Goal: Task Accomplishment & Management: Use online tool/utility

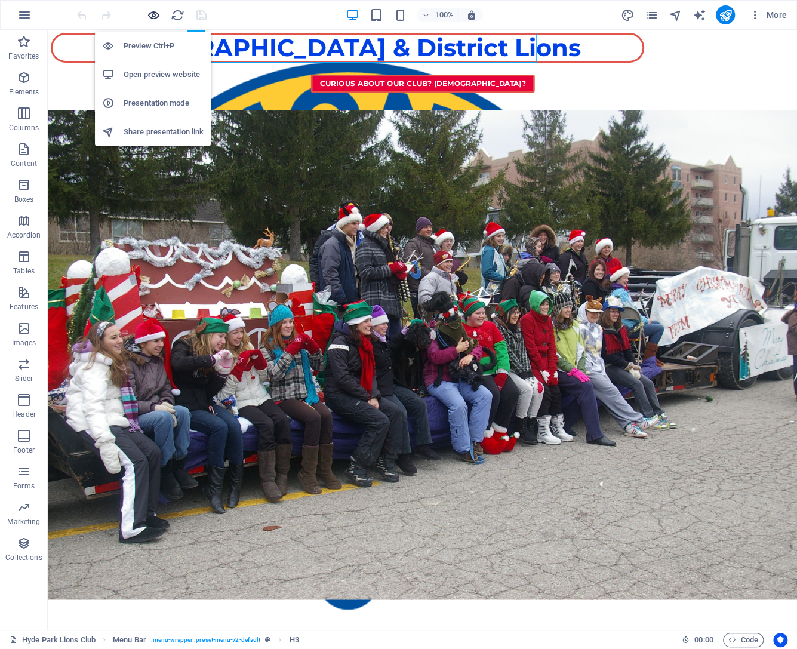
click at [156, 13] on icon "button" at bounding box center [154, 15] width 14 height 14
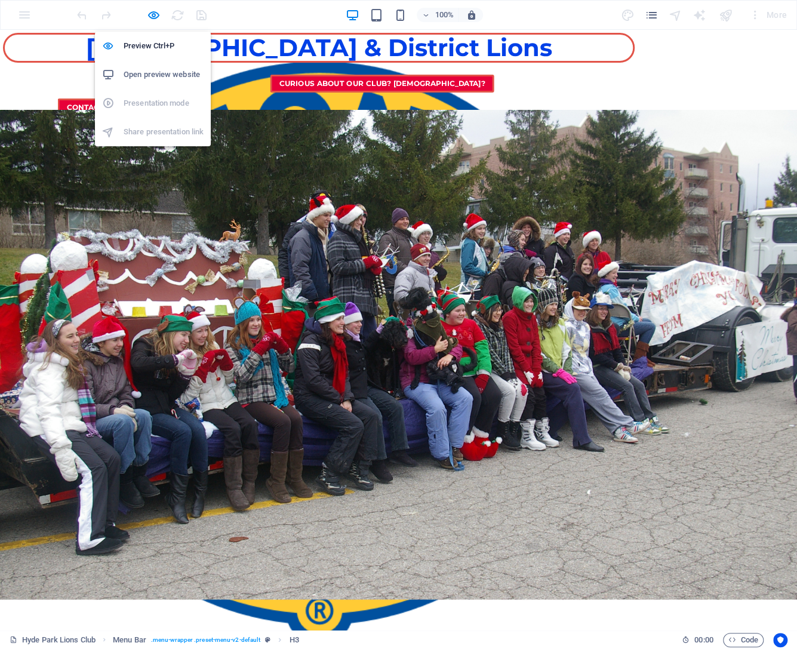
click at [162, 70] on h6 "Open preview website" at bounding box center [164, 74] width 80 height 14
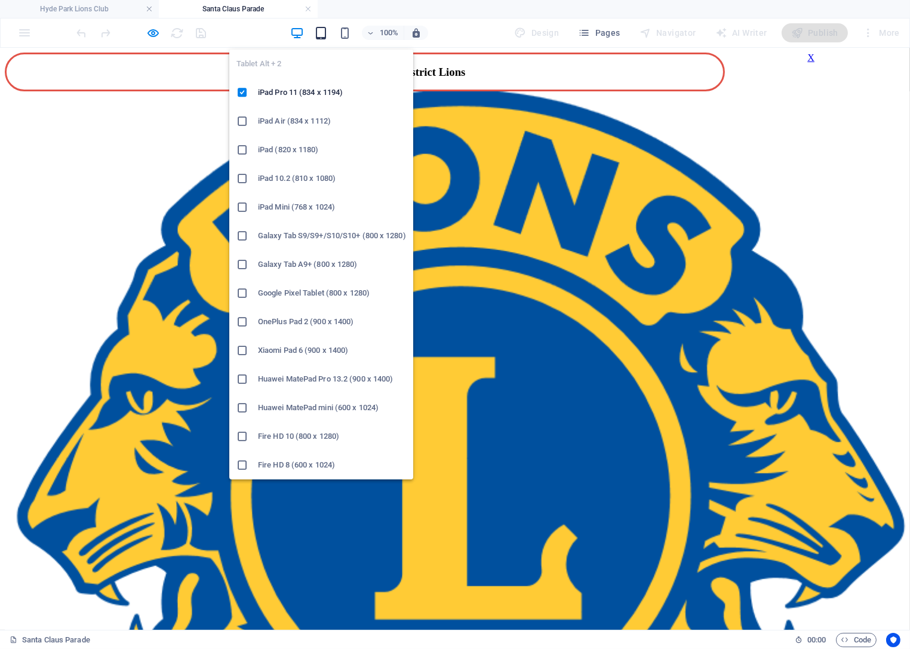
click at [324, 34] on icon "button" at bounding box center [321, 33] width 14 height 14
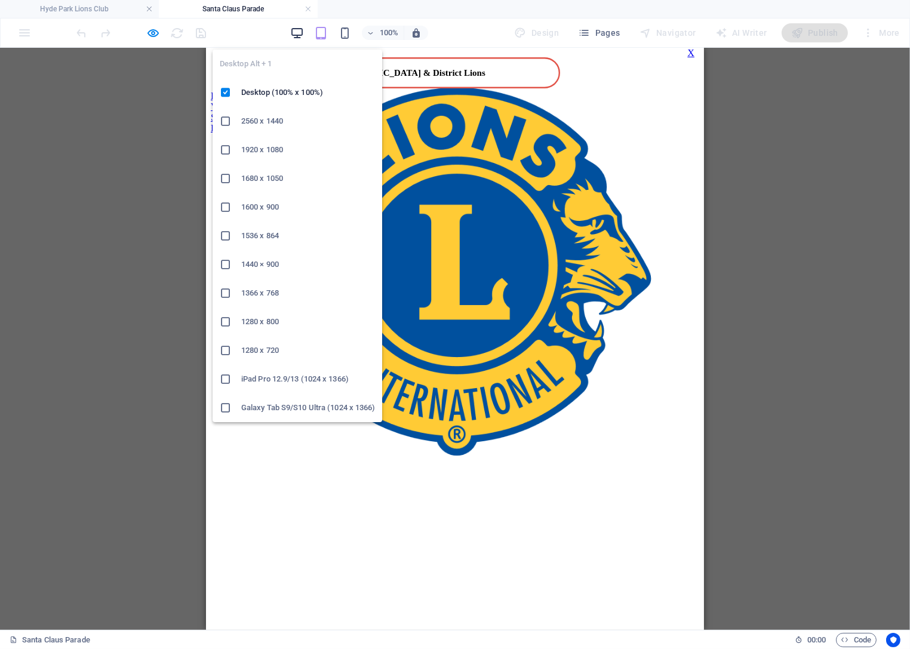
click at [298, 30] on icon "button" at bounding box center [297, 33] width 14 height 14
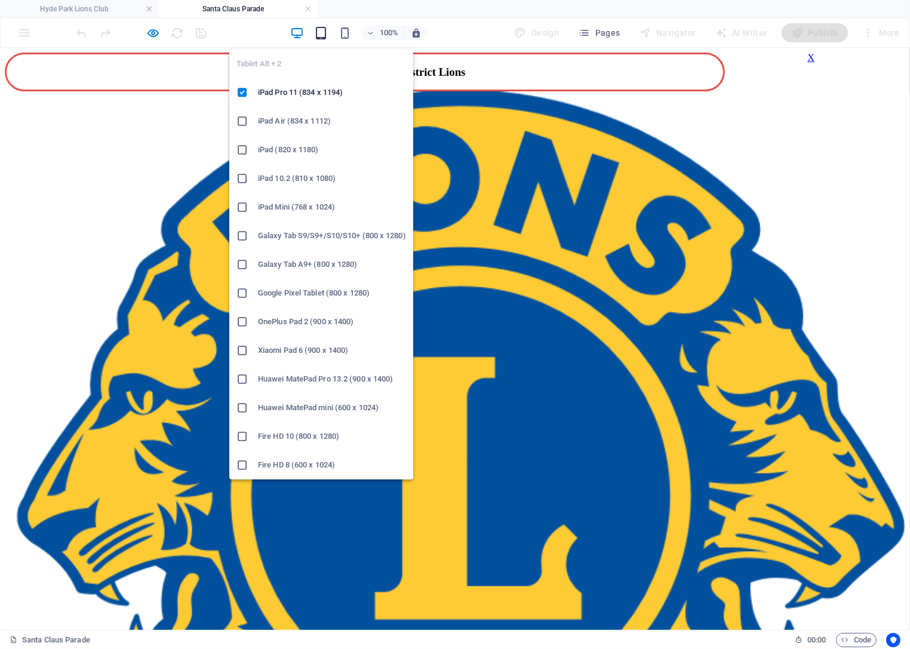
click at [321, 31] on icon "button" at bounding box center [321, 33] width 14 height 14
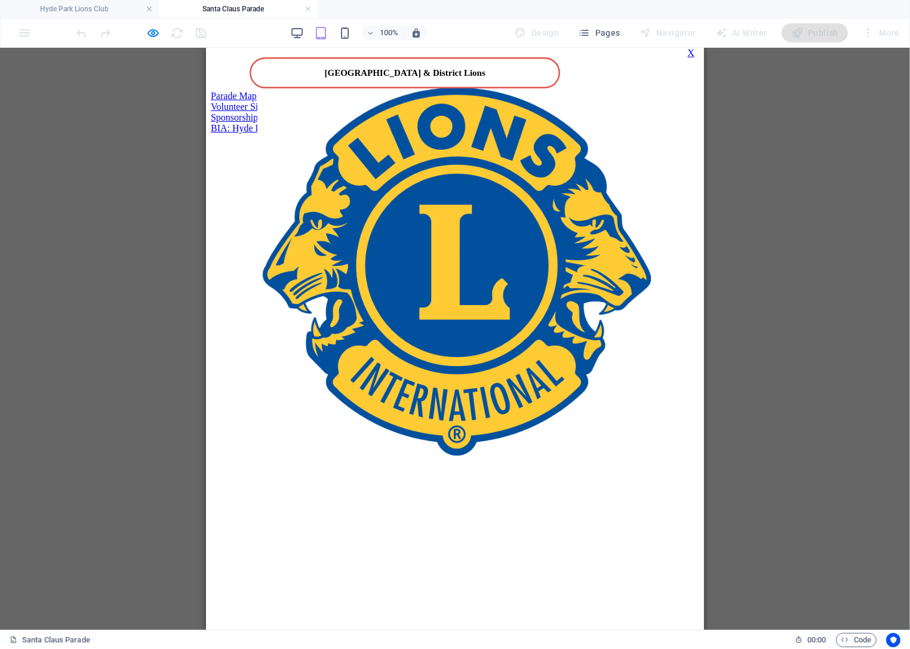
click at [675, 123] on div "Parade Map Volunteer Signup Sponsorship BIA: Hyde Park Lions' santa Claus Parade" at bounding box center [454, 112] width 488 height 43
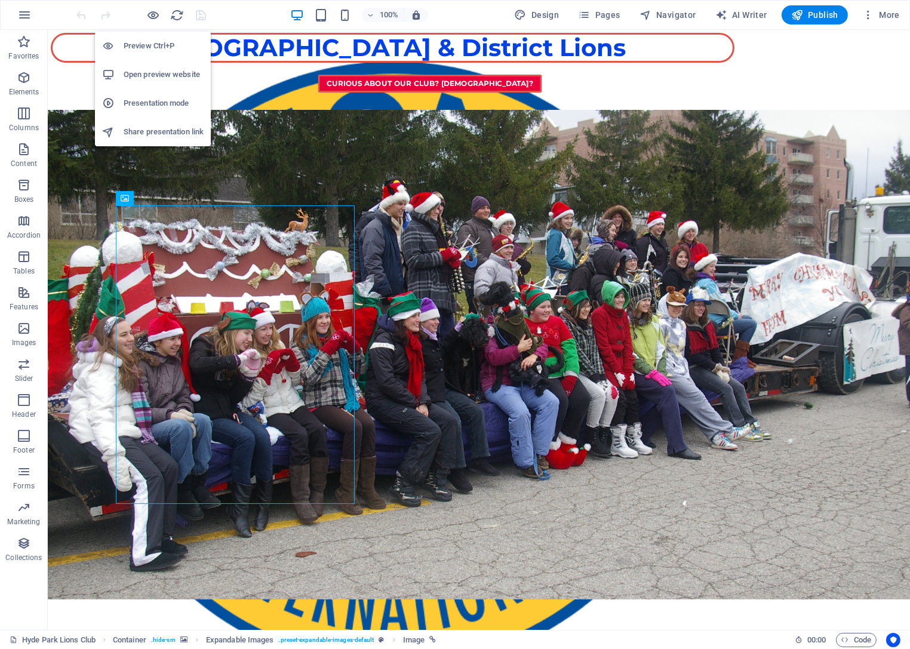
click at [153, 75] on h6 "Open preview website" at bounding box center [164, 74] width 80 height 14
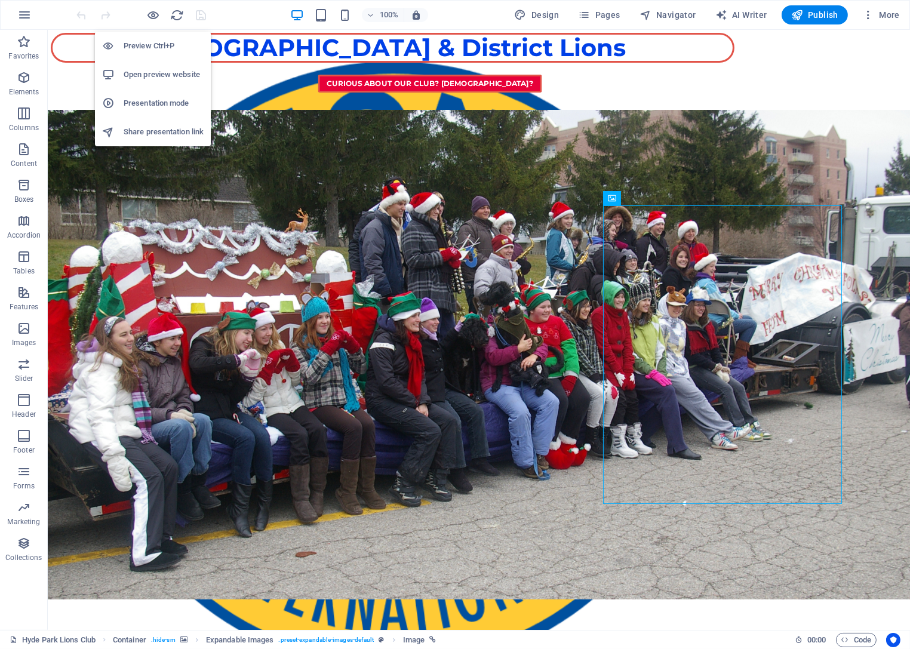
click at [149, 72] on h6 "Open preview website" at bounding box center [164, 74] width 80 height 14
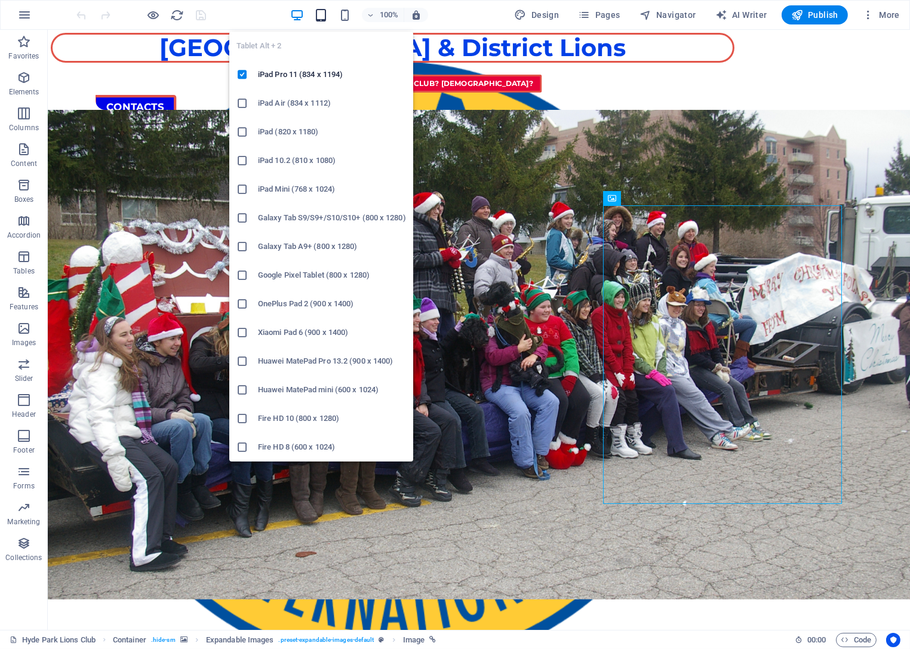
click at [326, 14] on icon "button" at bounding box center [321, 15] width 14 height 14
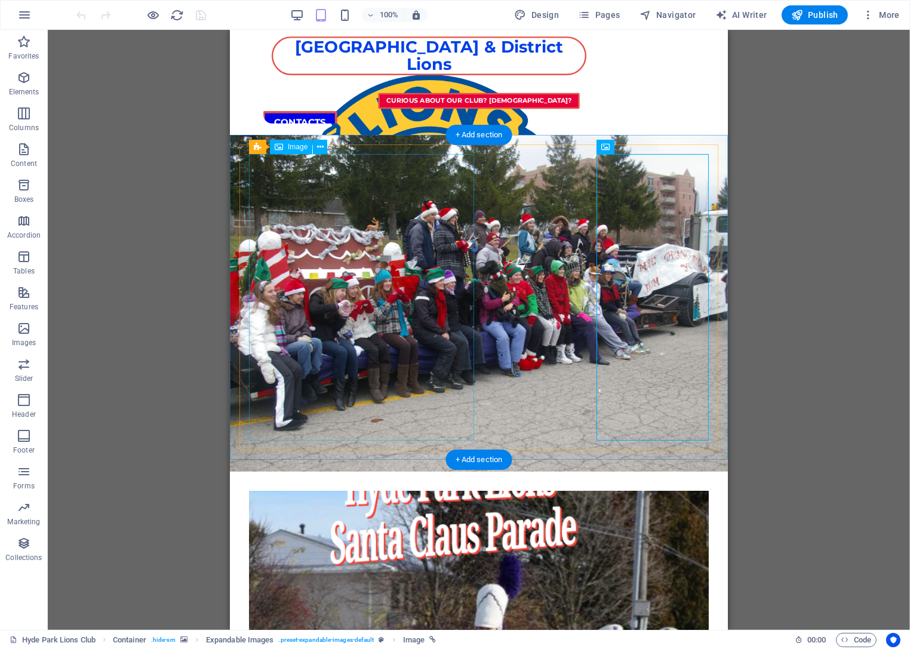
click at [322, 491] on figure at bounding box center [478, 634] width 460 height 287
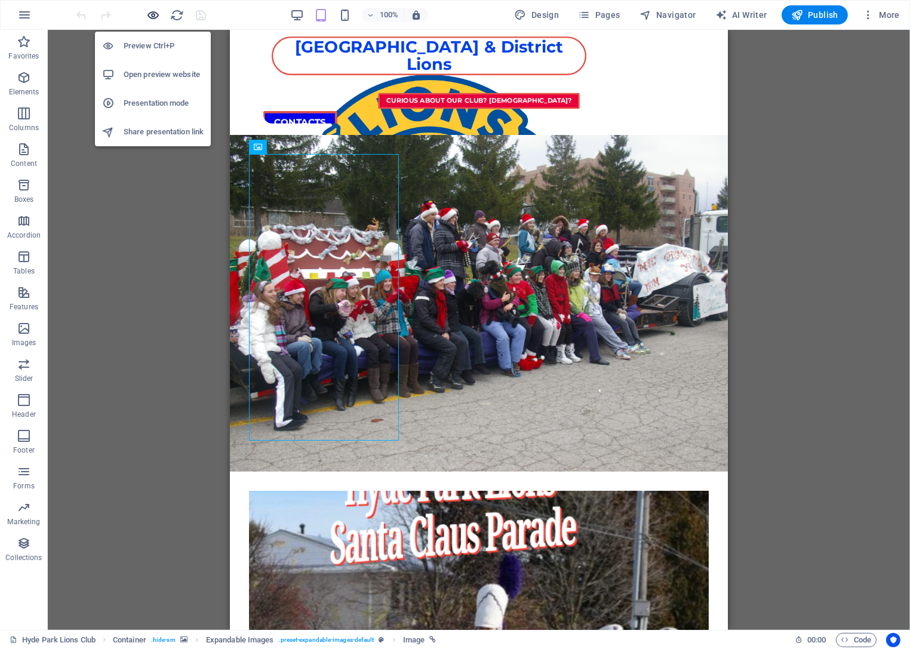
click at [148, 10] on icon "button" at bounding box center [154, 15] width 14 height 14
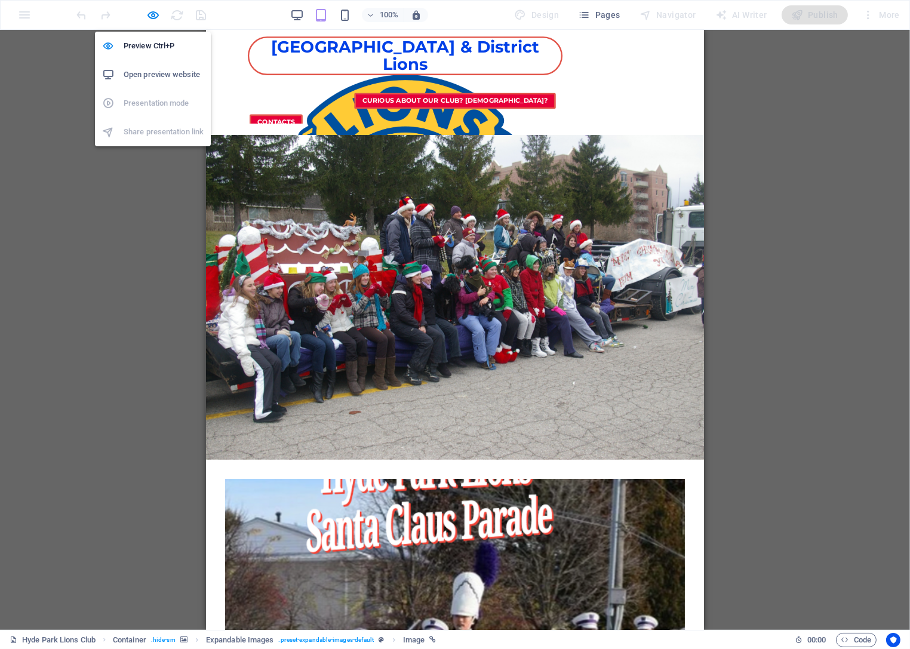
click at [149, 76] on h6 "Open preview website" at bounding box center [164, 74] width 80 height 14
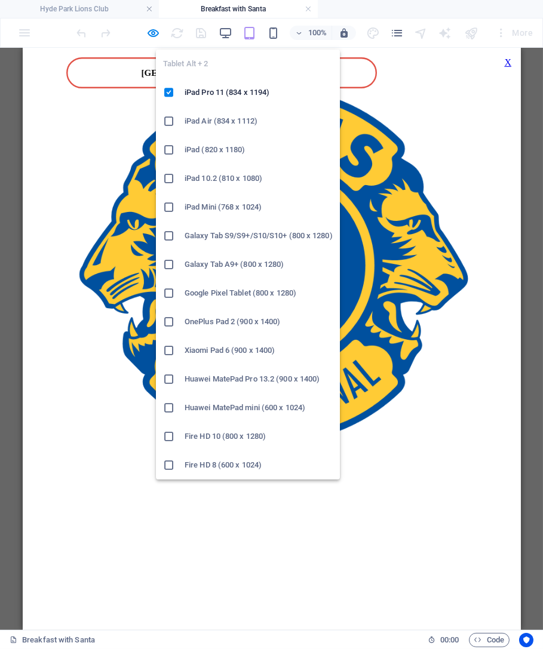
click at [247, 32] on icon "button" at bounding box center [249, 33] width 14 height 14
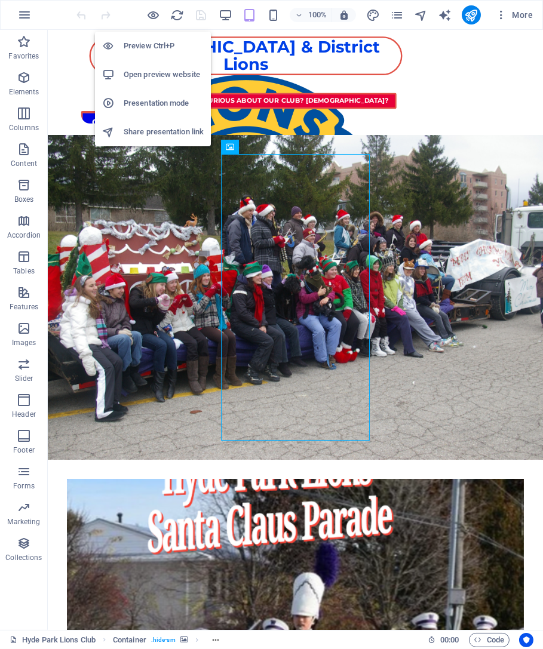
click at [146, 77] on h6 "Open preview website" at bounding box center [164, 74] width 80 height 14
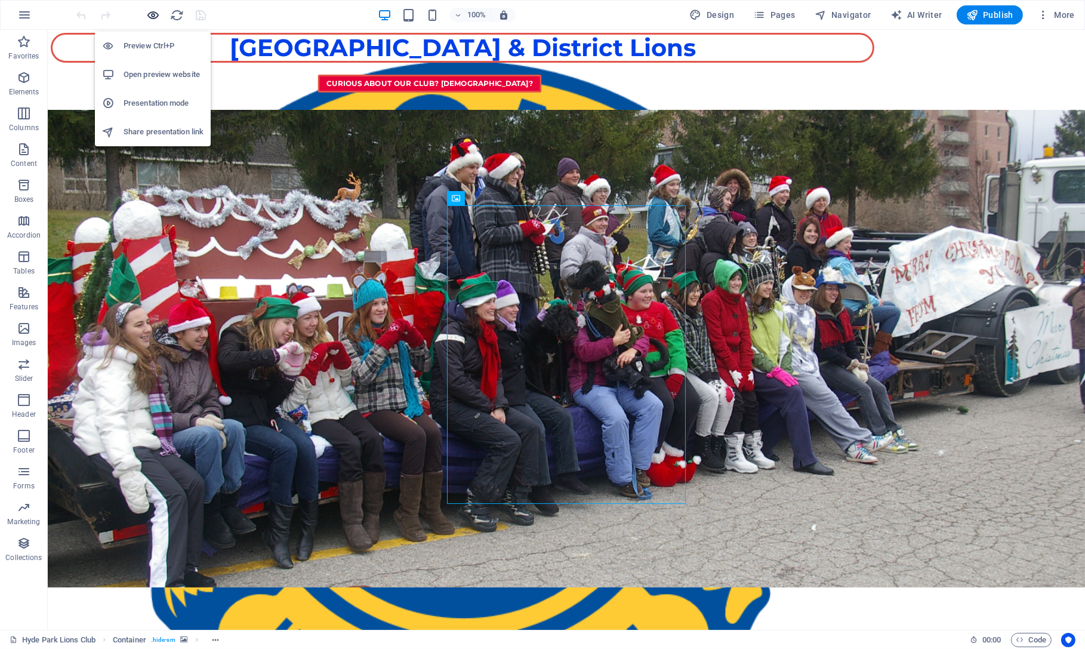
click at [156, 15] on icon "button" at bounding box center [154, 15] width 14 height 14
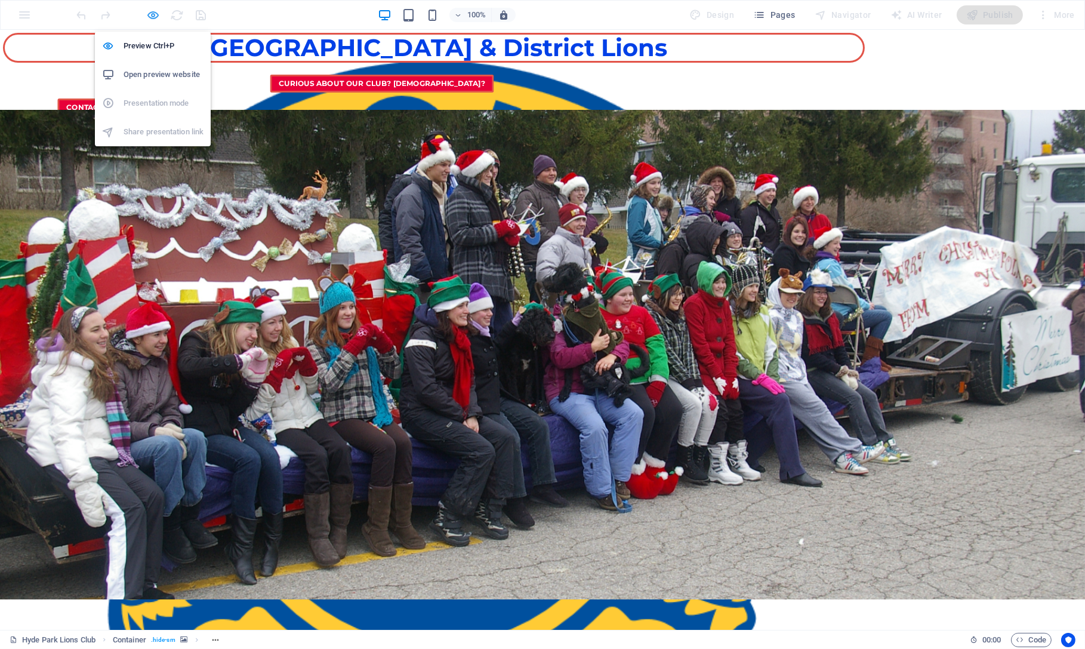
click at [156, 15] on icon "button" at bounding box center [154, 15] width 14 height 14
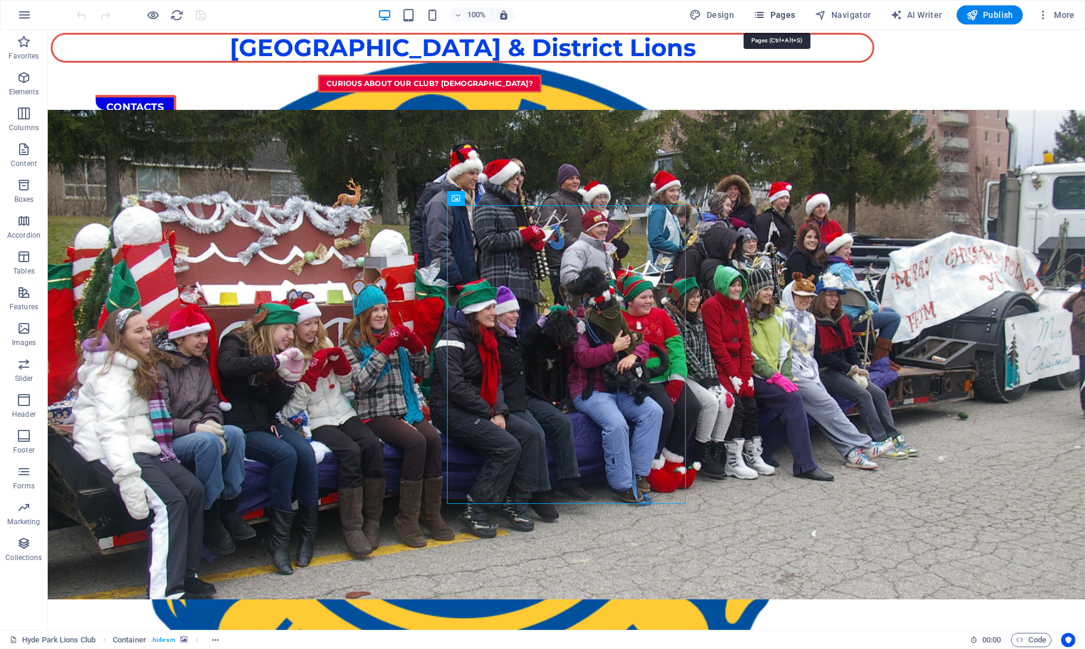
click at [542, 17] on span "Pages" at bounding box center [774, 15] width 42 height 12
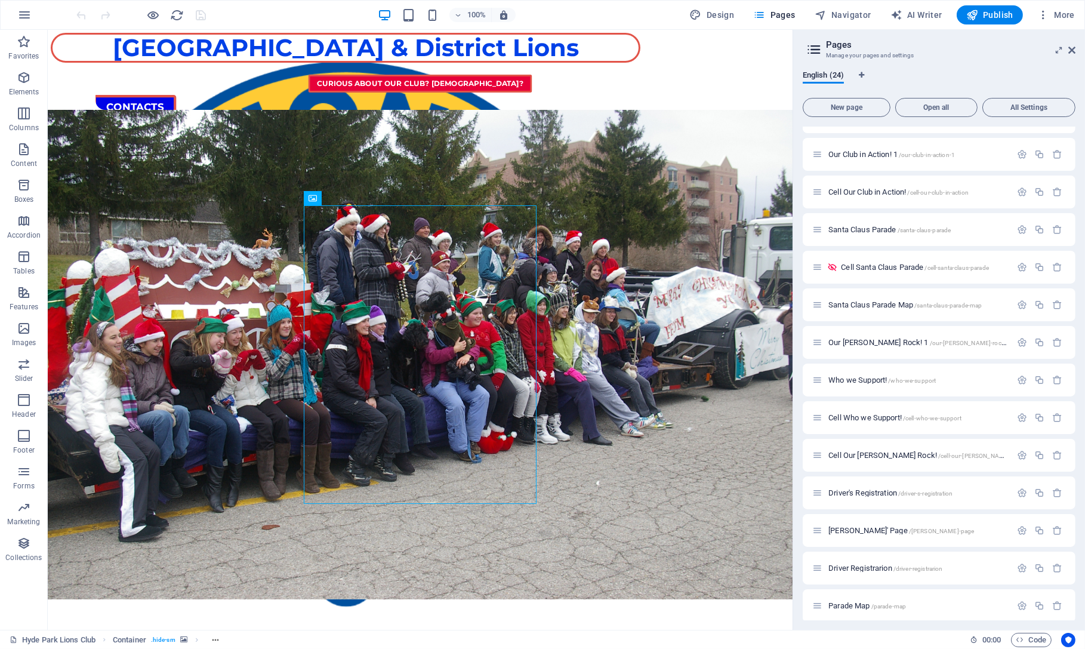
scroll to position [408, 0]
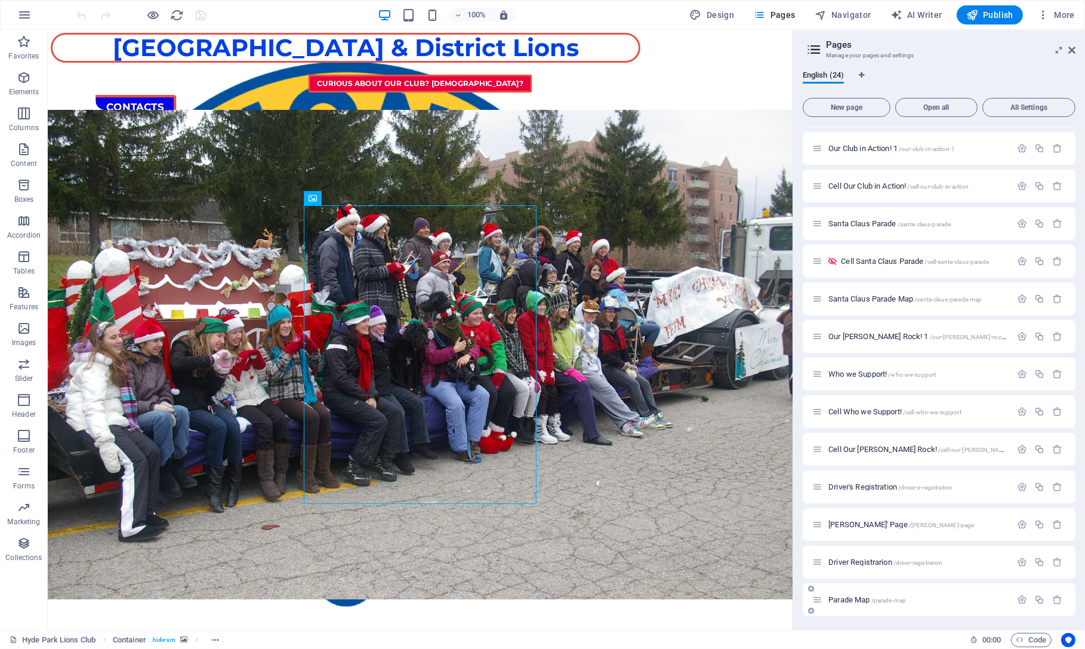
click at [542, 602] on span "Parade Map /parade-map" at bounding box center [868, 599] width 78 height 9
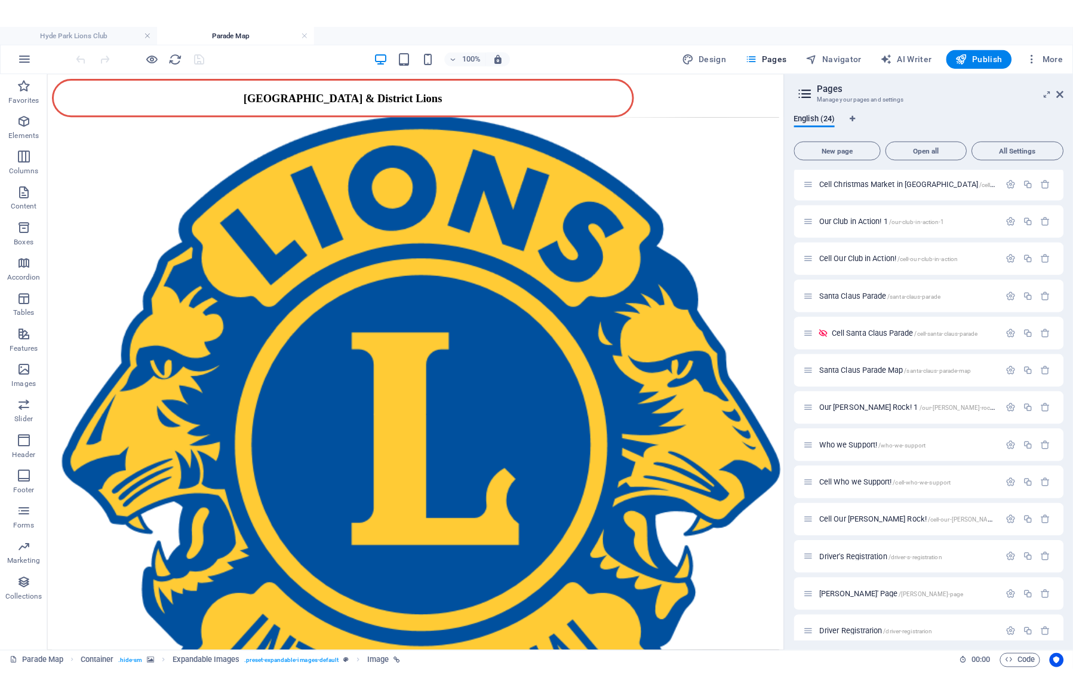
scroll to position [0, 0]
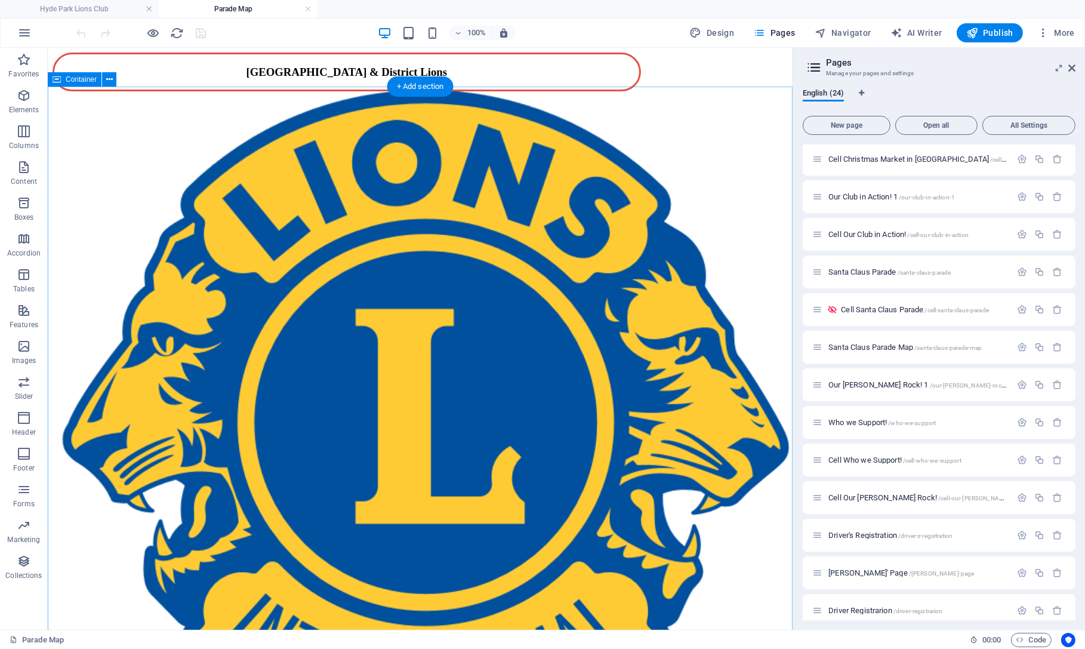
click at [335, 107] on div "1 2 [GEOGRAPHIC_DATA] & DISTRICT LIONS' SANTA CLAUS PARADE [DATE]" at bounding box center [421, 410] width 736 height 639
click at [106, 78] on button at bounding box center [109, 79] width 14 height 14
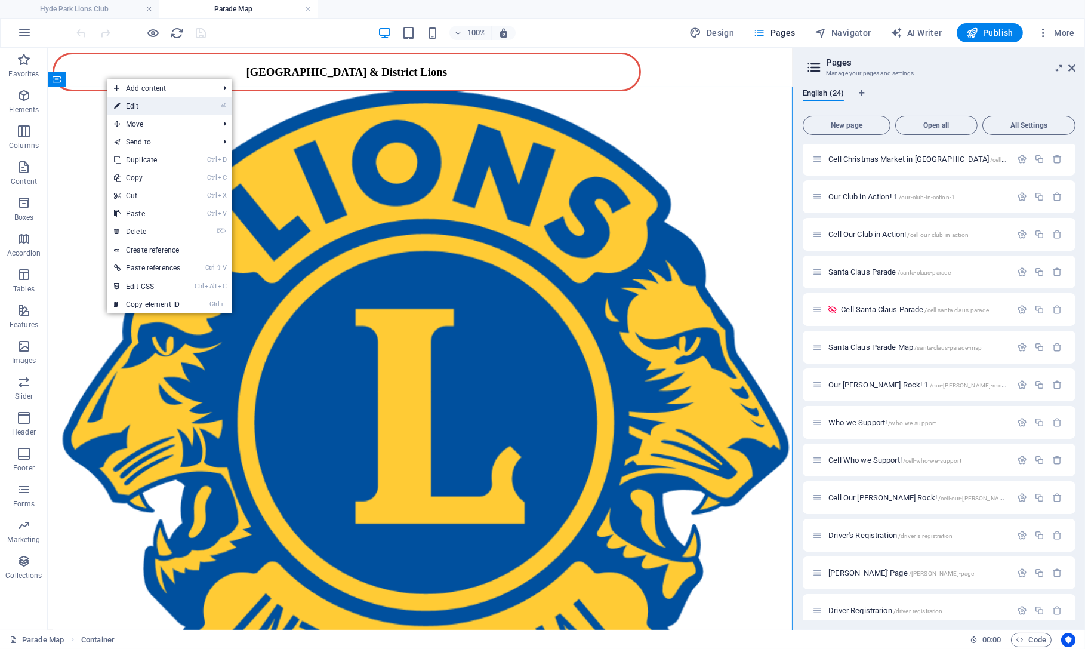
click at [140, 106] on link "⏎ Edit" at bounding box center [147, 106] width 81 height 18
select select "rem"
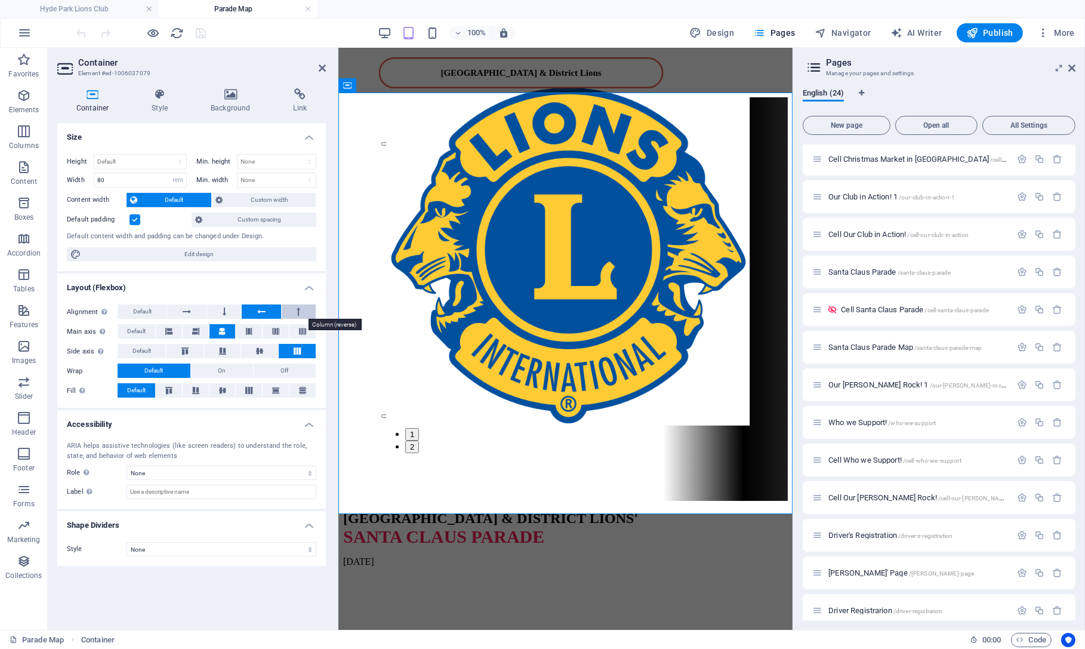
click at [300, 308] on icon at bounding box center [299, 311] width 4 height 14
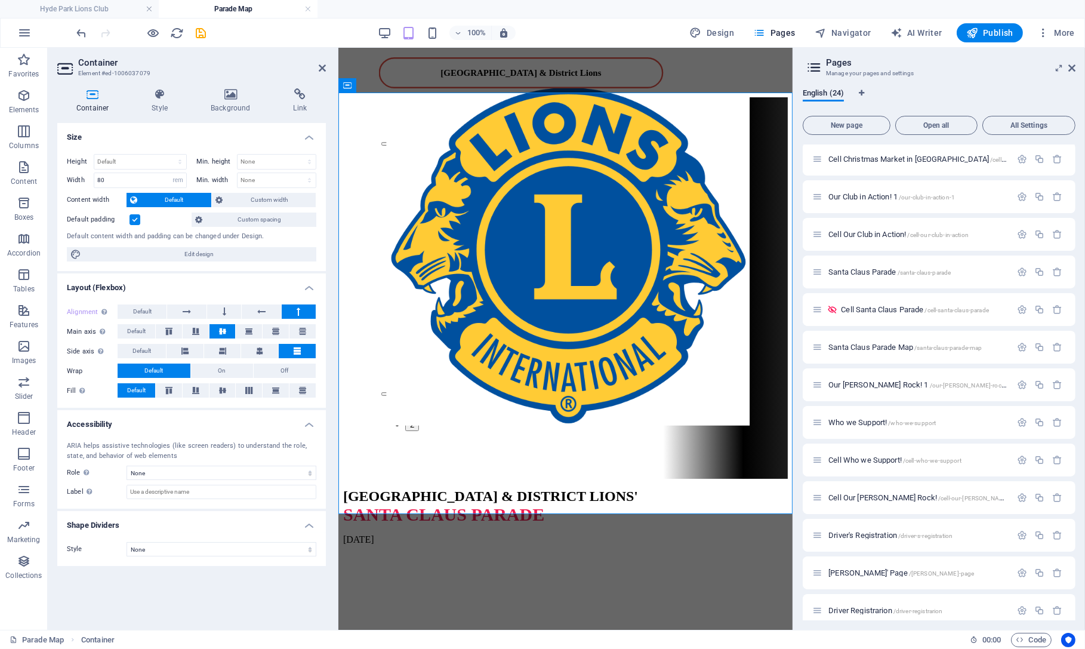
click at [300, 308] on icon at bounding box center [299, 311] width 4 height 14
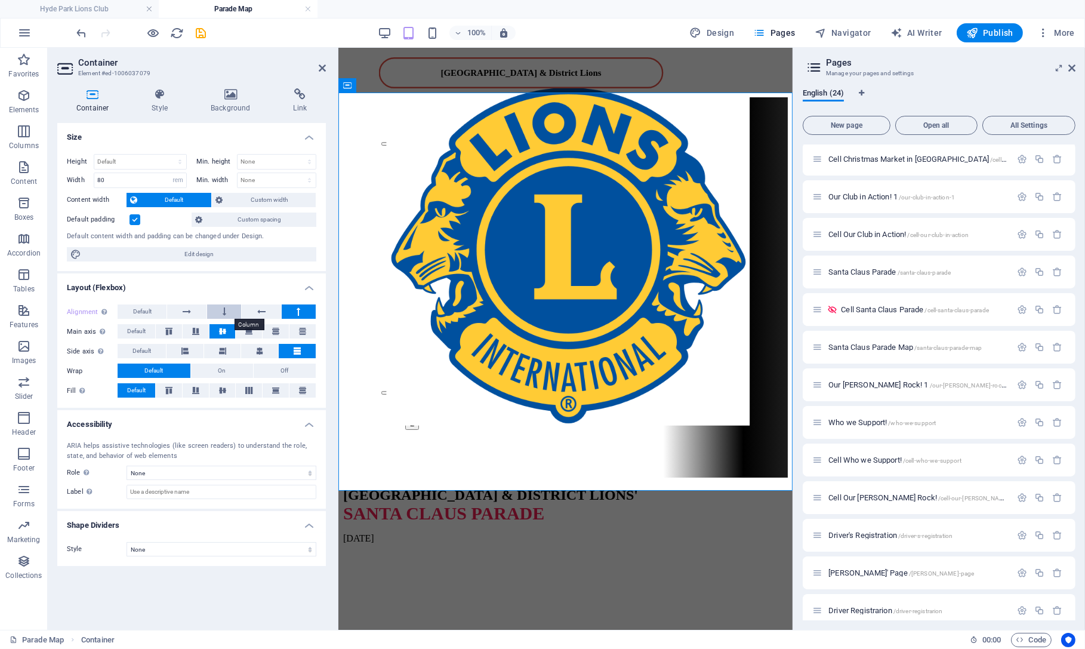
click at [224, 311] on icon at bounding box center [225, 311] width 4 height 14
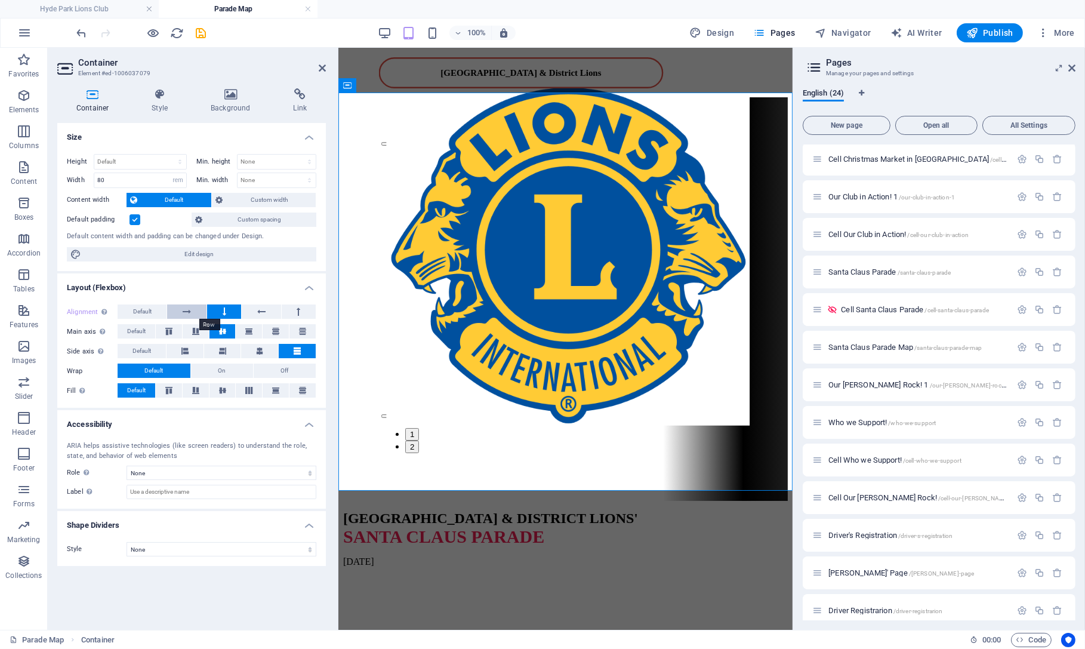
click at [189, 315] on icon at bounding box center [187, 311] width 8 height 14
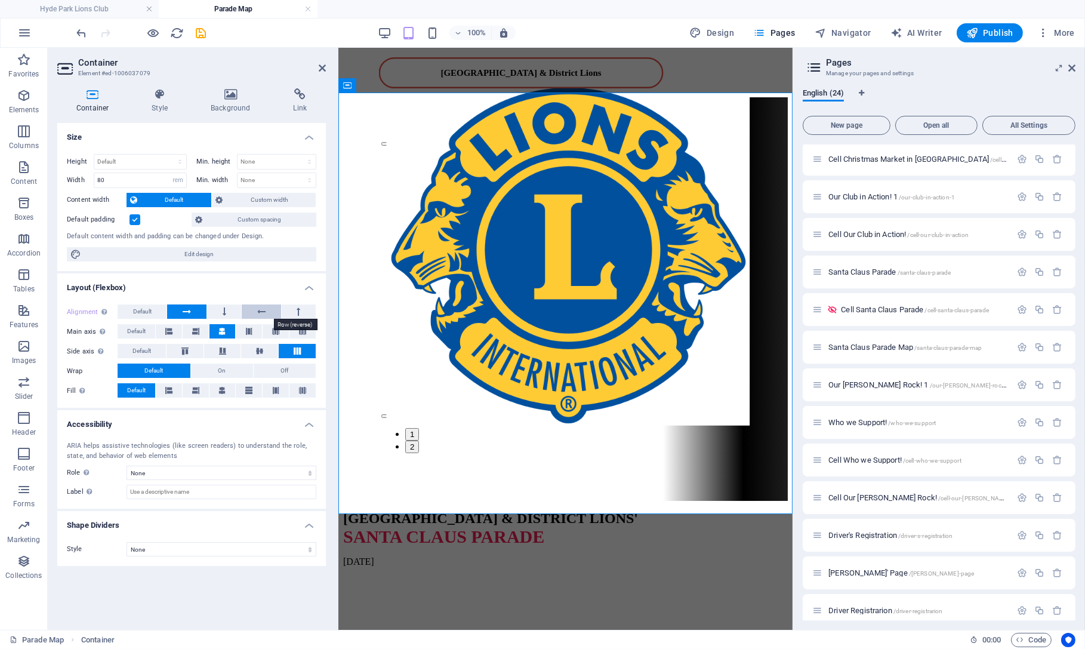
click at [253, 311] on button at bounding box center [261, 311] width 39 height 14
click at [542, 86] on div "[GEOGRAPHIC_DATA] & District Lions" at bounding box center [521, 76] width 285 height 38
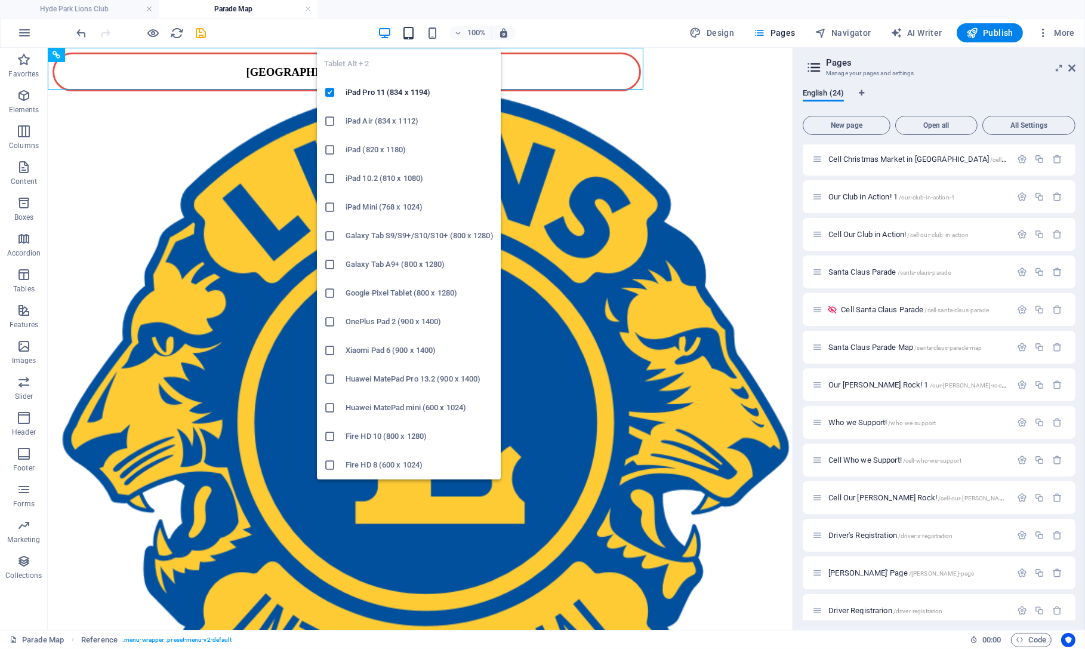
click at [405, 34] on icon "button" at bounding box center [409, 33] width 14 height 14
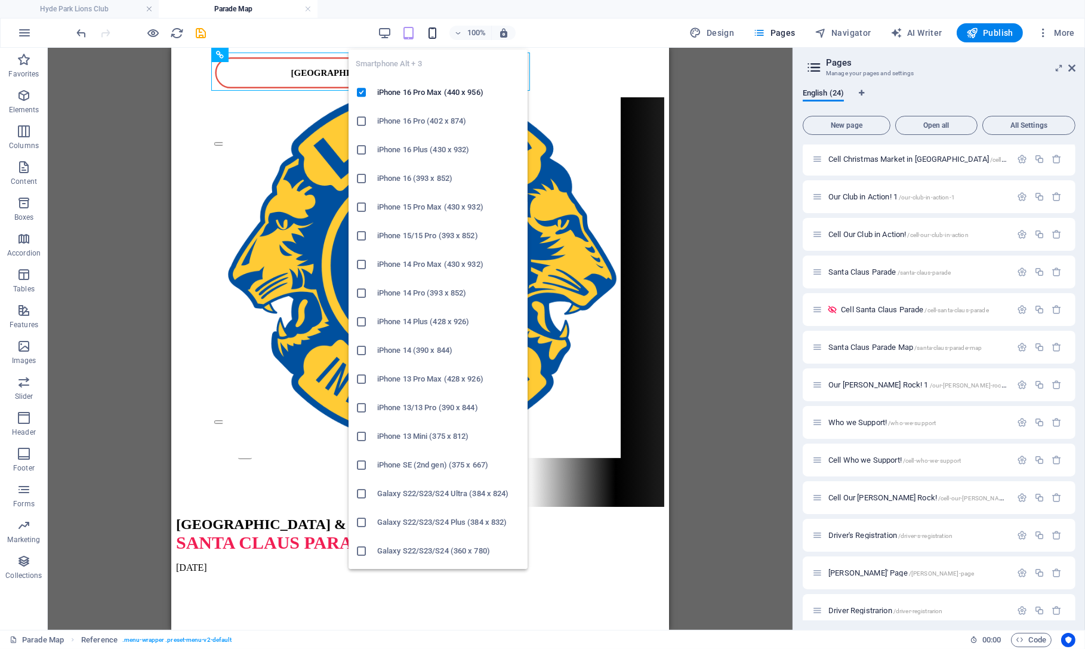
click at [432, 32] on icon "button" at bounding box center [433, 33] width 14 height 14
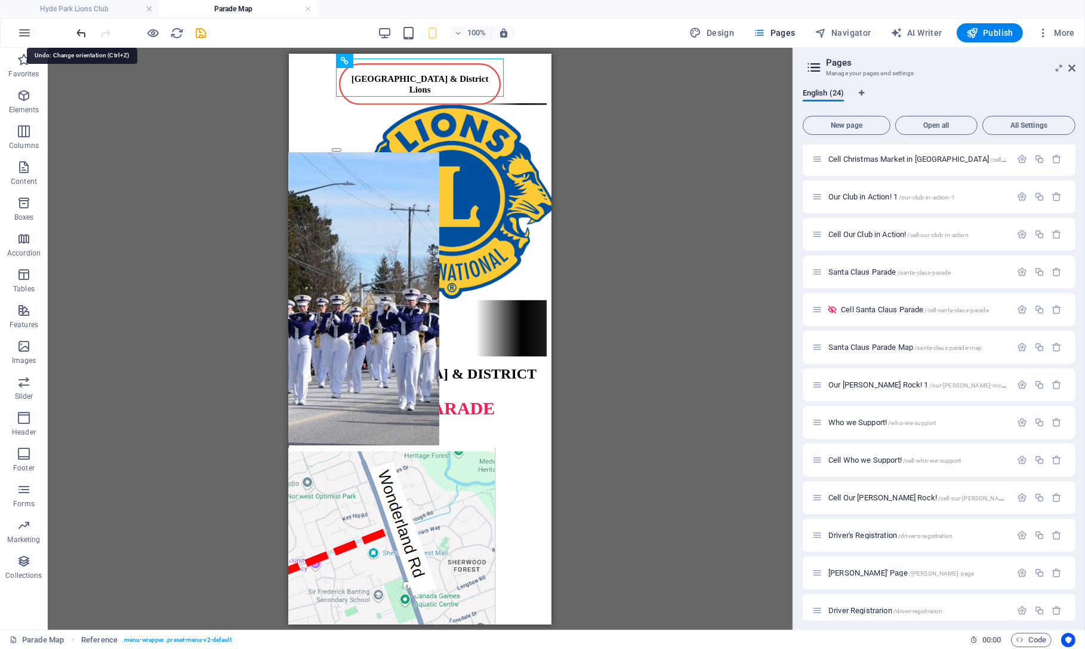
click at [79, 31] on icon "undo" at bounding box center [82, 33] width 14 height 14
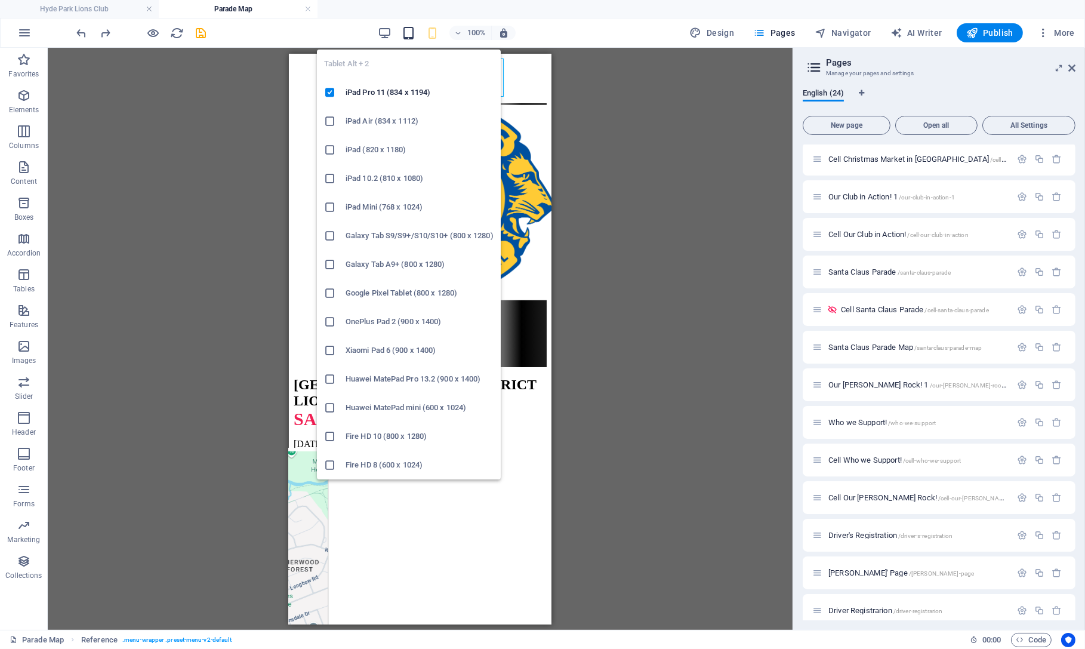
click at [411, 33] on icon "button" at bounding box center [409, 33] width 14 height 14
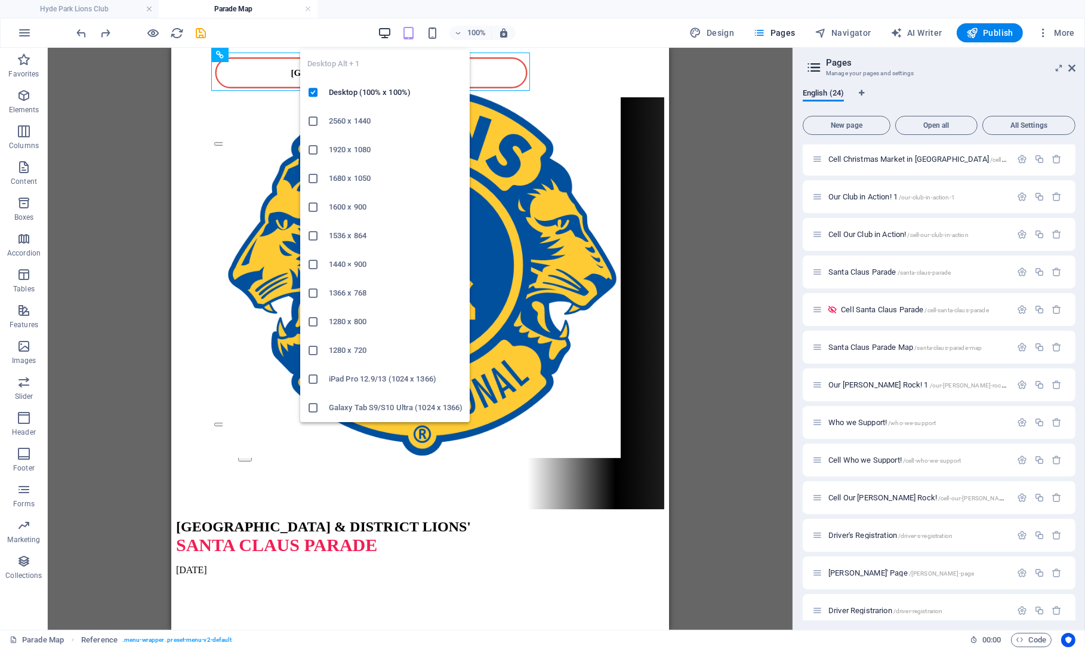
click at [389, 32] on icon "button" at bounding box center [385, 33] width 14 height 14
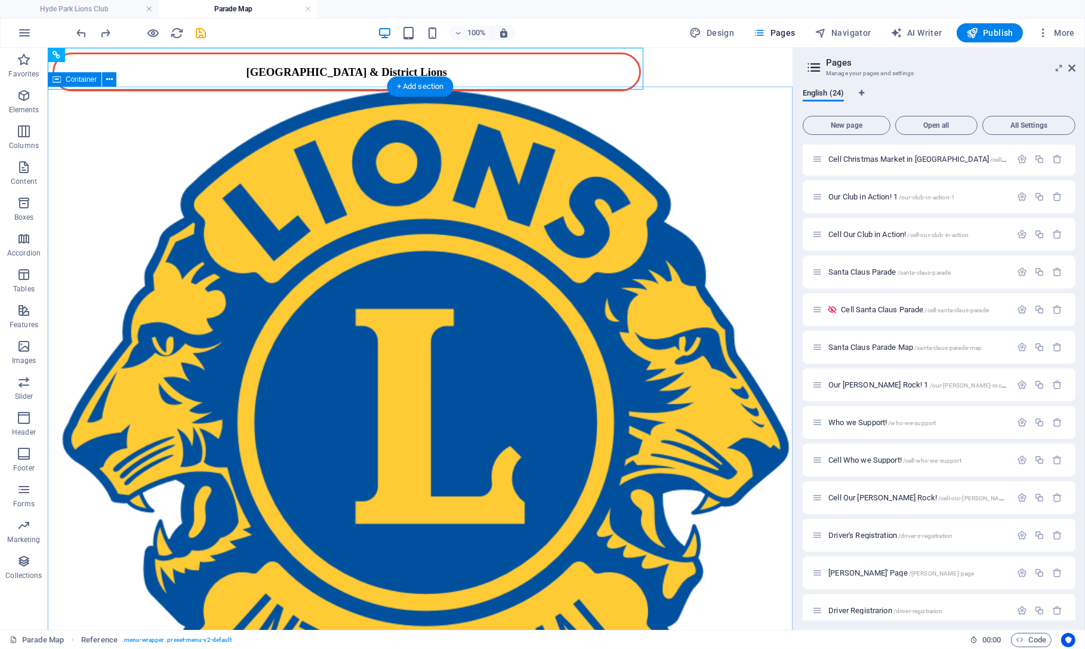
click at [525, 116] on div "1 2 [GEOGRAPHIC_DATA] & DISTRICT LIONS' SANTA CLAUS PARADE [DATE]" at bounding box center [421, 410] width 736 height 639
click at [105, 81] on button at bounding box center [109, 79] width 14 height 14
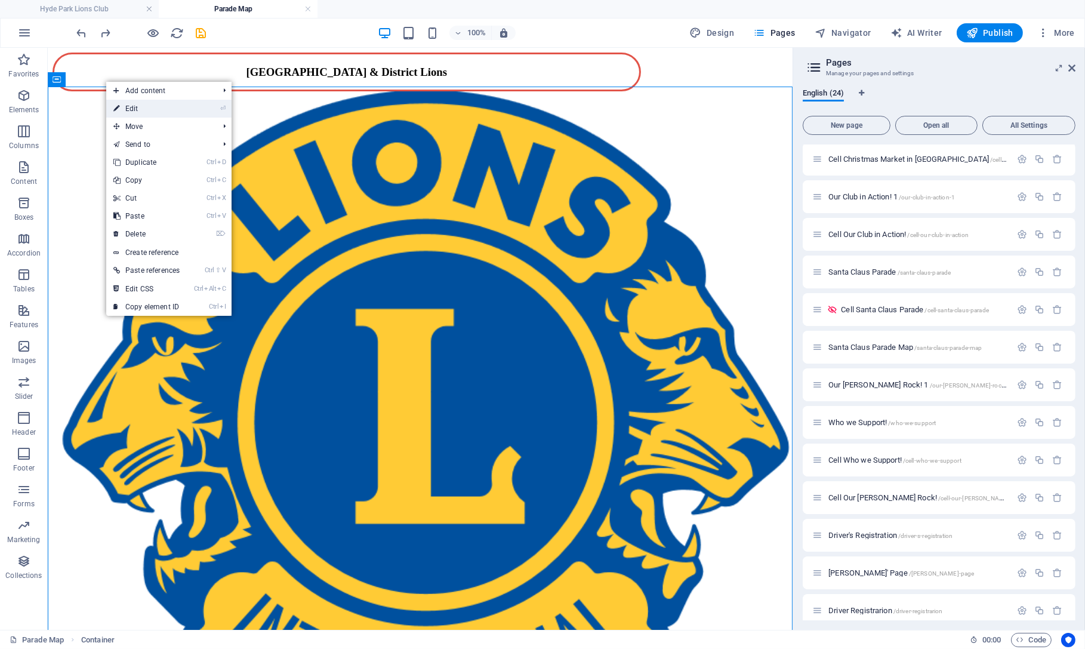
click at [190, 114] on li "⏎ Edit" at bounding box center [168, 109] width 125 height 18
click at [118, 107] on icon at bounding box center [116, 109] width 6 height 18
select select "rem"
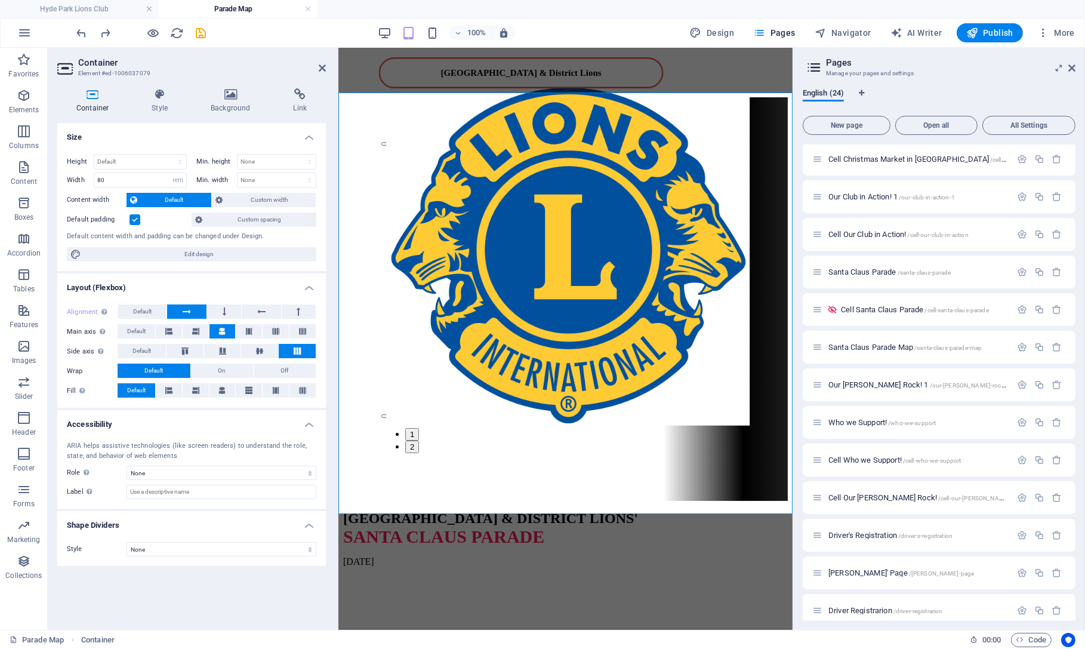
click at [542, 65] on h2 "Pages" at bounding box center [951, 62] width 250 height 11
click at [542, 67] on icon at bounding box center [1072, 68] width 7 height 10
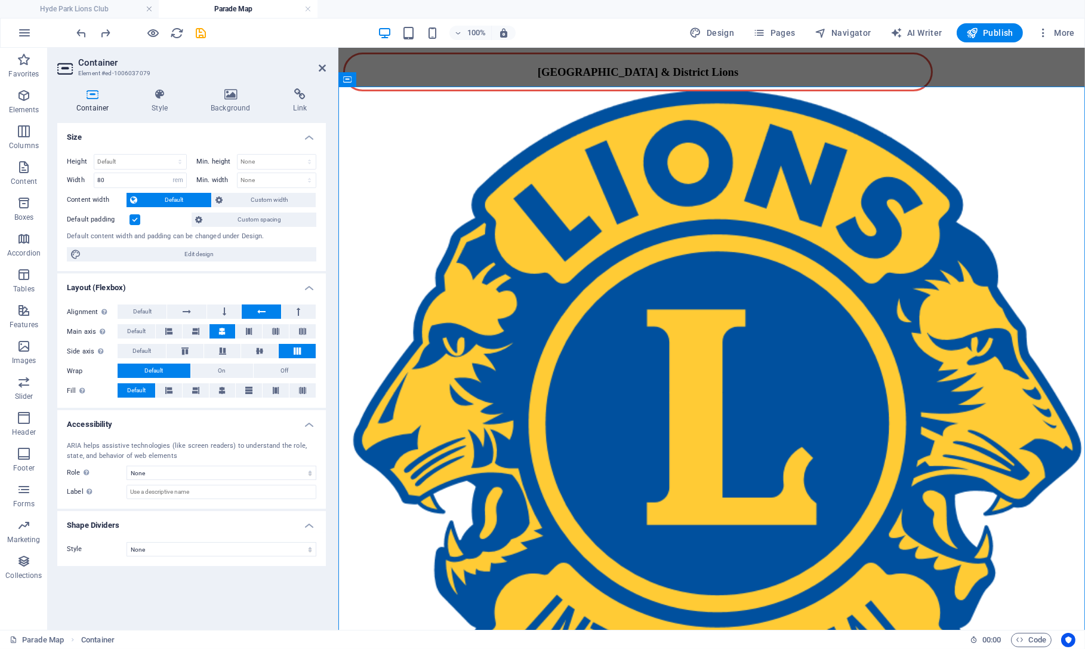
click at [136, 220] on label at bounding box center [135, 219] width 11 height 11
click at [0, 0] on input "Default padding" at bounding box center [0, 0] width 0 height 0
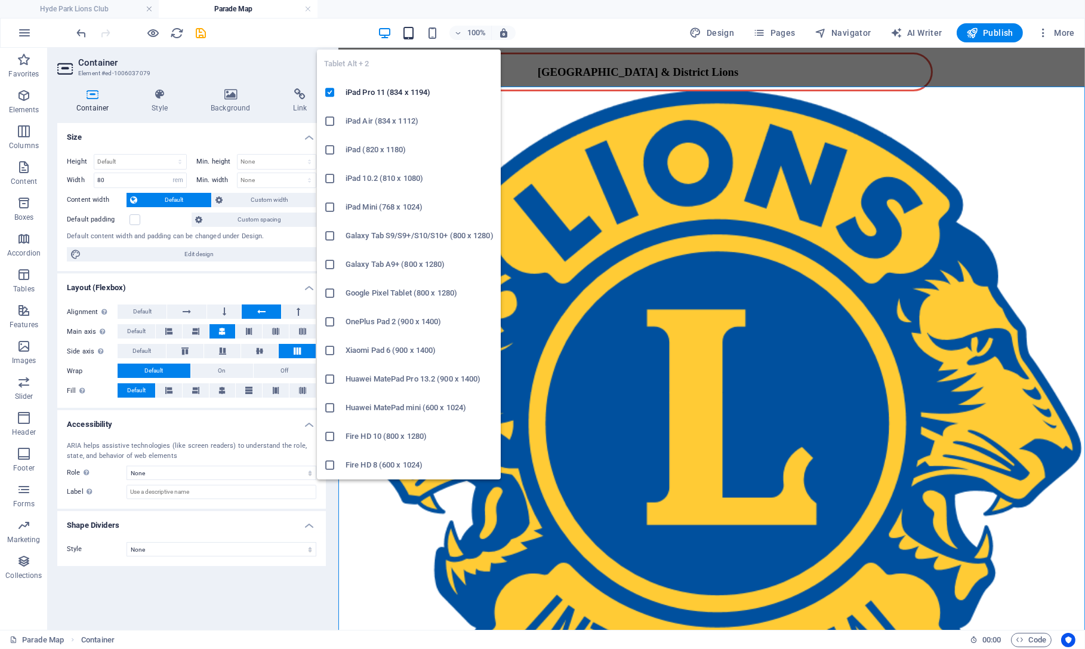
click at [411, 37] on icon "button" at bounding box center [409, 33] width 14 height 14
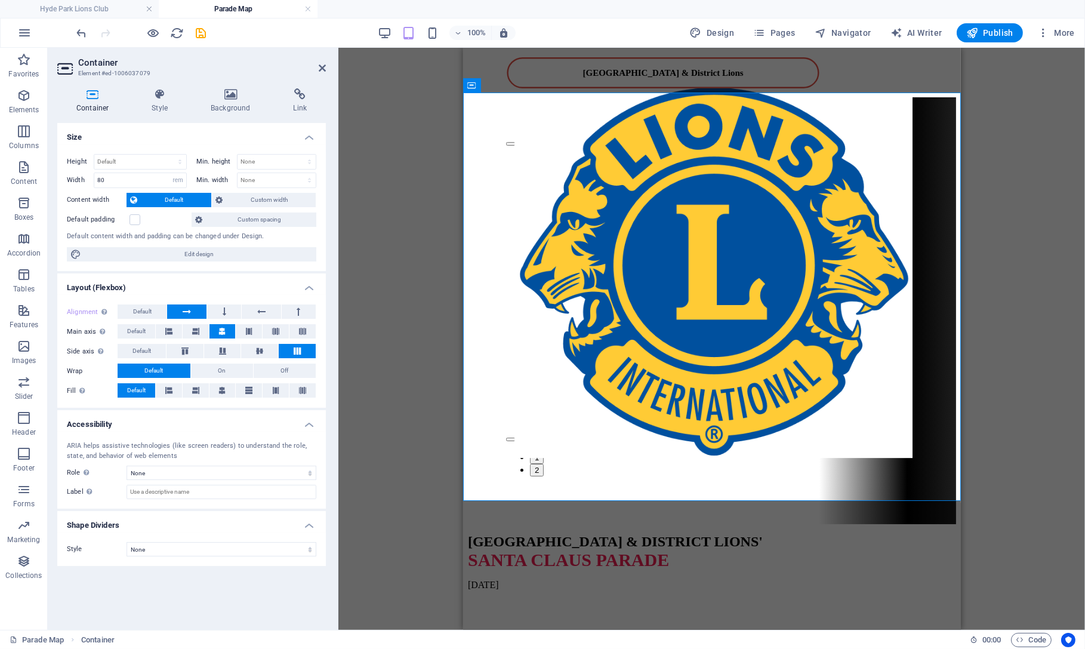
click at [130, 217] on label "Default padding" at bounding box center [98, 220] width 63 height 14
click at [0, 0] on input "Default padding" at bounding box center [0, 0] width 0 height 0
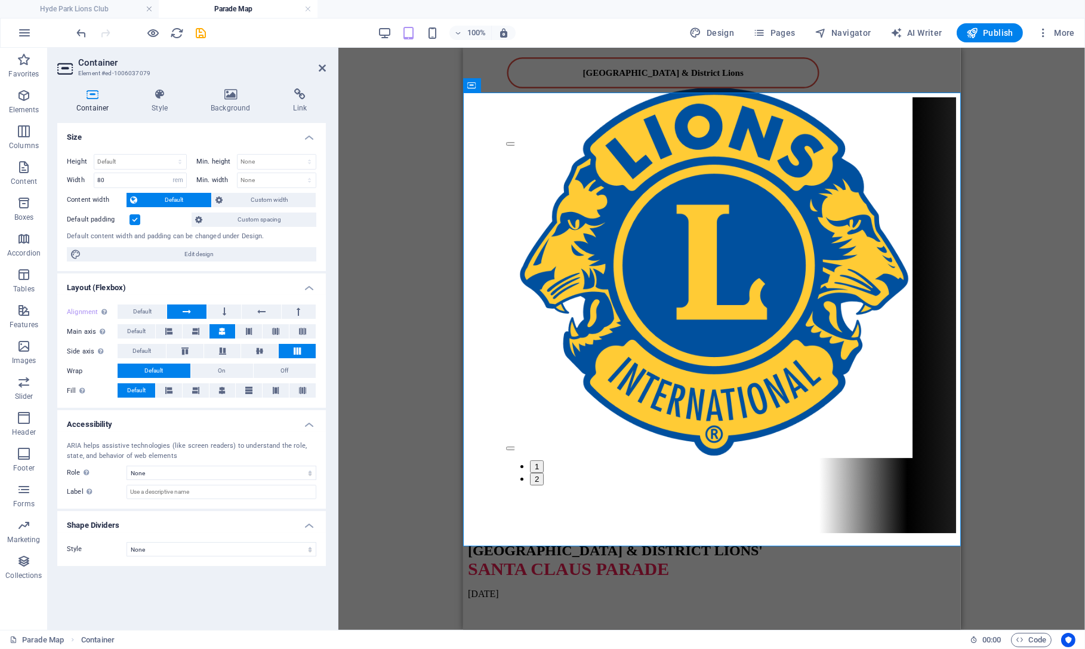
click at [130, 217] on label "Default padding" at bounding box center [98, 220] width 63 height 14
click at [0, 0] on input "Default padding" at bounding box center [0, 0] width 0 height 0
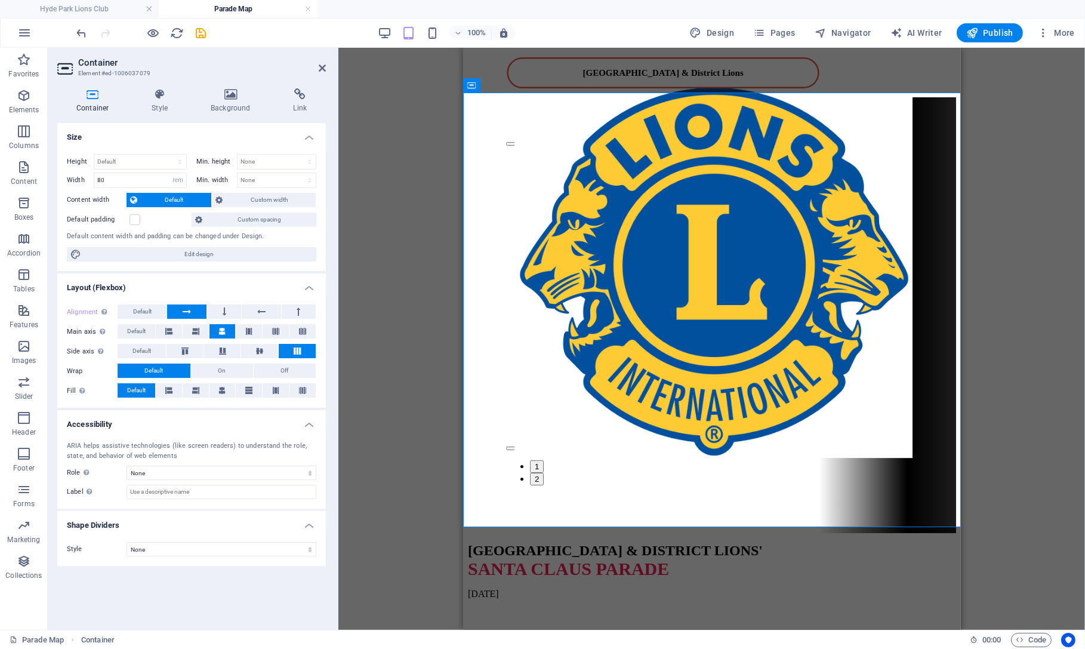
click at [130, 217] on label "Default padding" at bounding box center [98, 220] width 63 height 14
click at [0, 0] on input "Default padding" at bounding box center [0, 0] width 0 height 0
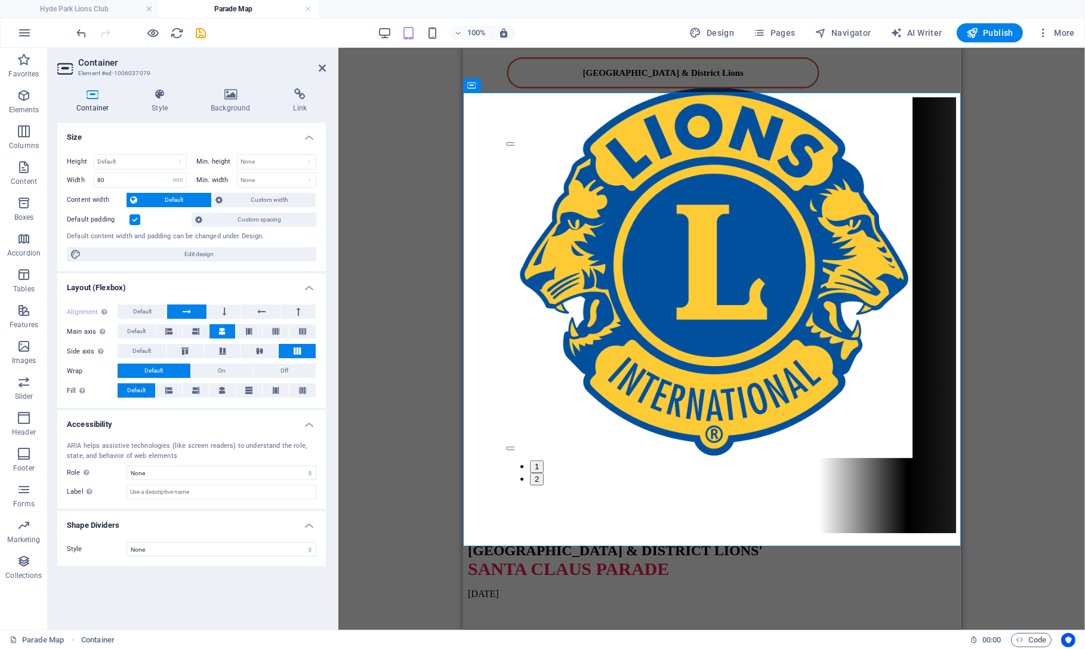
click at [130, 217] on label "Default padding" at bounding box center [98, 220] width 63 height 14
click at [0, 0] on input "Default padding" at bounding box center [0, 0] width 0 height 0
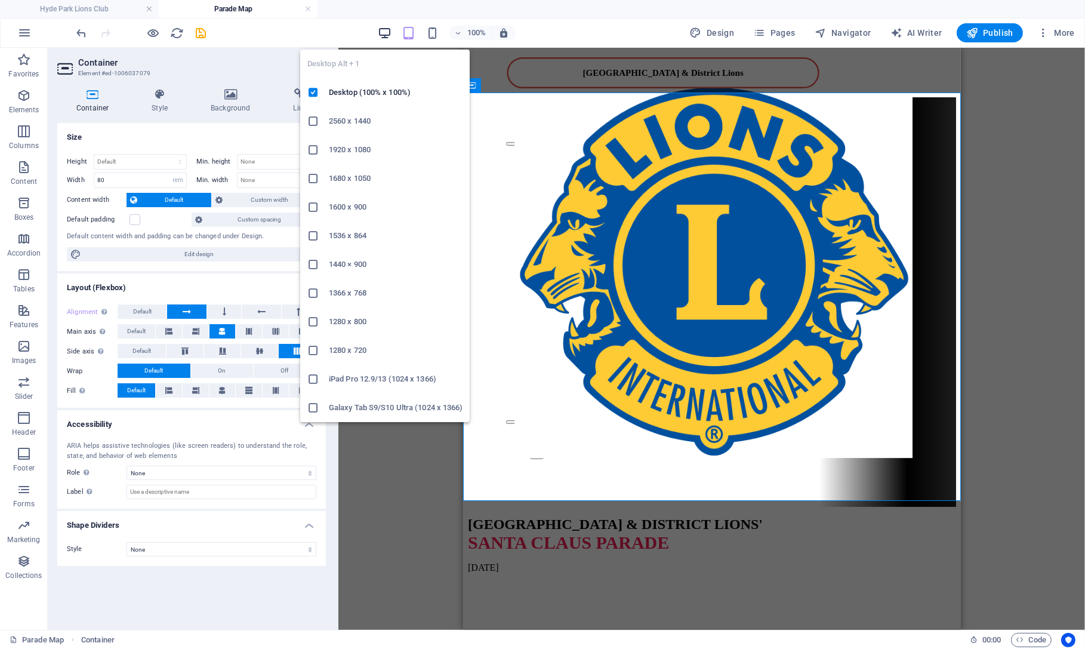
click at [385, 32] on icon "button" at bounding box center [385, 33] width 14 height 14
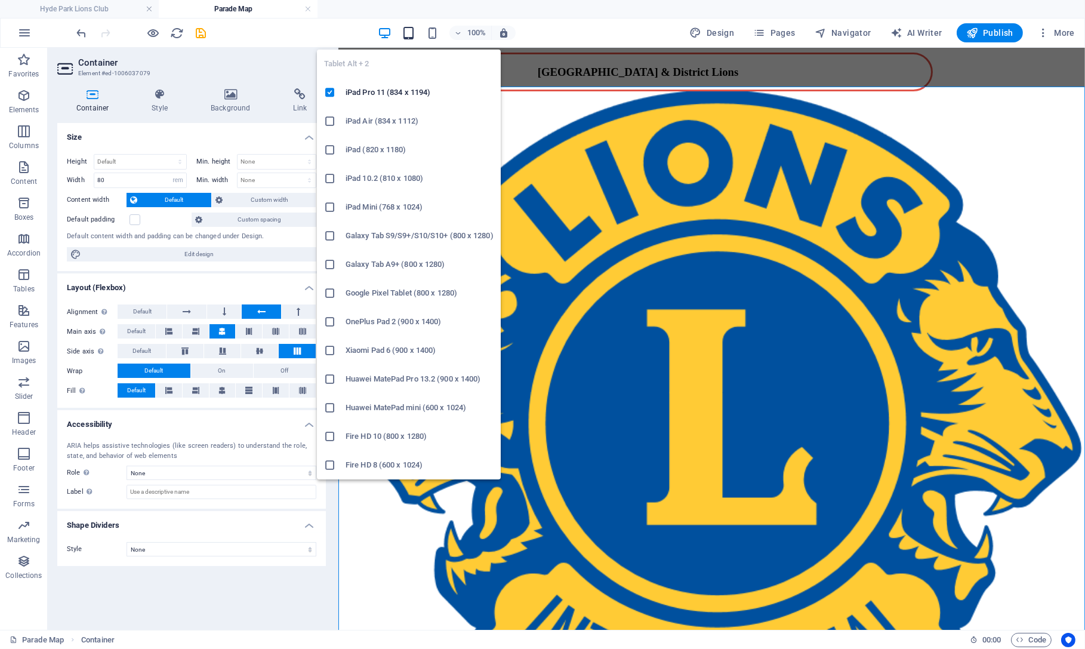
click at [407, 33] on icon "button" at bounding box center [409, 33] width 14 height 14
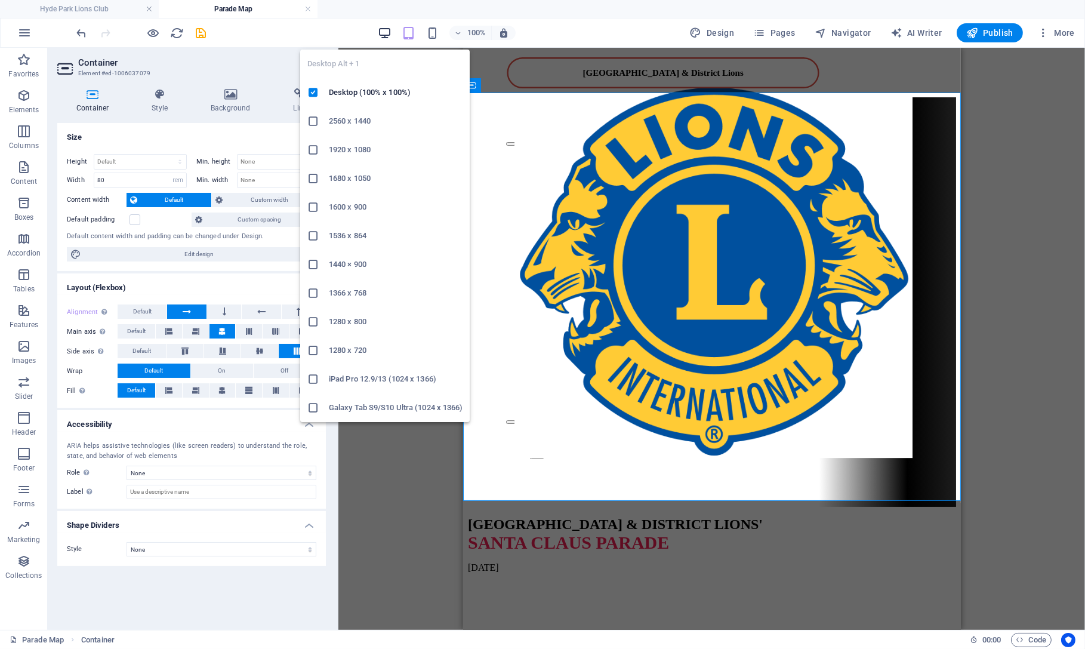
click at [387, 32] on icon "button" at bounding box center [385, 33] width 14 height 14
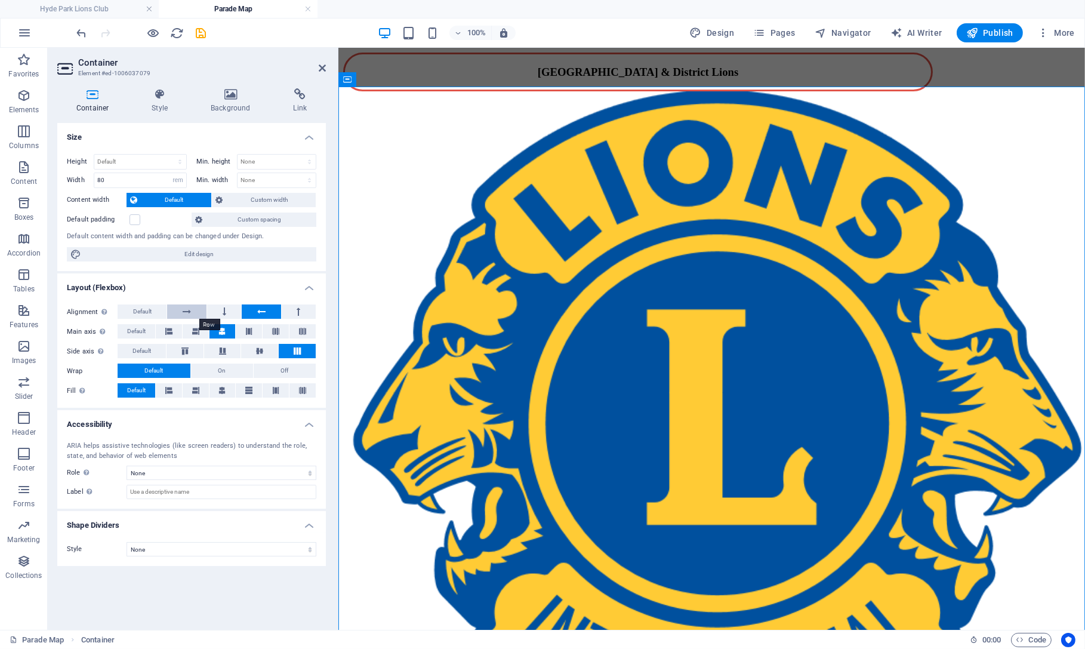
click at [189, 310] on icon at bounding box center [187, 311] width 8 height 14
click at [265, 310] on icon at bounding box center [261, 311] width 8 height 14
click at [221, 313] on button at bounding box center [224, 311] width 34 height 14
click at [190, 311] on icon at bounding box center [187, 311] width 8 height 14
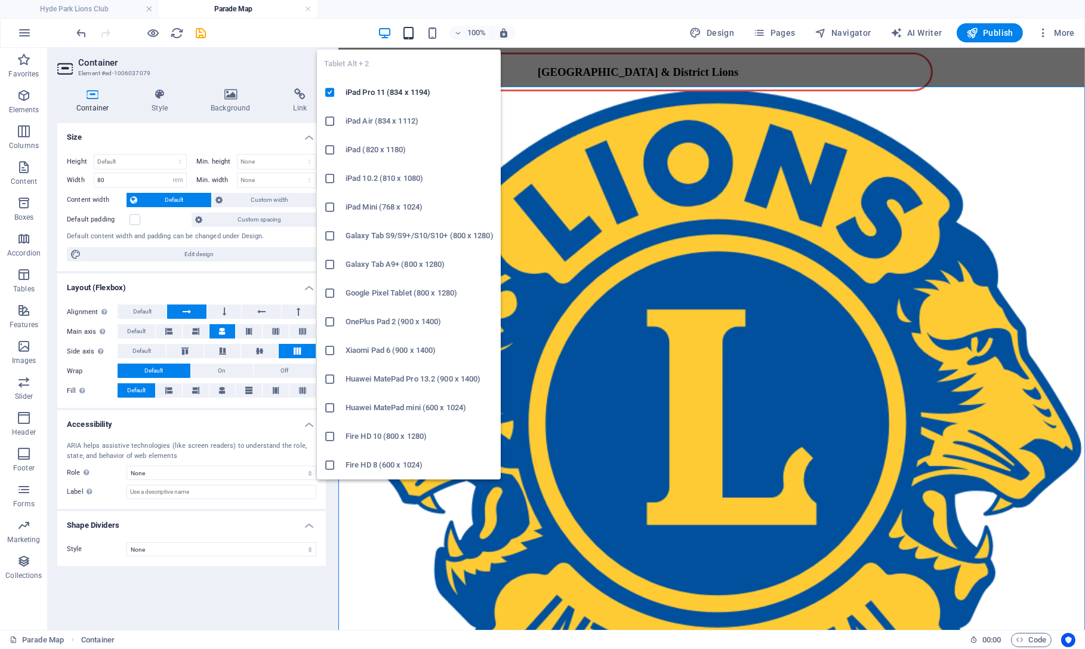
click at [411, 35] on icon "button" at bounding box center [409, 33] width 14 height 14
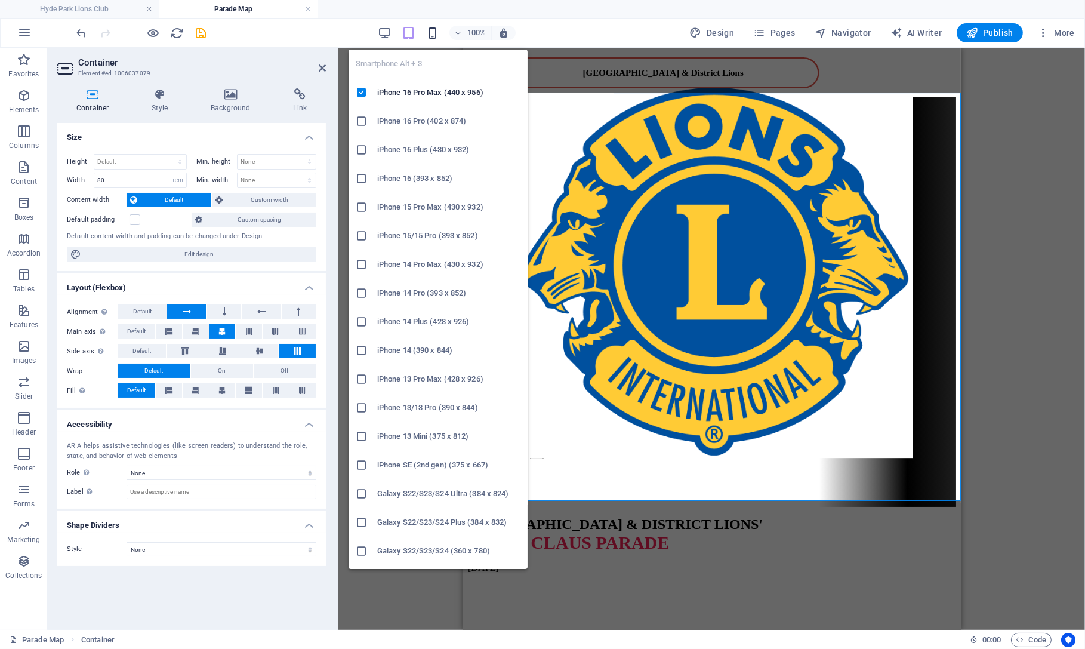
click at [433, 35] on icon "button" at bounding box center [433, 33] width 14 height 14
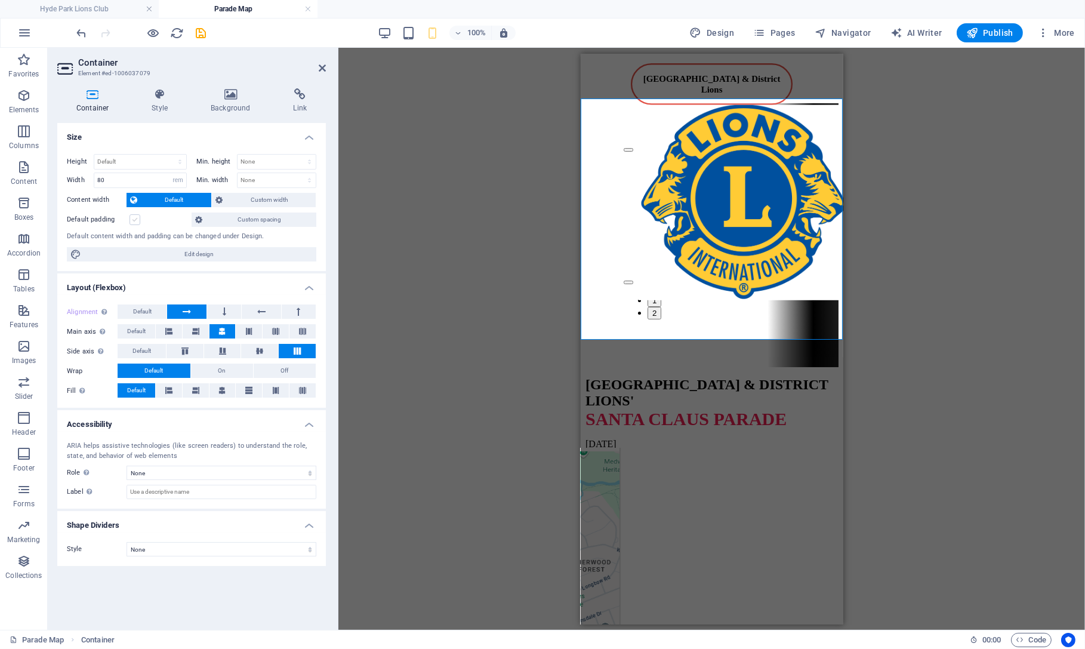
click at [139, 220] on label at bounding box center [135, 219] width 11 height 11
click at [0, 0] on input "Default padding" at bounding box center [0, 0] width 0 height 0
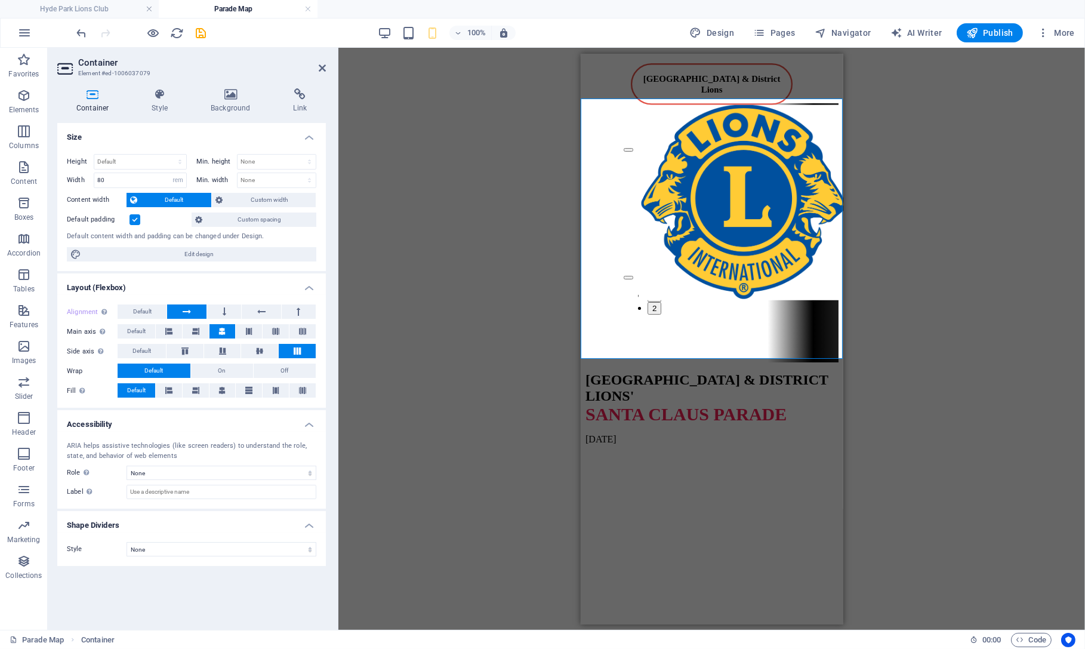
click at [139, 220] on label at bounding box center [135, 219] width 11 height 11
click at [0, 0] on input "Default padding" at bounding box center [0, 0] width 0 height 0
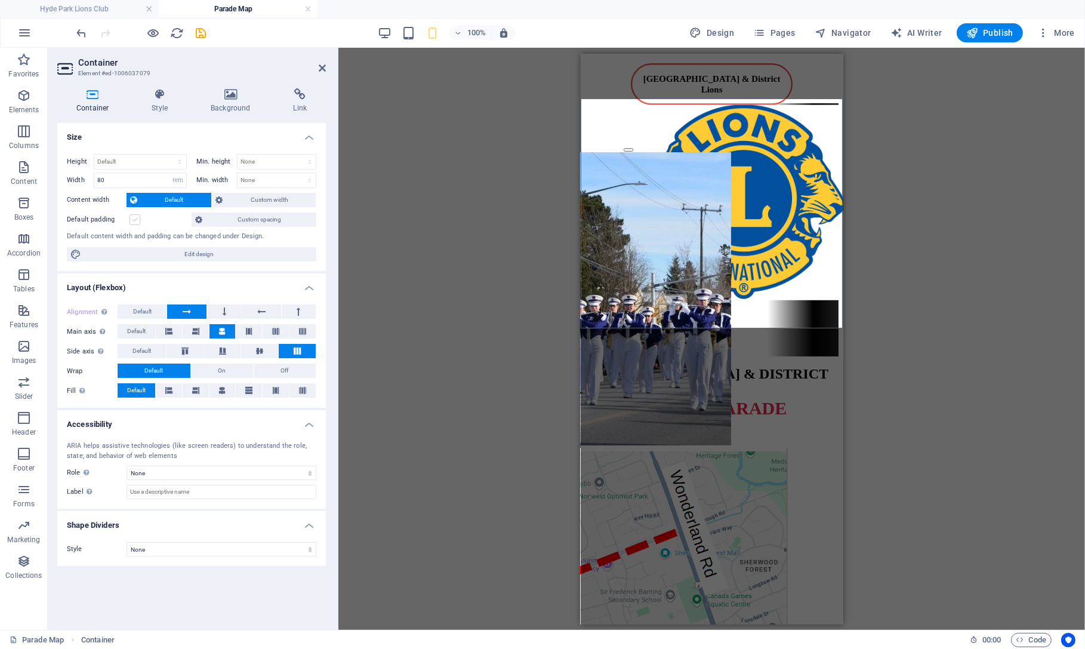
click at [139, 220] on label at bounding box center [135, 219] width 11 height 11
click at [0, 0] on input "Default padding" at bounding box center [0, 0] width 0 height 0
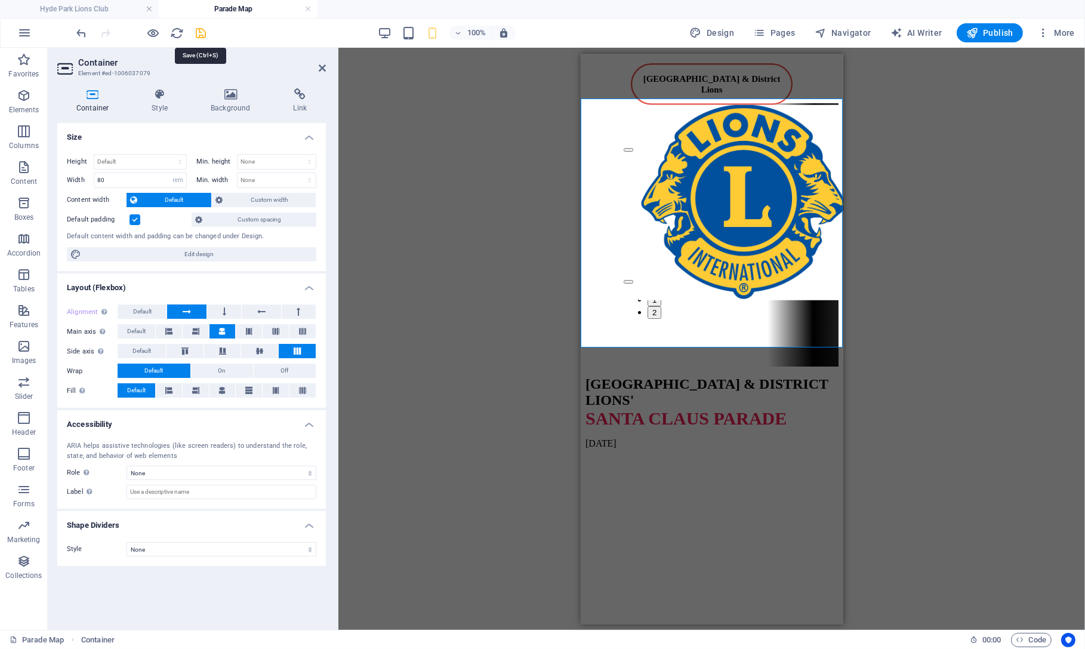
click at [197, 32] on icon "save" at bounding box center [202, 33] width 14 height 14
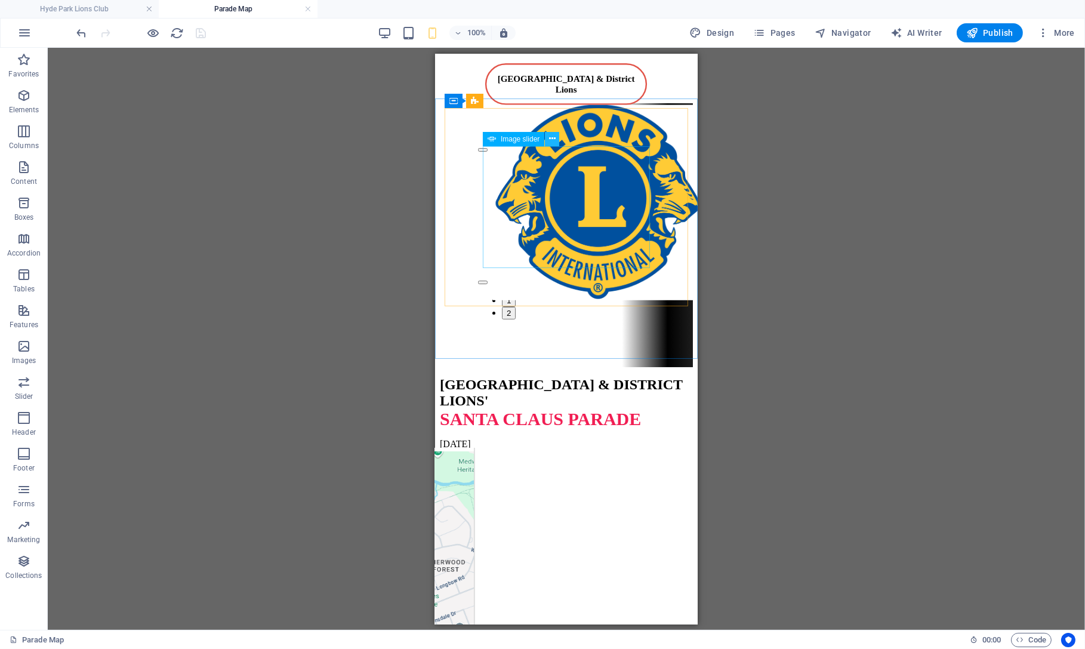
click at [542, 140] on icon at bounding box center [552, 139] width 7 height 13
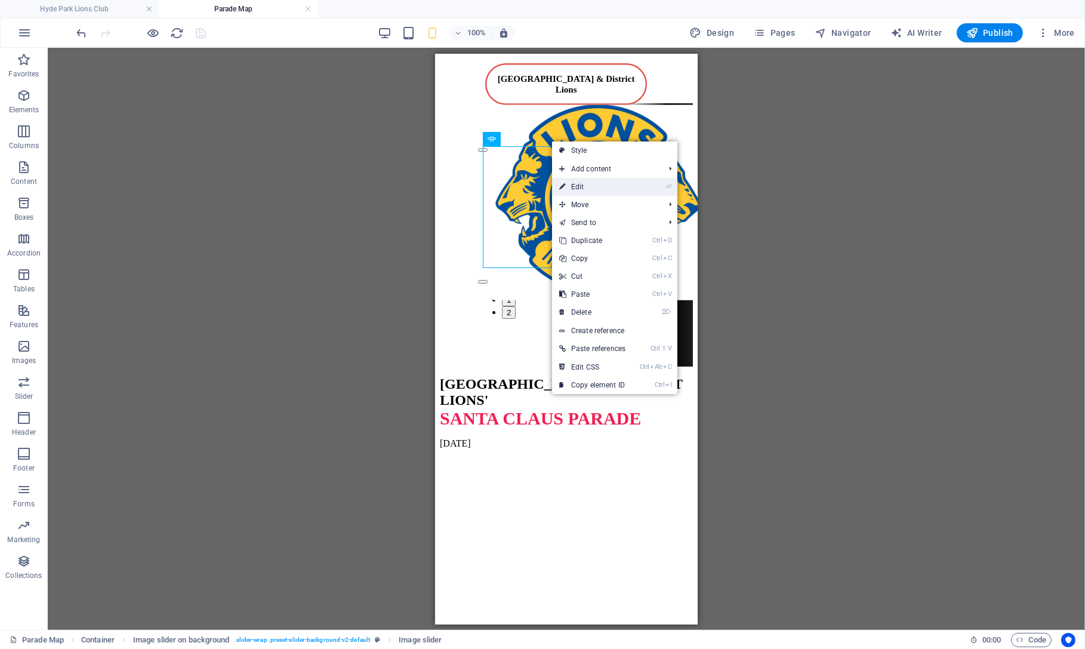
click at [542, 184] on link "⏎ Edit" at bounding box center [592, 187] width 81 height 18
select select "px"
select select "ms"
select select "s"
select select "progressive"
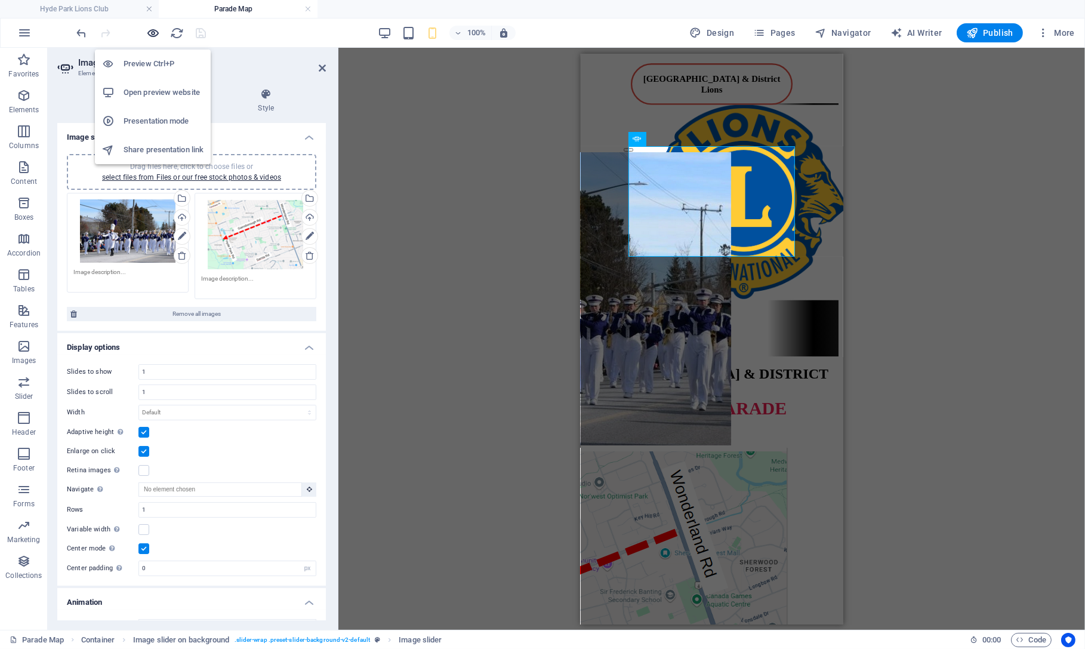
click at [155, 33] on icon "button" at bounding box center [154, 33] width 14 height 14
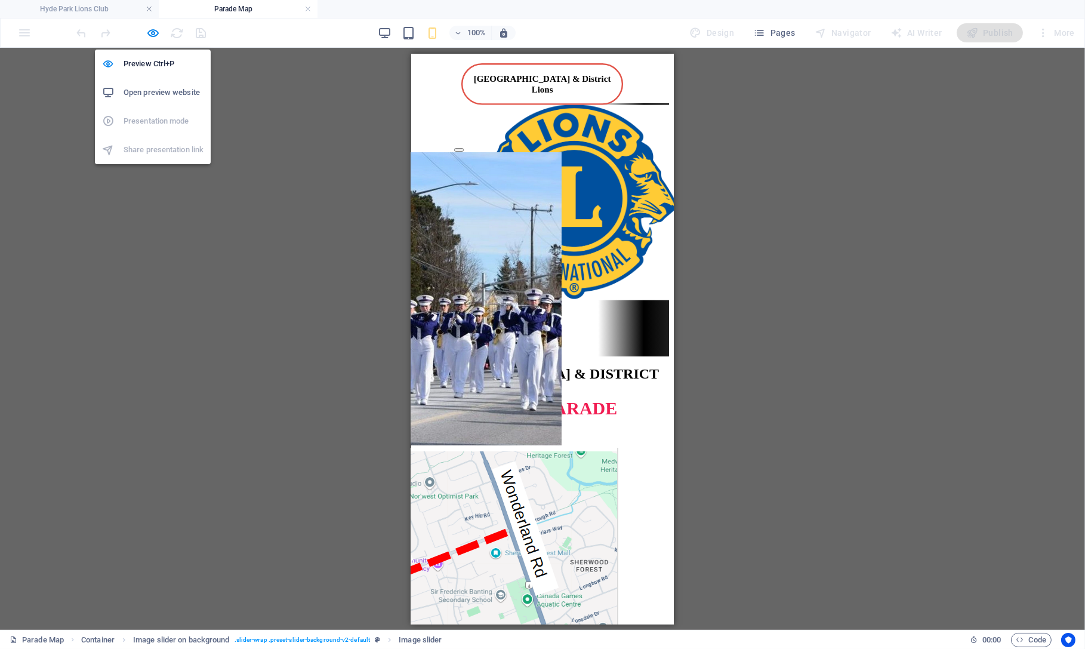
click at [161, 88] on h6 "Open preview website" at bounding box center [164, 92] width 80 height 14
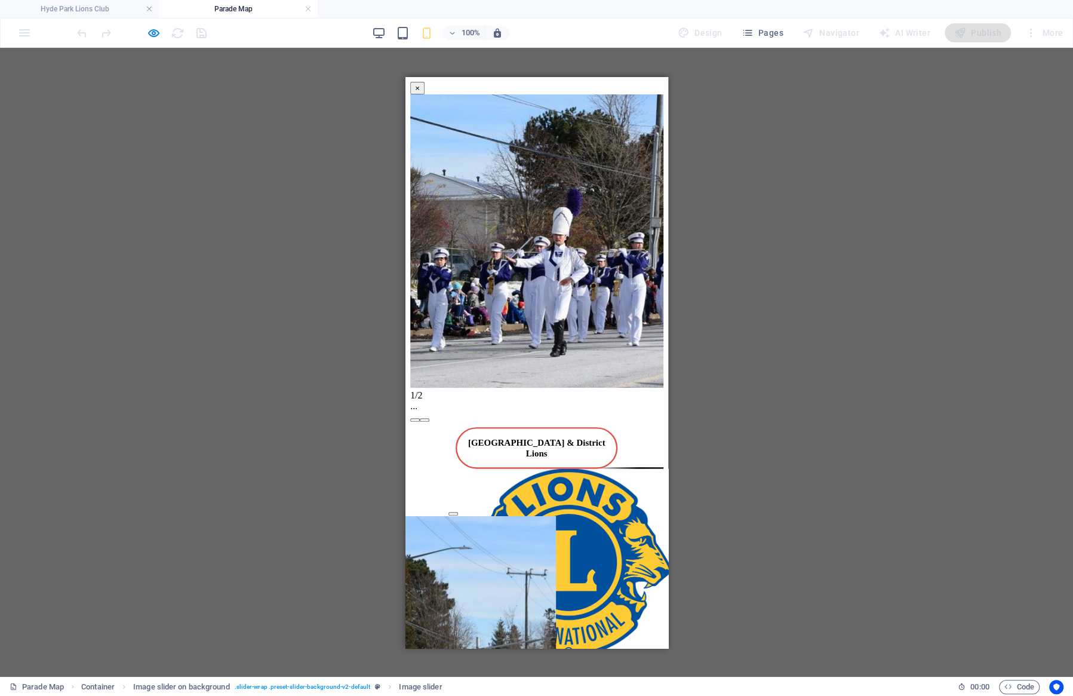
click at [424, 94] on button "×" at bounding box center [417, 87] width 14 height 13
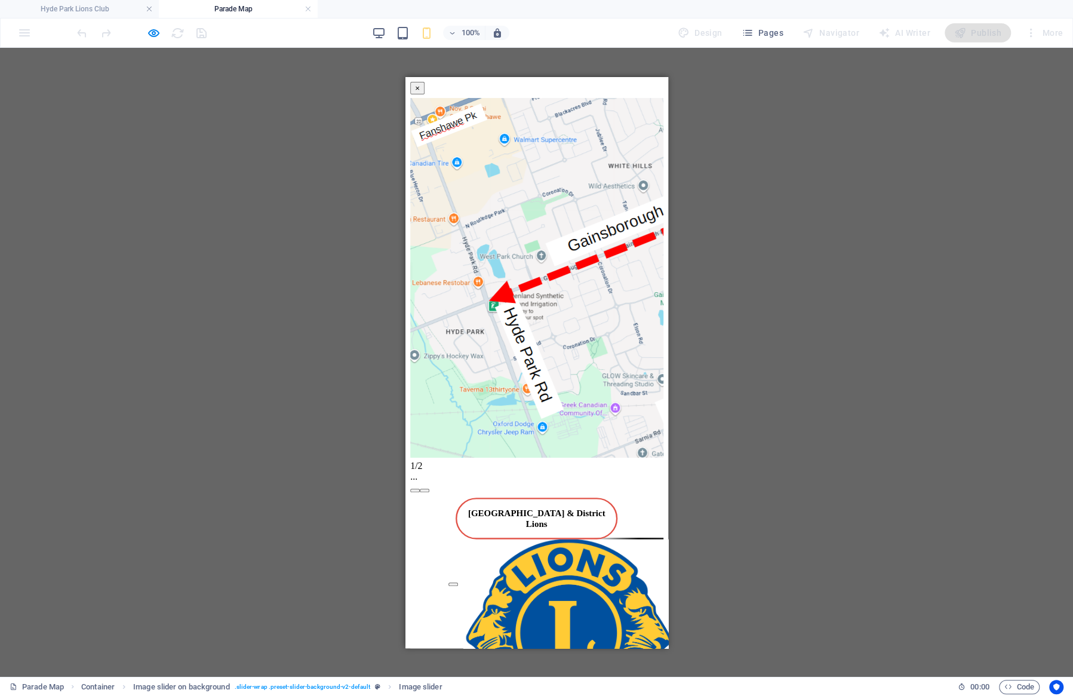
click at [424, 94] on button "×" at bounding box center [417, 87] width 14 height 13
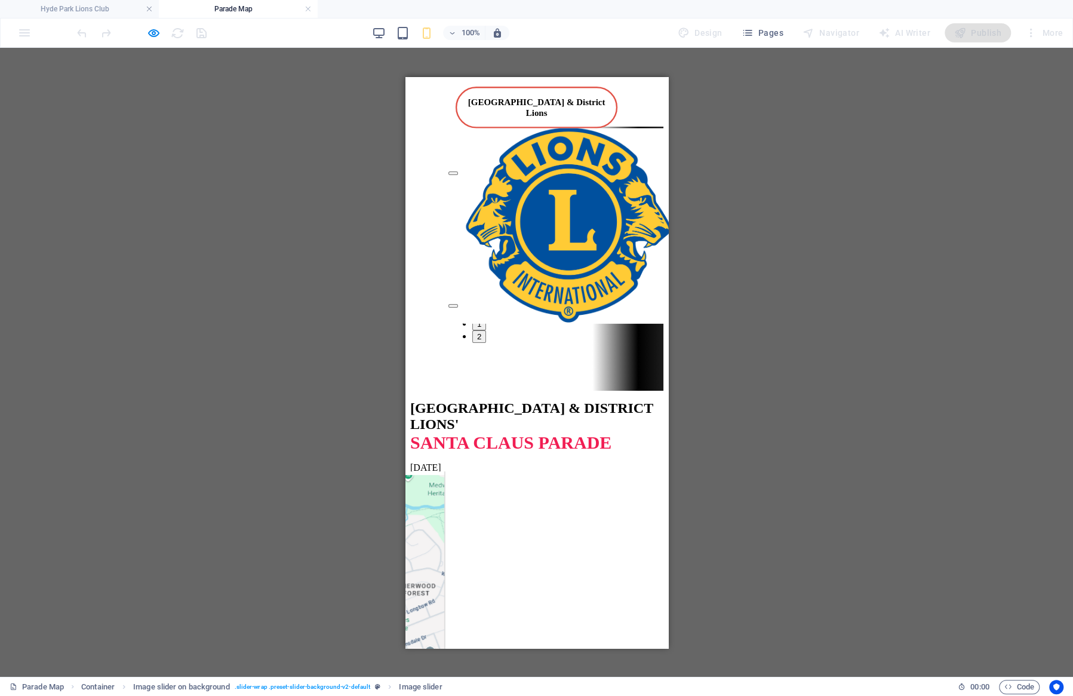
click at [485, 317] on button "1" at bounding box center [479, 323] width 14 height 13
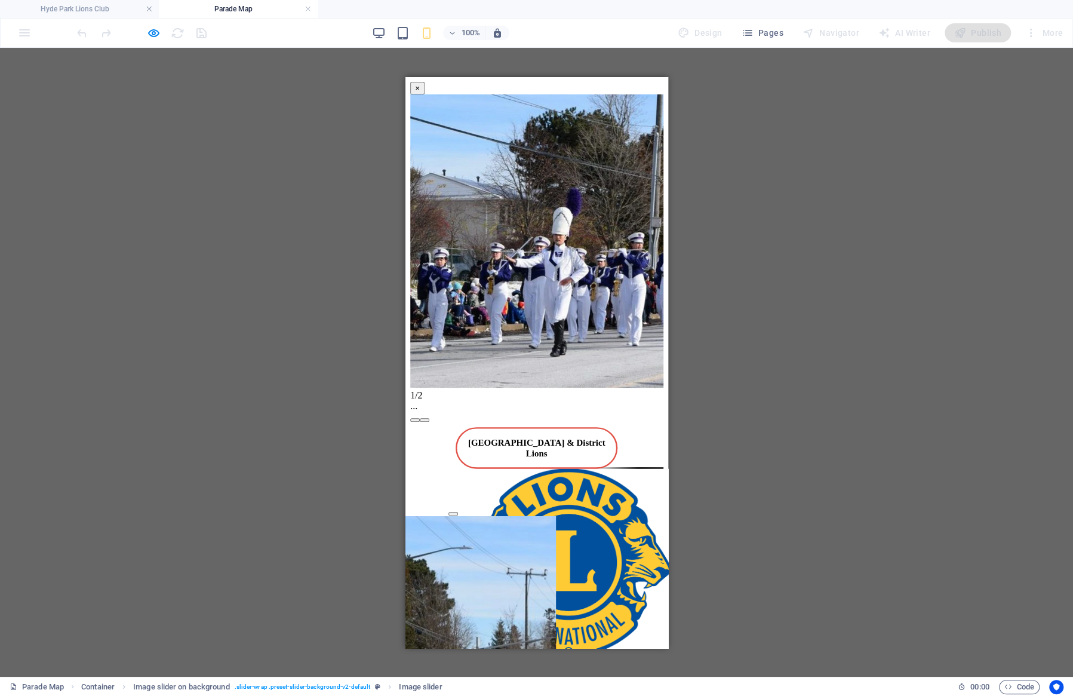
click at [424, 94] on button "×" at bounding box center [417, 87] width 14 height 13
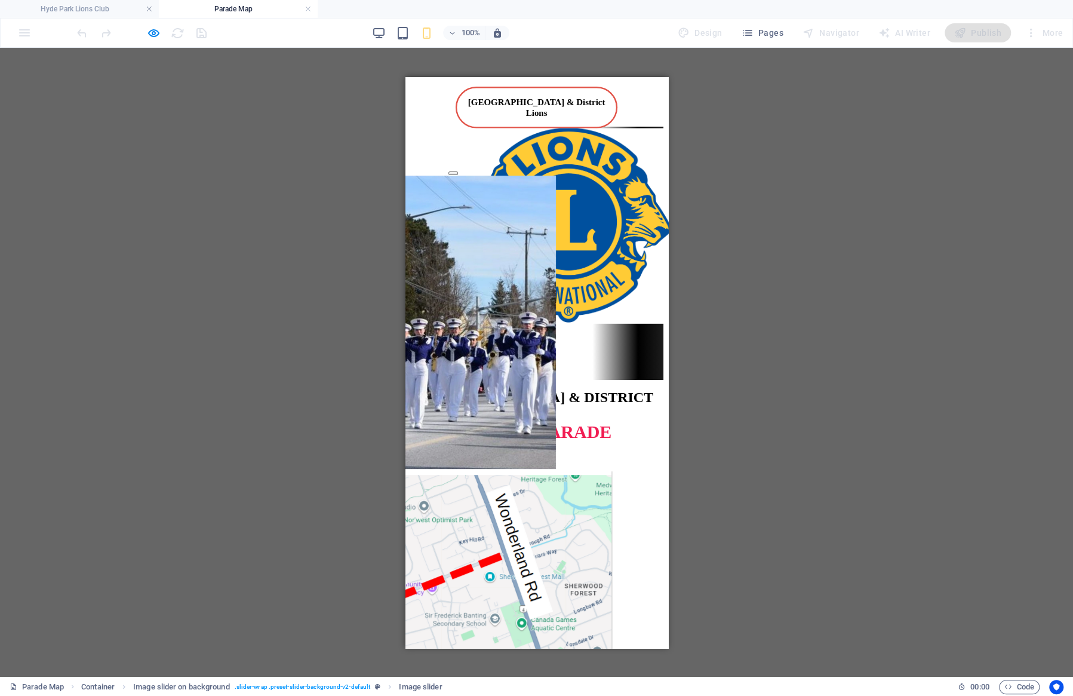
click at [542, 271] on div "Container Image slider on background Image slider Reference" at bounding box center [536, 362] width 1073 height 629
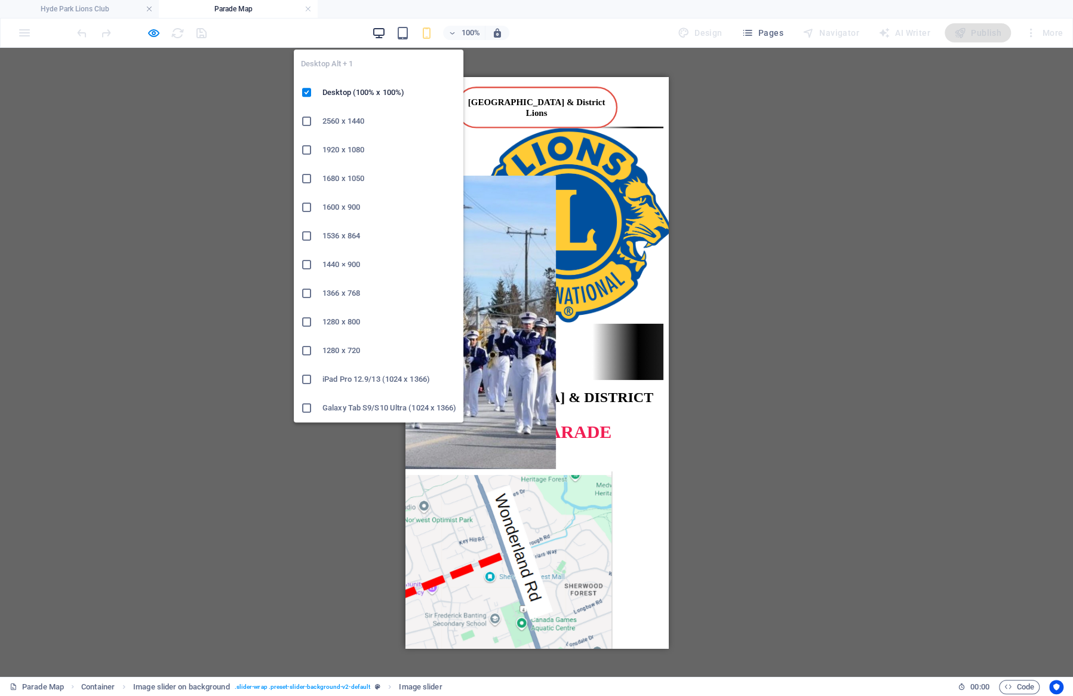
click at [377, 32] on icon "button" at bounding box center [379, 33] width 14 height 14
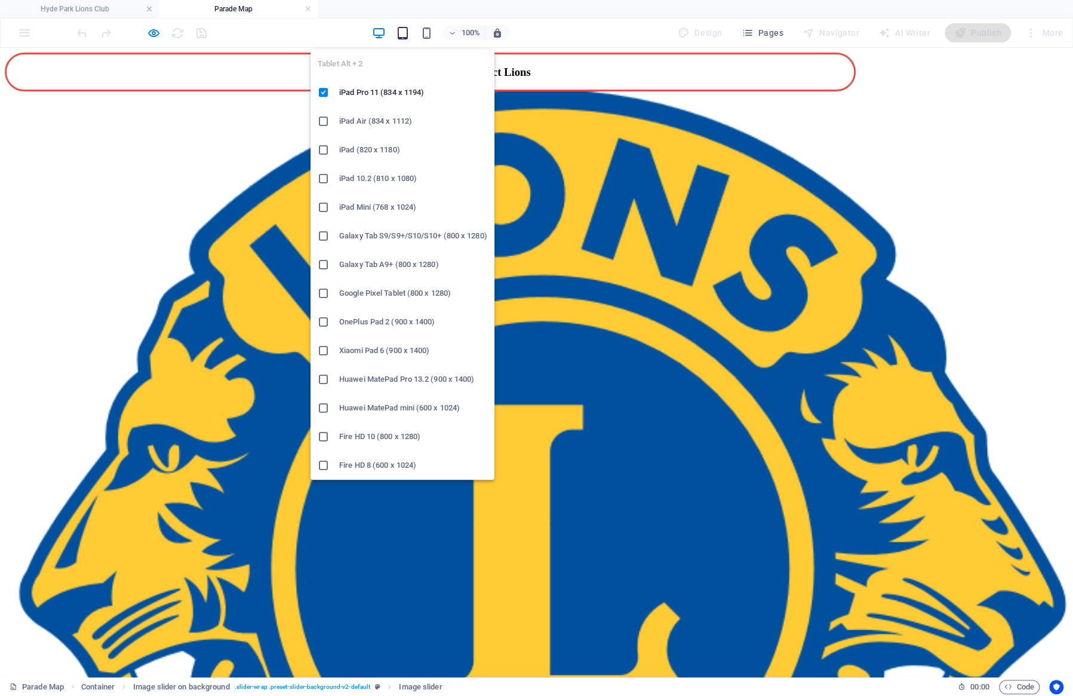
click at [401, 34] on icon "button" at bounding box center [403, 33] width 14 height 14
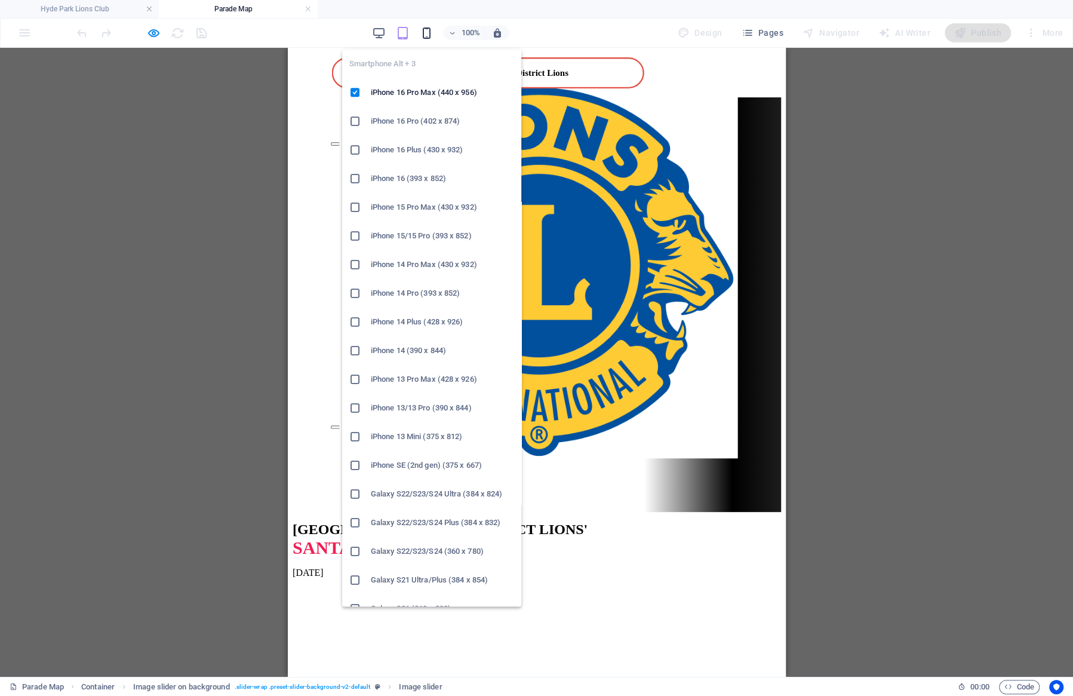
click at [424, 32] on icon "button" at bounding box center [427, 33] width 14 height 14
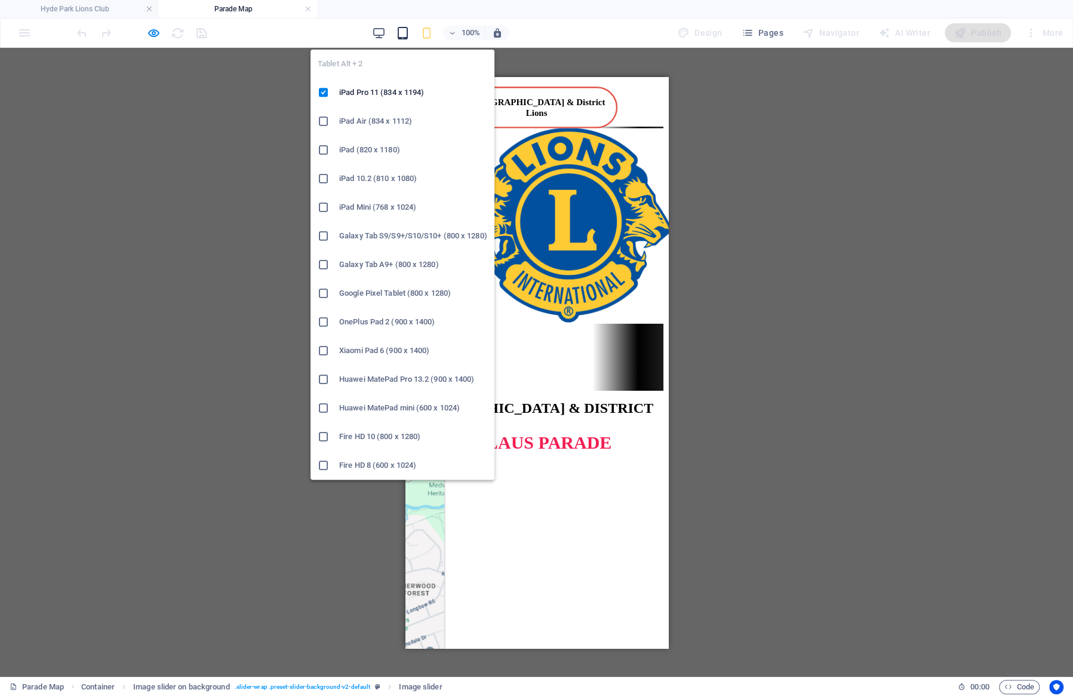
click at [405, 32] on icon "button" at bounding box center [403, 33] width 14 height 14
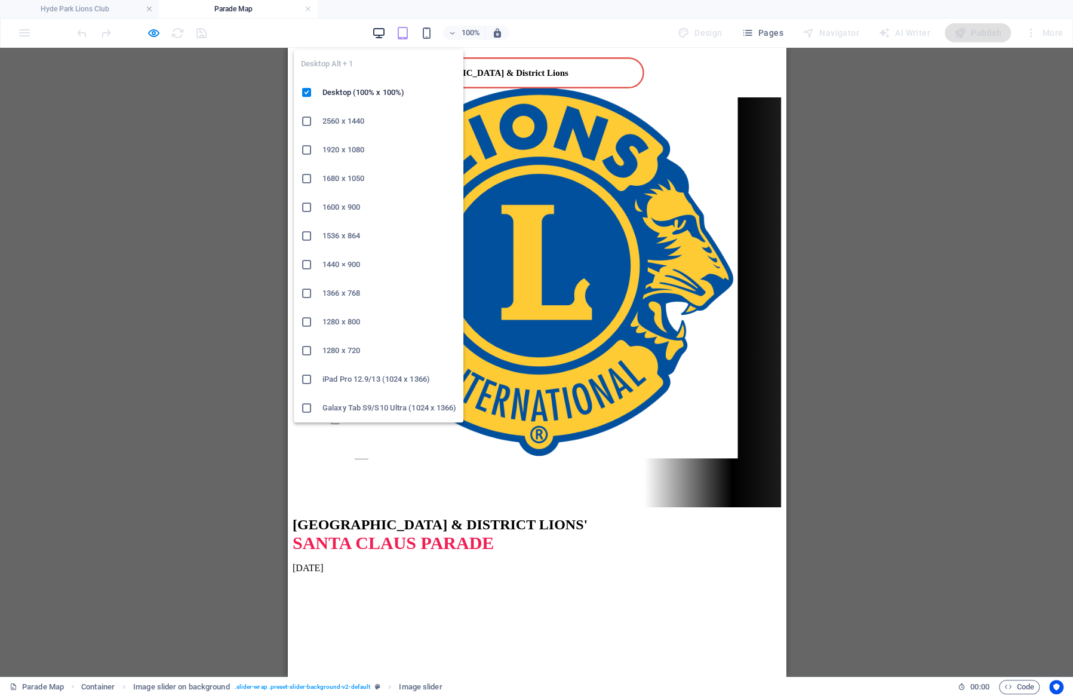
click at [386, 32] on icon "button" at bounding box center [379, 33] width 14 height 14
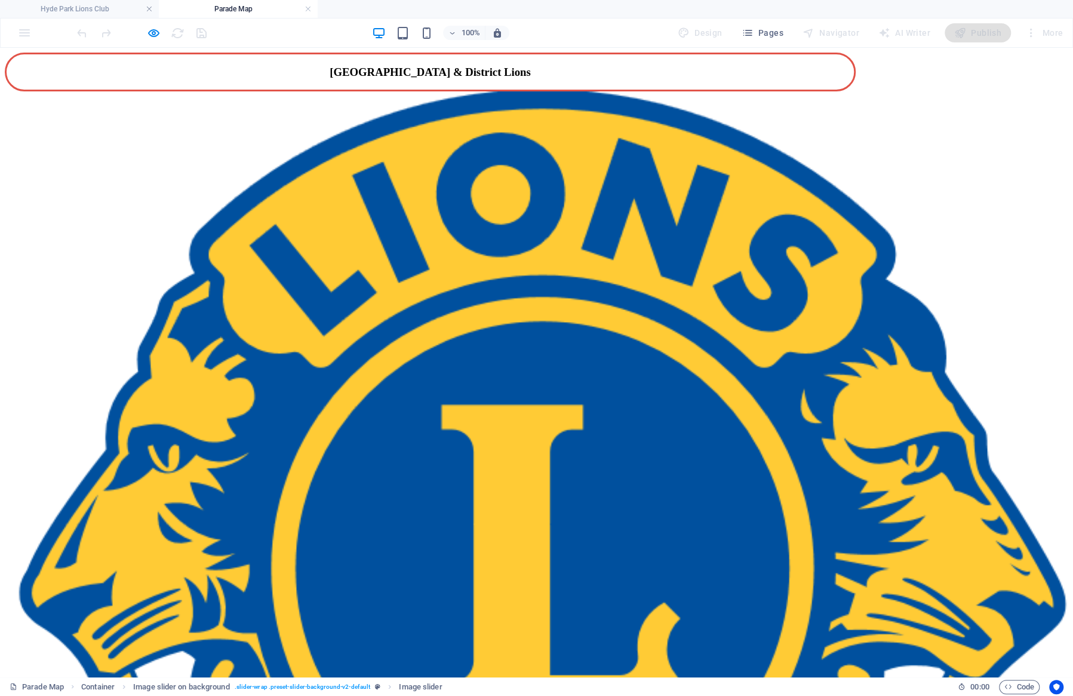
click at [499, 113] on div "1 2 [GEOGRAPHIC_DATA] & DISTRICT LIONS' SANTA CLAUS PARADE [DATE]" at bounding box center [387, 417] width 764 height 652
click at [152, 34] on icon "button" at bounding box center [154, 33] width 14 height 14
select select "px"
select select "ms"
select select "s"
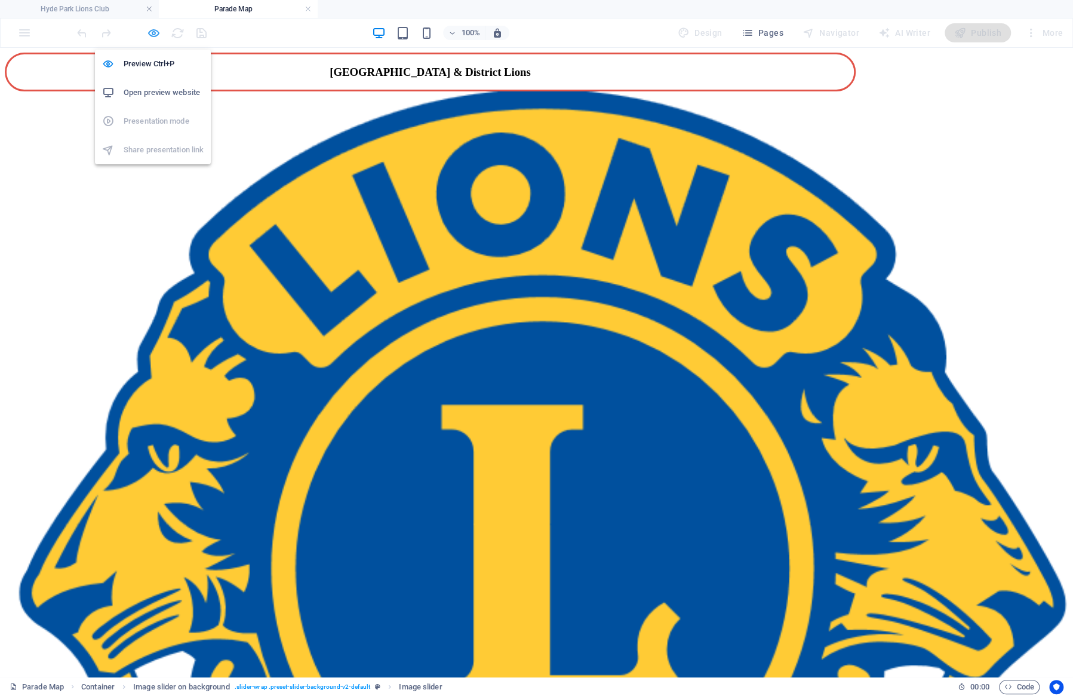
select select "progressive"
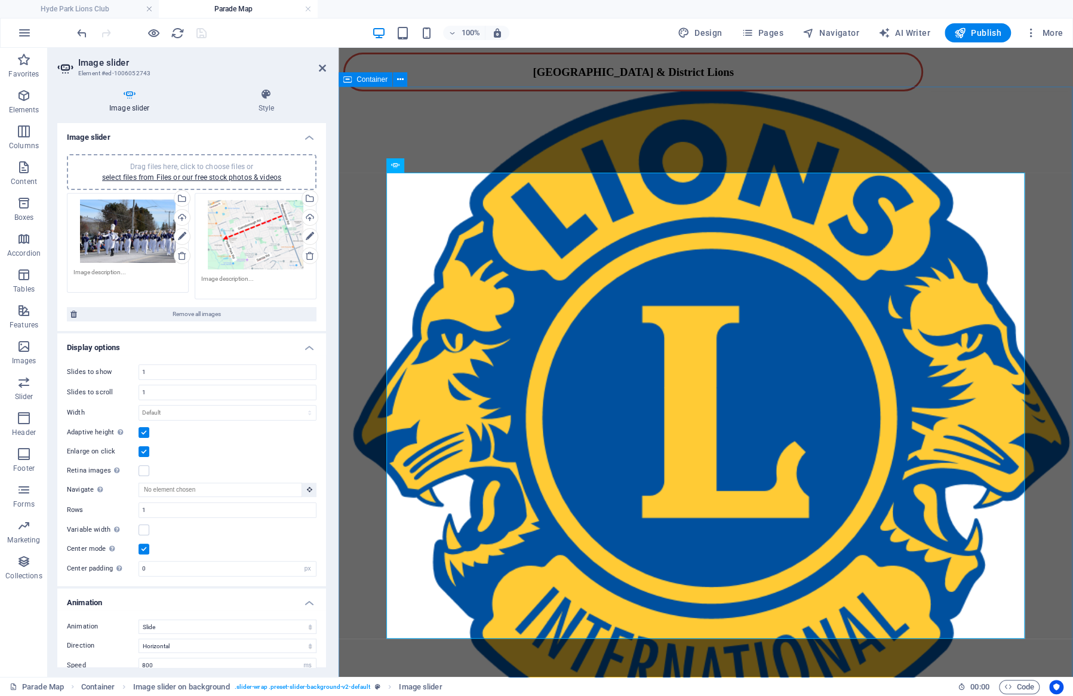
click at [521, 97] on div "1 2 [GEOGRAPHIC_DATA] & DISTRICT LIONS' SANTA CLAUS PARADE [DATE]" at bounding box center [705, 428] width 725 height 674
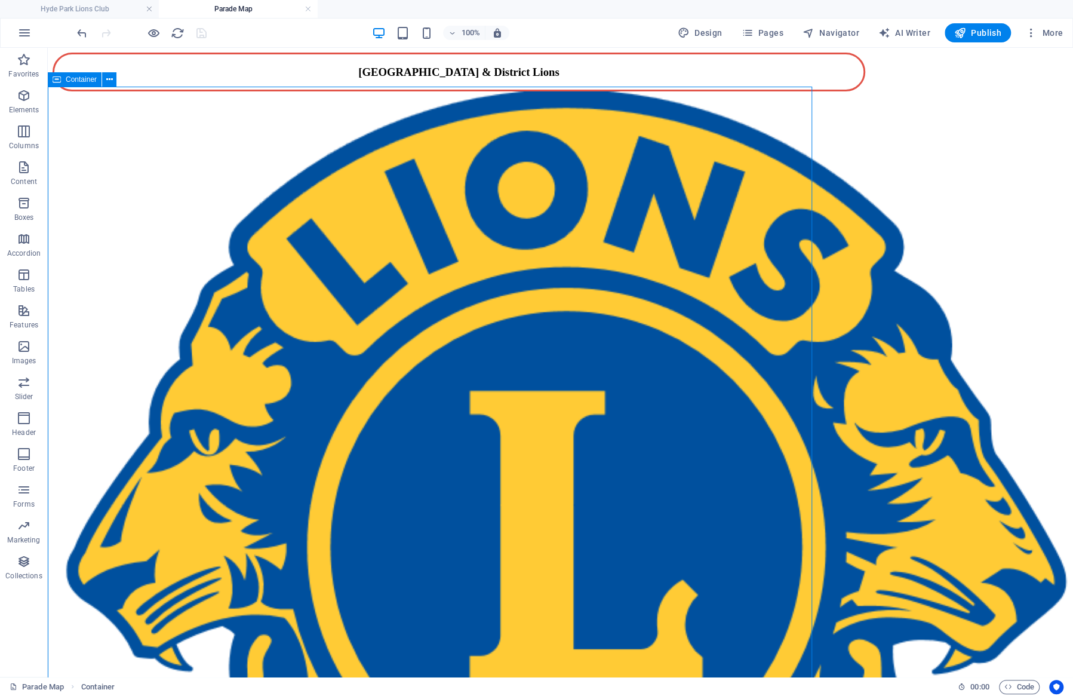
click at [518, 102] on div "1 2 [GEOGRAPHIC_DATA] & DISTRICT LIONS' SANTA CLAUS PARADE [DATE]" at bounding box center [435, 421] width 764 height 660
click at [113, 79] on button at bounding box center [109, 79] width 14 height 14
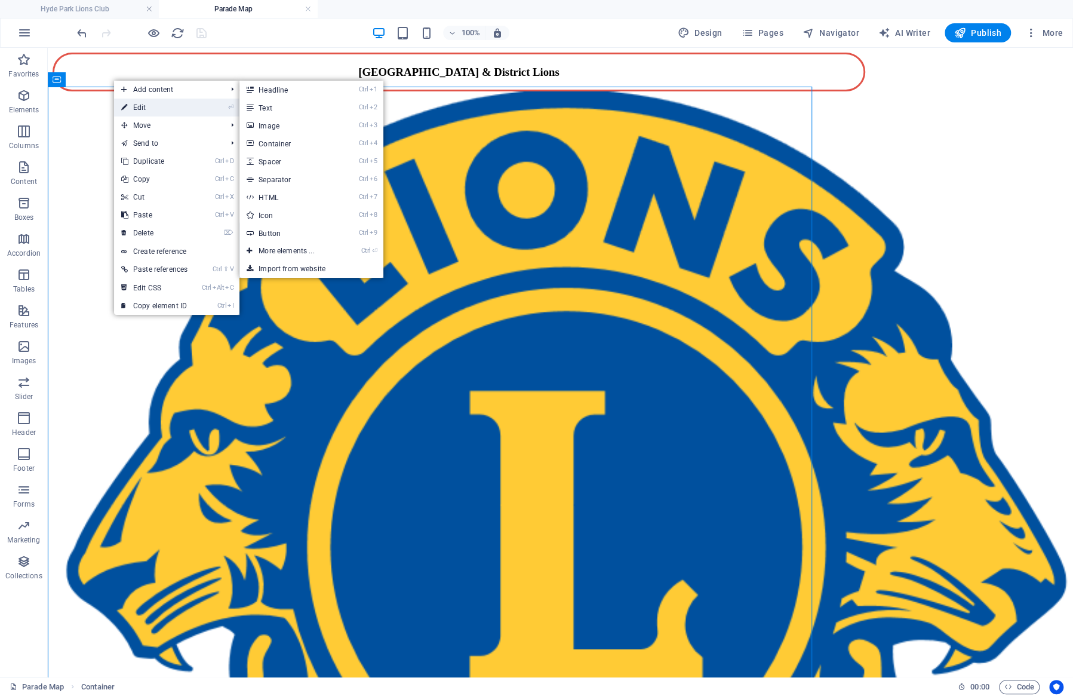
click at [150, 104] on link "⏎ Edit" at bounding box center [154, 108] width 81 height 18
select select "rem"
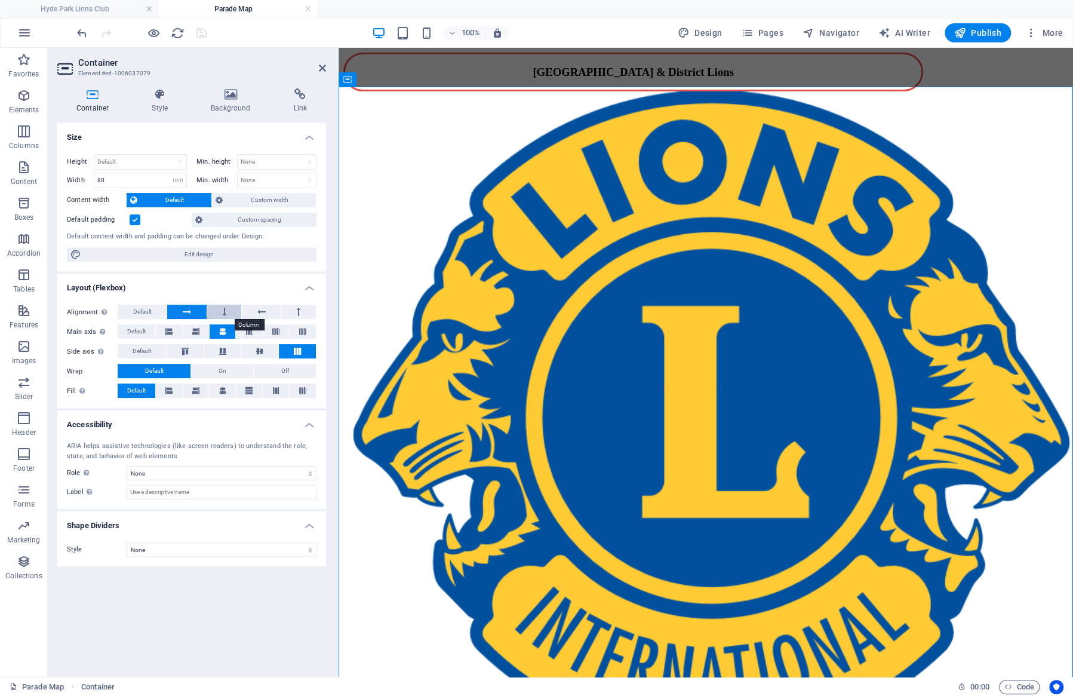
click at [232, 311] on button at bounding box center [224, 311] width 34 height 14
click at [253, 311] on button at bounding box center [261, 311] width 39 height 14
click at [293, 313] on button at bounding box center [299, 311] width 34 height 14
click at [226, 313] on icon at bounding box center [225, 311] width 4 height 14
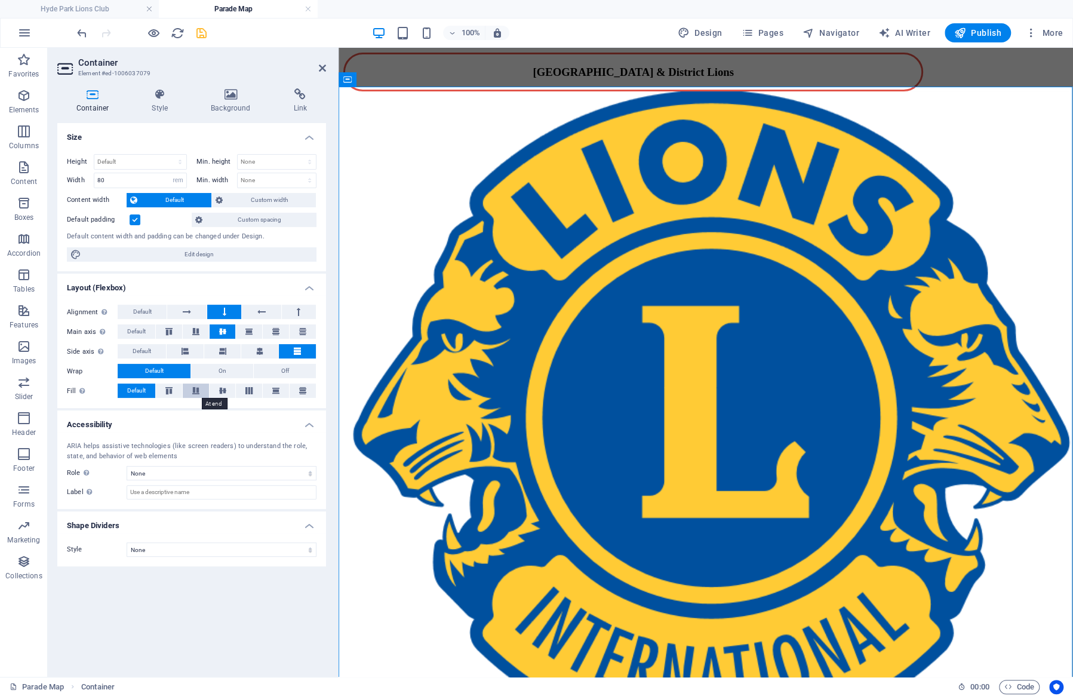
click at [196, 389] on icon at bounding box center [196, 390] width 14 height 7
click at [138, 390] on span "Default" at bounding box center [136, 390] width 19 height 14
click at [235, 215] on span "Custom spacing" at bounding box center [259, 220] width 107 height 14
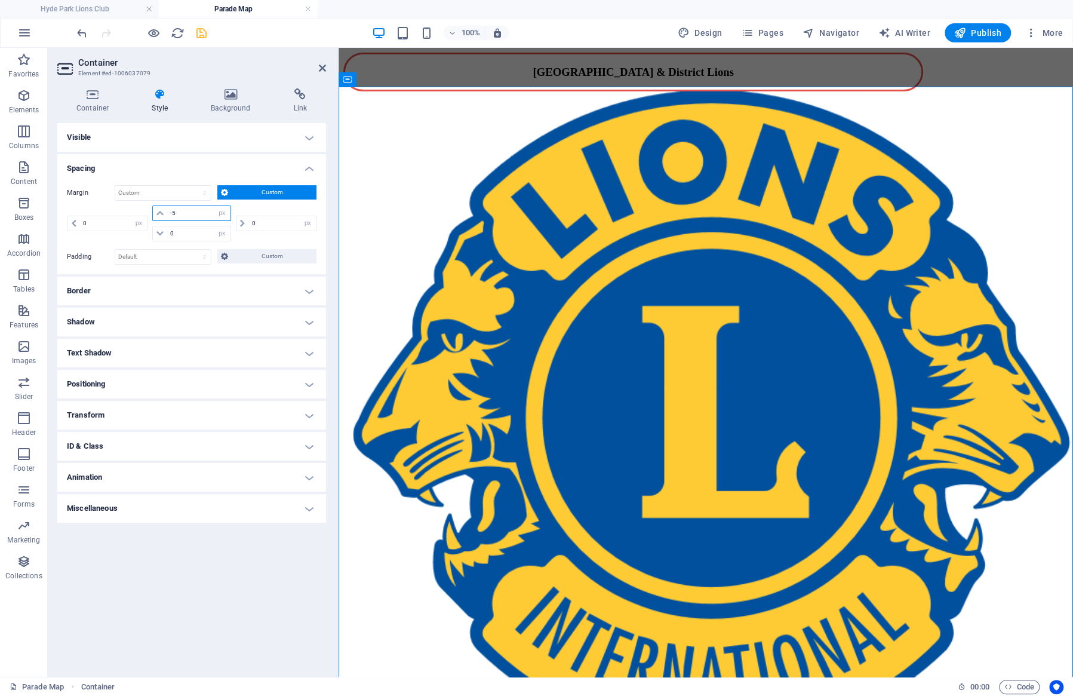
drag, startPoint x: 187, startPoint y: 208, endPoint x: 162, endPoint y: 208, distance: 25.7
click at [167, 208] on input "-5" at bounding box center [198, 213] width 63 height 14
type input "0"
select select "px"
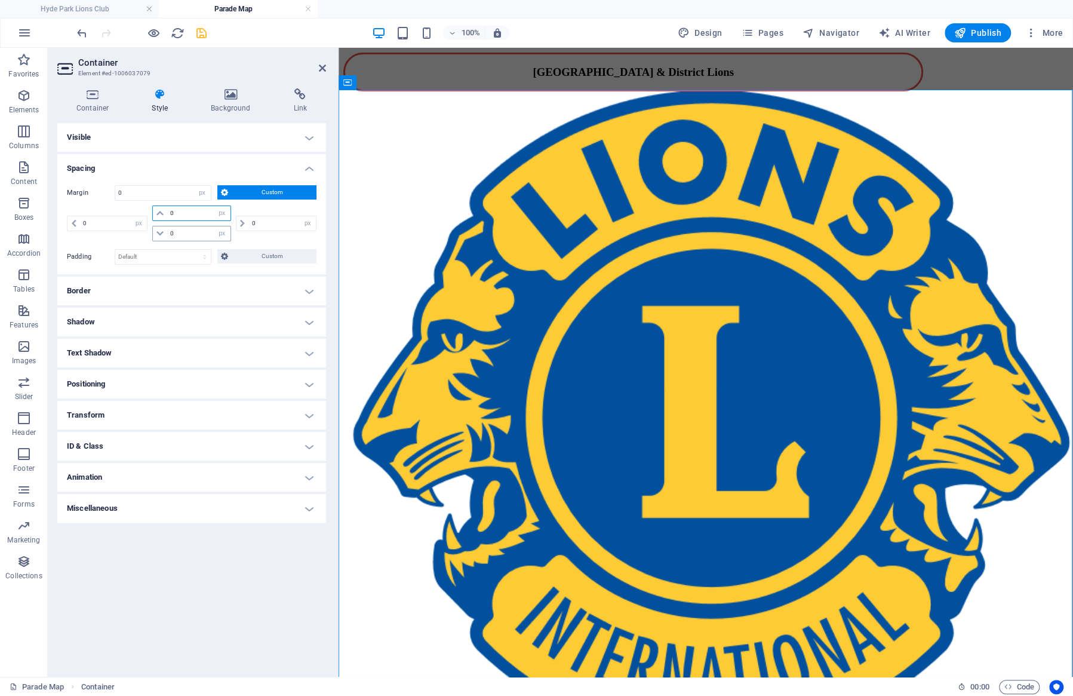
type input "0"
drag, startPoint x: 211, startPoint y: 232, endPoint x: 167, endPoint y: 238, distance: 44.5
click at [167, 238] on input "0" at bounding box center [198, 233] width 63 height 14
type input "10"
select select "DISABLED_OPTION_VALUE"
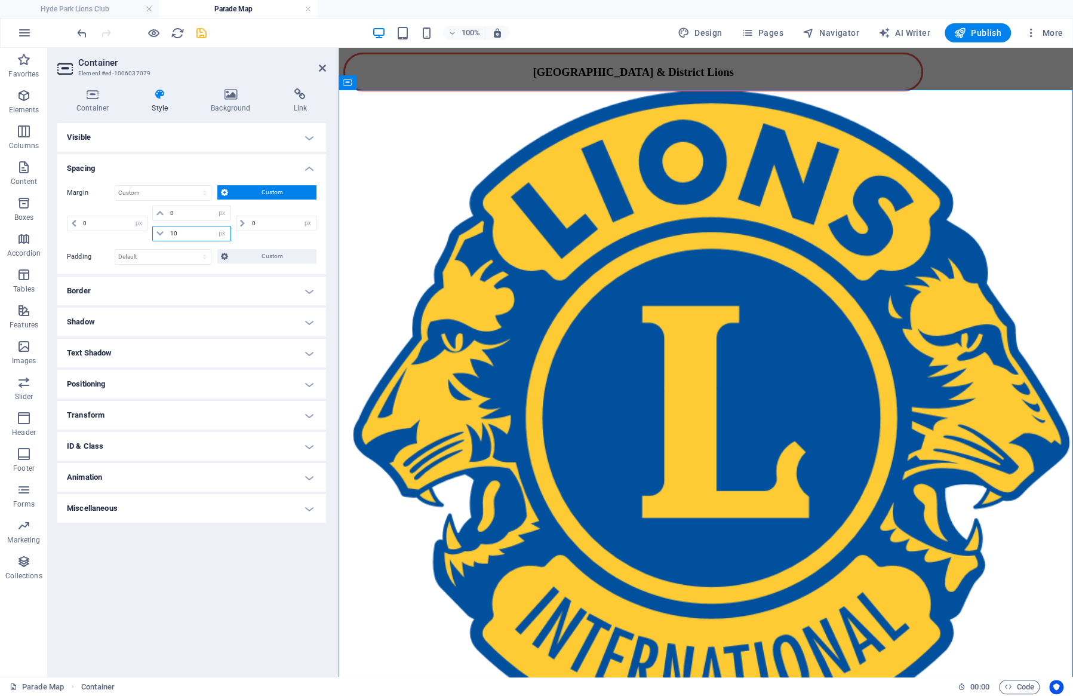
drag, startPoint x: 200, startPoint y: 232, endPoint x: 134, endPoint y: 231, distance: 66.3
click at [167, 231] on input "10" at bounding box center [198, 233] width 63 height 14
type input "0"
select select "px"
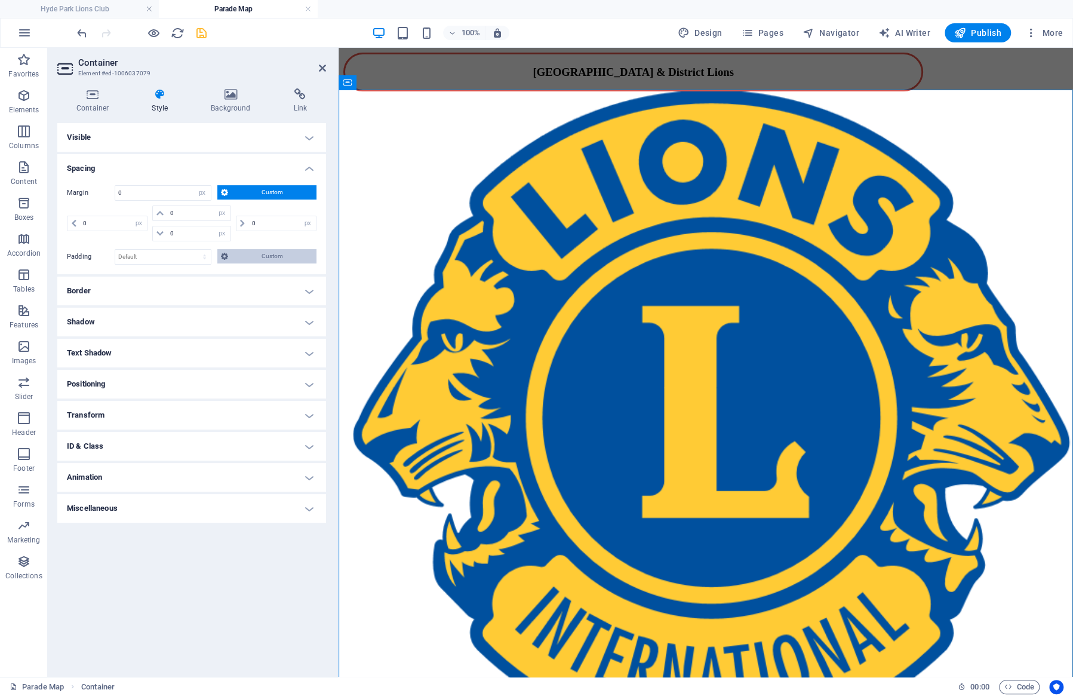
click at [251, 260] on span "Custom" at bounding box center [273, 256] width 82 height 14
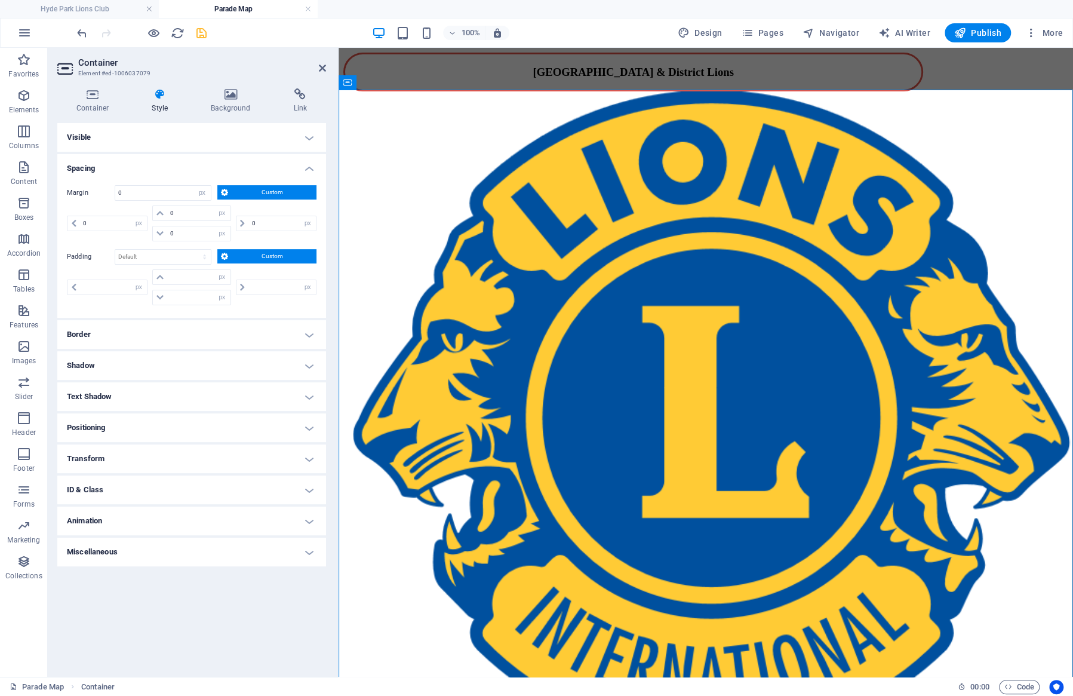
click at [203, 435] on h4 "Positioning" at bounding box center [191, 427] width 269 height 29
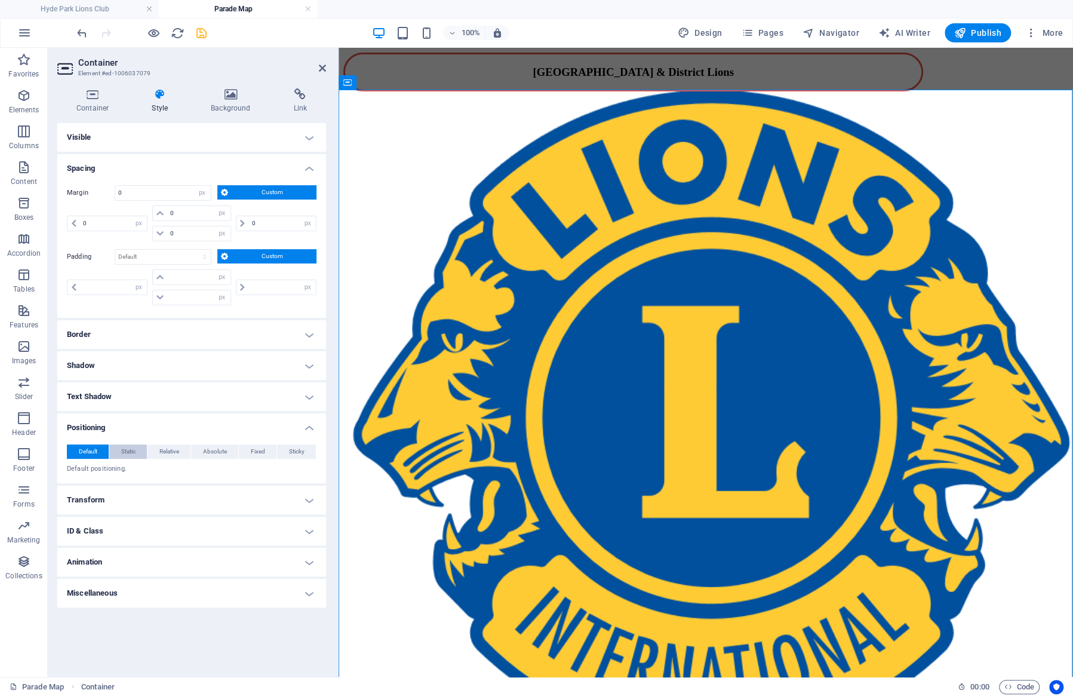
click at [127, 453] on span "Static" at bounding box center [128, 451] width 14 height 14
click at [170, 457] on span "Relative" at bounding box center [169, 451] width 20 height 14
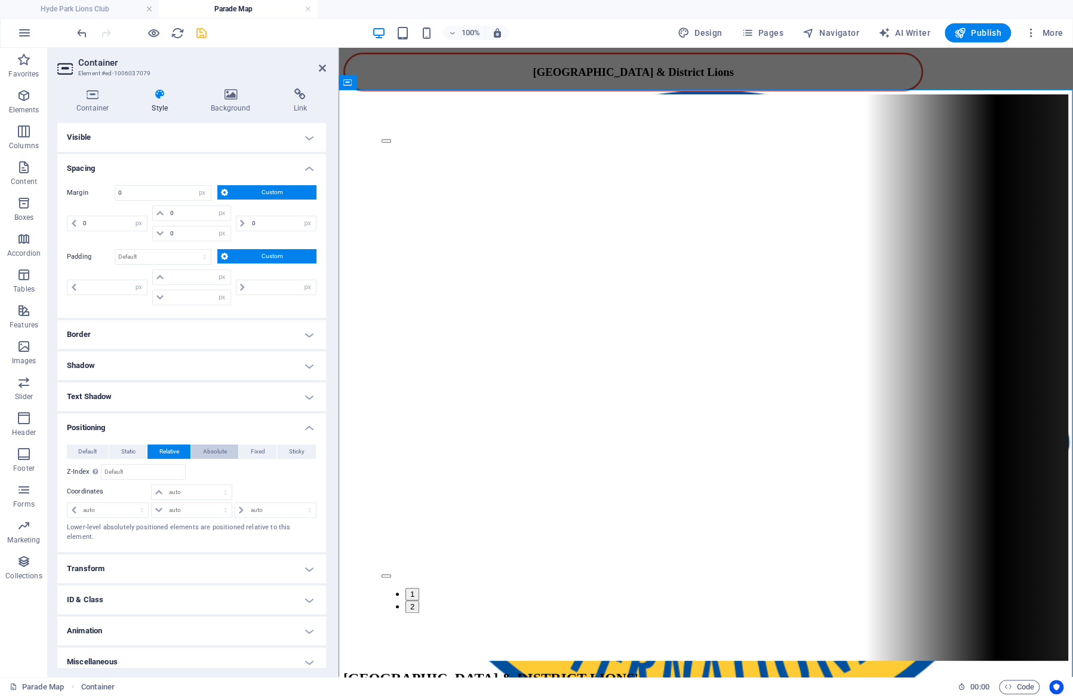
click at [224, 450] on span "Absolute" at bounding box center [215, 451] width 24 height 14
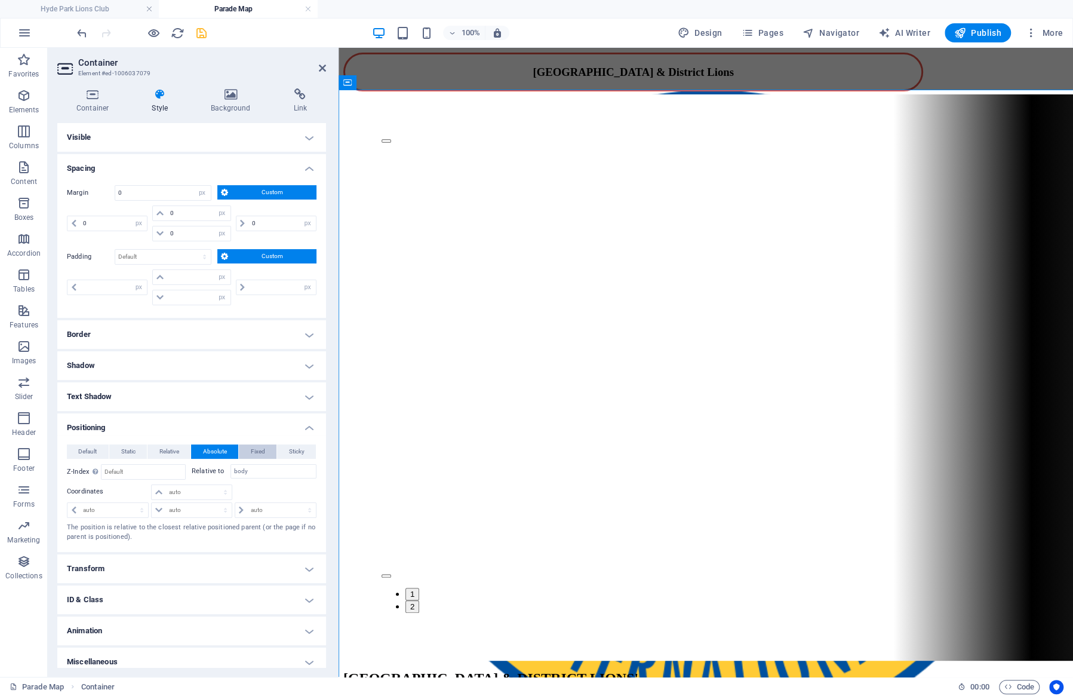
click at [255, 448] on span "Fixed" at bounding box center [258, 451] width 14 height 14
click at [221, 448] on span "Absolute" at bounding box center [215, 451] width 24 height 14
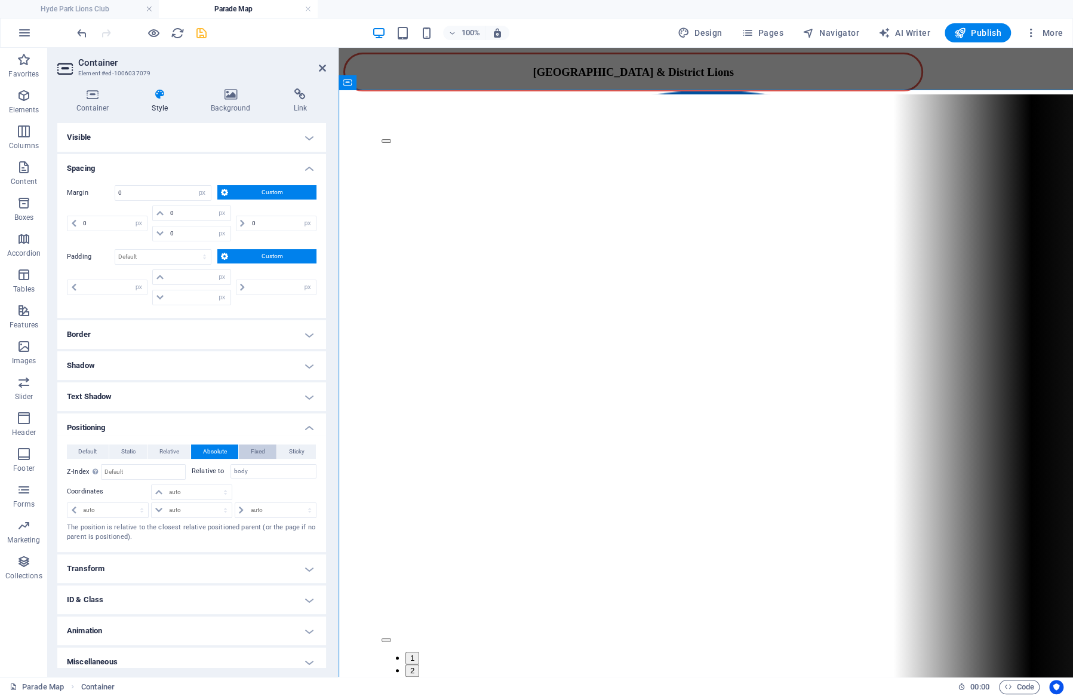
click at [260, 451] on span "Fixed" at bounding box center [258, 451] width 14 height 14
click at [295, 455] on span "Sticky" at bounding box center [297, 451] width 16 height 14
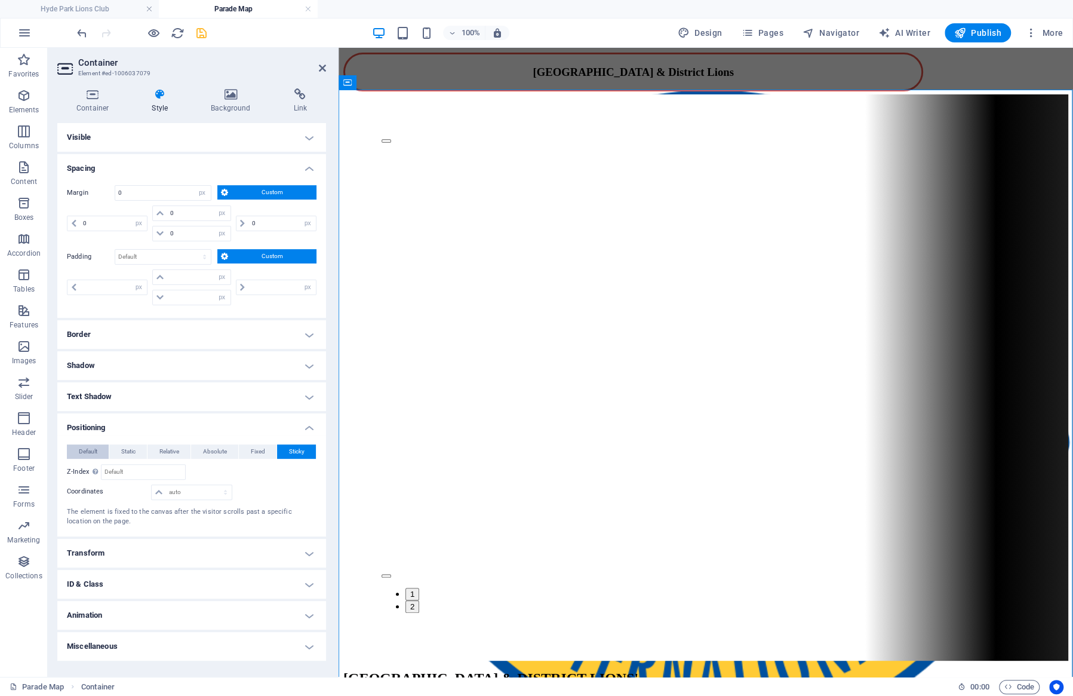
click at [88, 447] on span "Default" at bounding box center [87, 451] width 19 height 14
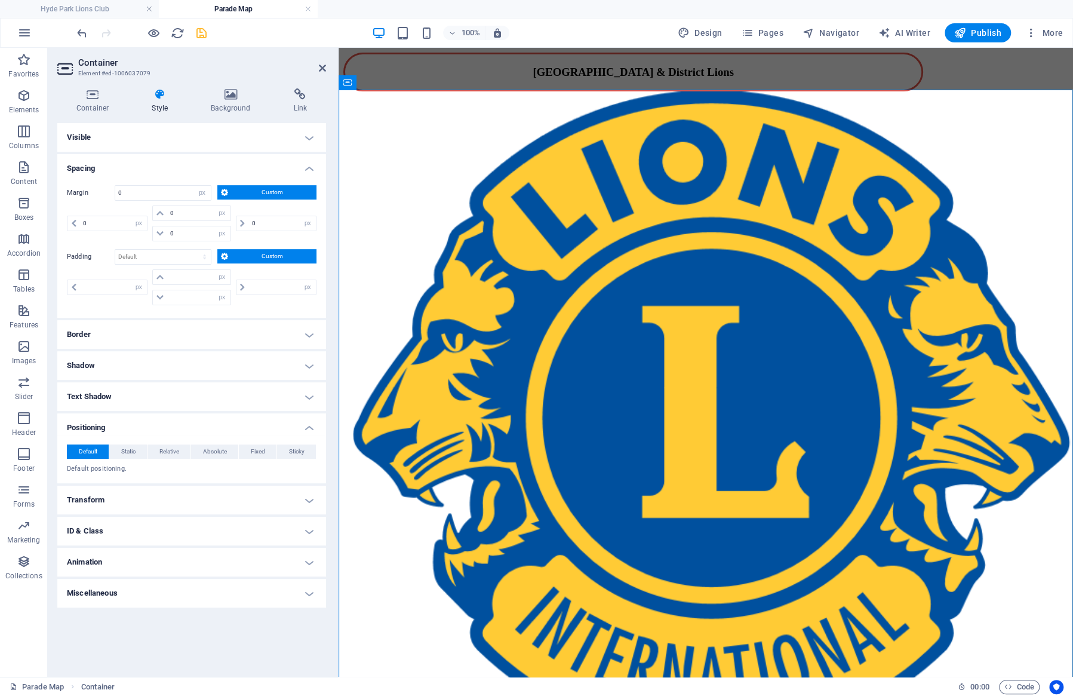
click at [309, 137] on h4 "Visible" at bounding box center [191, 137] width 269 height 29
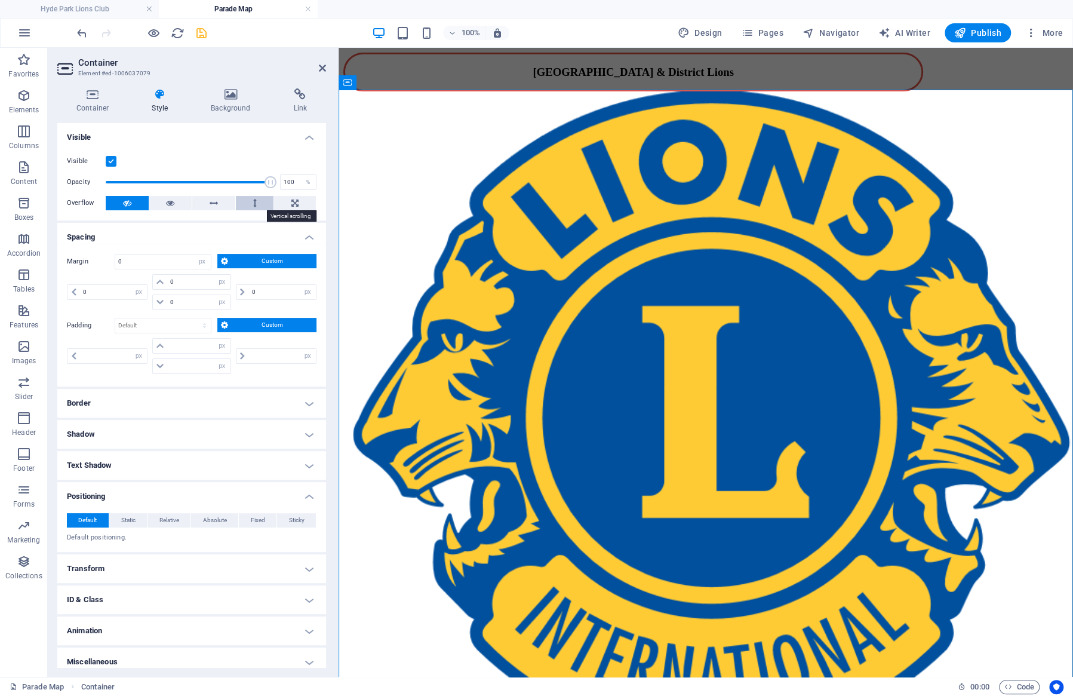
click at [261, 200] on button at bounding box center [255, 203] width 38 height 14
drag, startPoint x: 181, startPoint y: 297, endPoint x: 137, endPoint y: 299, distance: 43.6
click at [167, 299] on input "0" at bounding box center [198, 302] width 63 height 14
type input "20"
select select "DISABLED_OPTION_VALUE"
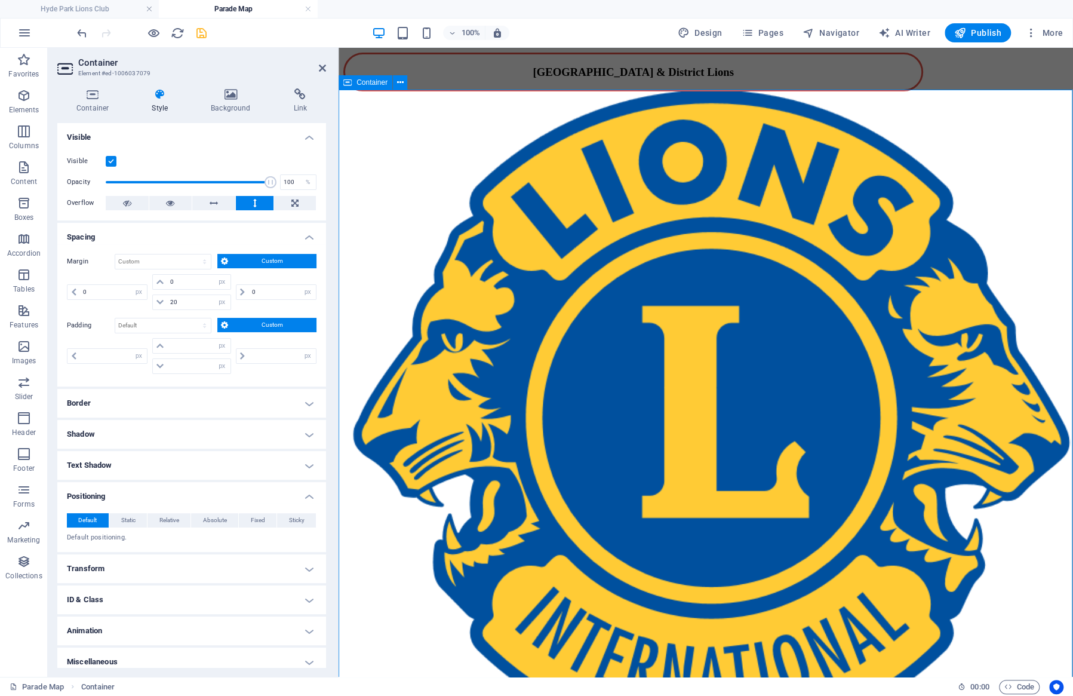
click at [542, 108] on div "1 2 [GEOGRAPHIC_DATA] & DISTRICT LIONS' SANTA CLAUS PARADE [DATE]" at bounding box center [705, 410] width 725 height 632
click at [542, 111] on div "1 2 [GEOGRAPHIC_DATA] & DISTRICT LIONS' SANTA CLAUS PARADE [DATE]" at bounding box center [705, 410] width 725 height 632
drag, startPoint x: 186, startPoint y: 301, endPoint x: 132, endPoint y: 299, distance: 54.4
click at [167, 300] on input "20" at bounding box center [198, 302] width 63 height 14
type input "0"
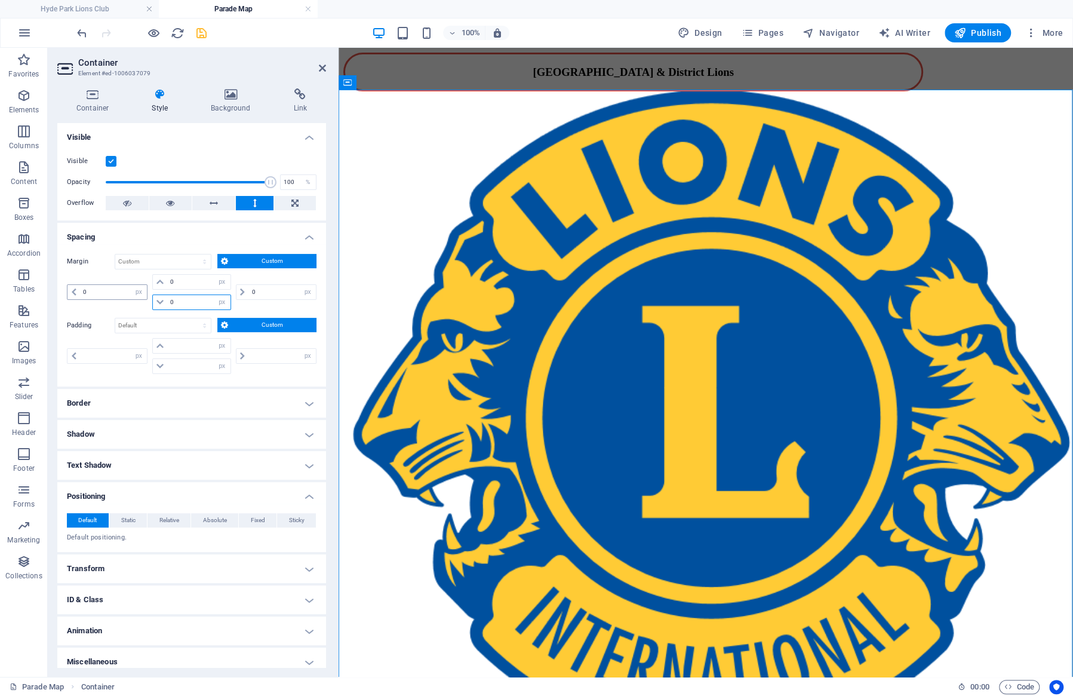
type input "0"
select select "px"
type input "0"
click at [158, 97] on icon at bounding box center [160, 94] width 54 height 12
click at [90, 96] on icon at bounding box center [92, 94] width 70 height 12
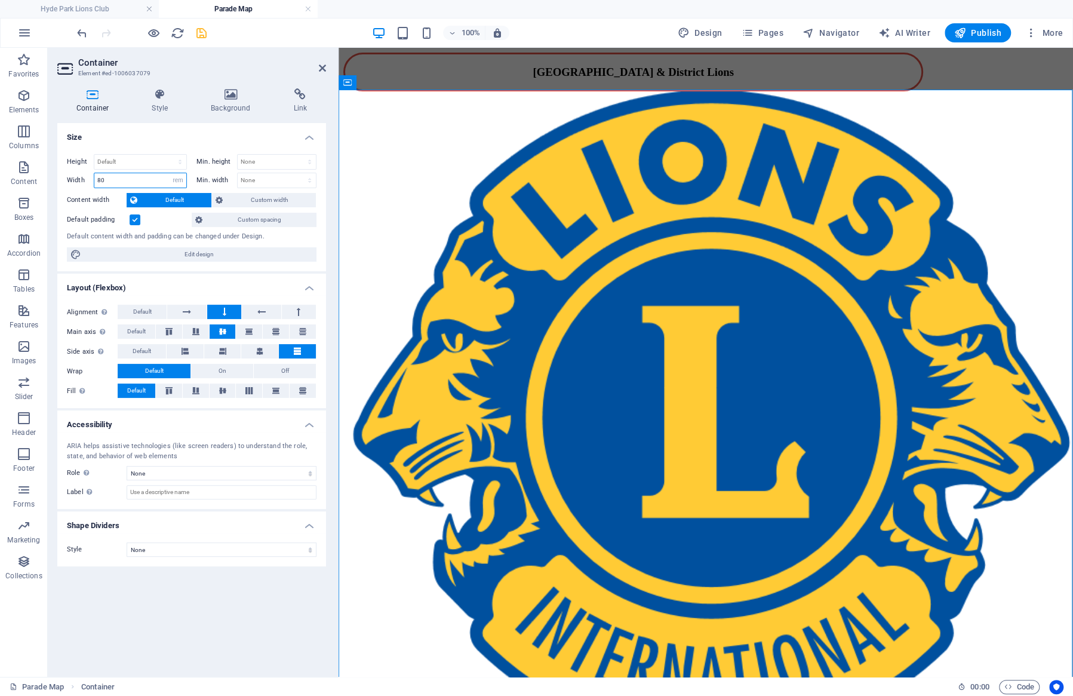
click at [121, 181] on input "80" at bounding box center [140, 180] width 92 height 14
drag, startPoint x: 121, startPoint y: 181, endPoint x: 69, endPoint y: 176, distance: 52.2
click at [94, 176] on input "80" at bounding box center [140, 180] width 92 height 14
type input "90"
click at [260, 354] on icon at bounding box center [259, 351] width 7 height 14
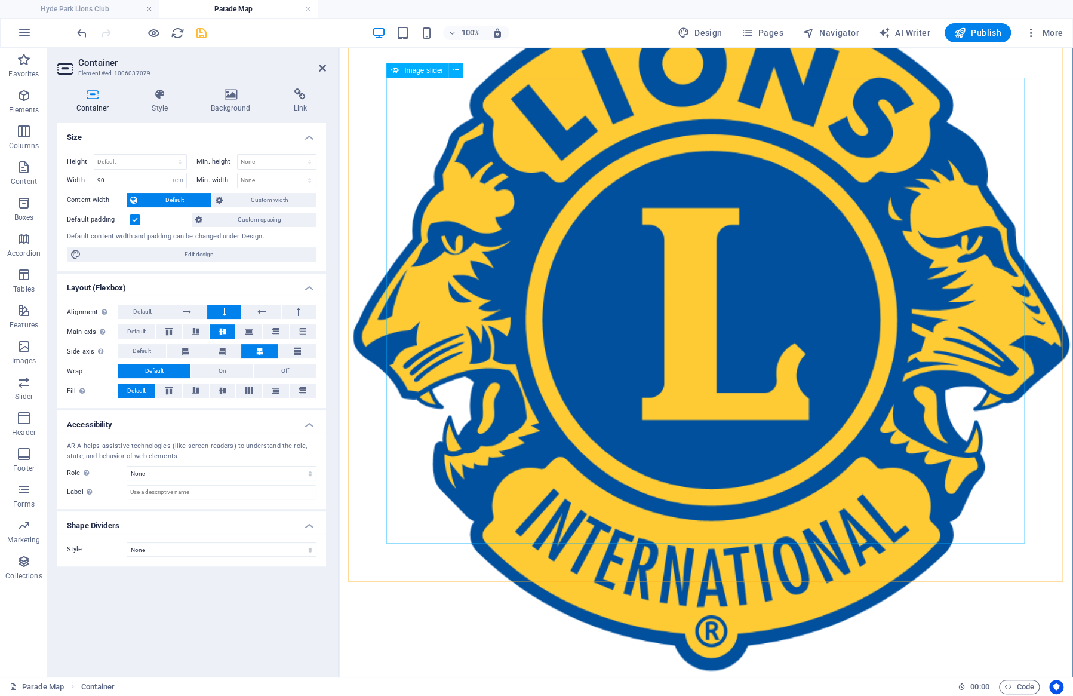
scroll to position [113, 0]
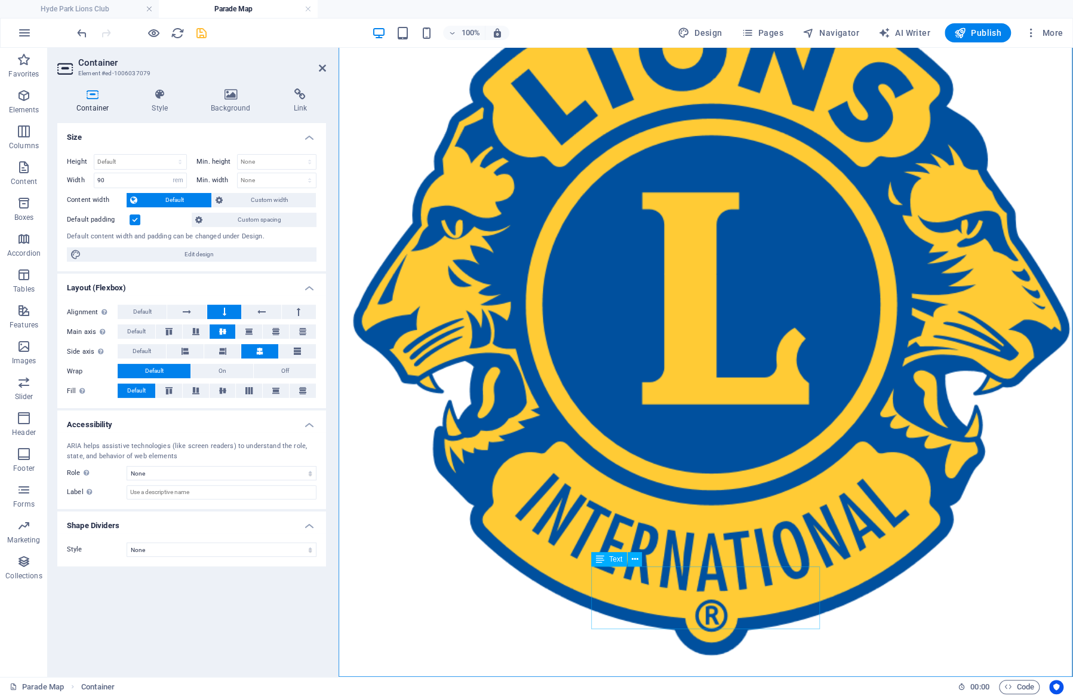
click at [542, 598] on div "[GEOGRAPHIC_DATA] & DISTRICT LIONS' SANTA CLAUS PARADE [DATE]" at bounding box center [705, 626] width 725 height 57
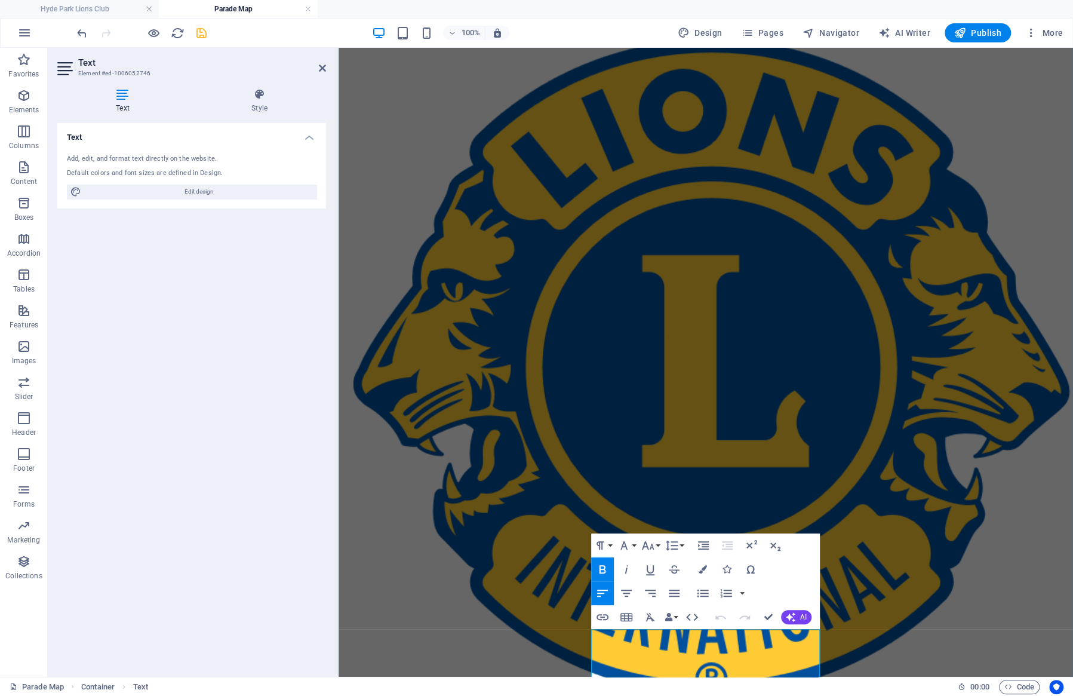
click at [542, 648] on span "SANTA CLAUS PARADE" at bounding box center [443, 687] width 201 height 20
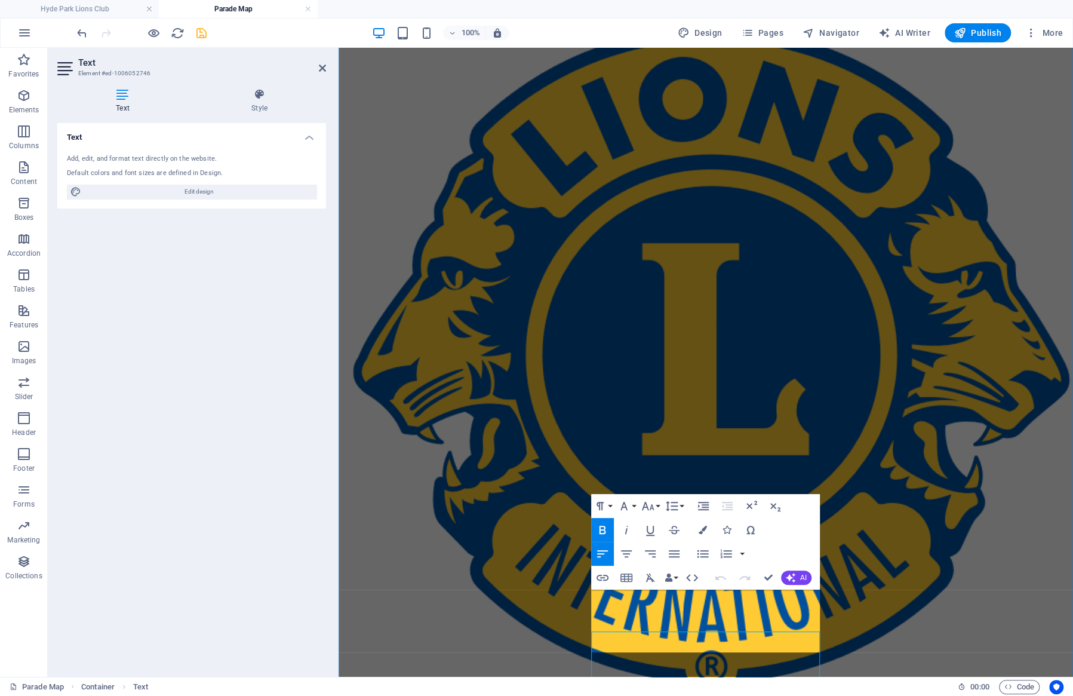
scroll to position [63, 0]
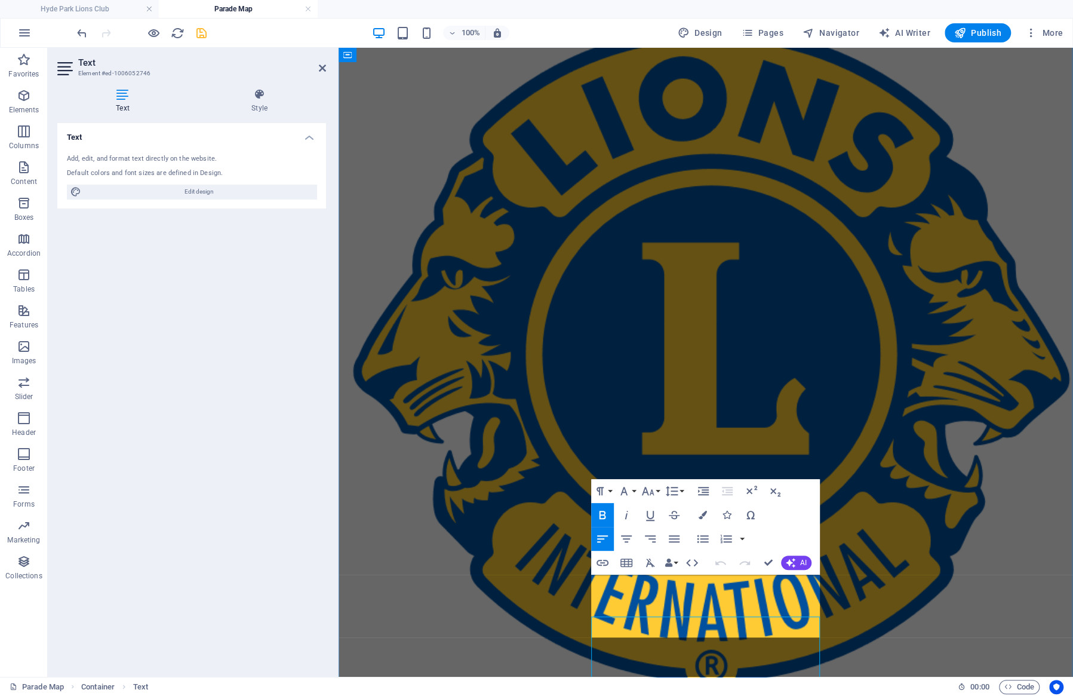
click at [542, 623] on span "SANTA CLAUS PARADE" at bounding box center [443, 633] width 201 height 20
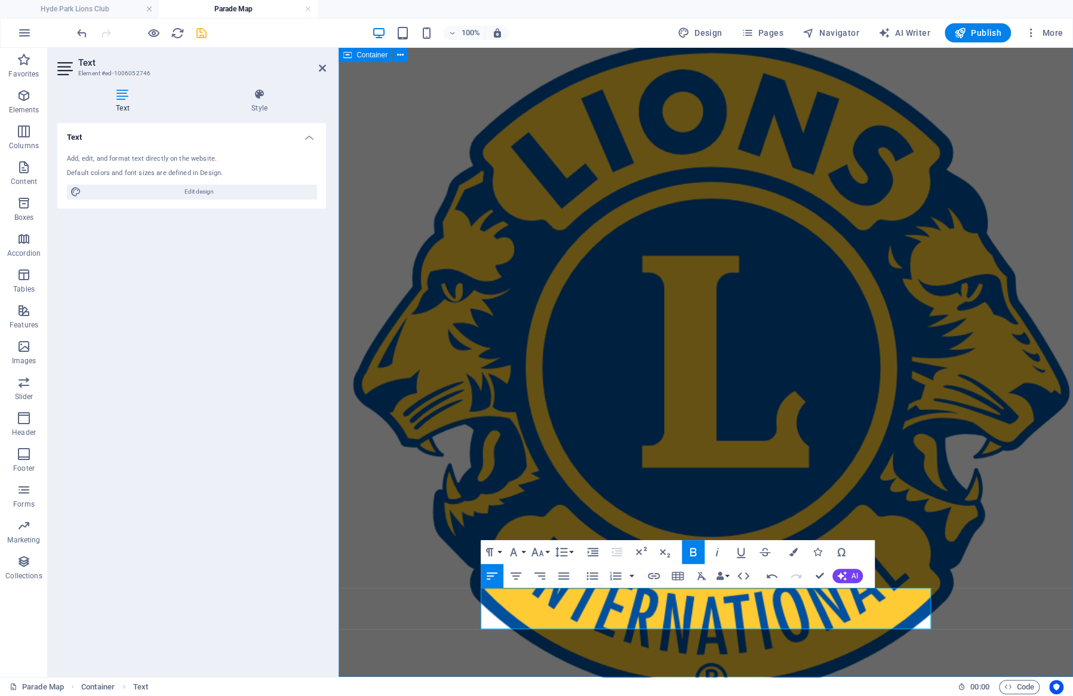
scroll to position [35, 0]
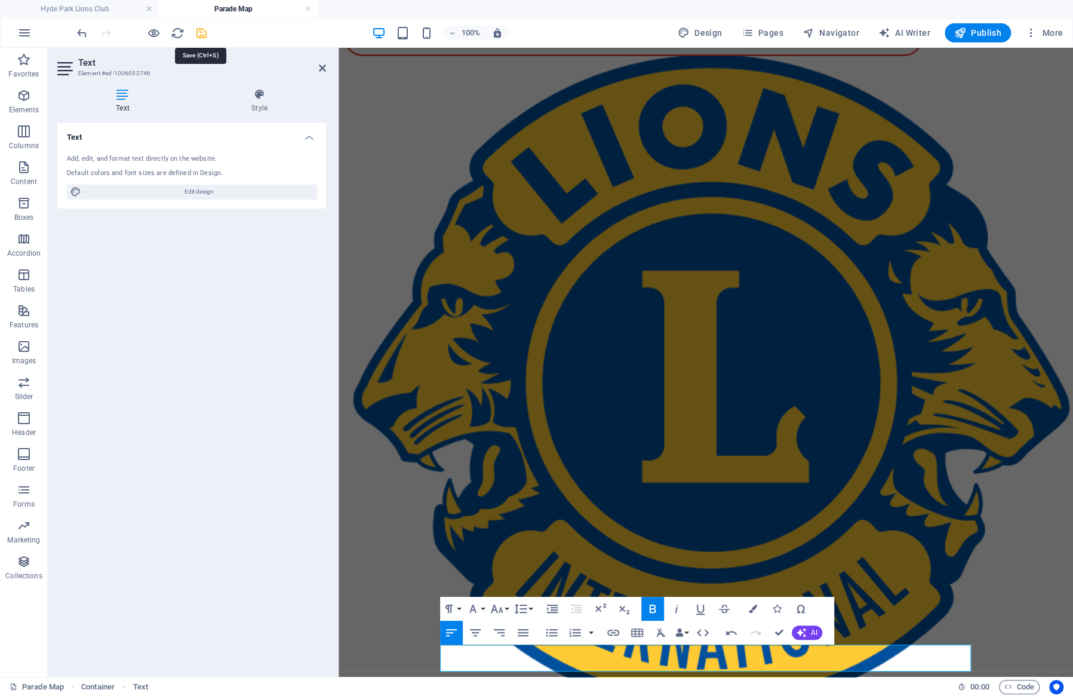
click at [198, 30] on icon "save" at bounding box center [202, 33] width 14 height 14
select select "px"
select select "ms"
select select "s"
select select "progressive"
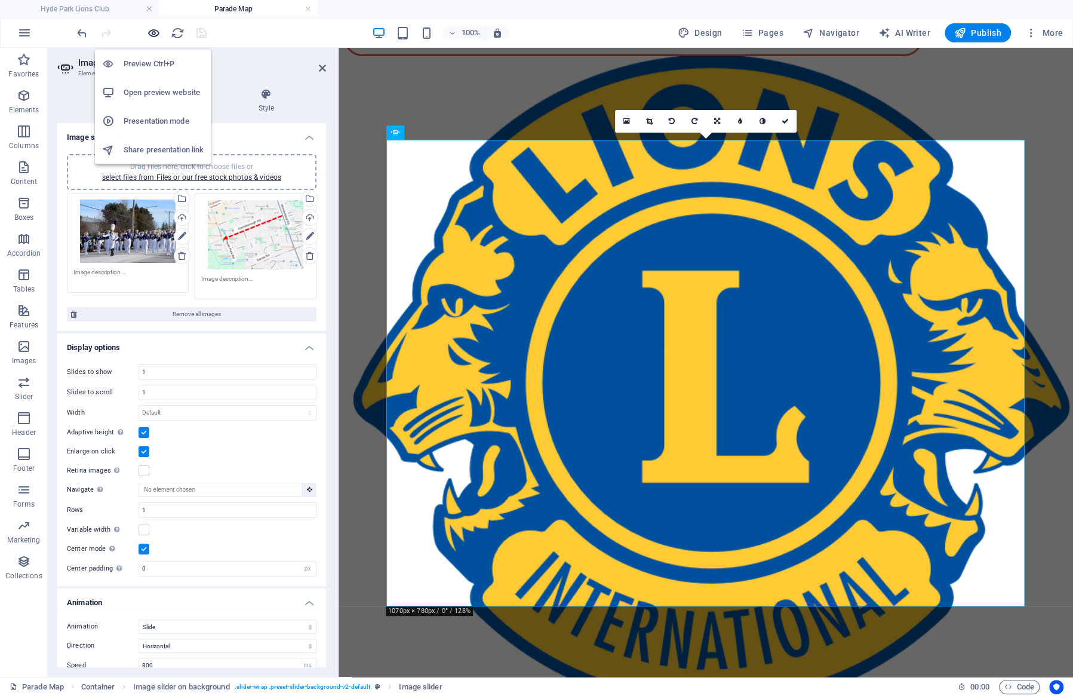
click at [156, 32] on icon "button" at bounding box center [154, 33] width 14 height 14
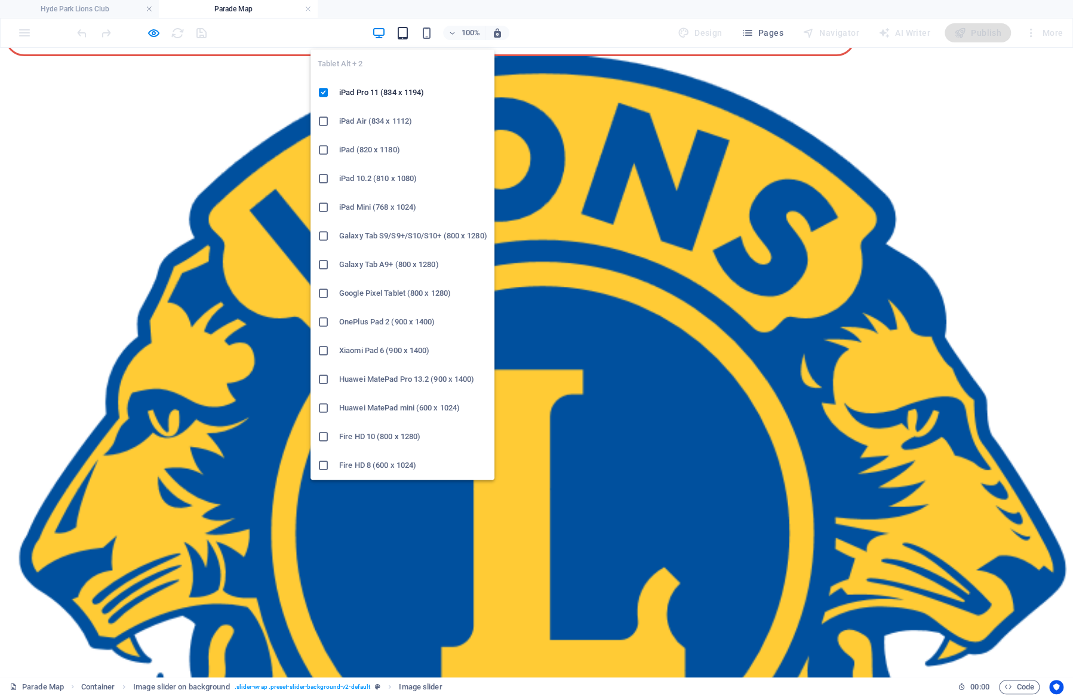
click at [405, 33] on icon "button" at bounding box center [403, 33] width 14 height 14
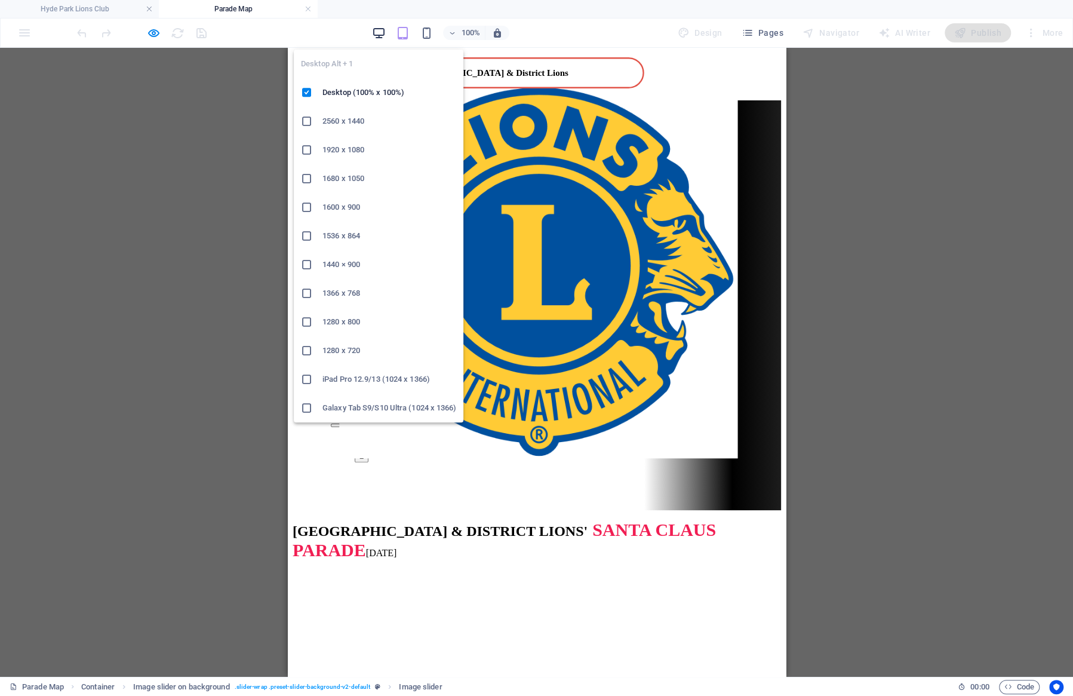
click at [379, 30] on icon "button" at bounding box center [379, 33] width 14 height 14
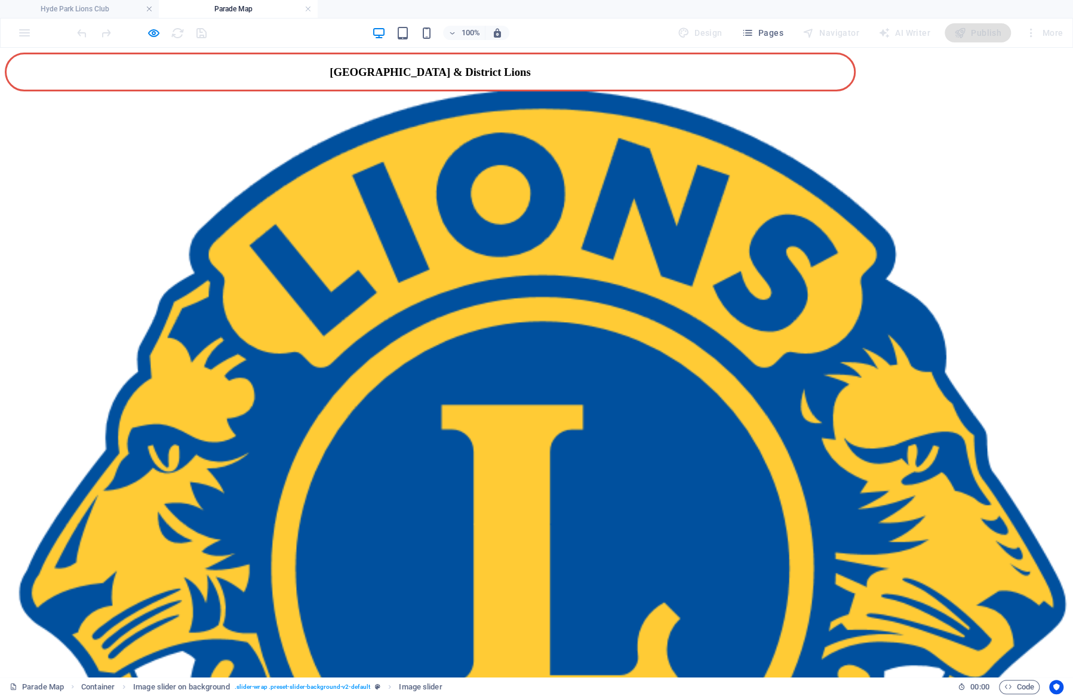
click at [503, 110] on div "1 2 [GEOGRAPHIC_DATA] & DISTRICT LIONS' SANTA CLAUS PARADE [DATE]" at bounding box center [435, 420] width 860 height 653
click at [418, 116] on div "1 2 [GEOGRAPHIC_DATA] & DISTRICT LIONS' SANTA CLAUS PARADE [DATE]" at bounding box center [435, 402] width 860 height 616
click at [151, 35] on icon "button" at bounding box center [154, 33] width 14 height 14
select select "px"
select select "ms"
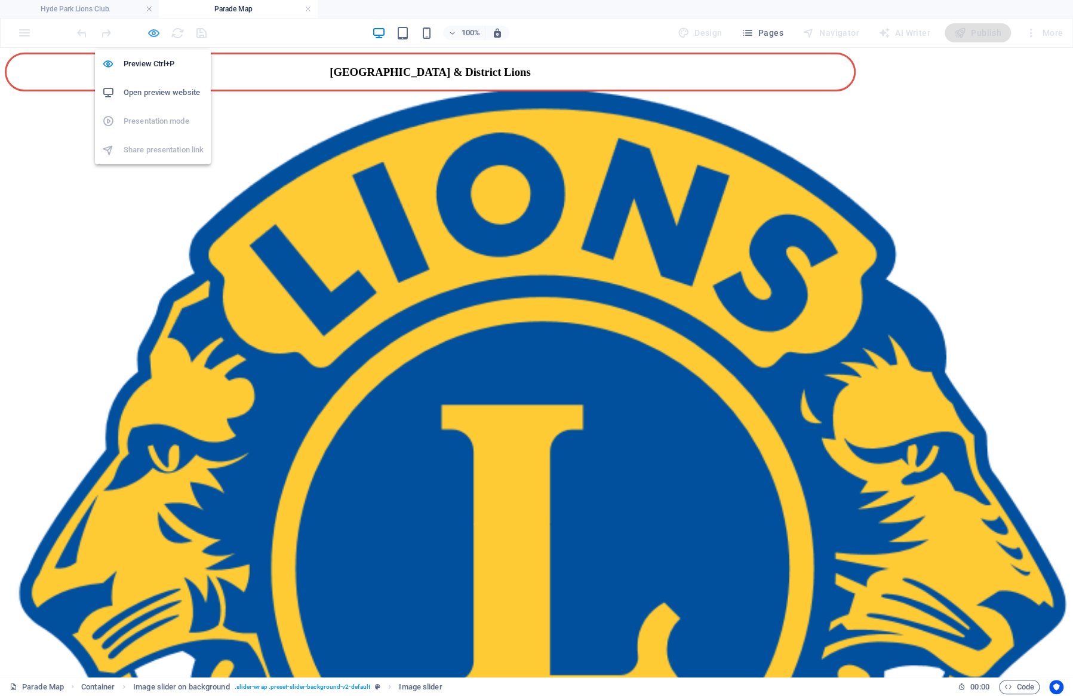
select select "s"
select select "progressive"
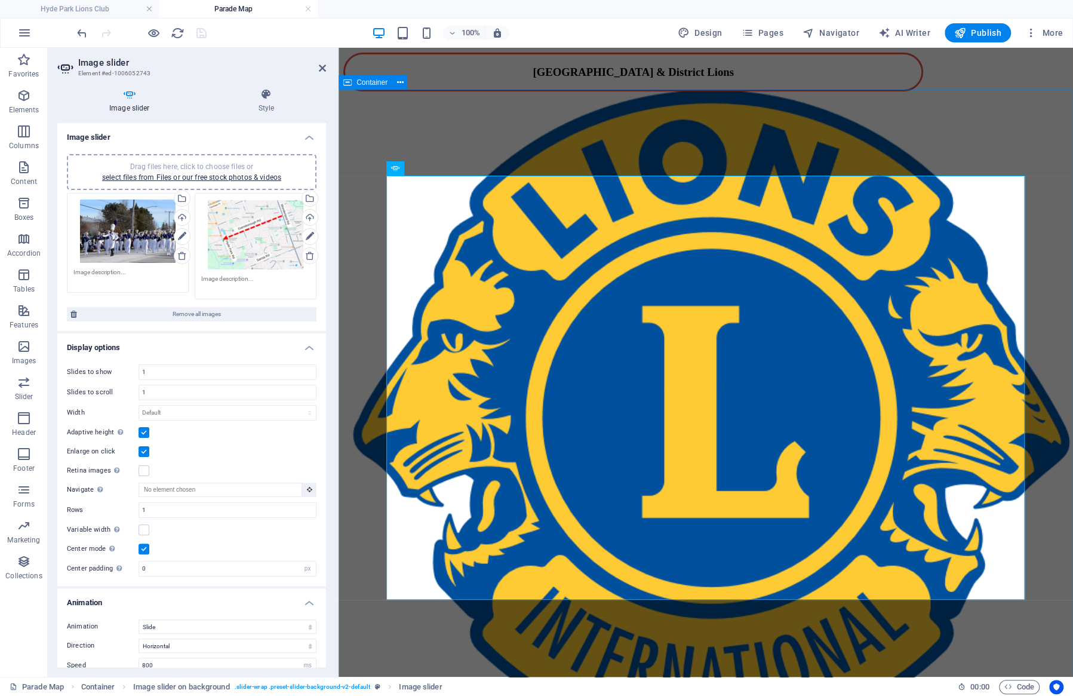
click at [542, 111] on div "1 2 [GEOGRAPHIC_DATA] & DISTRICT LIONS' SANTA CLAUS PARADE [DATE]" at bounding box center [705, 392] width 725 height 596
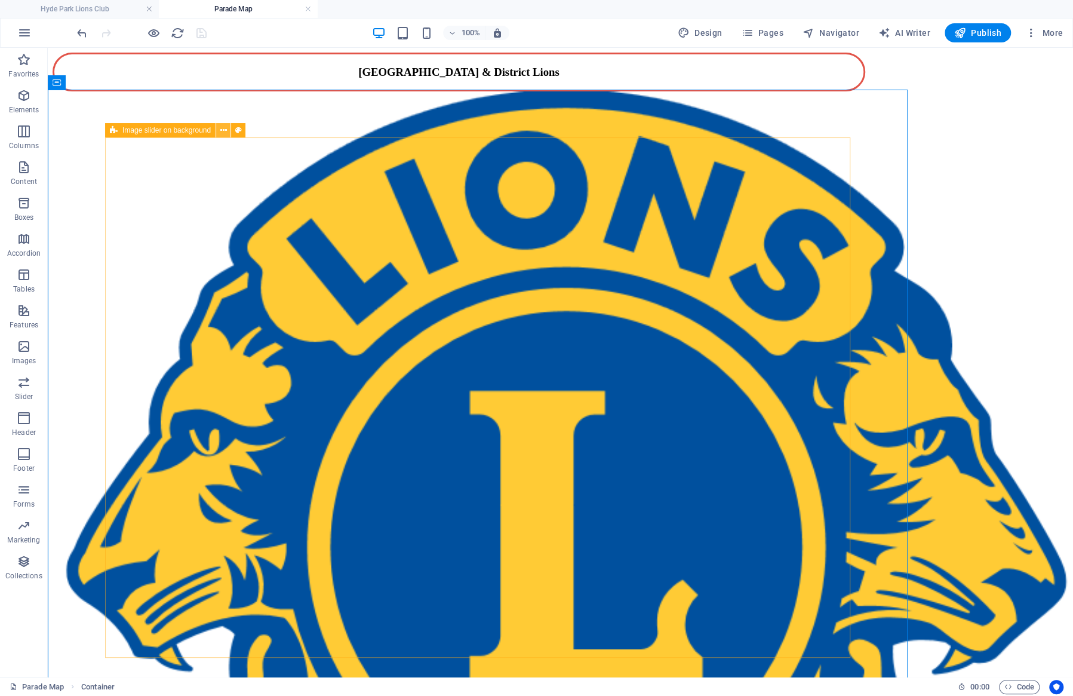
click at [223, 133] on icon at bounding box center [223, 130] width 7 height 13
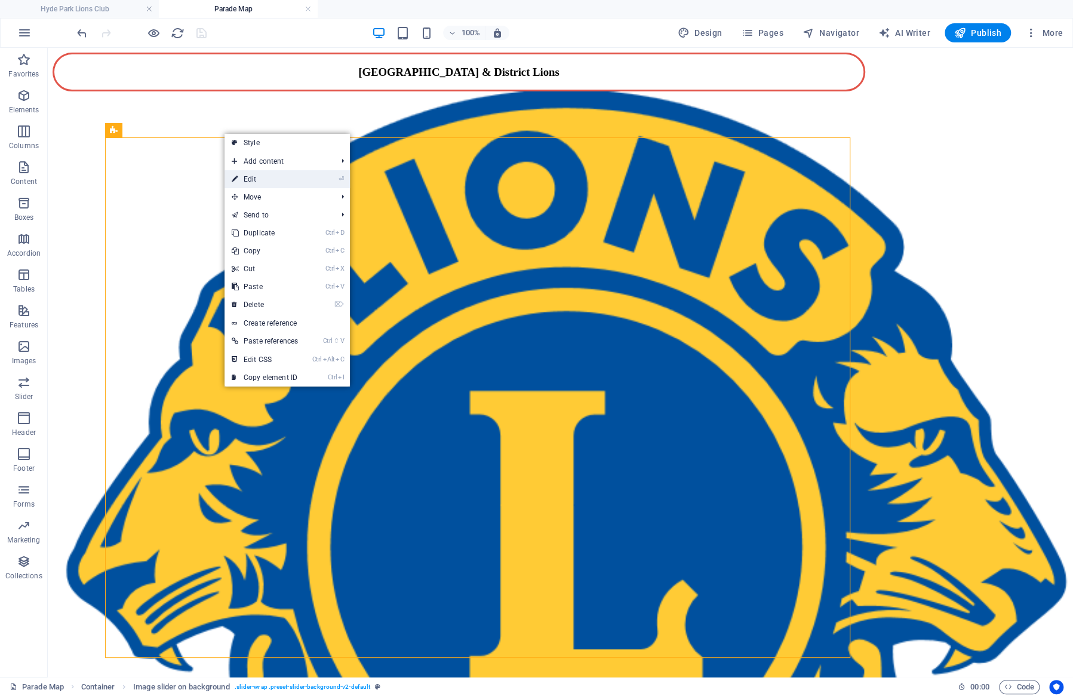
click at [300, 176] on link "⏎ Edit" at bounding box center [264, 179] width 81 height 18
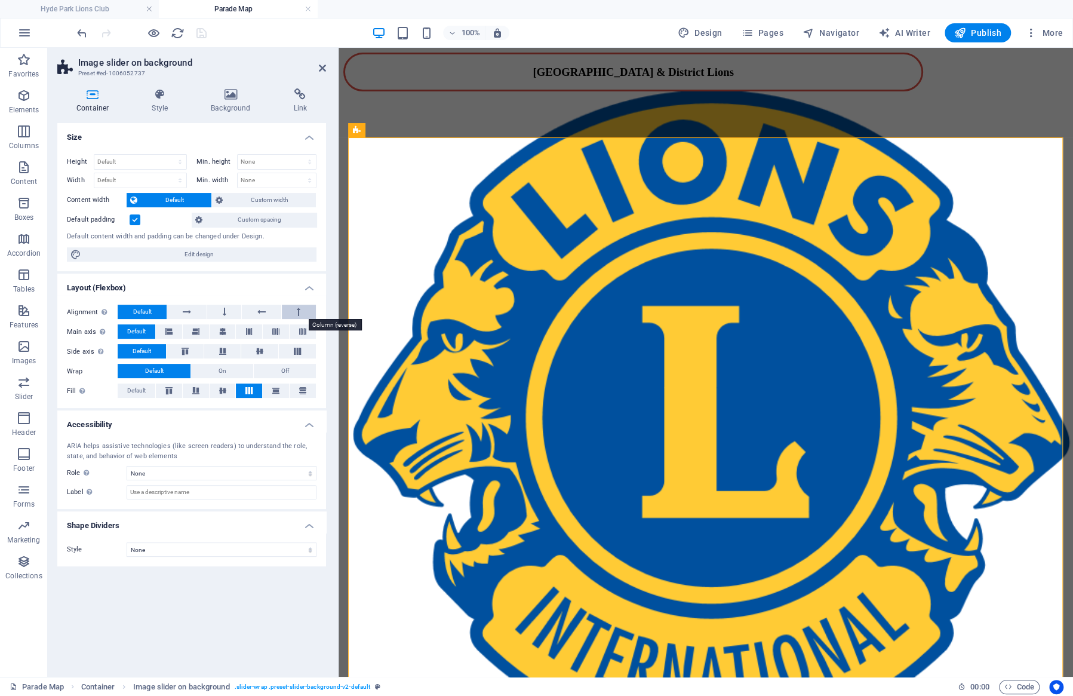
click at [291, 312] on button at bounding box center [299, 311] width 34 height 14
click at [187, 309] on icon at bounding box center [187, 311] width 8 height 14
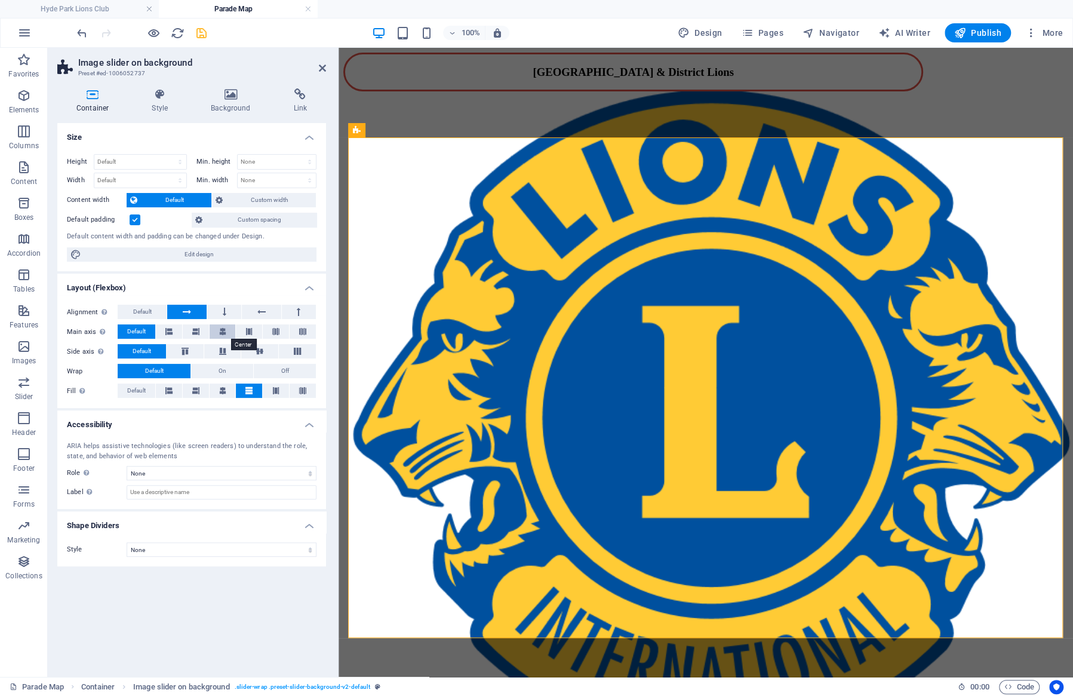
click at [217, 331] on button at bounding box center [223, 331] width 26 height 14
click at [198, 332] on icon at bounding box center [195, 331] width 7 height 14
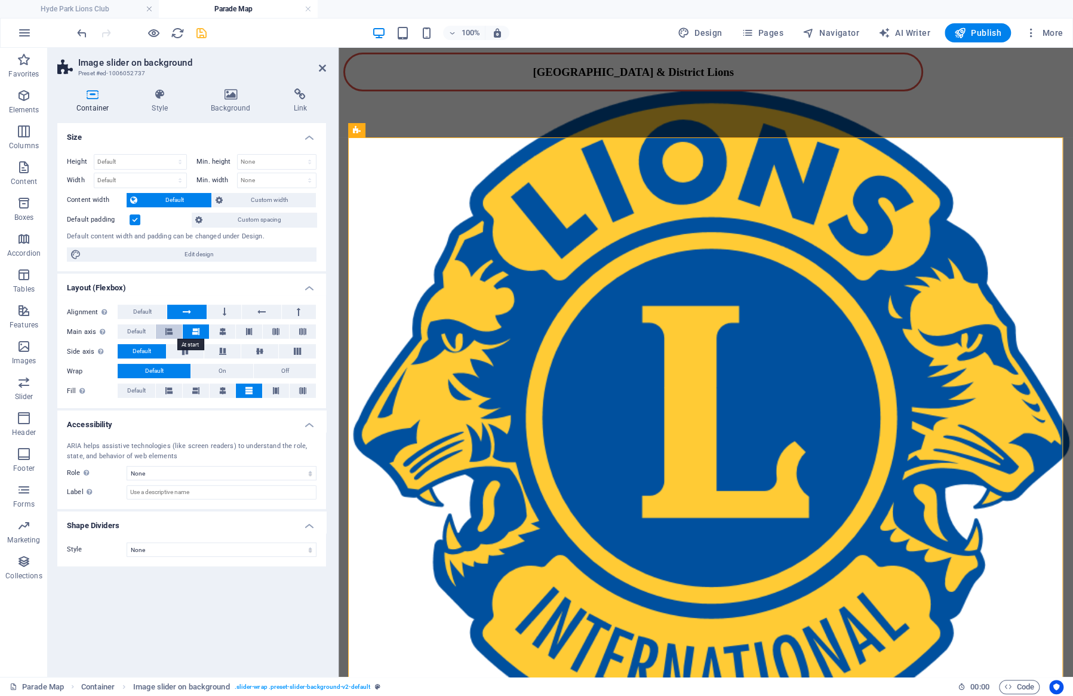
click at [163, 330] on button at bounding box center [169, 331] width 26 height 14
click at [197, 331] on icon at bounding box center [195, 331] width 7 height 14
click at [227, 329] on button at bounding box center [223, 331] width 26 height 14
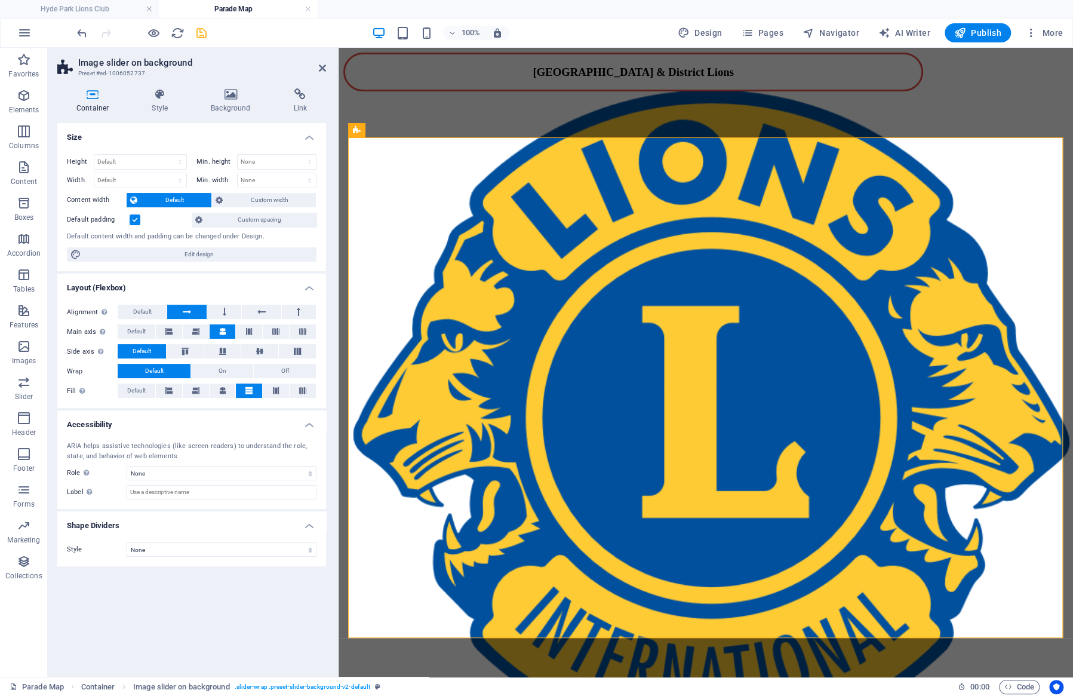
click at [135, 220] on label at bounding box center [135, 219] width 11 height 11
click at [0, 0] on input "Default padding" at bounding box center [0, 0] width 0 height 0
click at [227, 221] on span "Custom spacing" at bounding box center [259, 220] width 107 height 14
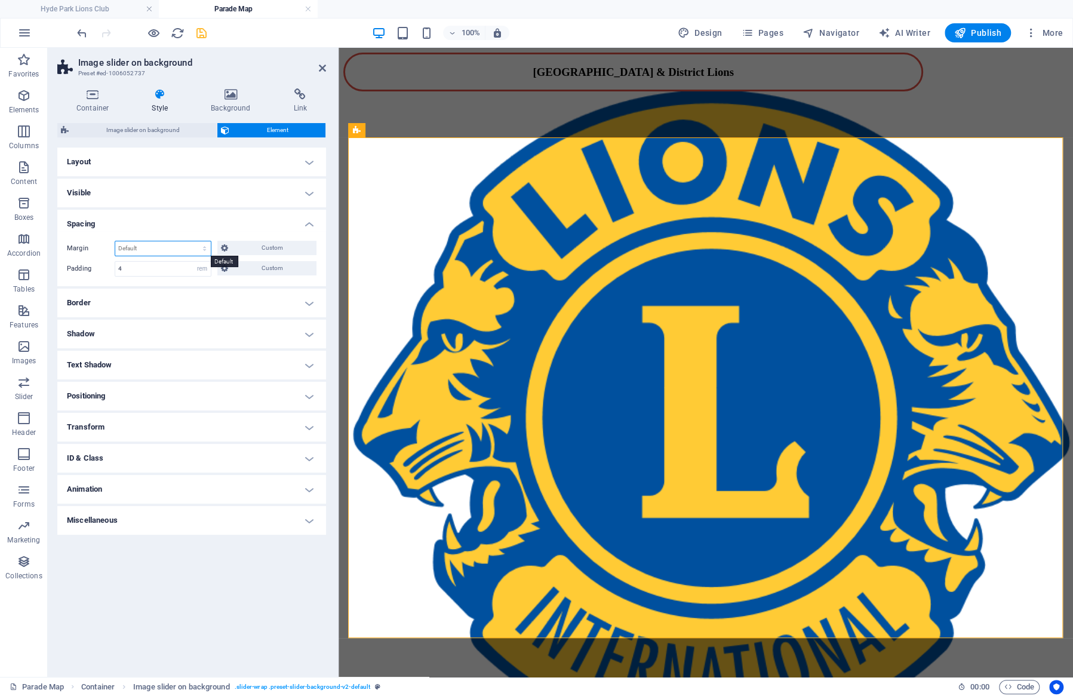
click at [115, 241] on select "Default auto px % rem vw vh Custom" at bounding box center [163, 248] width 96 height 14
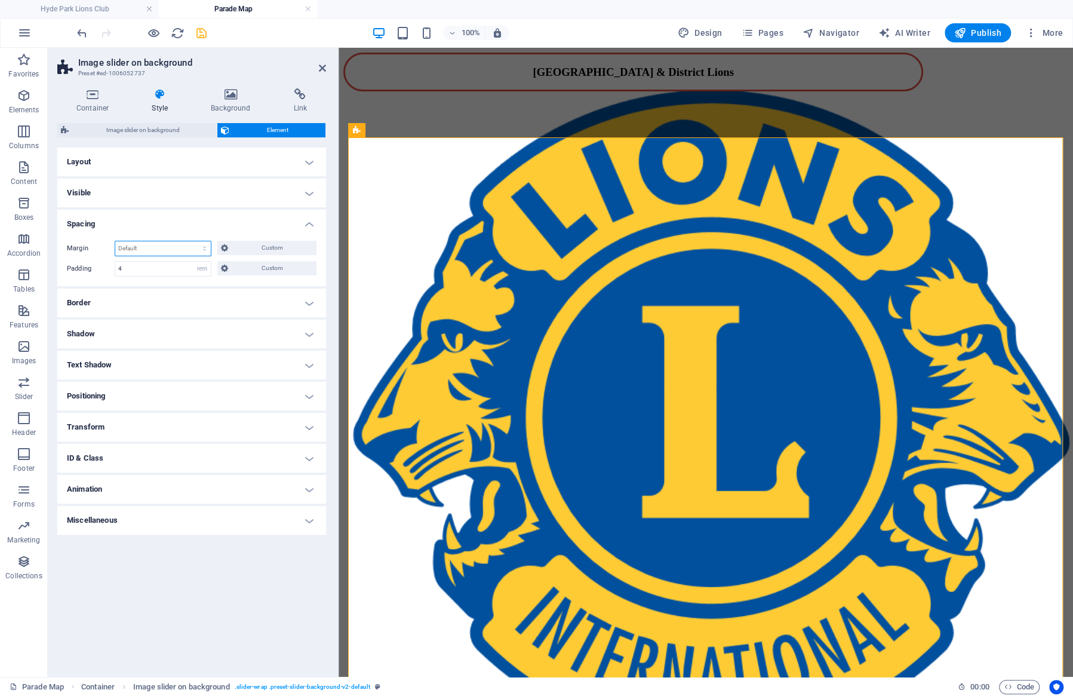
select select "rem"
click option "rem" at bounding box center [0, 0] width 0 height 0
type input "0"
select select "rem"
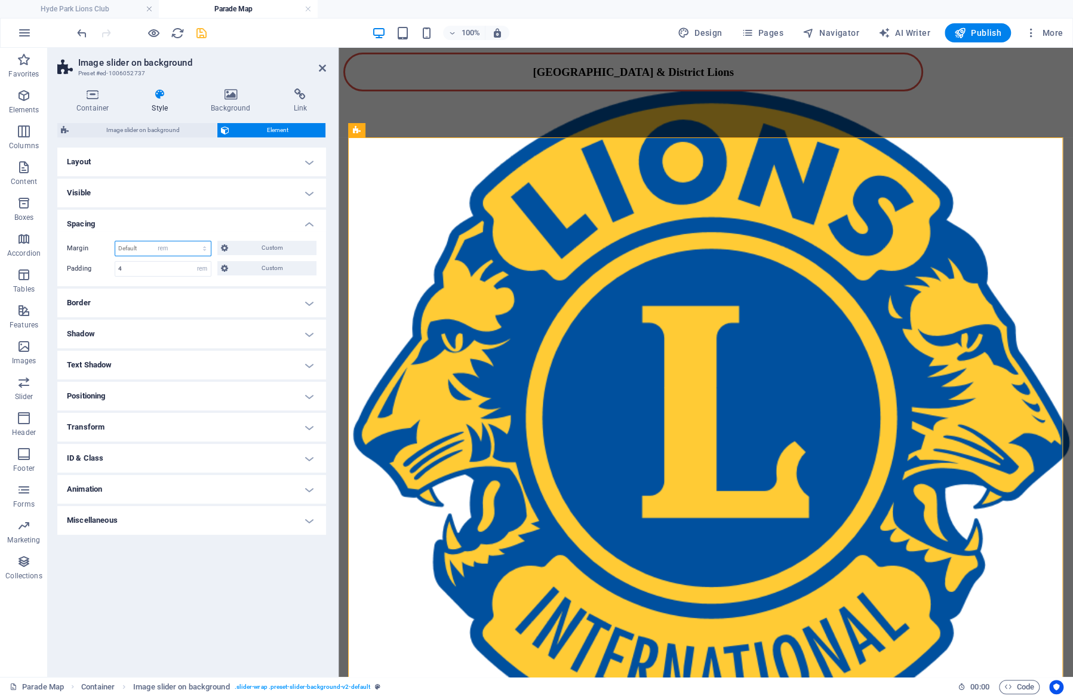
type input "0"
select select "rem"
type input "0"
select select "rem"
type input "0"
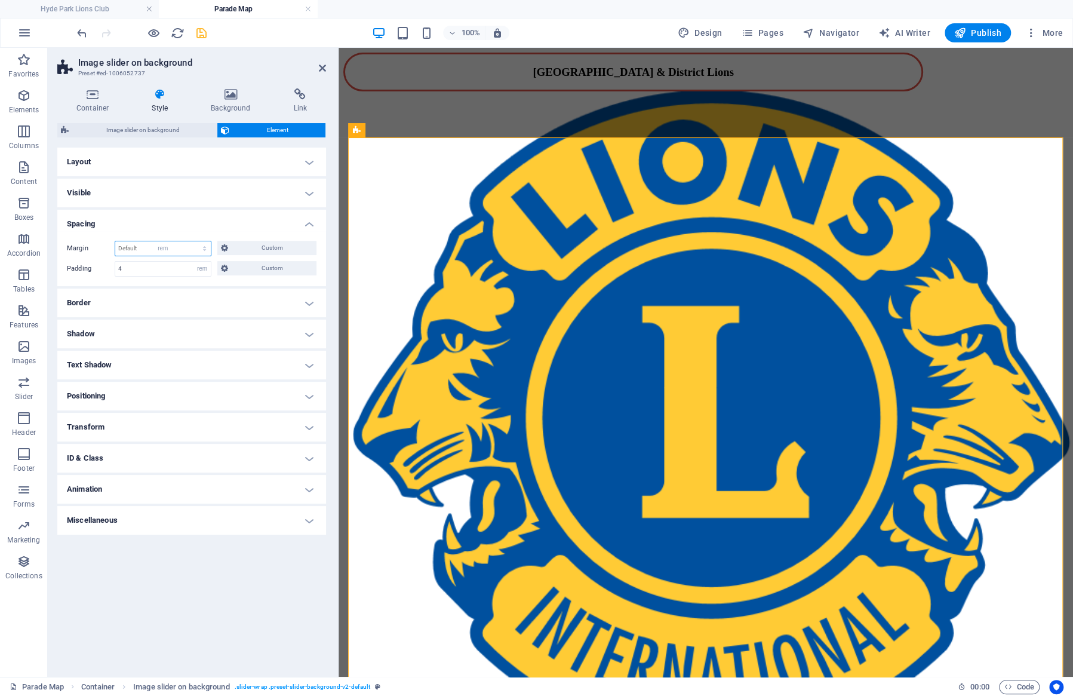
select select "rem"
click at [270, 247] on span "Custom" at bounding box center [273, 248] width 82 height 14
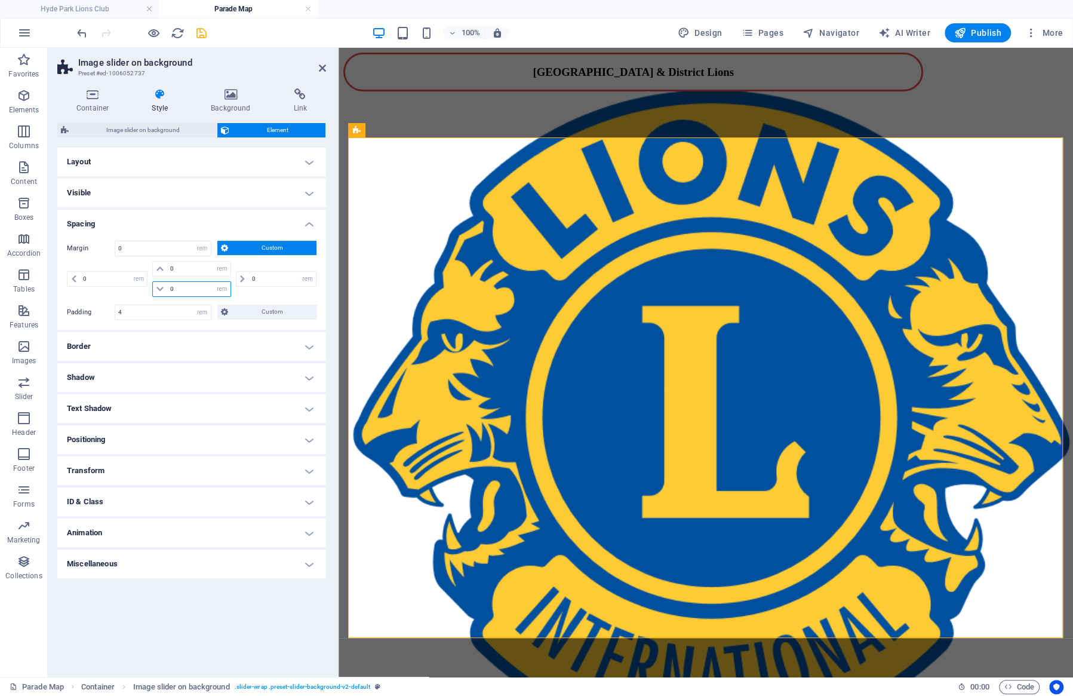
click at [188, 287] on input "0" at bounding box center [198, 289] width 63 height 14
drag, startPoint x: 187, startPoint y: 270, endPoint x: 152, endPoint y: 267, distance: 35.9
click at [167, 267] on input "0" at bounding box center [198, 268] width 63 height 14
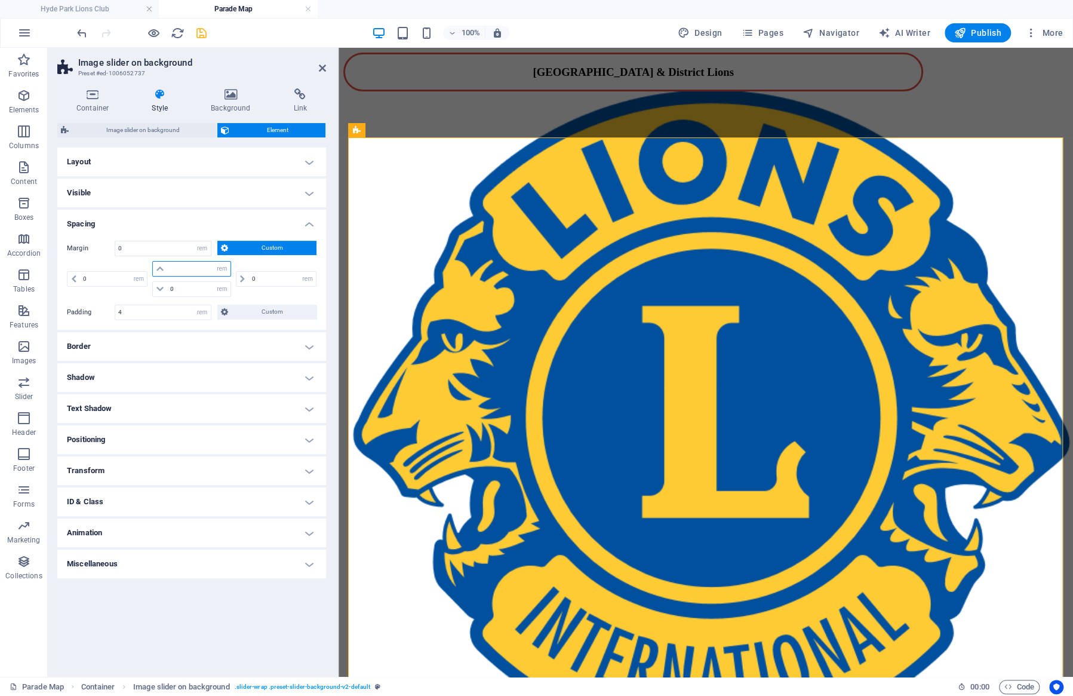
type input "-2"
select select "DISABLED_OPTION_VALUE"
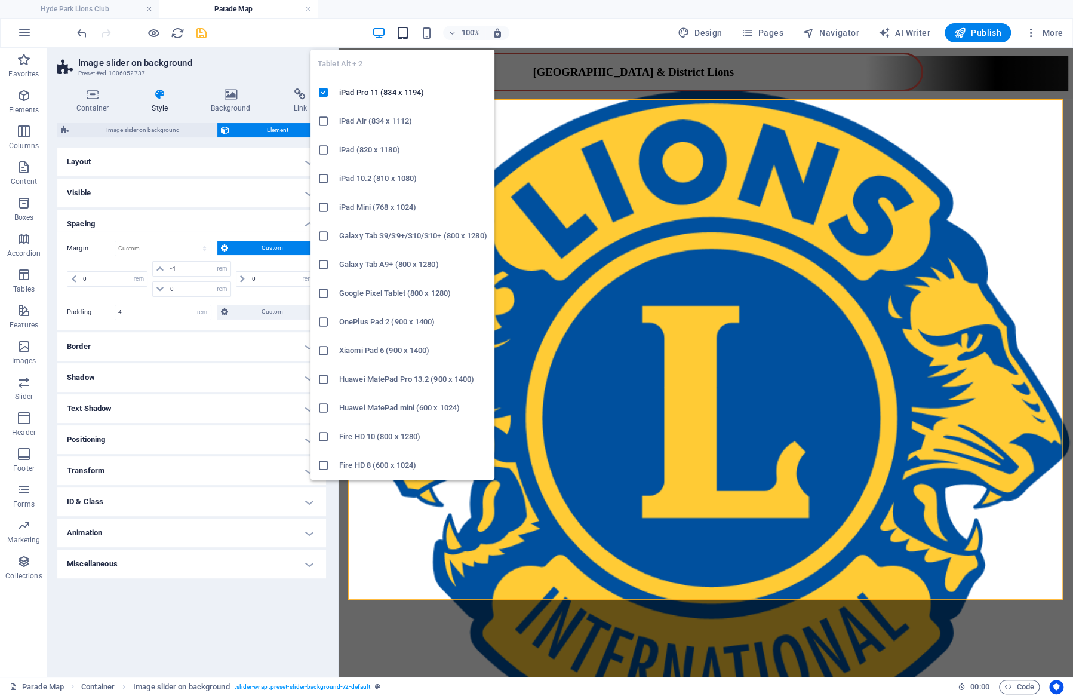
click at [402, 30] on icon "button" at bounding box center [403, 33] width 14 height 14
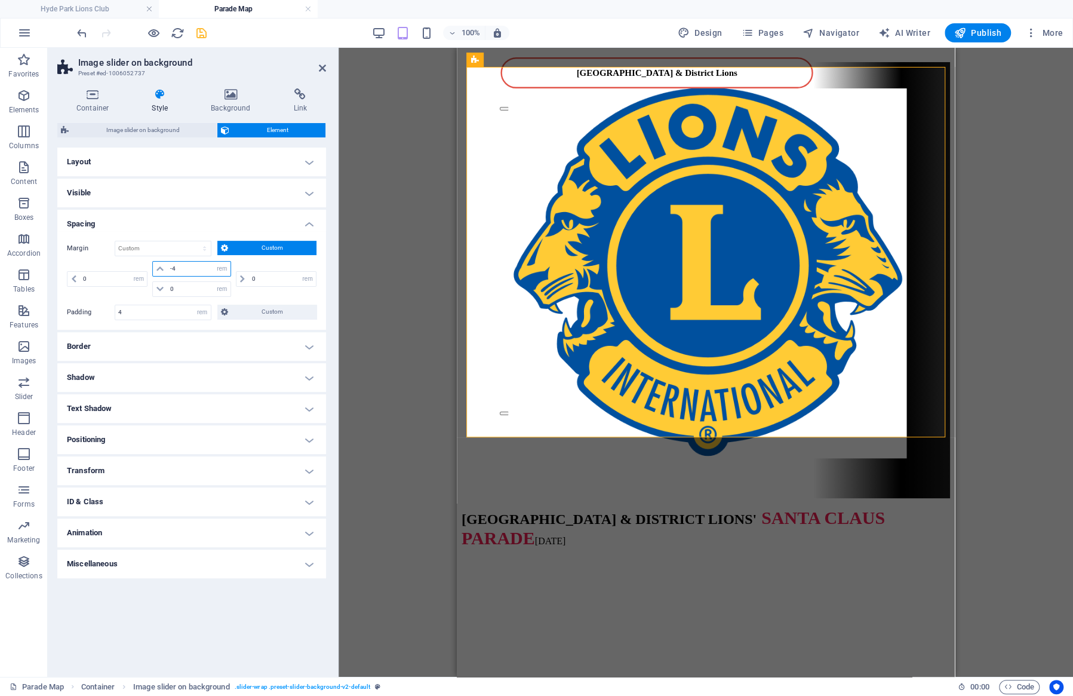
drag, startPoint x: 187, startPoint y: 269, endPoint x: 155, endPoint y: 270, distance: 32.2
click at [167, 270] on input "-4" at bounding box center [198, 268] width 63 height 14
type input "0"
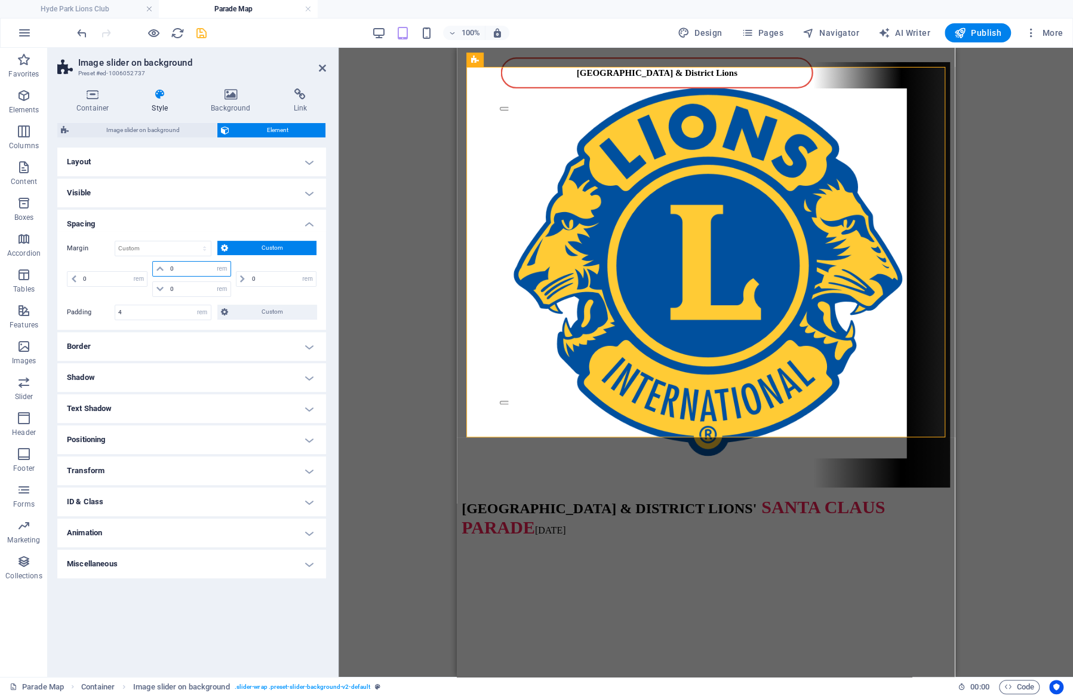
type input "0"
select select "rem"
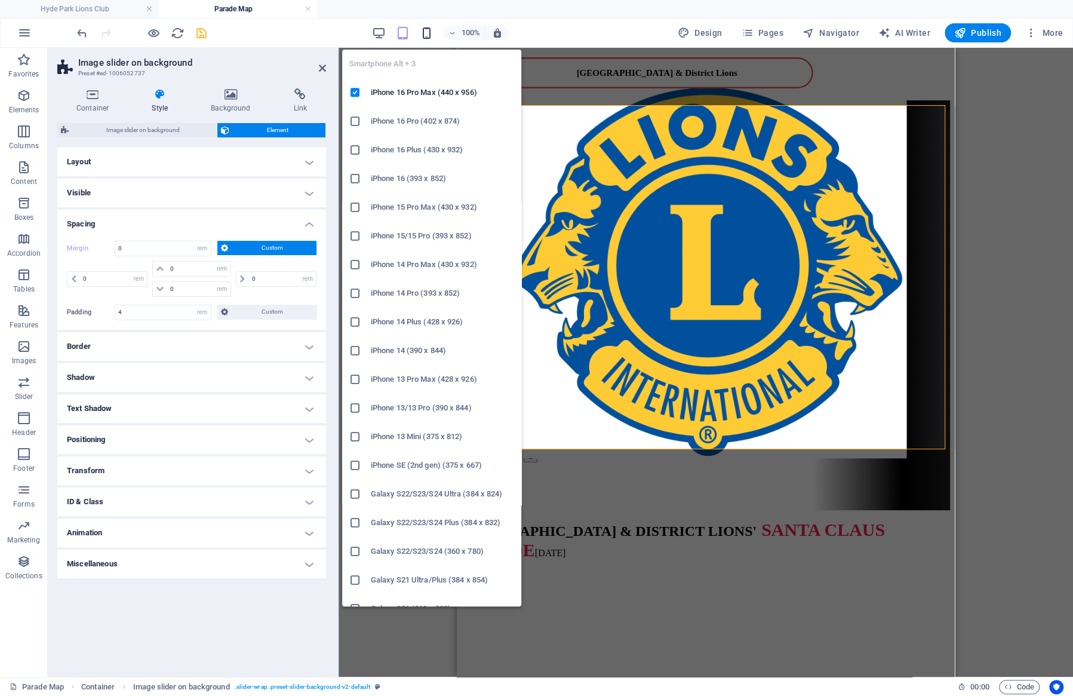
click at [433, 30] on icon "button" at bounding box center [427, 33] width 14 height 14
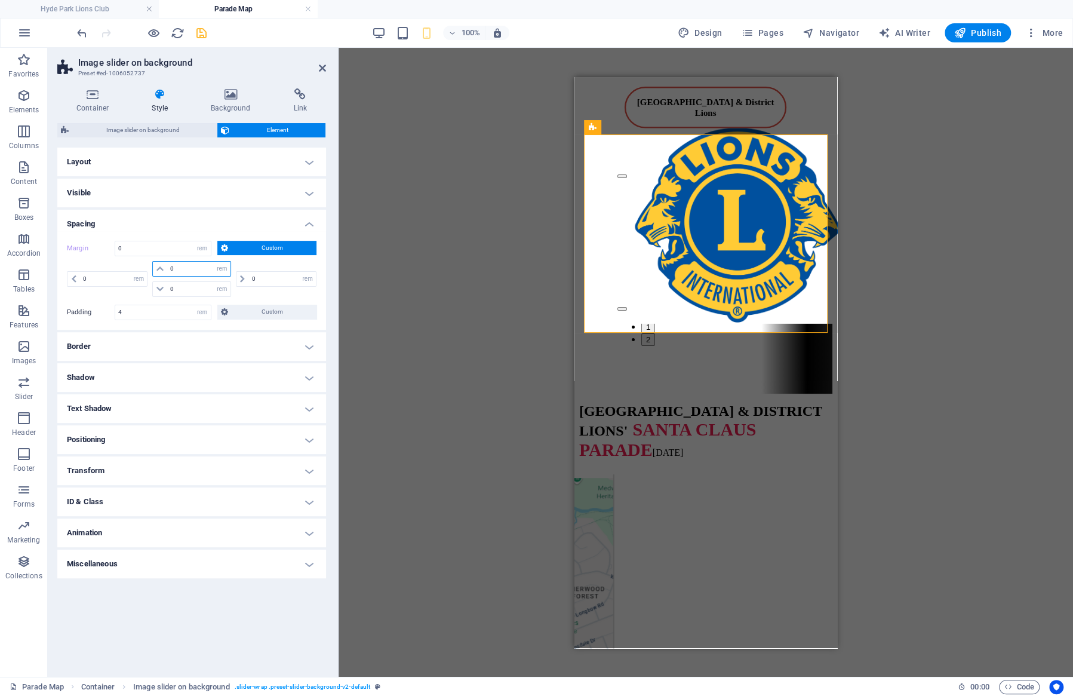
drag, startPoint x: 188, startPoint y: 265, endPoint x: 167, endPoint y: 266, distance: 20.9
click at [167, 266] on input "0" at bounding box center [198, 268] width 63 height 14
type input "3"
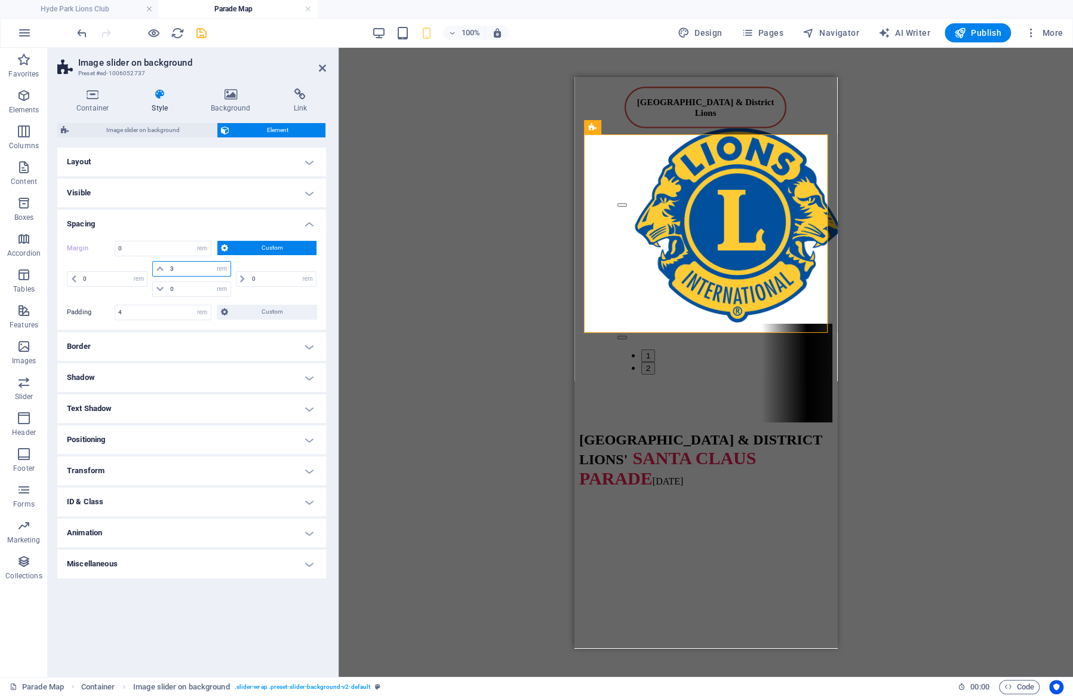
select select "DISABLED_OPTION_VALUE"
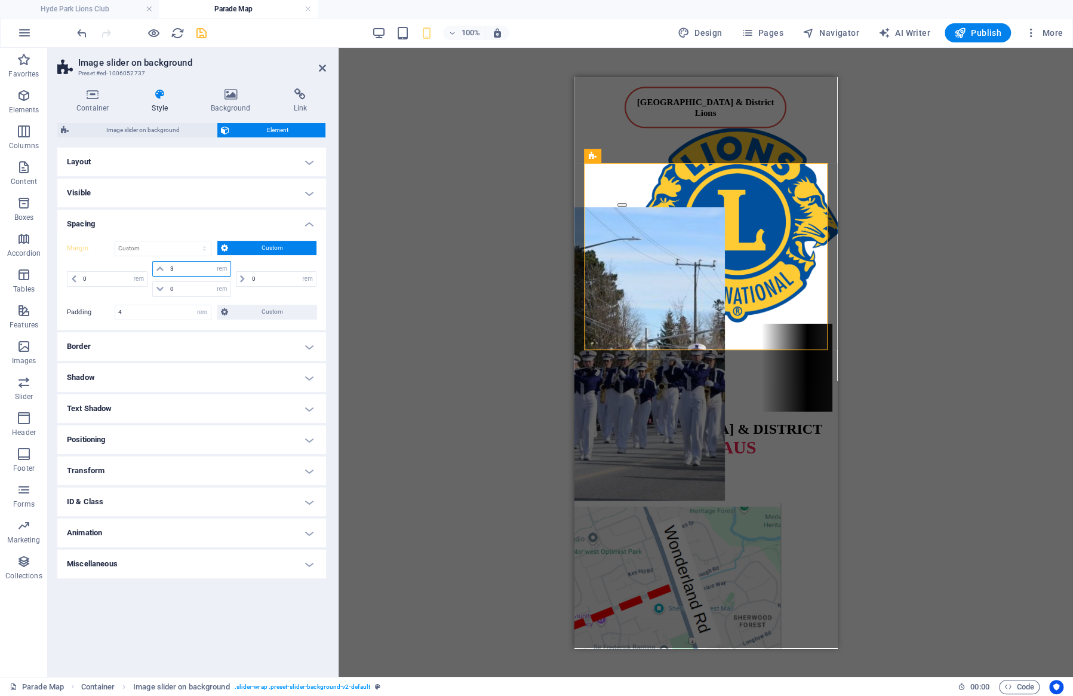
drag, startPoint x: 193, startPoint y: 271, endPoint x: 152, endPoint y: 269, distance: 40.6
click at [167, 269] on input "3" at bounding box center [198, 268] width 63 height 14
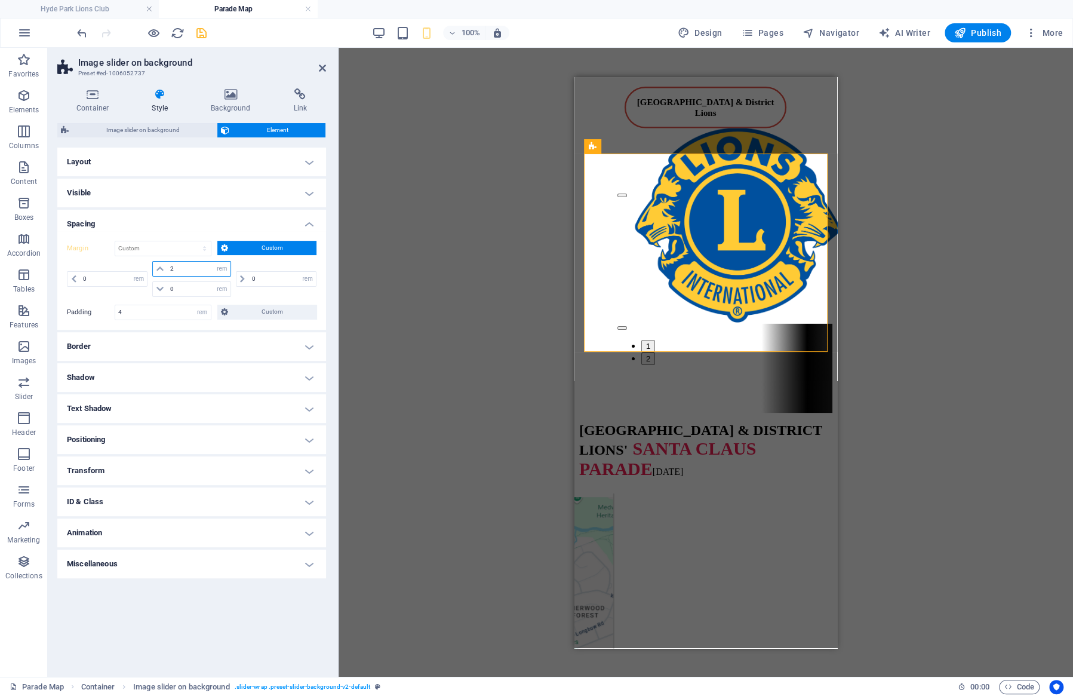
drag, startPoint x: 189, startPoint y: 267, endPoint x: 161, endPoint y: 266, distance: 28.7
click at [167, 266] on input "2" at bounding box center [198, 268] width 63 height 14
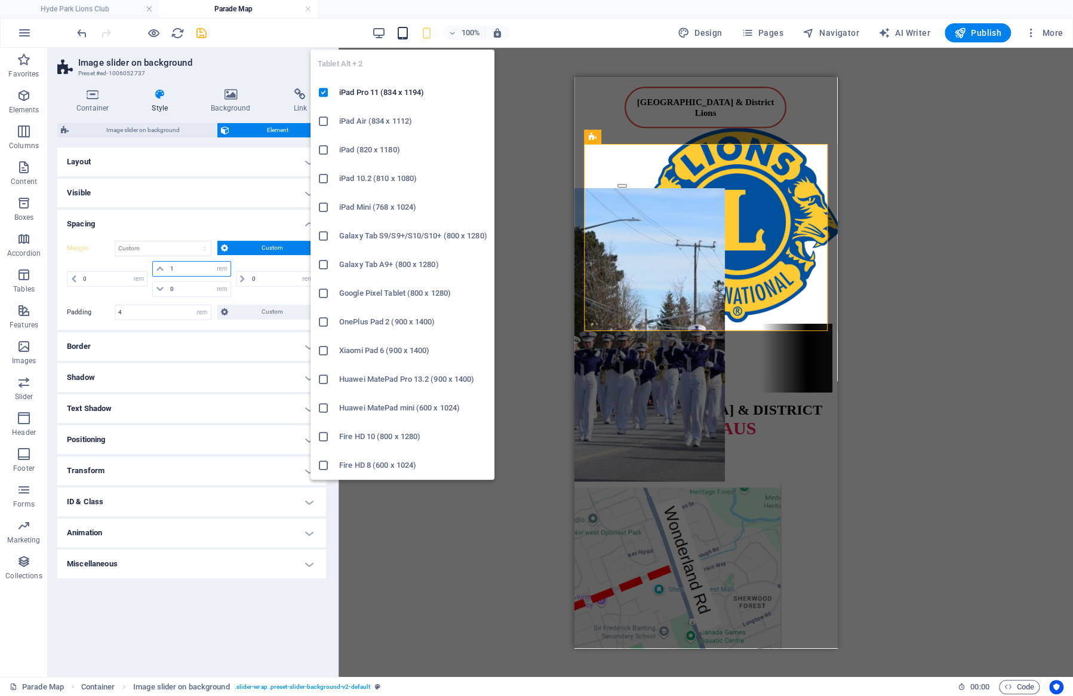
type input "1"
click at [404, 32] on icon "button" at bounding box center [403, 33] width 14 height 14
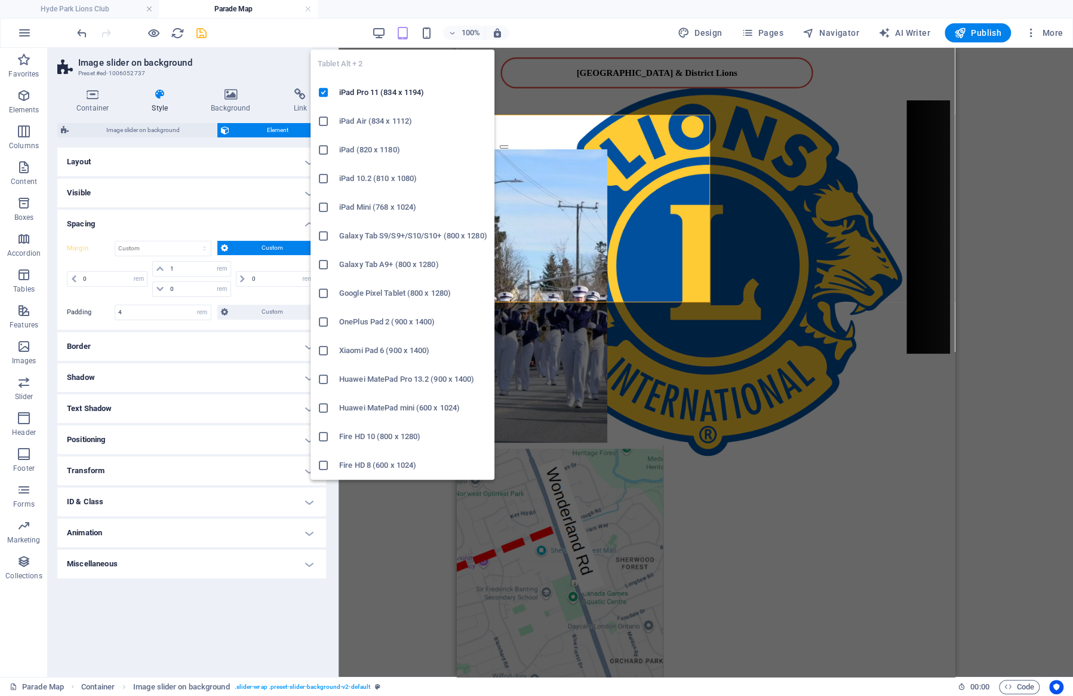
type input "0"
select select "rem"
type input "0"
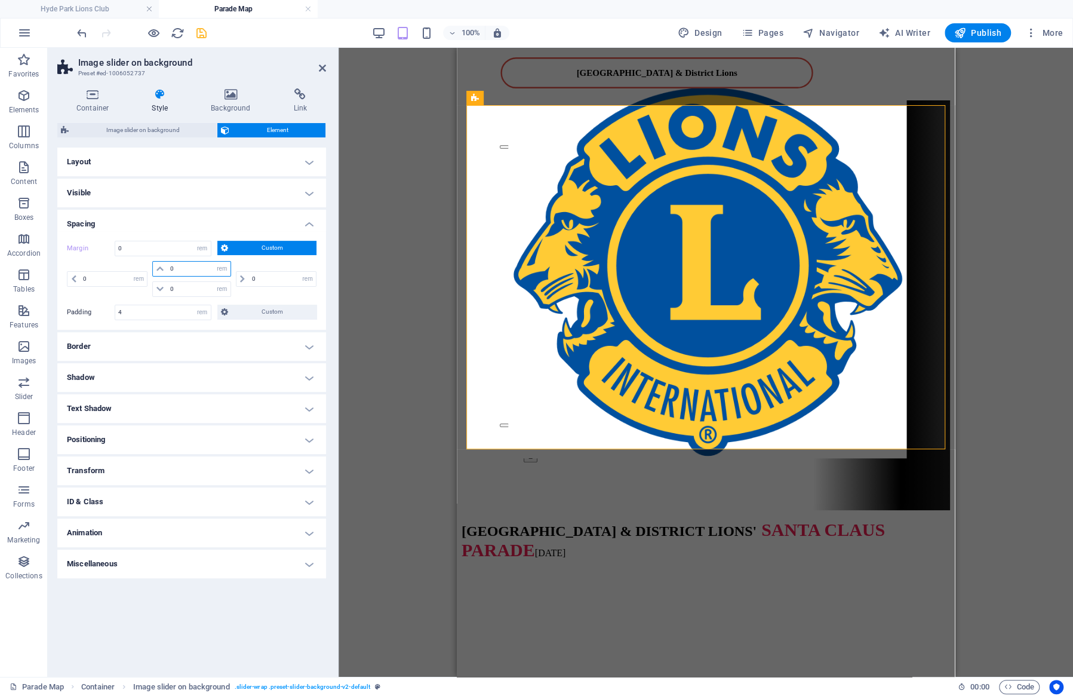
drag, startPoint x: 182, startPoint y: 266, endPoint x: 158, endPoint y: 264, distance: 24.0
click at [167, 264] on input "0" at bounding box center [198, 268] width 63 height 14
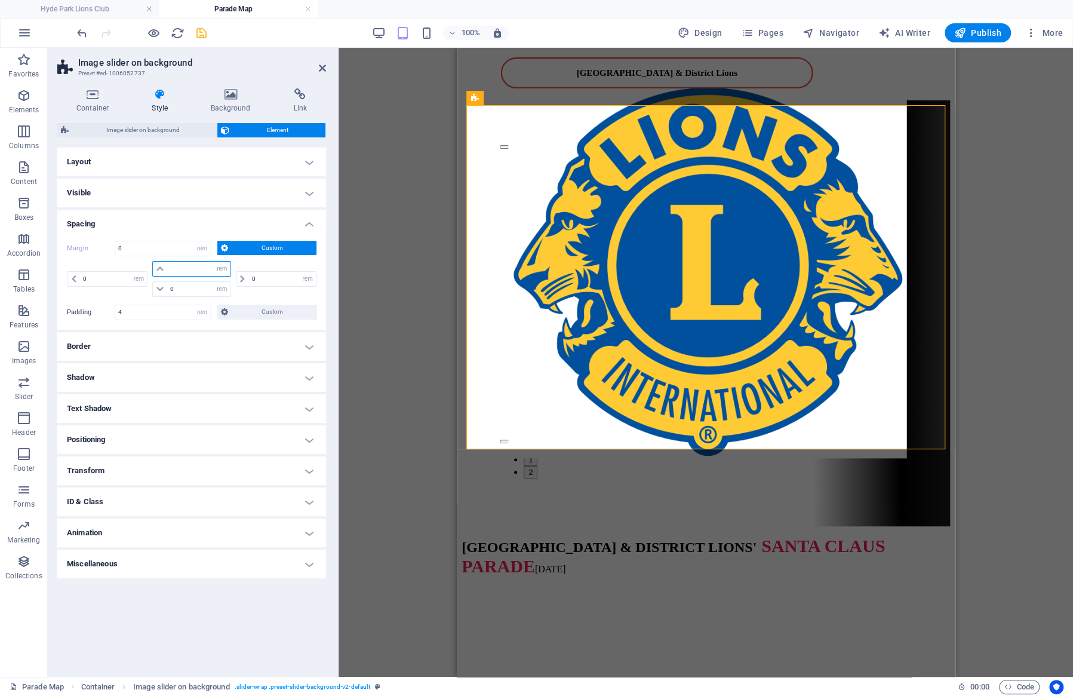
type input "-2"
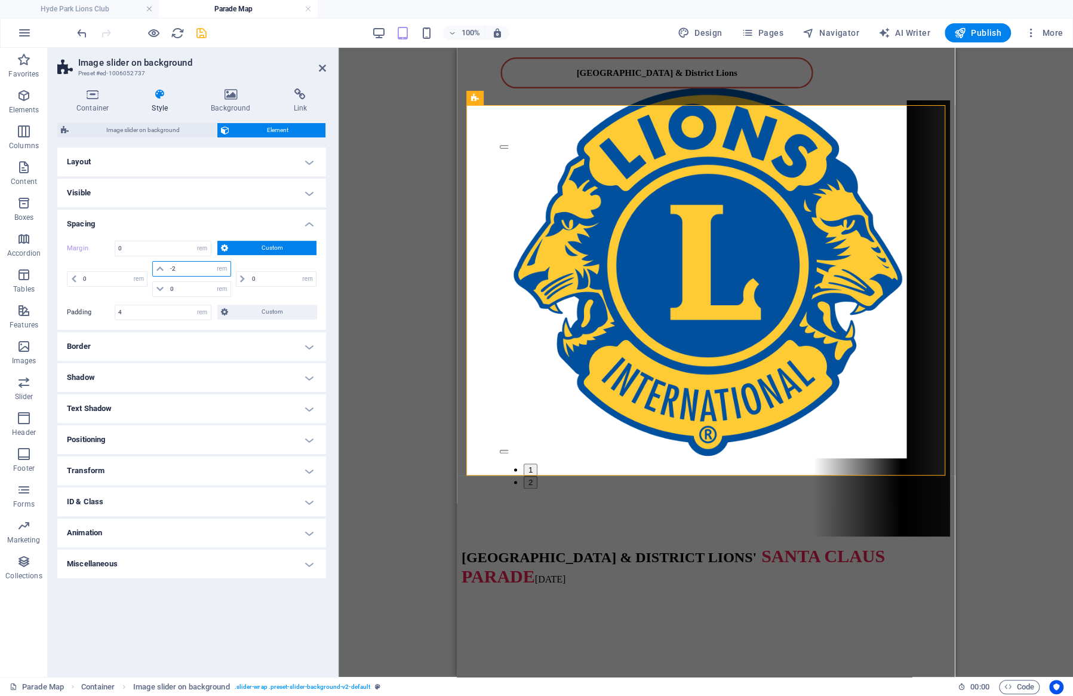
select select "DISABLED_OPTION_VALUE"
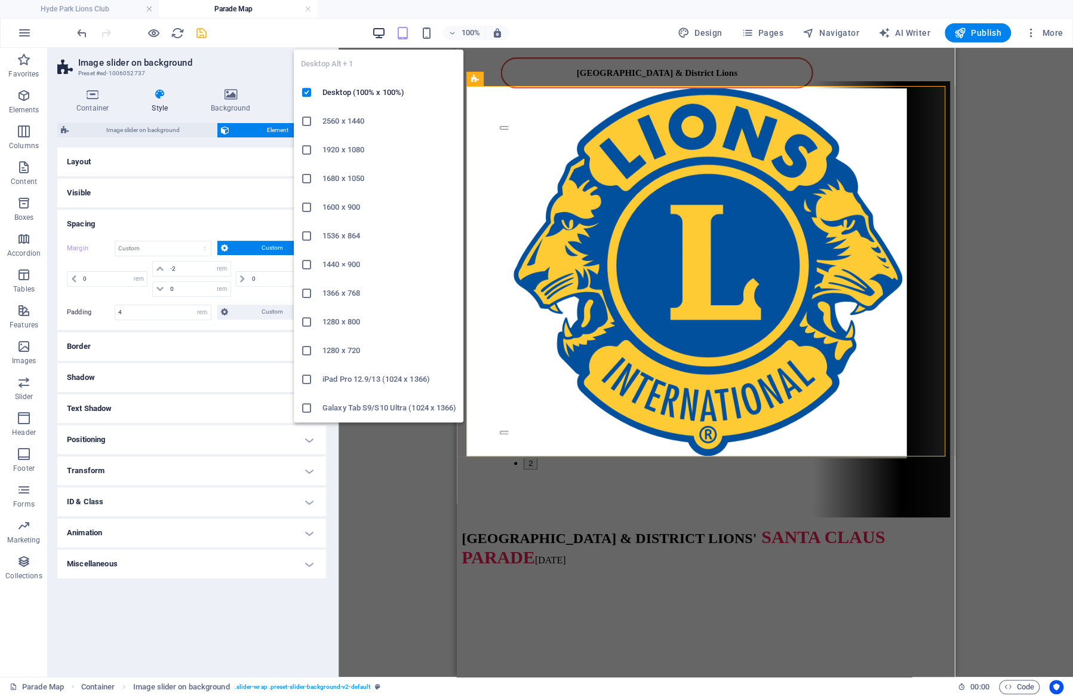
click at [380, 35] on icon "button" at bounding box center [379, 33] width 14 height 14
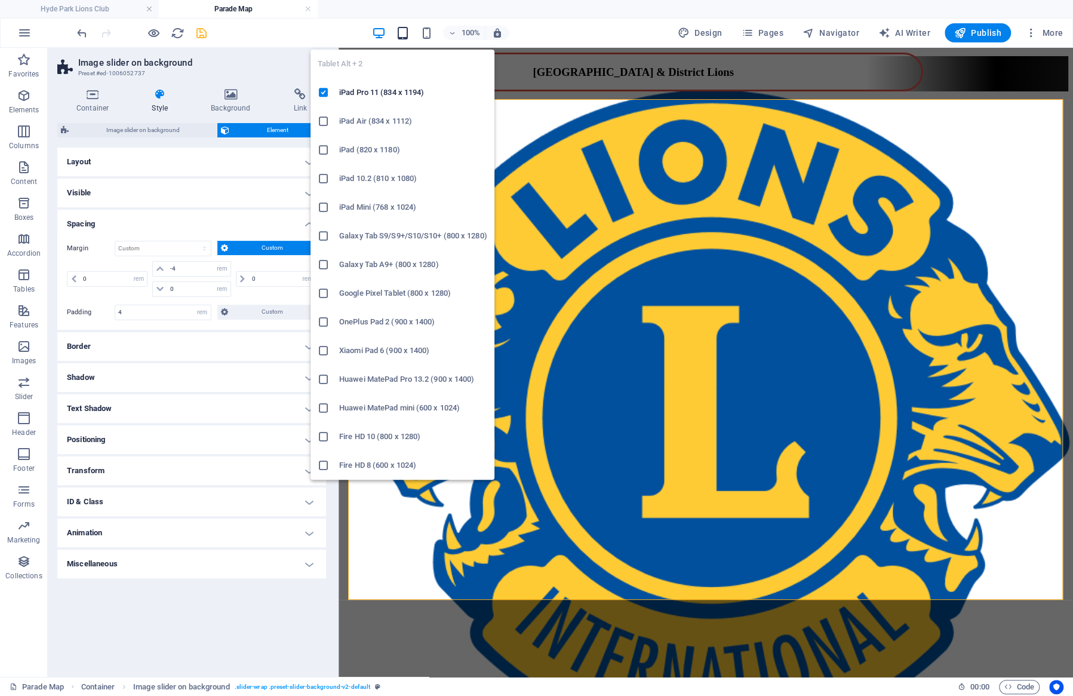
click at [405, 32] on icon "button" at bounding box center [403, 33] width 14 height 14
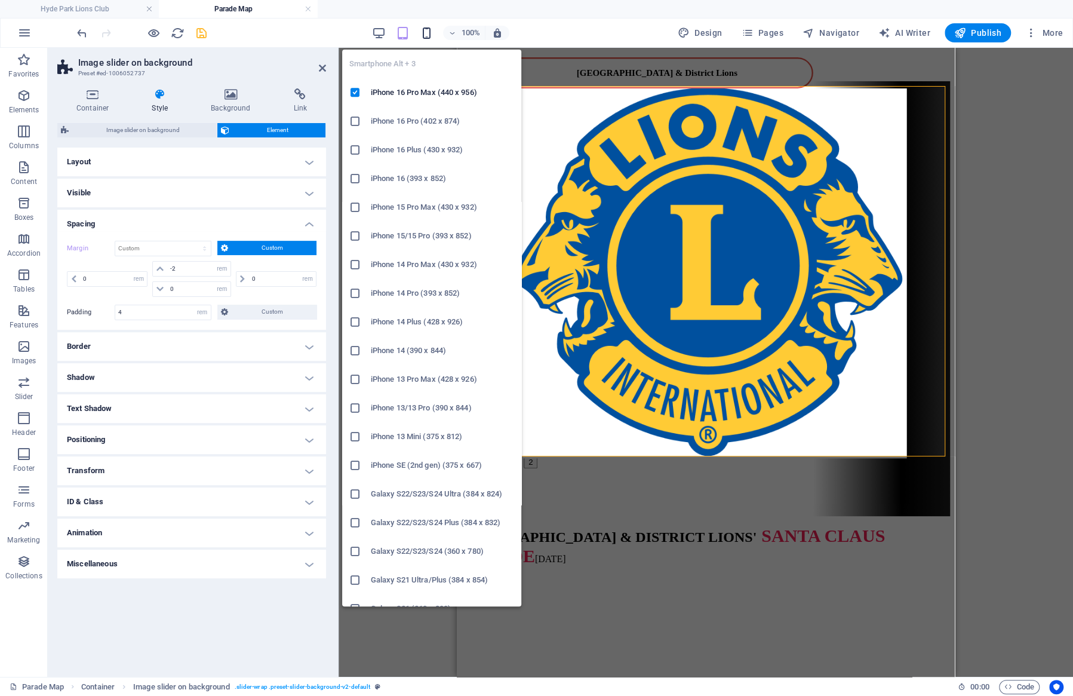
click at [430, 32] on icon "button" at bounding box center [427, 33] width 14 height 14
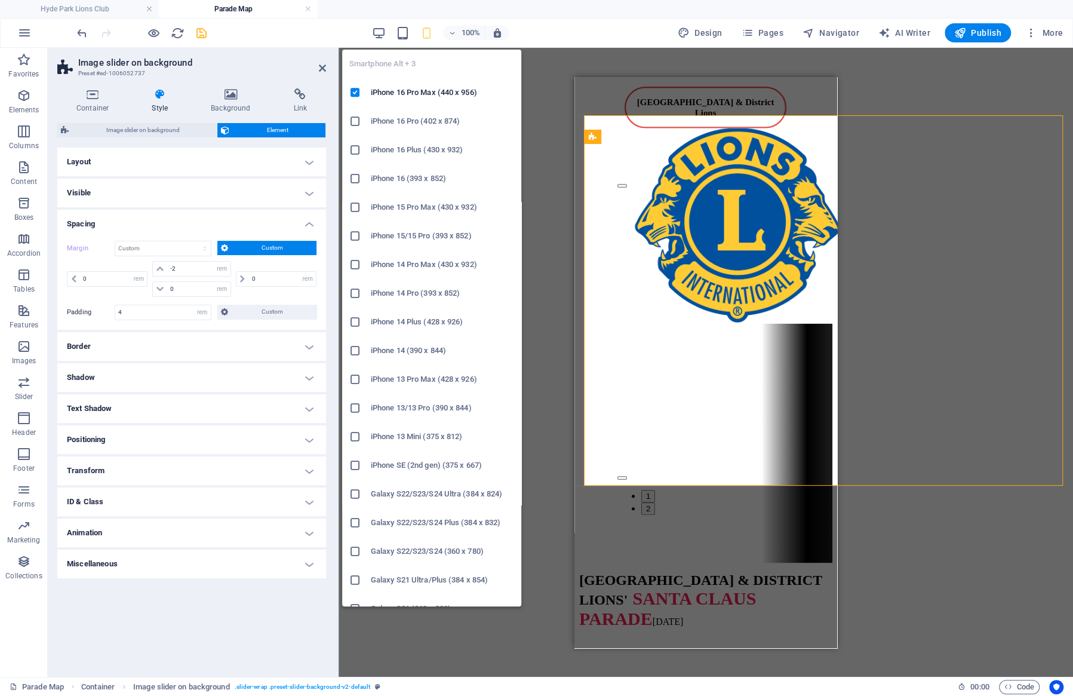
type input "1"
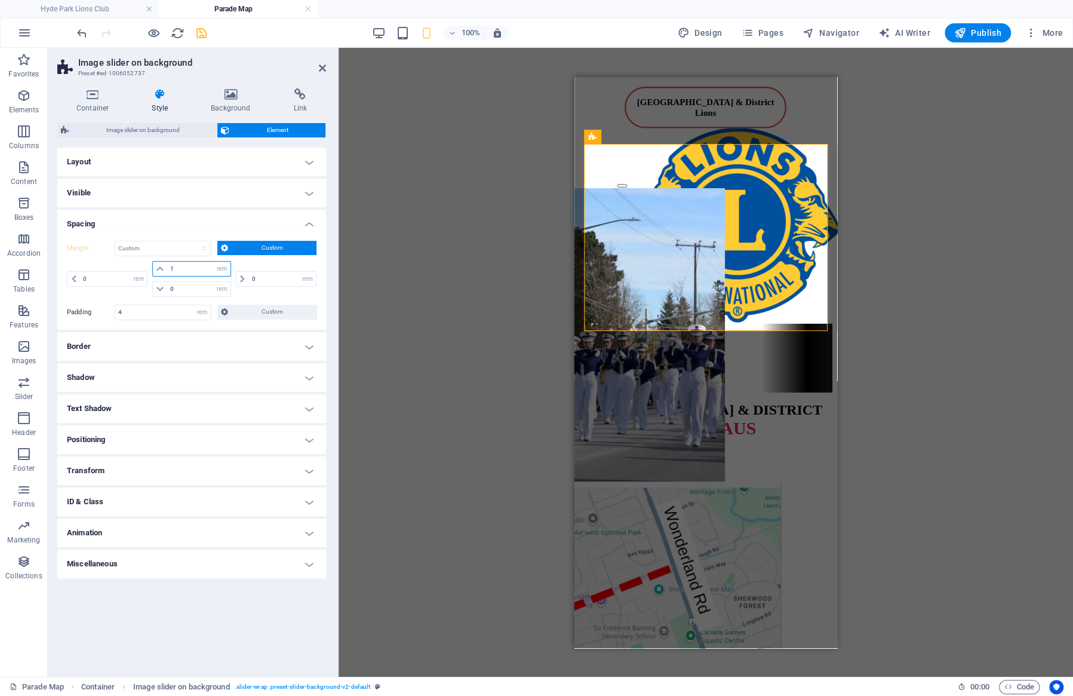
drag, startPoint x: 184, startPoint y: 267, endPoint x: 167, endPoint y: 267, distance: 17.9
click at [167, 267] on input "1" at bounding box center [198, 268] width 63 height 14
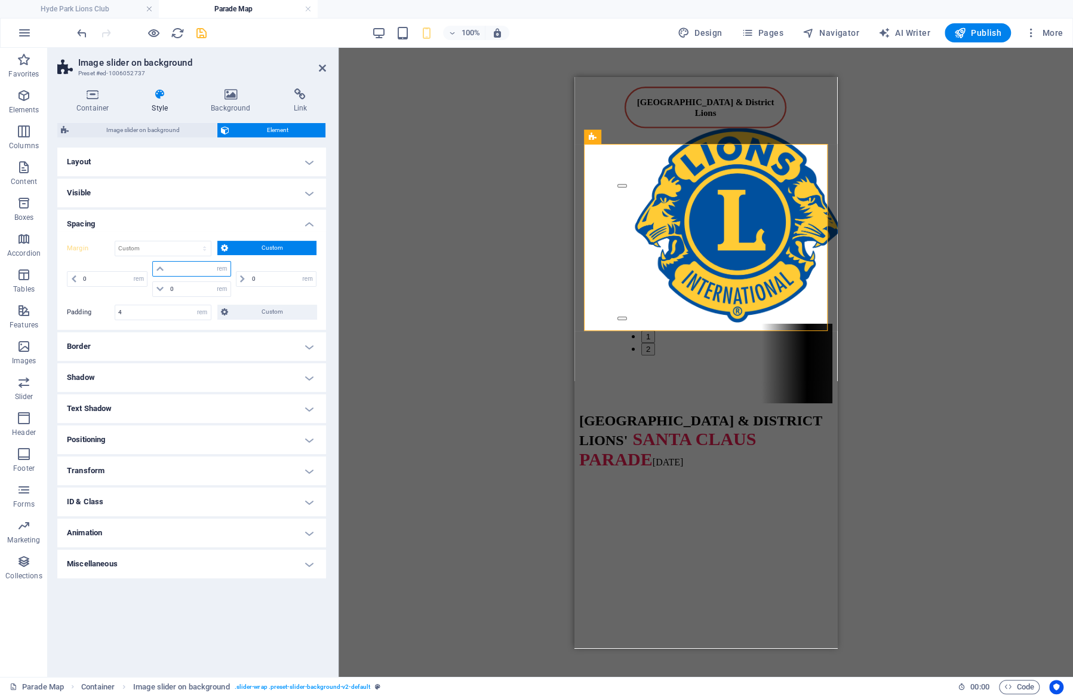
type input "-1"
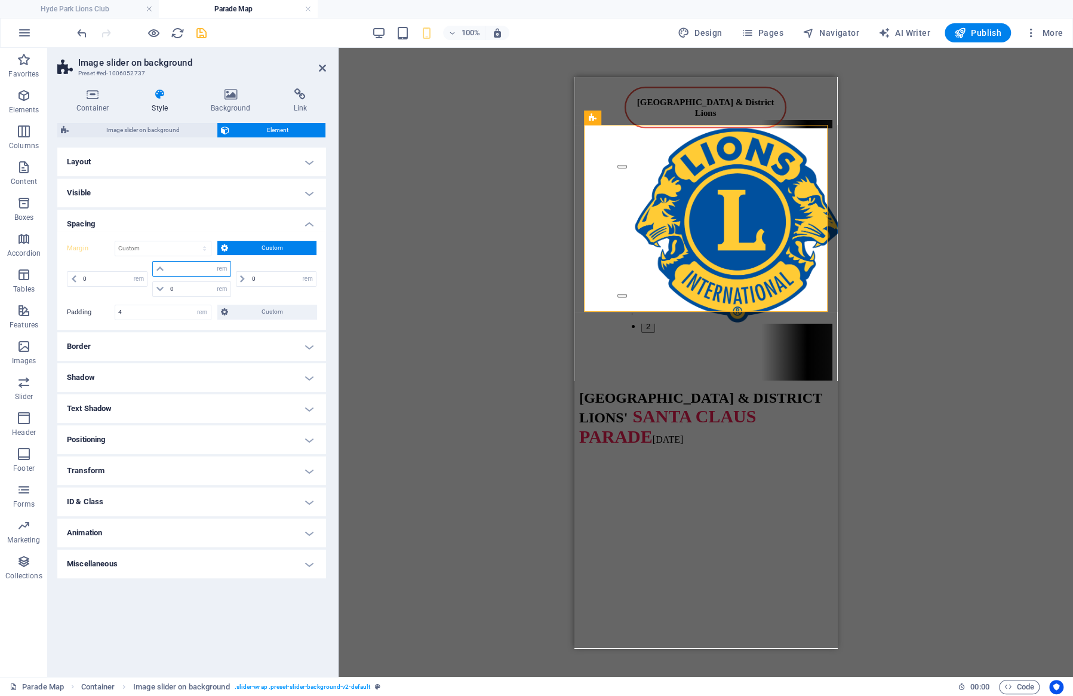
type input "0"
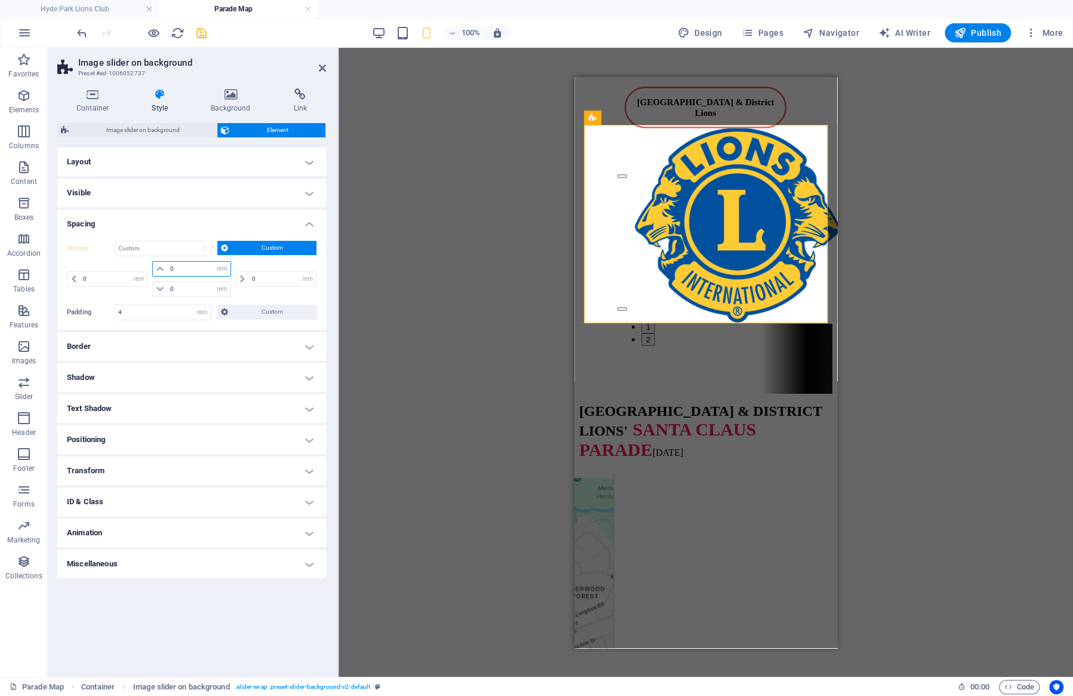
type input "0"
select select "rem"
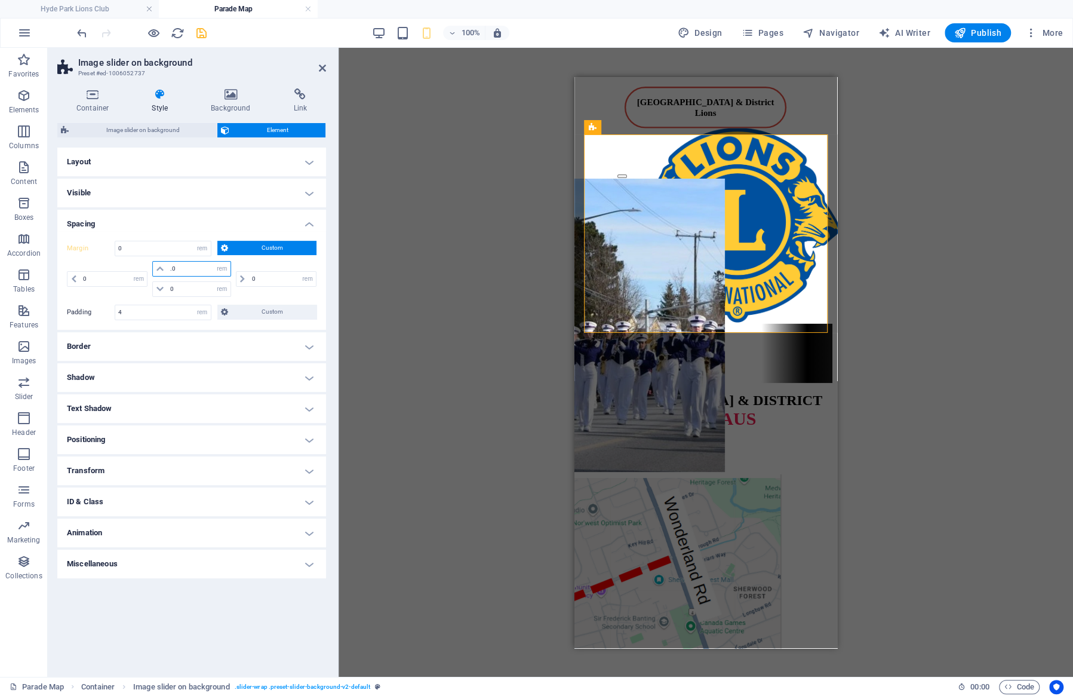
type input ".50"
select select "DISABLED_OPTION_VALUE"
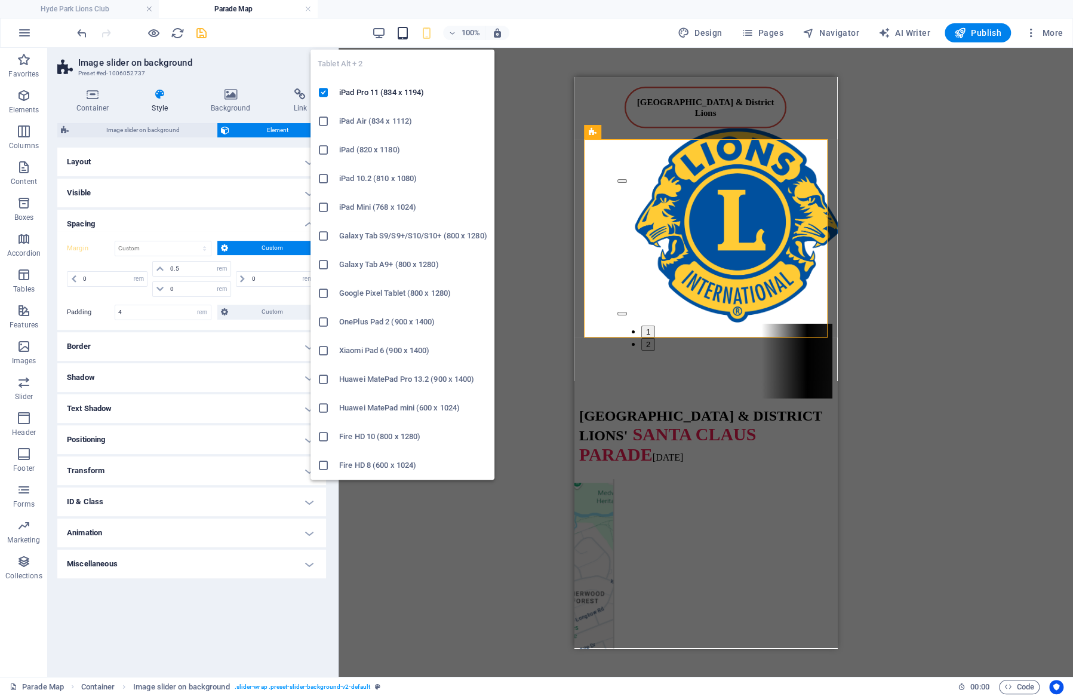
click at [408, 30] on icon "button" at bounding box center [403, 33] width 14 height 14
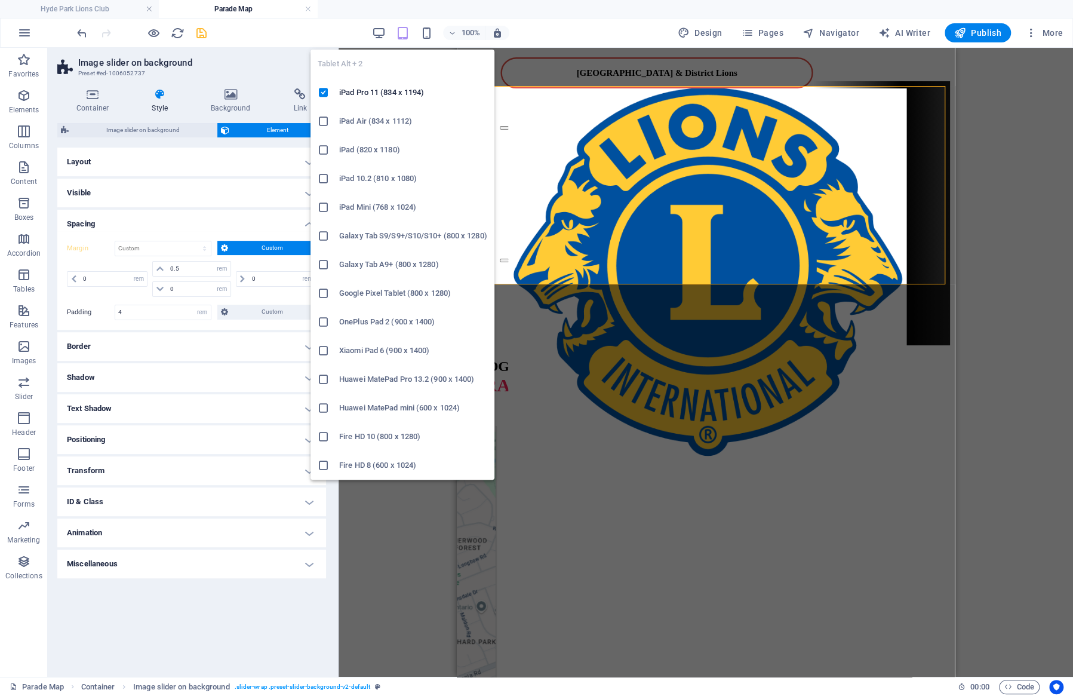
type input "-2"
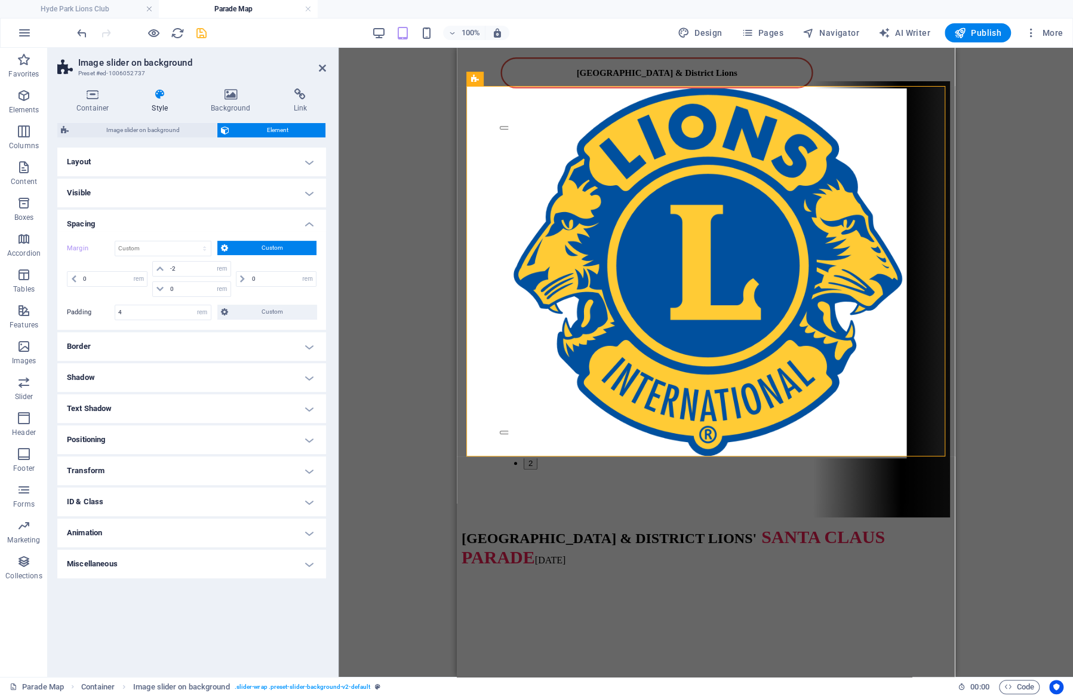
click at [193, 35] on div at bounding box center [142, 32] width 134 height 19
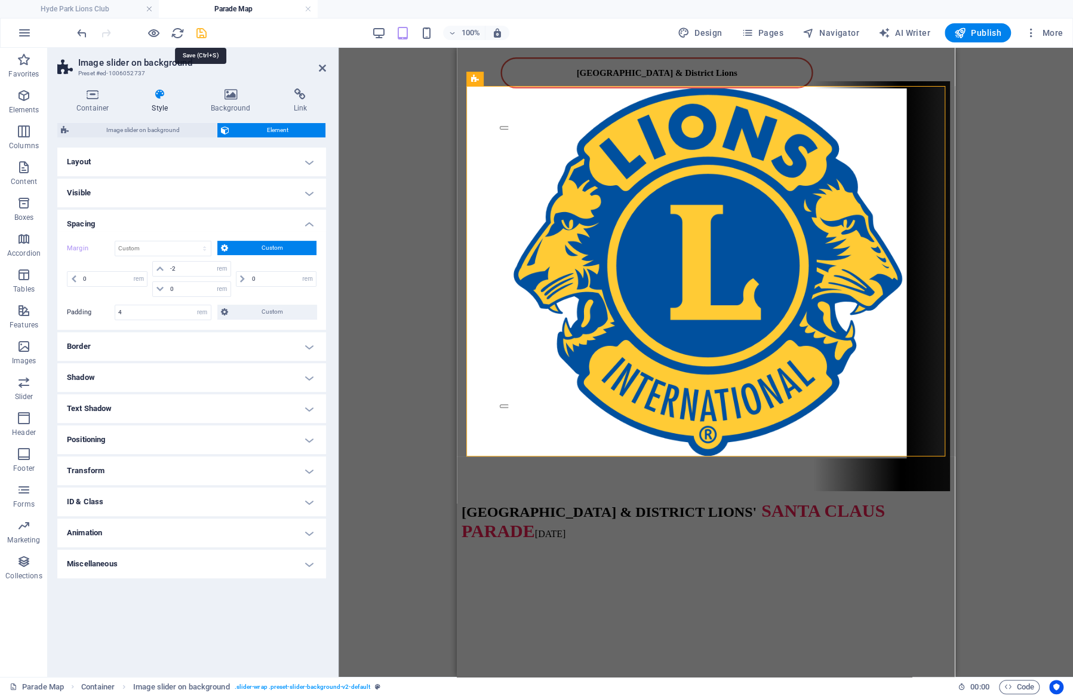
click at [201, 32] on icon "save" at bounding box center [202, 33] width 14 height 14
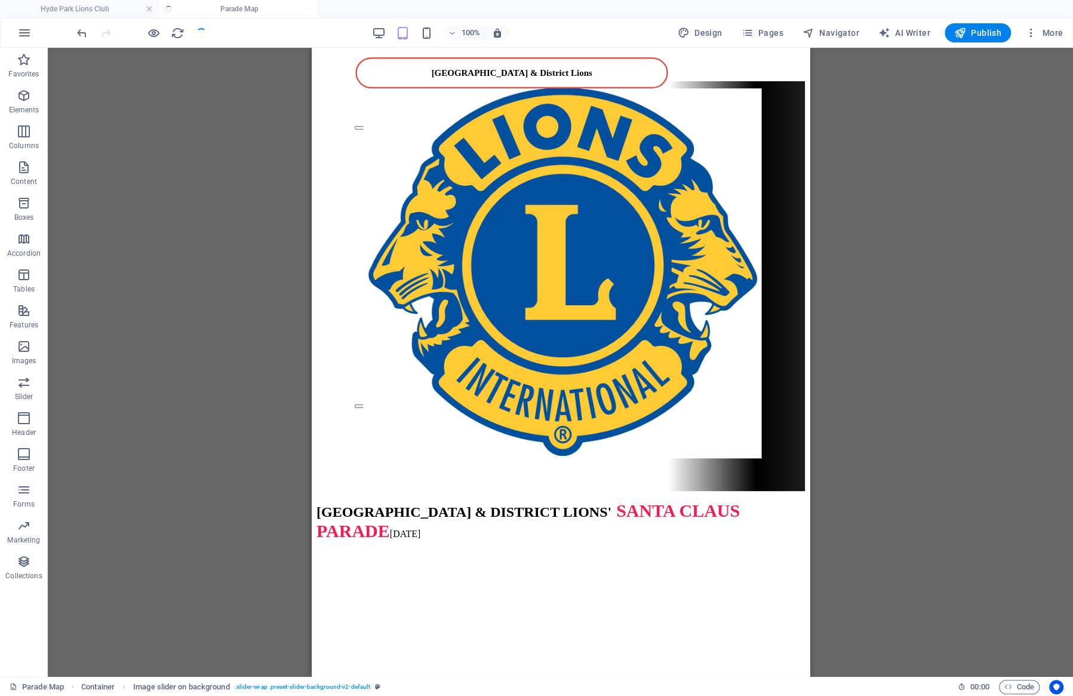
select select "px"
select select "ms"
select select "s"
select select "progressive"
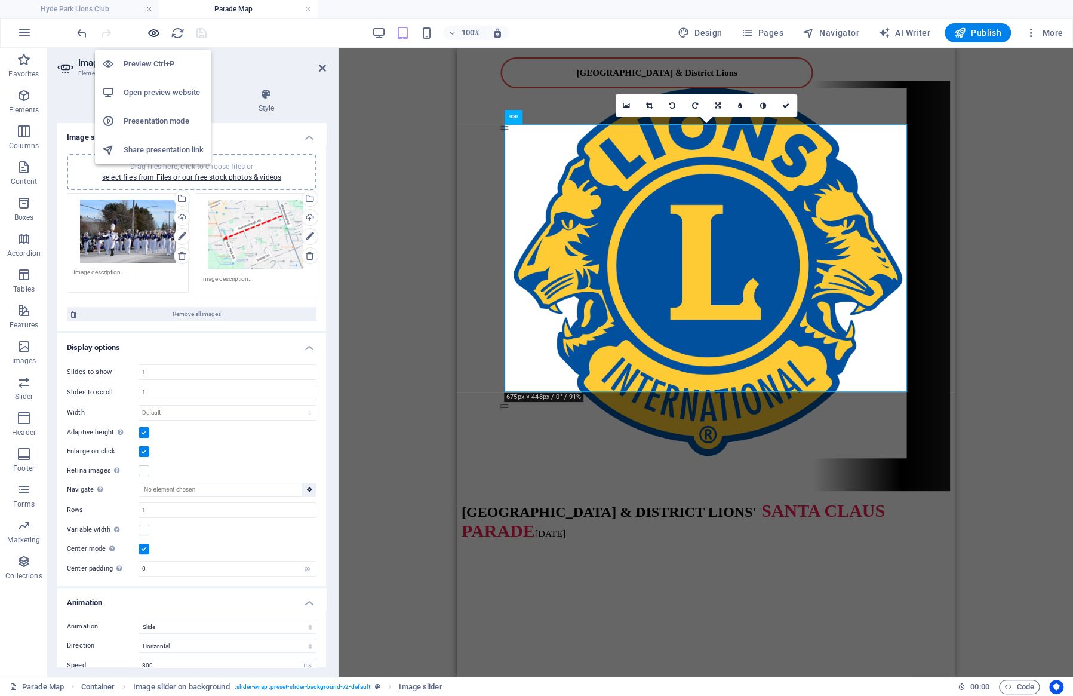
click at [159, 32] on icon "button" at bounding box center [154, 33] width 14 height 14
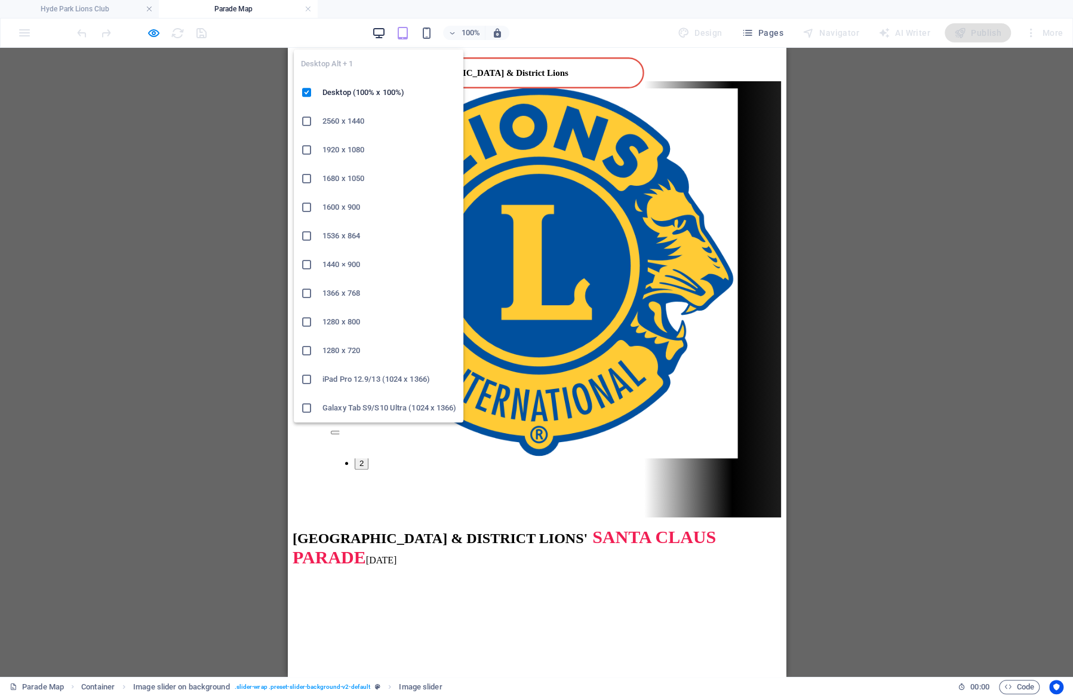
click at [379, 35] on icon "button" at bounding box center [379, 33] width 14 height 14
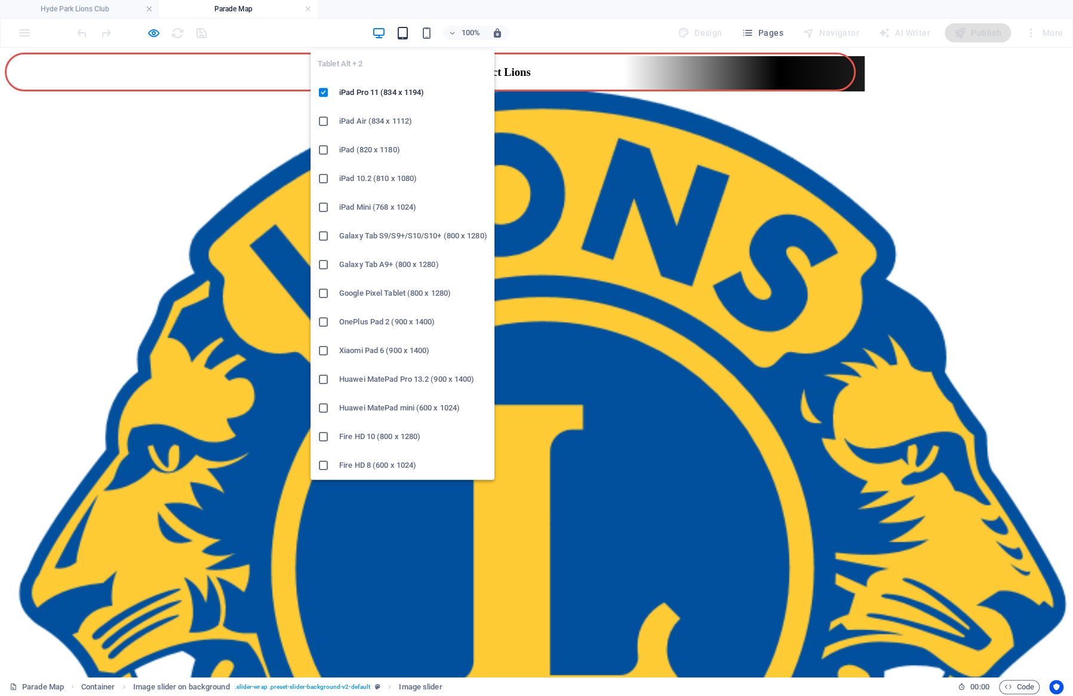
click at [399, 29] on icon "button" at bounding box center [403, 33] width 14 height 14
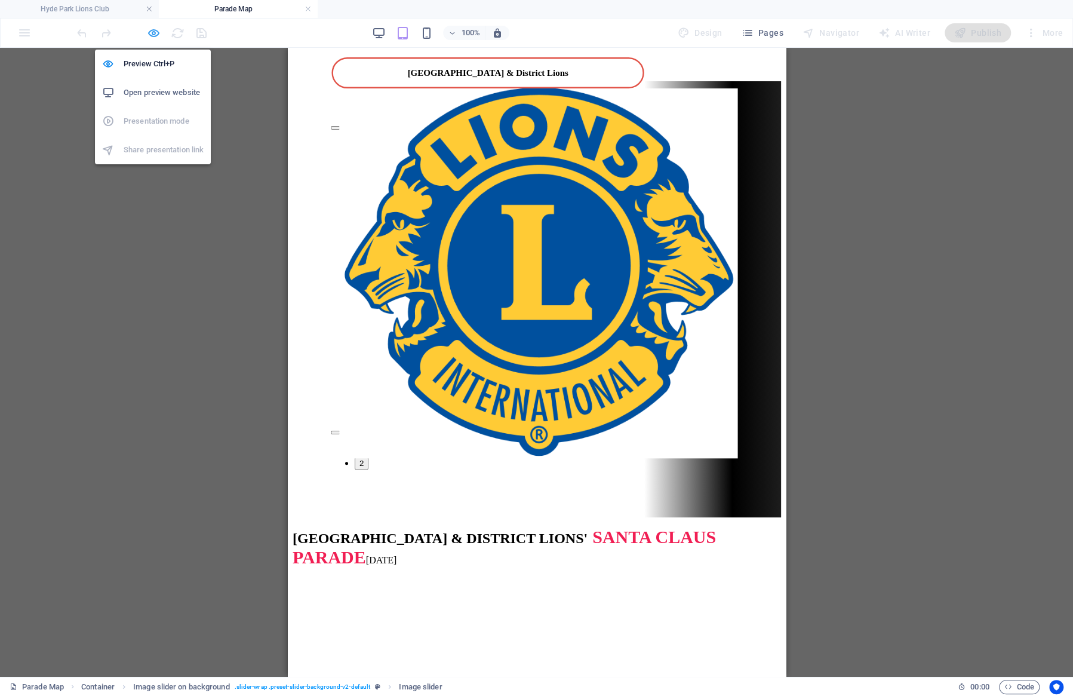
click at [155, 30] on icon "button" at bounding box center [154, 33] width 14 height 14
select select "px"
select select "ms"
select select "s"
select select "progressive"
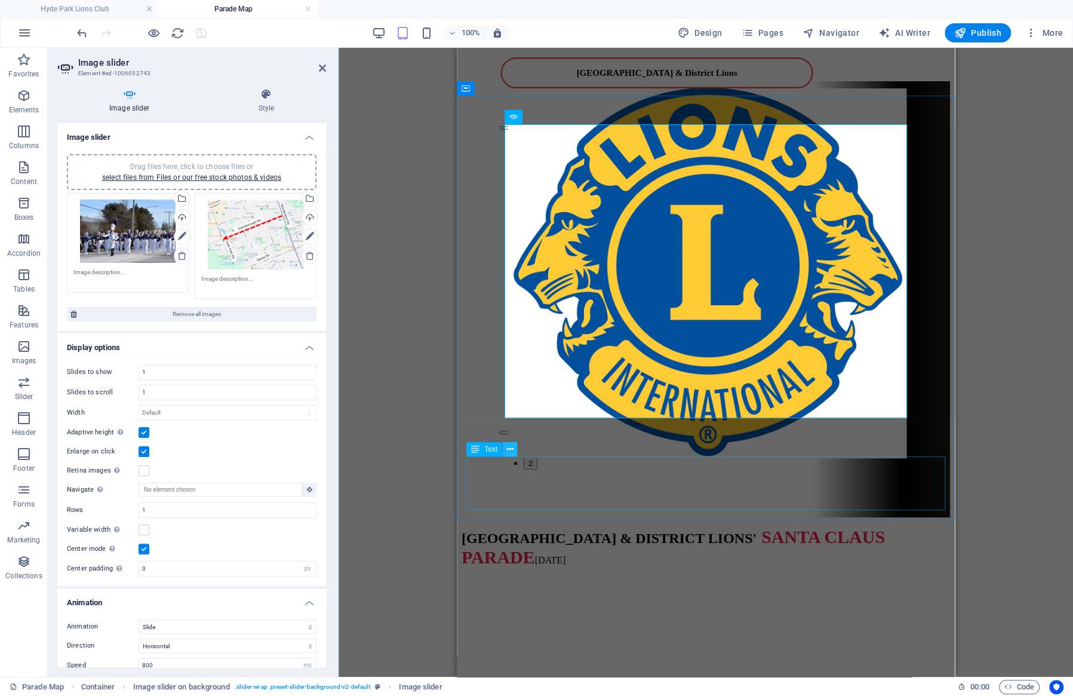
click at [511, 447] on icon at bounding box center [510, 449] width 7 height 13
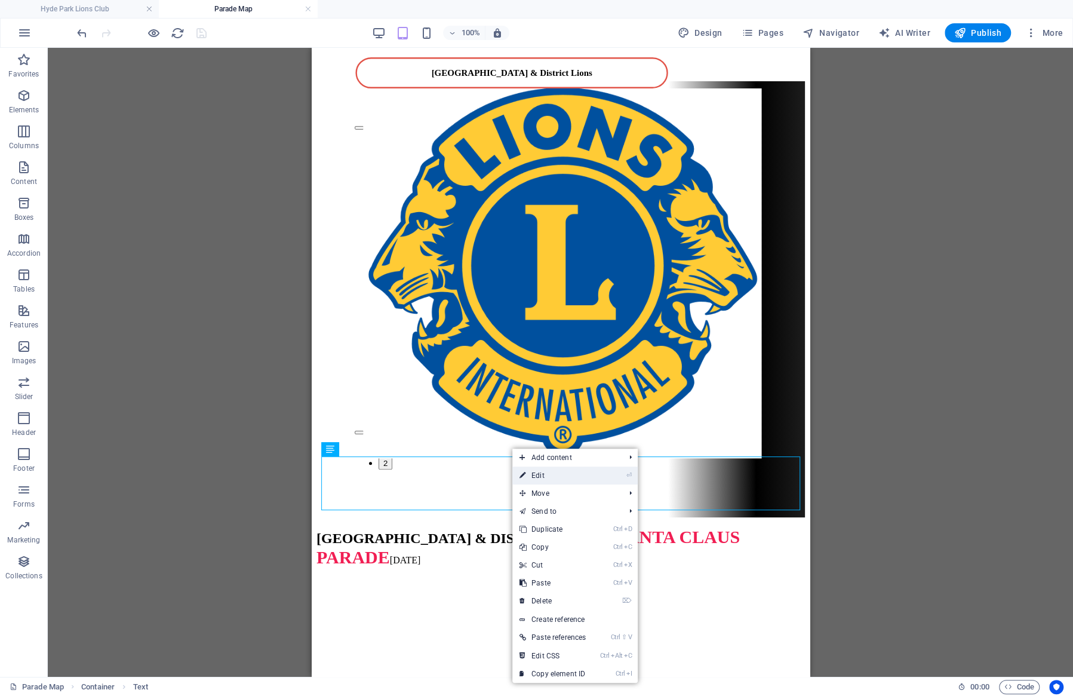
click at [542, 476] on link "⏎ Edit" at bounding box center [552, 475] width 81 height 18
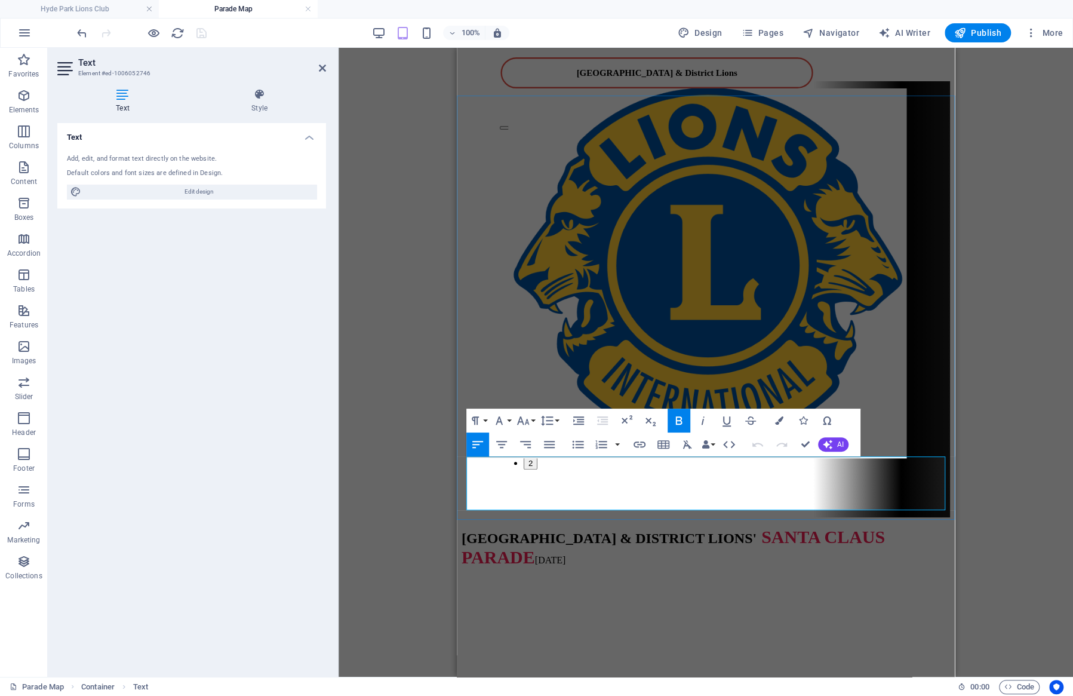
click at [542, 527] on p "[GEOGRAPHIC_DATA] & DISTRICT LIONS' SANTA CLAUS PARADE [DATE]" at bounding box center [705, 547] width 488 height 41
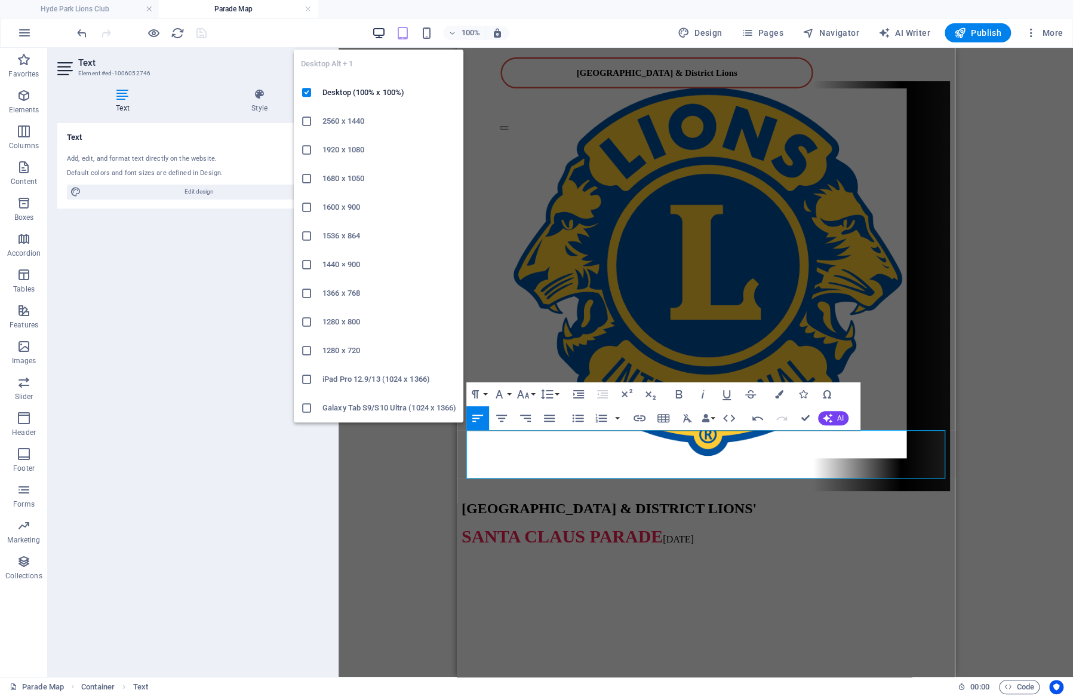
click at [384, 32] on icon "button" at bounding box center [379, 33] width 14 height 14
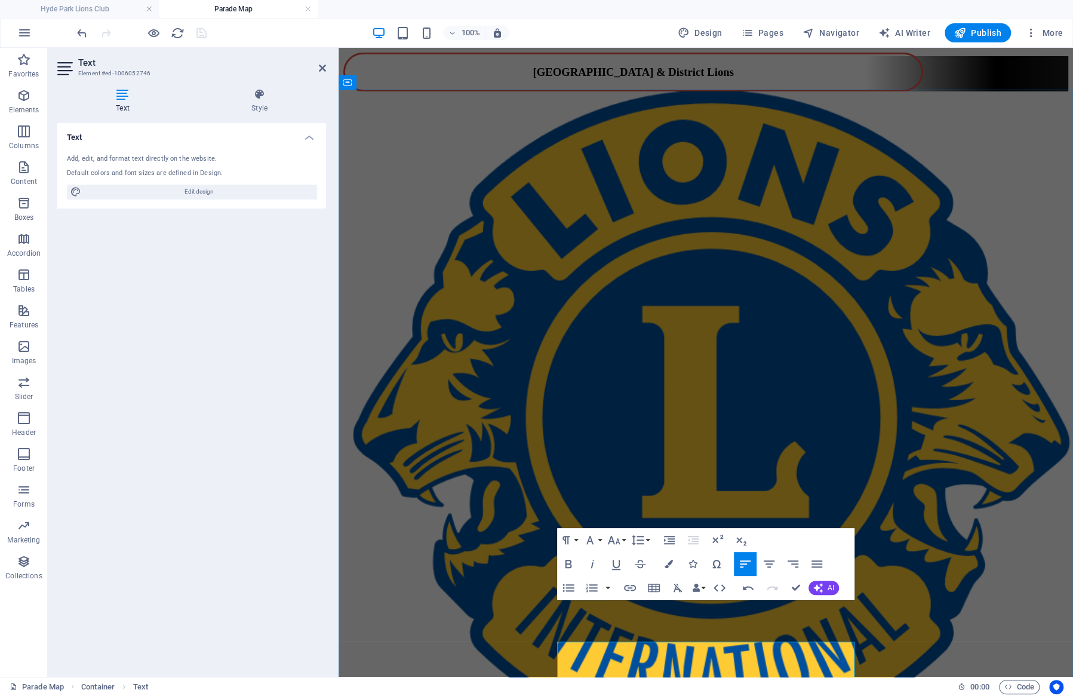
click at [542, 632] on p "[GEOGRAPHIC_DATA] & DISTRICT LIONS'" at bounding box center [705, 640] width 725 height 16
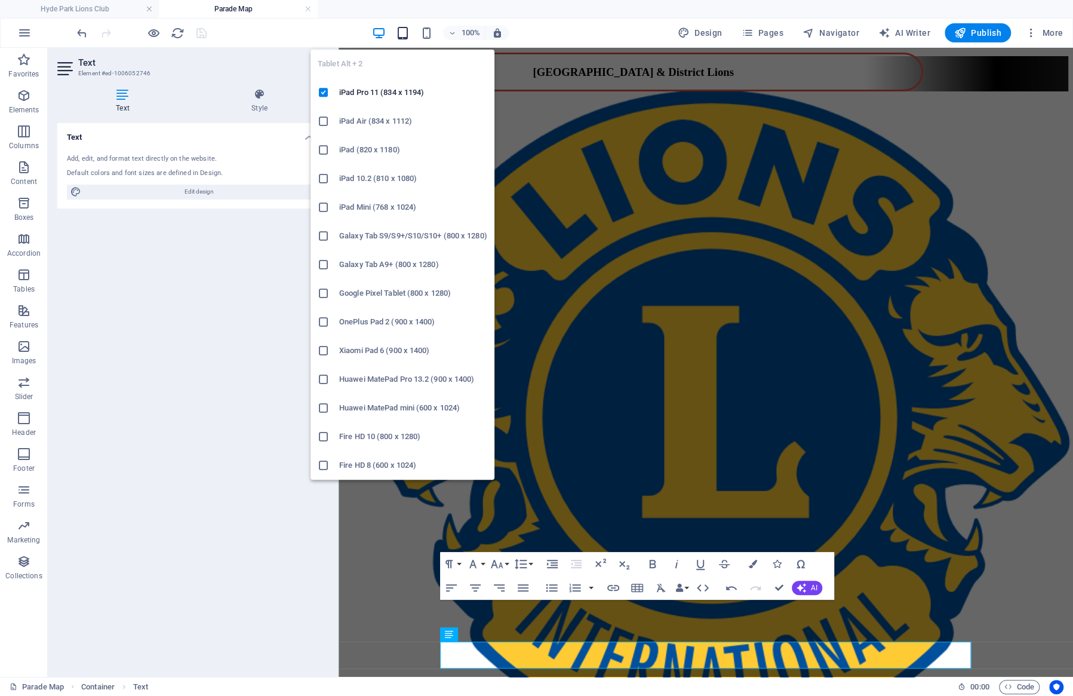
click at [401, 37] on icon "button" at bounding box center [403, 33] width 14 height 14
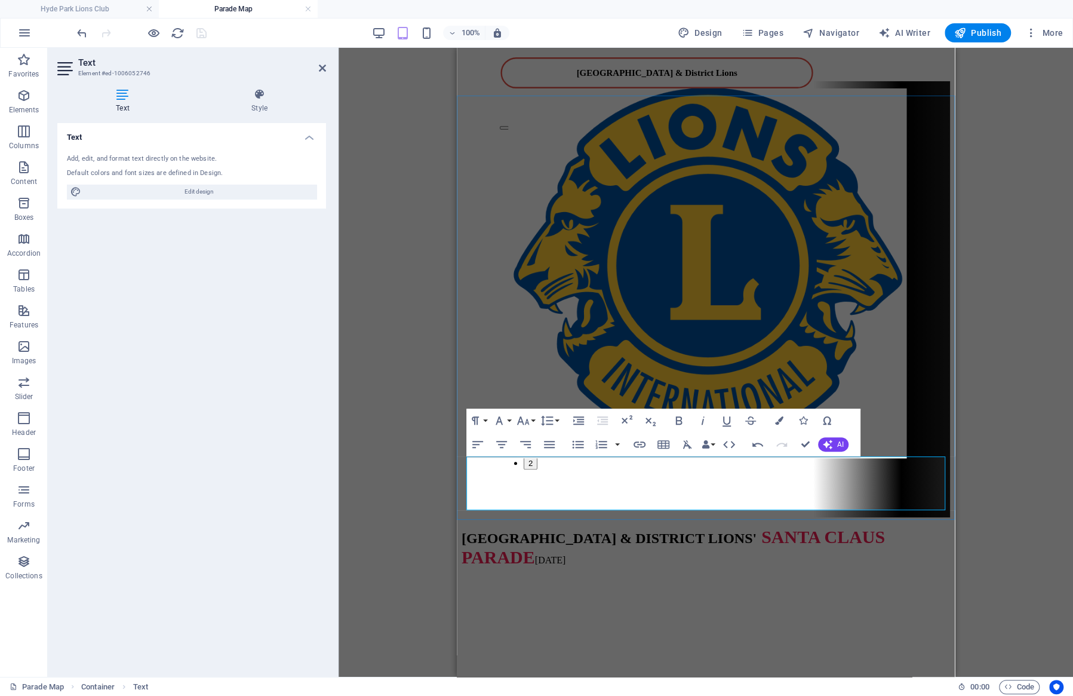
click at [542, 527] on span "SANTA CLAUS PARADE" at bounding box center [672, 547] width 423 height 40
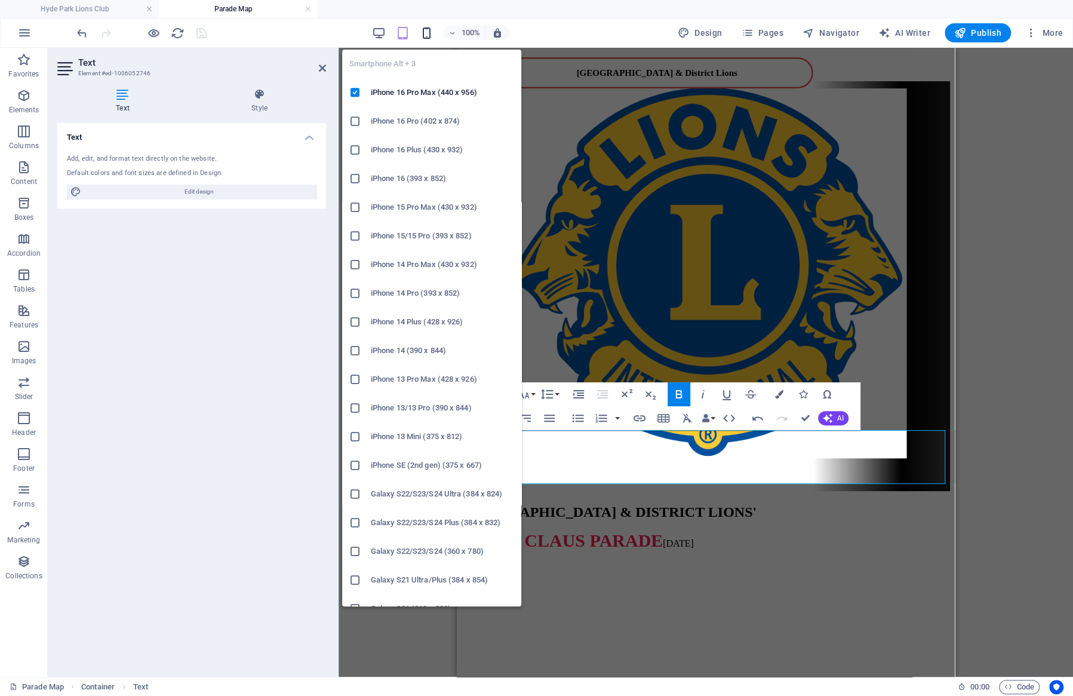
click at [426, 33] on icon "button" at bounding box center [427, 33] width 14 height 14
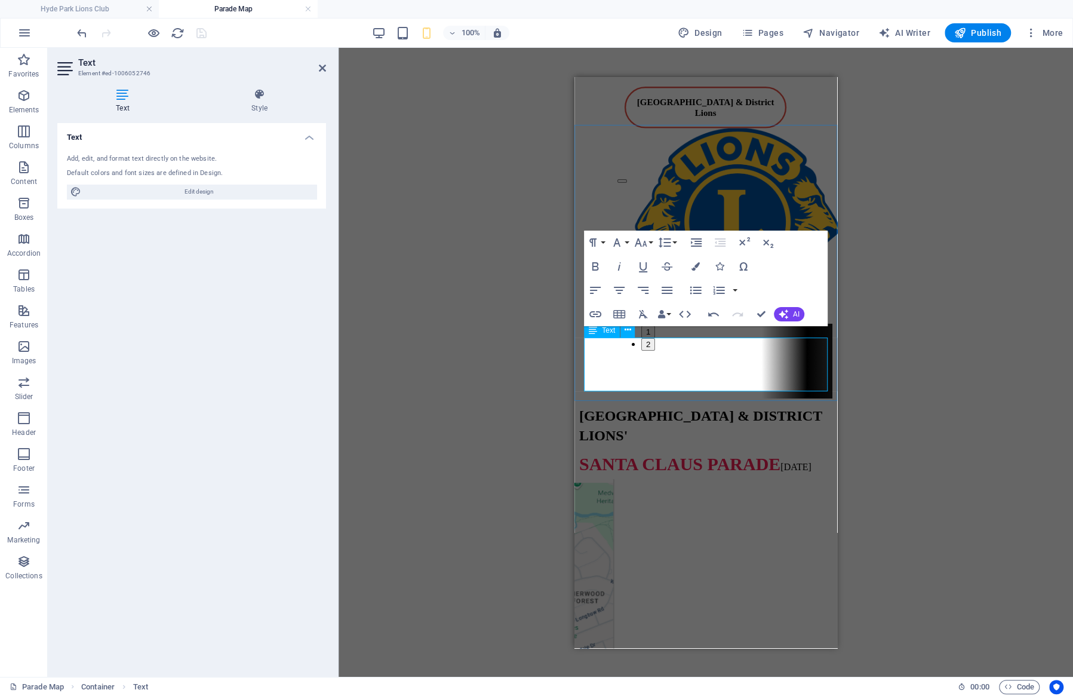
click at [542, 453] on span "SANTA CLAUS PARADE" at bounding box center [679, 463] width 201 height 20
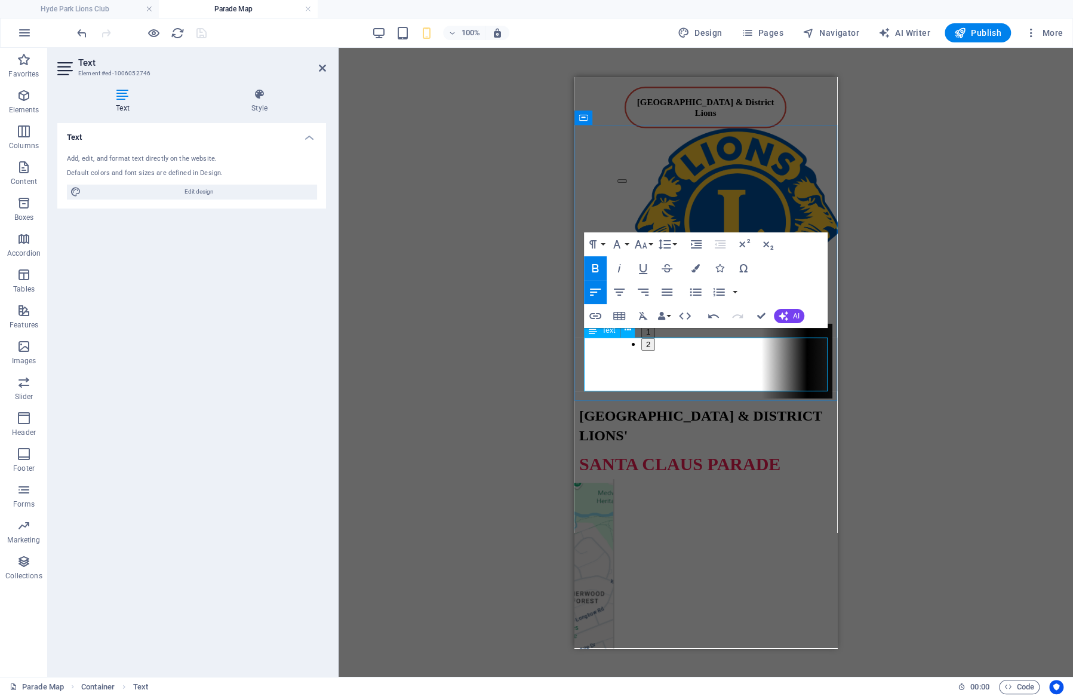
click at [542, 483] on span at bounding box center [581, 493] width 5 height 20
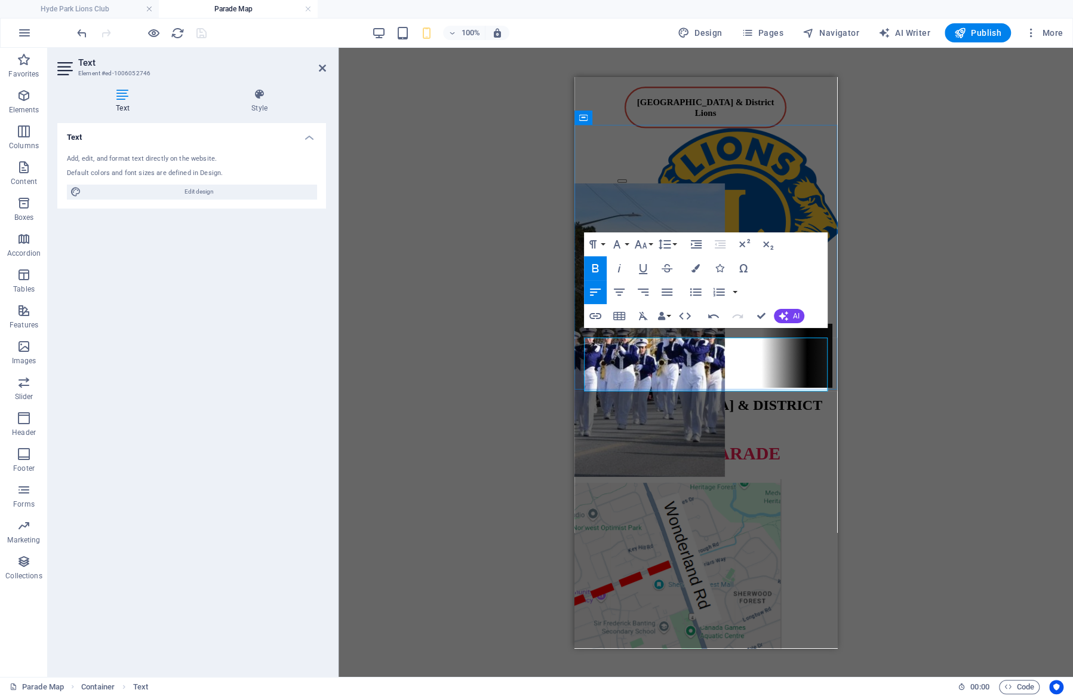
click at [542, 472] on p "[DATE]" at bounding box center [705, 482] width 253 height 20
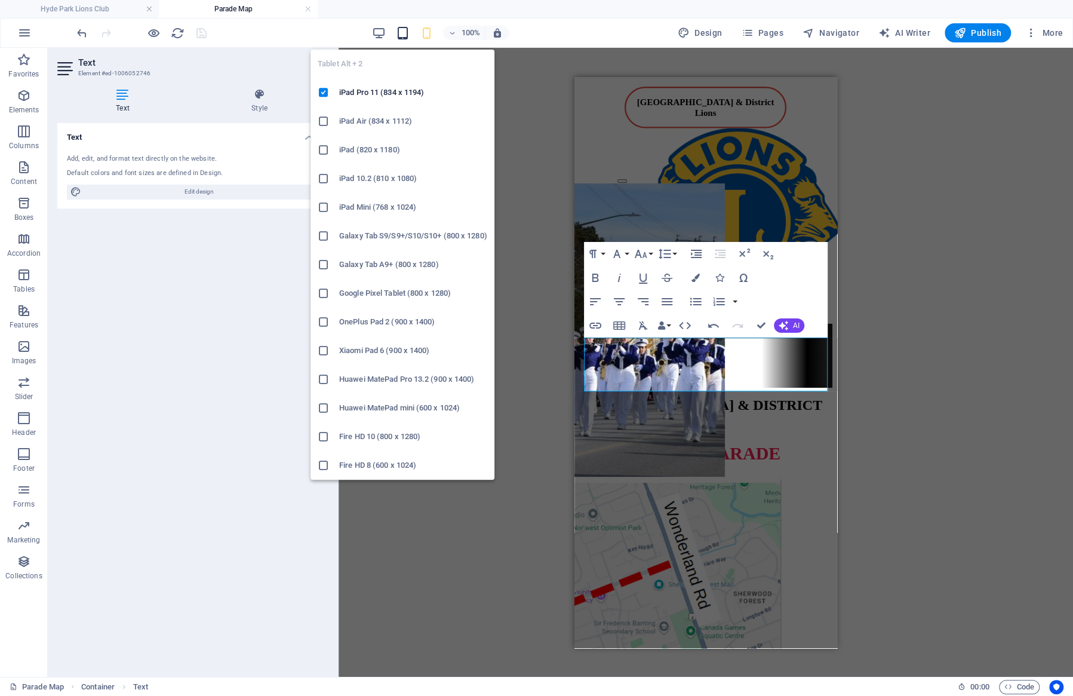
click at [400, 33] on icon "button" at bounding box center [403, 33] width 14 height 14
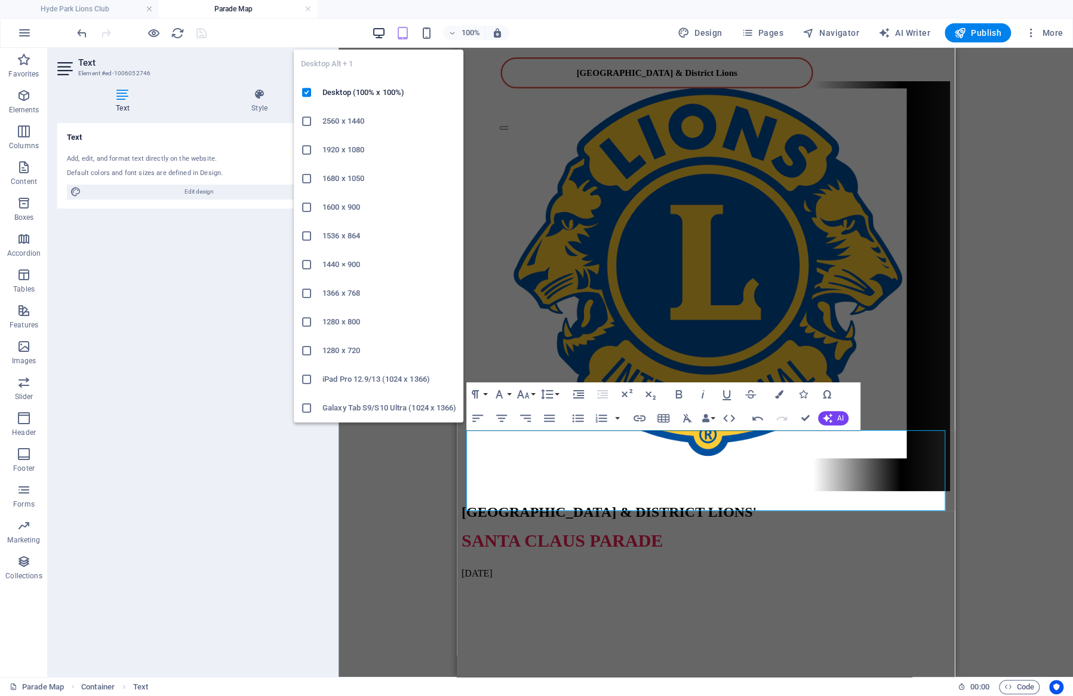
click at [382, 35] on icon "button" at bounding box center [379, 33] width 14 height 14
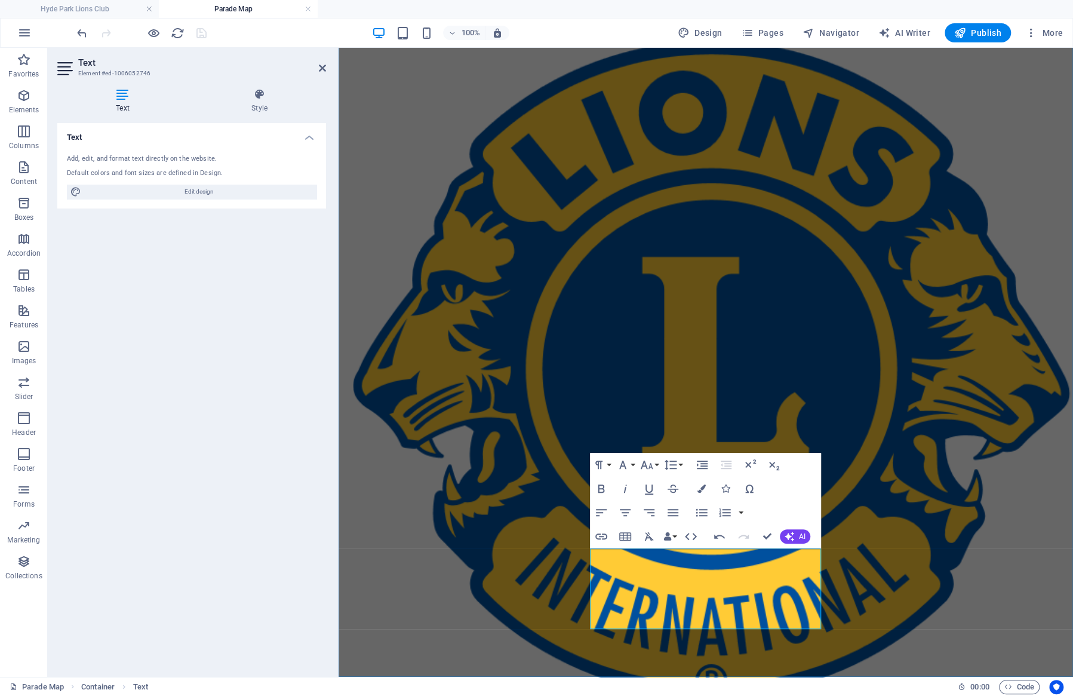
scroll to position [51, 0]
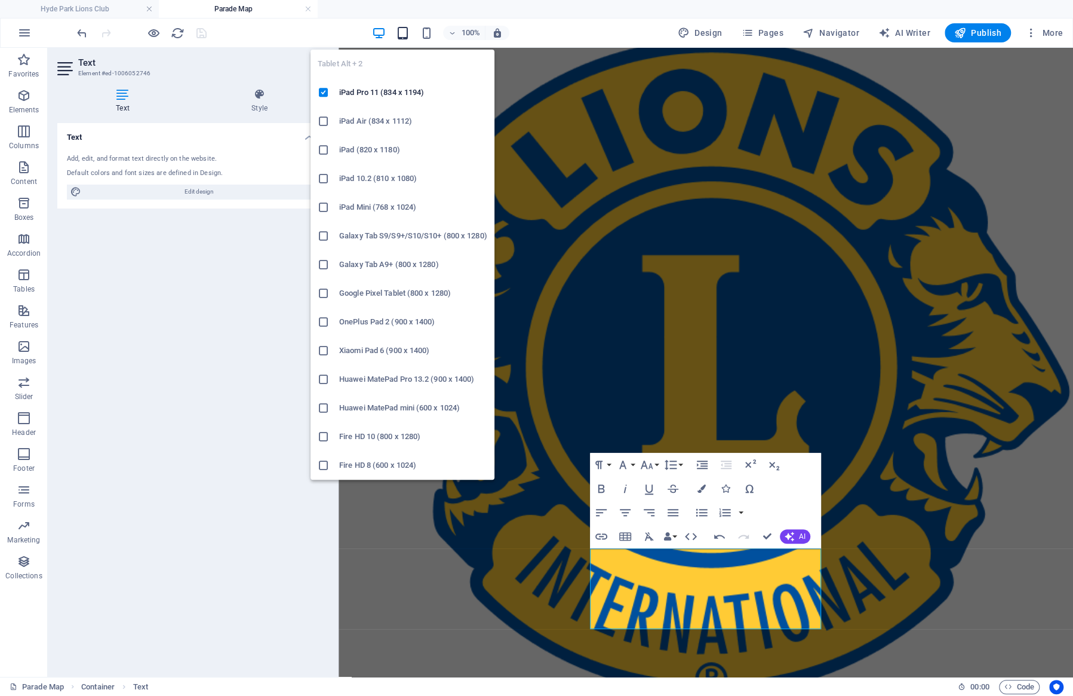
click at [405, 32] on icon "button" at bounding box center [403, 33] width 14 height 14
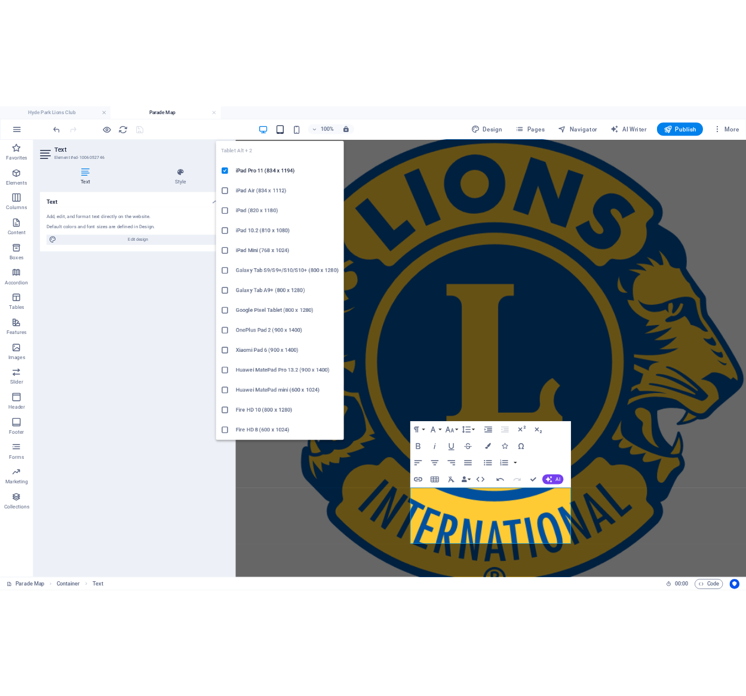
scroll to position [0, 0]
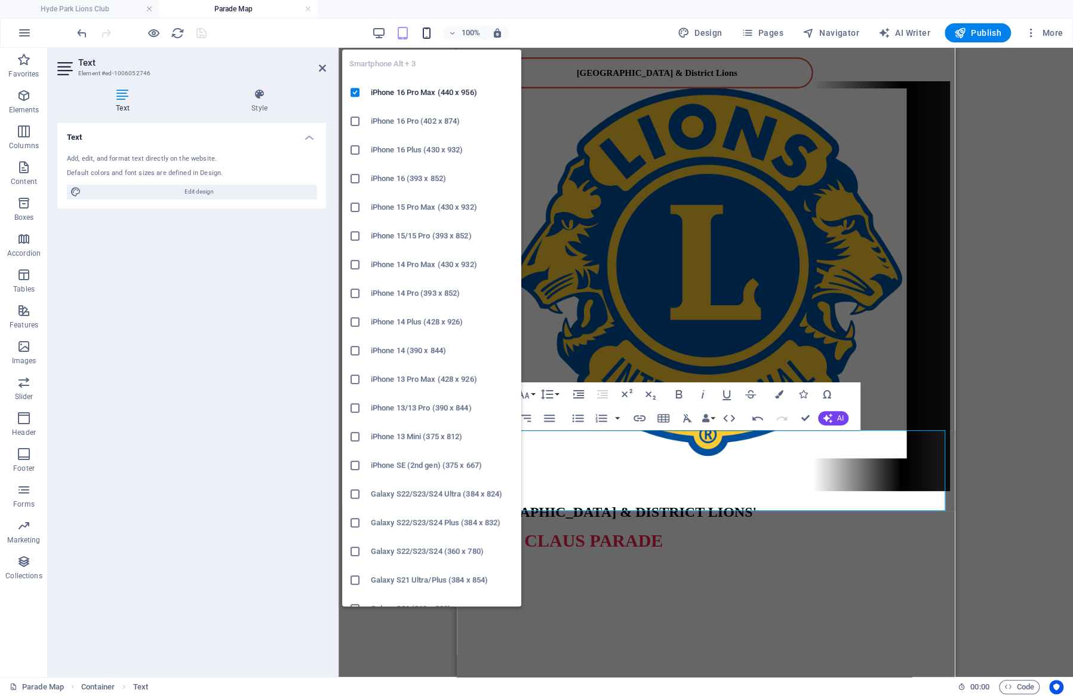
click at [430, 30] on icon "button" at bounding box center [427, 33] width 14 height 14
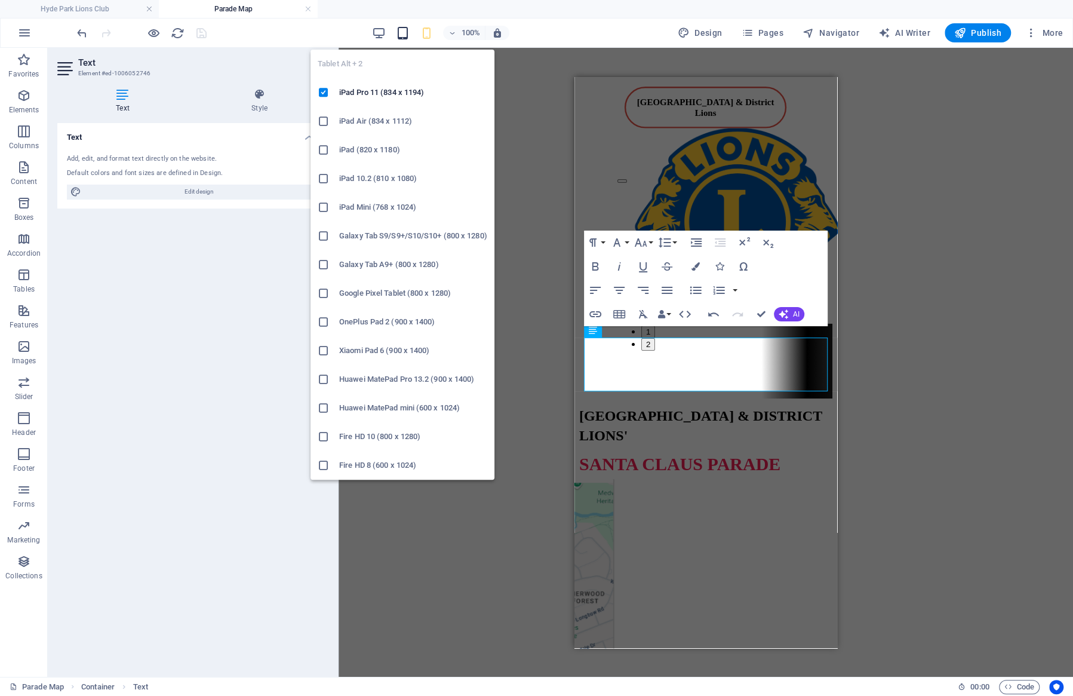
click at [406, 32] on icon "button" at bounding box center [403, 33] width 14 height 14
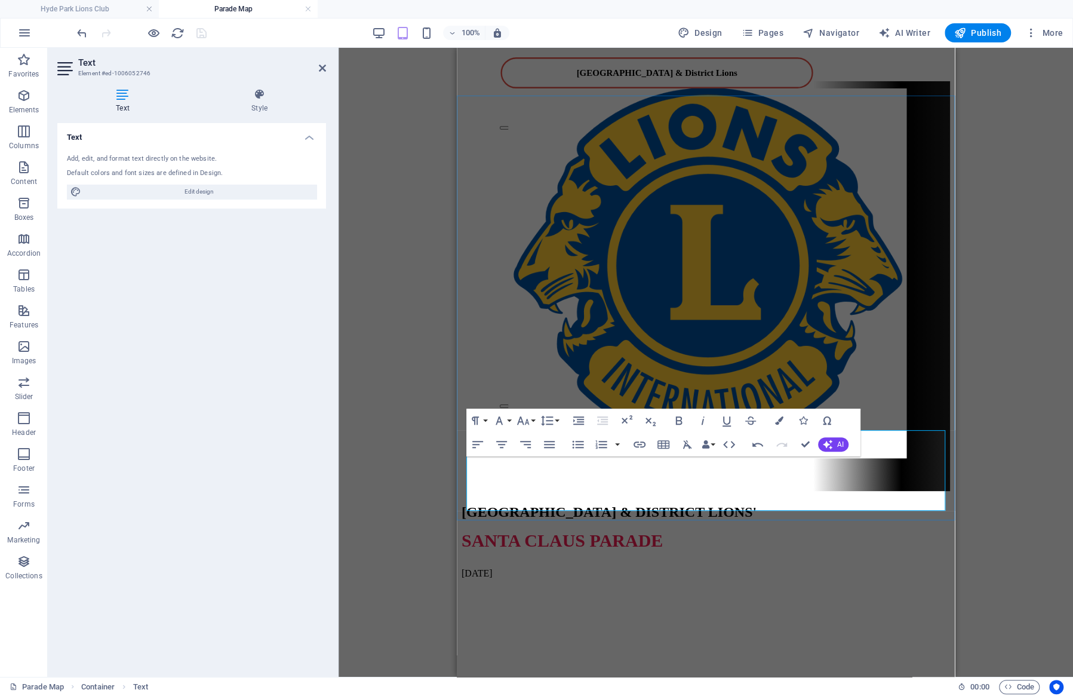
click at [542, 530] on p "SANTA CLAUS PARADE" at bounding box center [705, 540] width 488 height 20
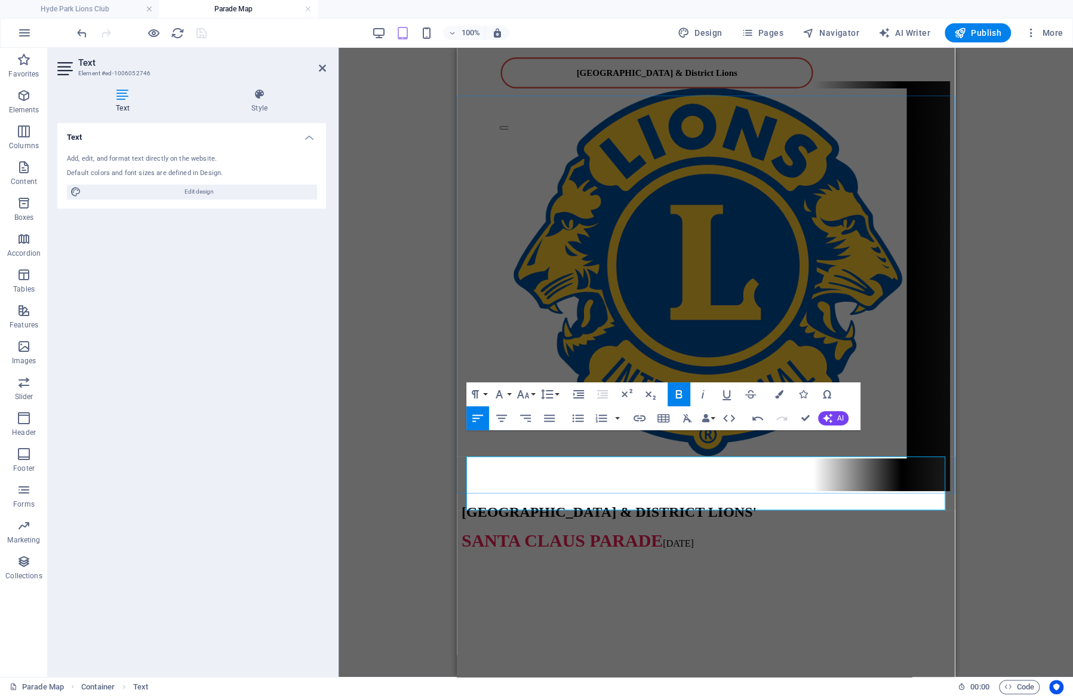
click at [542, 500] on p "[GEOGRAPHIC_DATA] & DISTRICT LIONS'" at bounding box center [705, 510] width 488 height 20
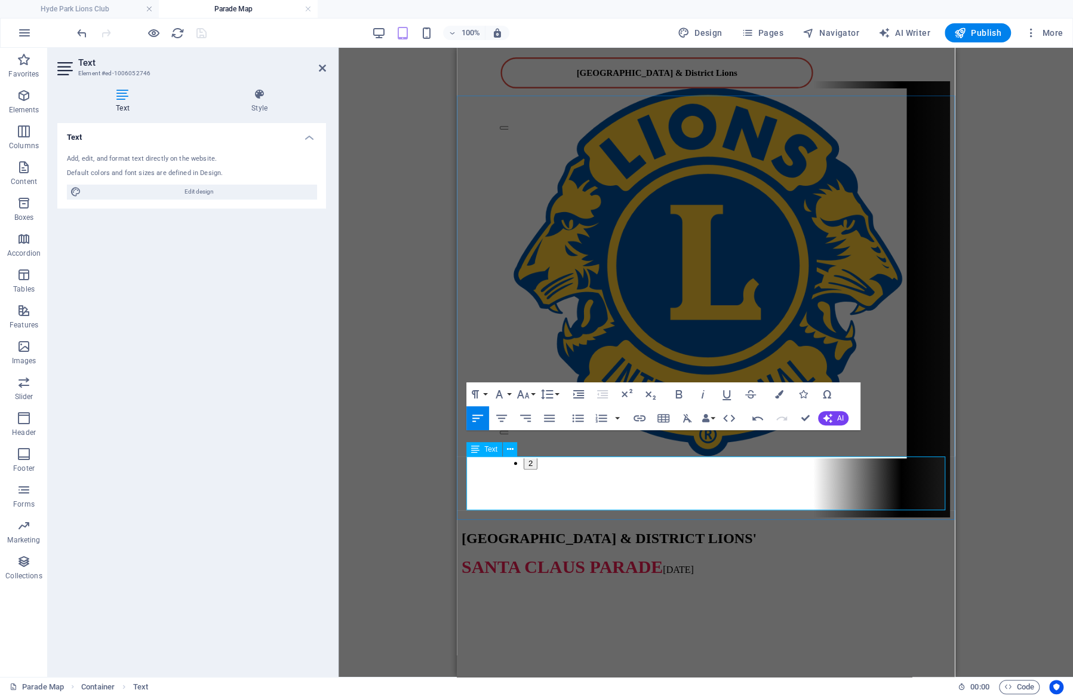
click at [542, 556] on span "SANTA CLAUS PARADE" at bounding box center [561, 566] width 201 height 20
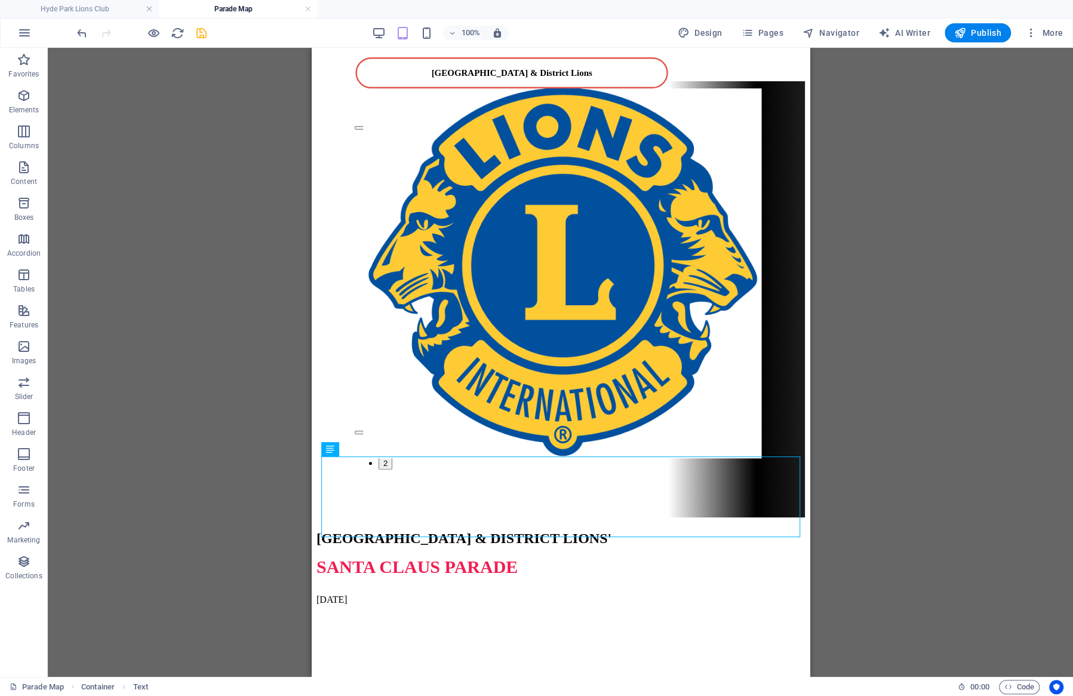
click at [193, 29] on div at bounding box center [142, 32] width 134 height 19
click at [200, 35] on icon "save" at bounding box center [202, 33] width 14 height 14
select select "px"
select select "ms"
select select "s"
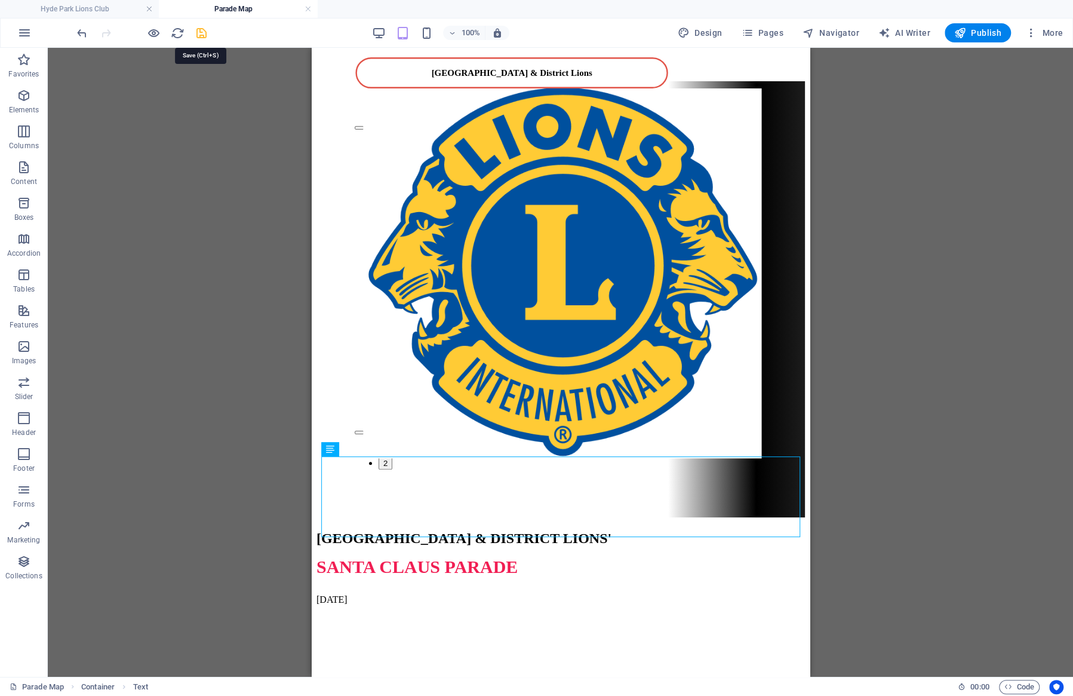
select select "progressive"
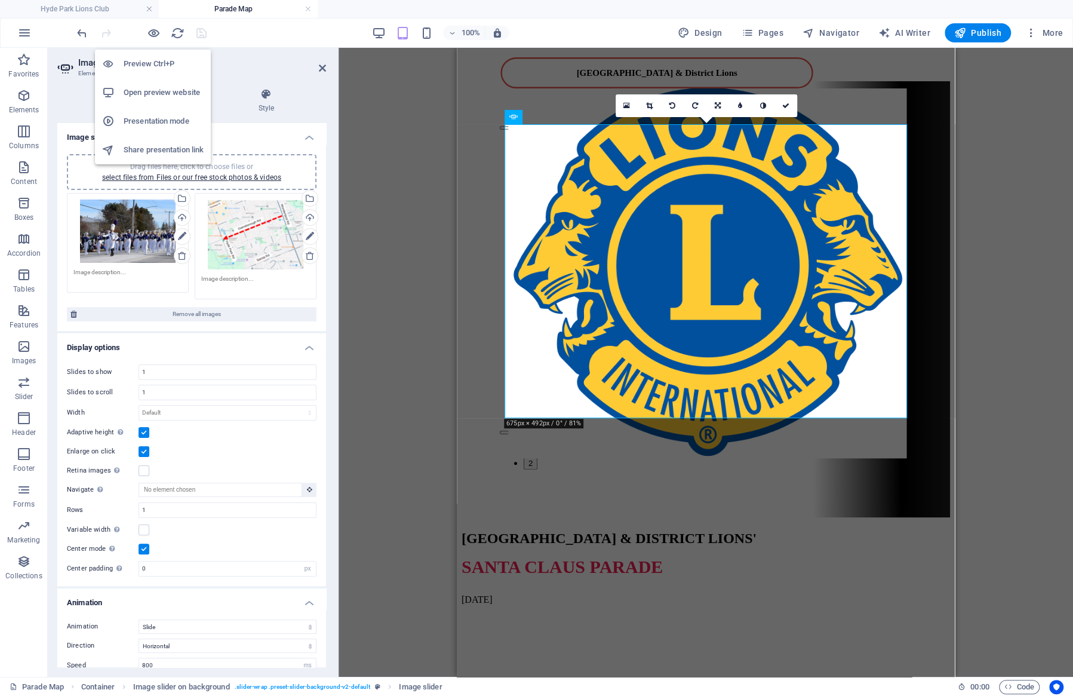
click at [156, 90] on h6 "Open preview website" at bounding box center [164, 92] width 80 height 14
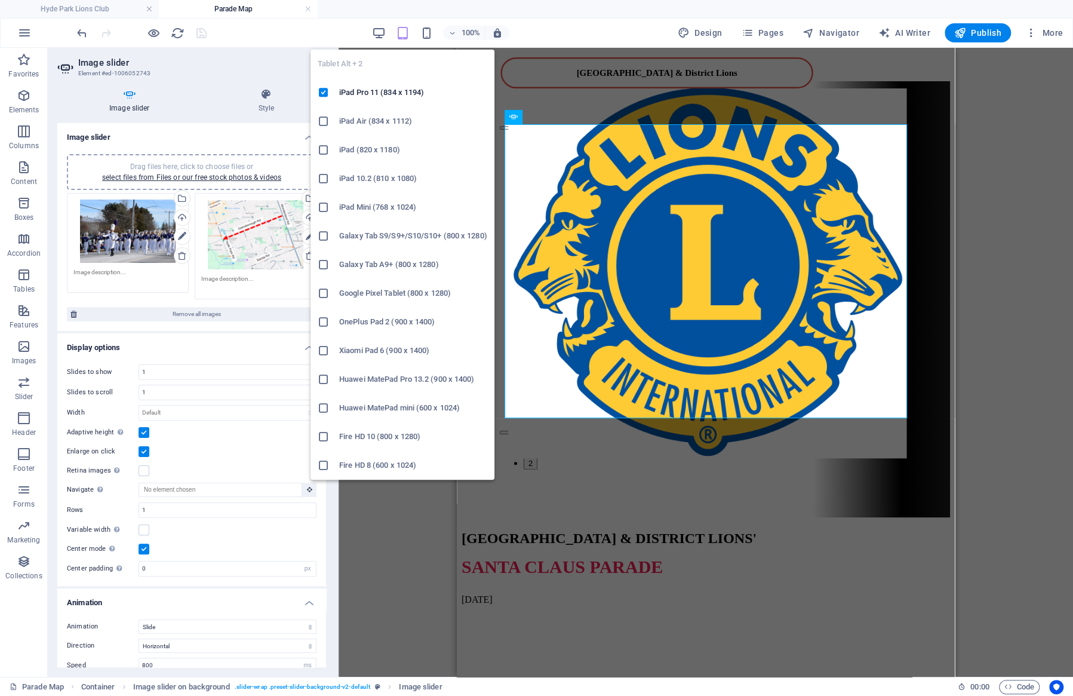
click at [403, 31] on icon "button" at bounding box center [403, 33] width 14 height 14
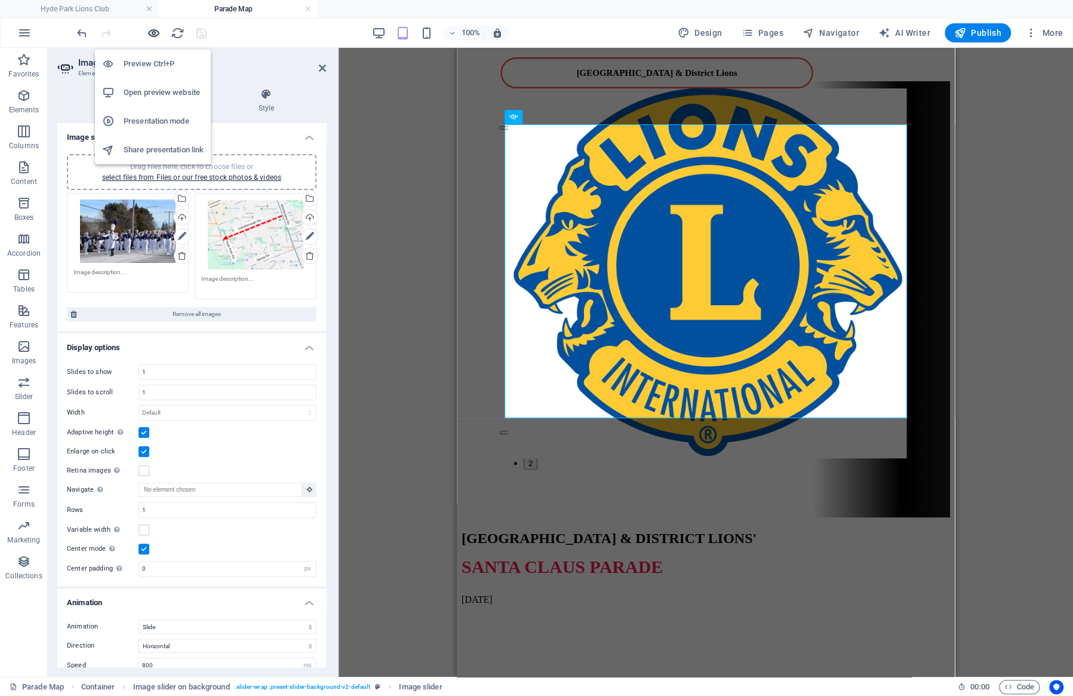
click at [149, 30] on icon "button" at bounding box center [154, 33] width 14 height 14
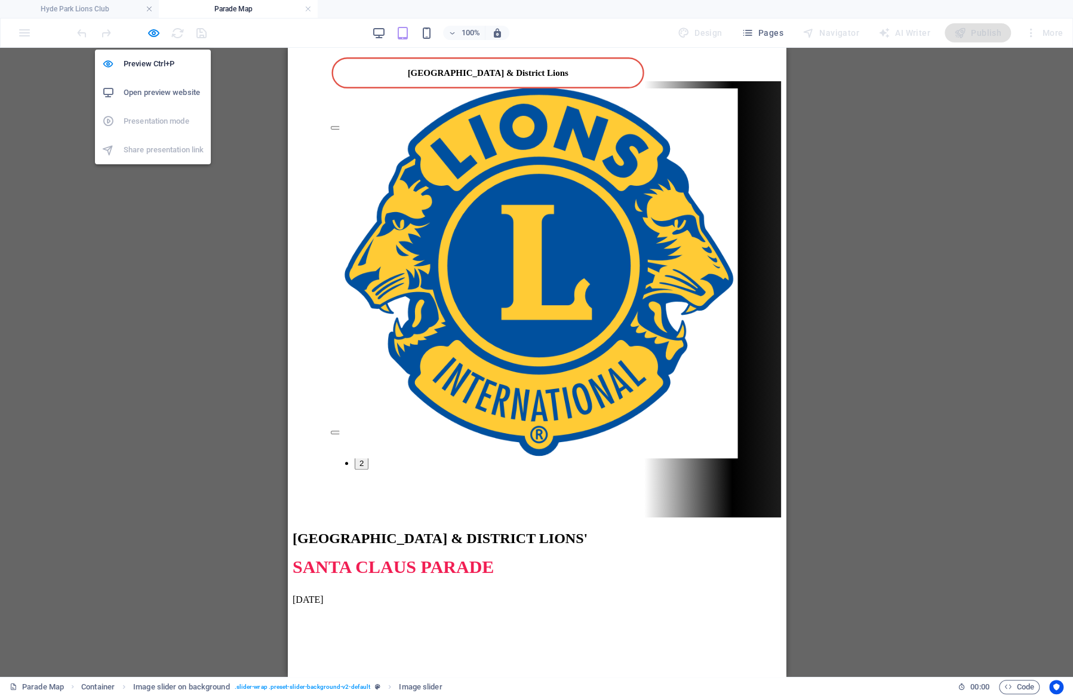
click at [167, 91] on h6 "Open preview website" at bounding box center [164, 92] width 80 height 14
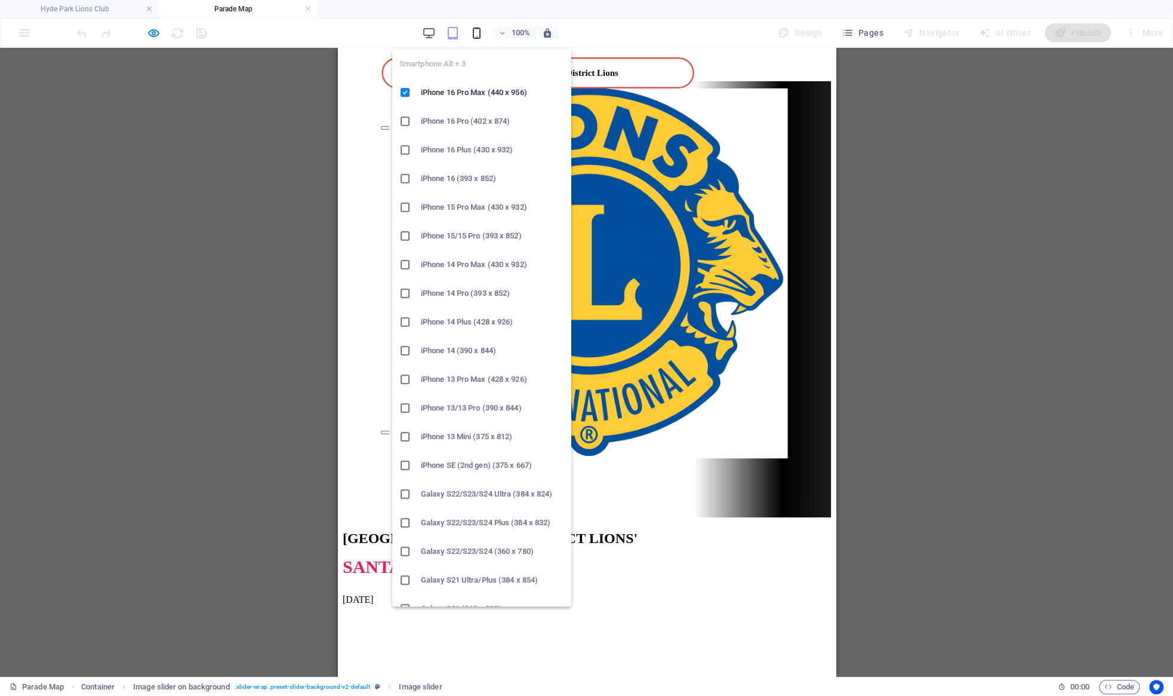
click at [484, 32] on icon "button" at bounding box center [477, 33] width 14 height 14
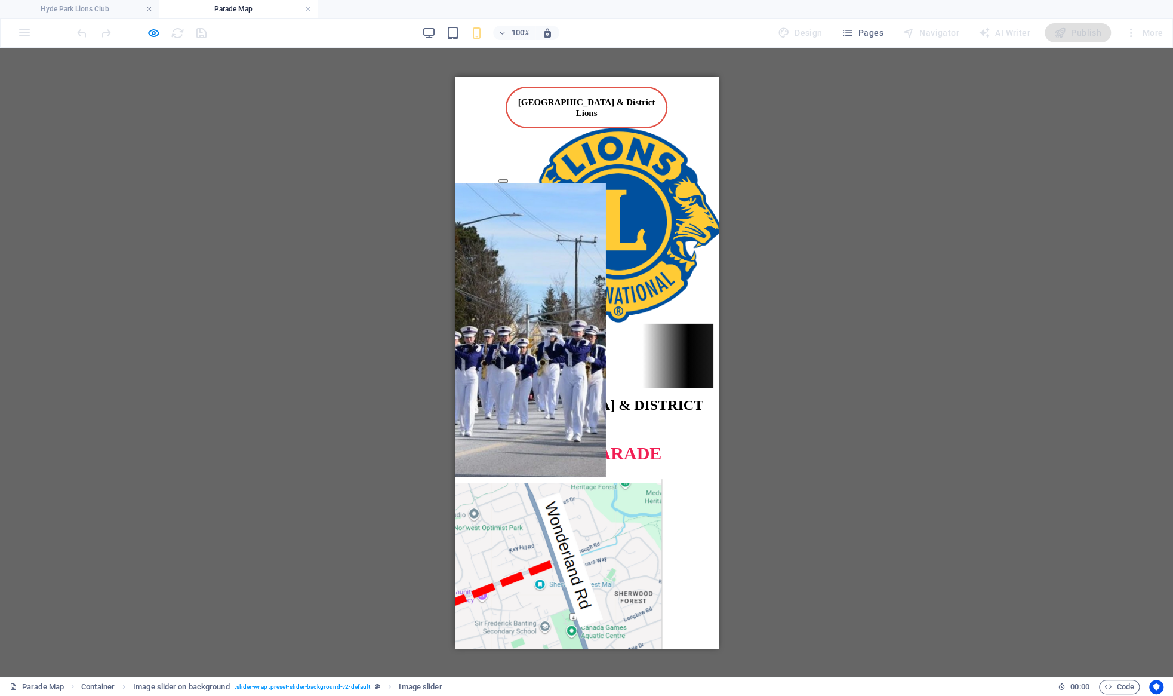
click at [528, 442] on span "SANTA CLAUS PARADE" at bounding box center [560, 452] width 201 height 20
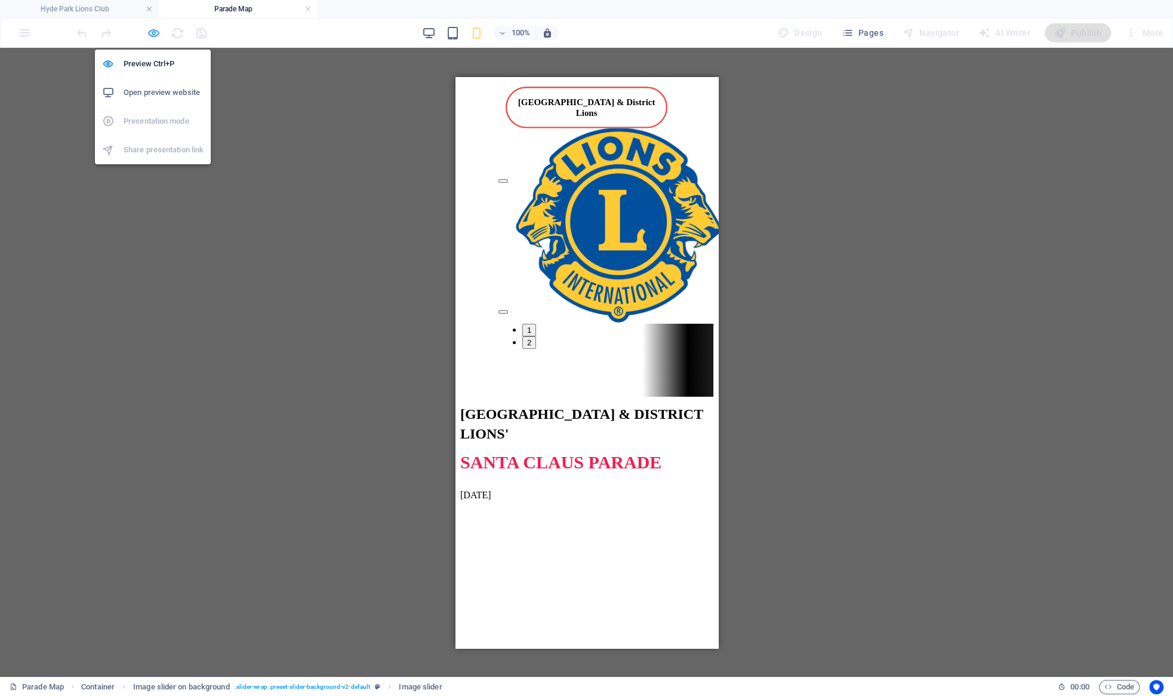
click at [154, 33] on icon "button" at bounding box center [154, 33] width 14 height 14
select select "px"
select select "ms"
select select "s"
select select "progressive"
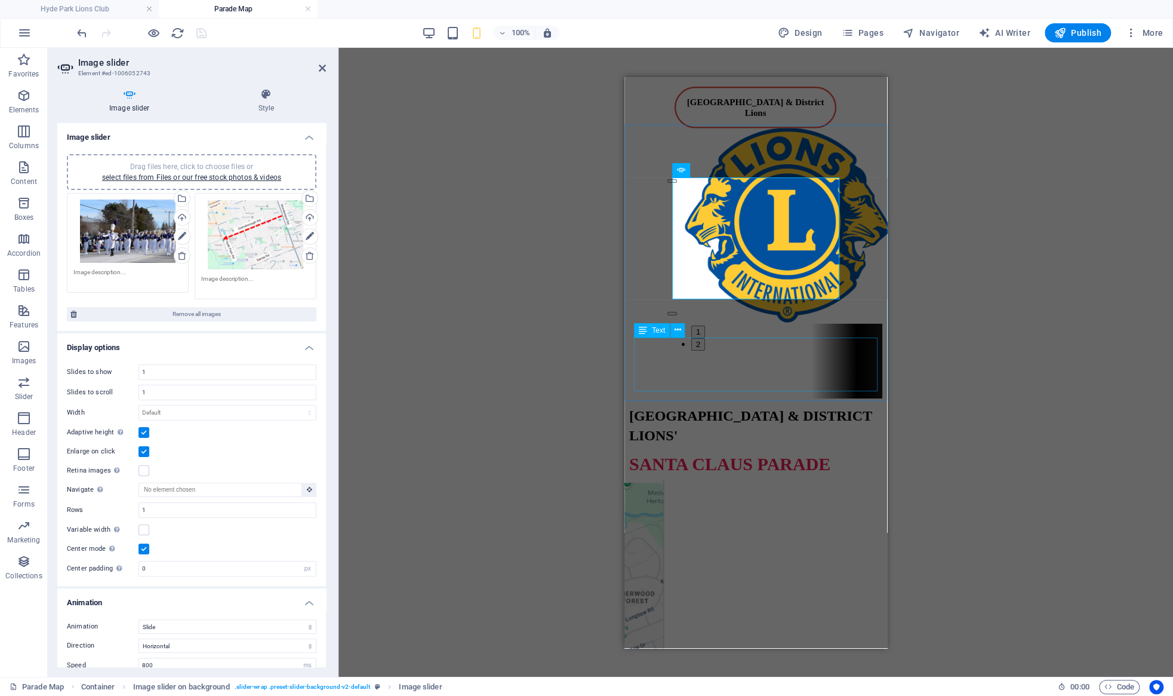
click at [542, 407] on div "[GEOGRAPHIC_DATA] & DISTRICT LIONS' SANTA CLAUS PARADE [DATE]" at bounding box center [755, 455] width 253 height 96
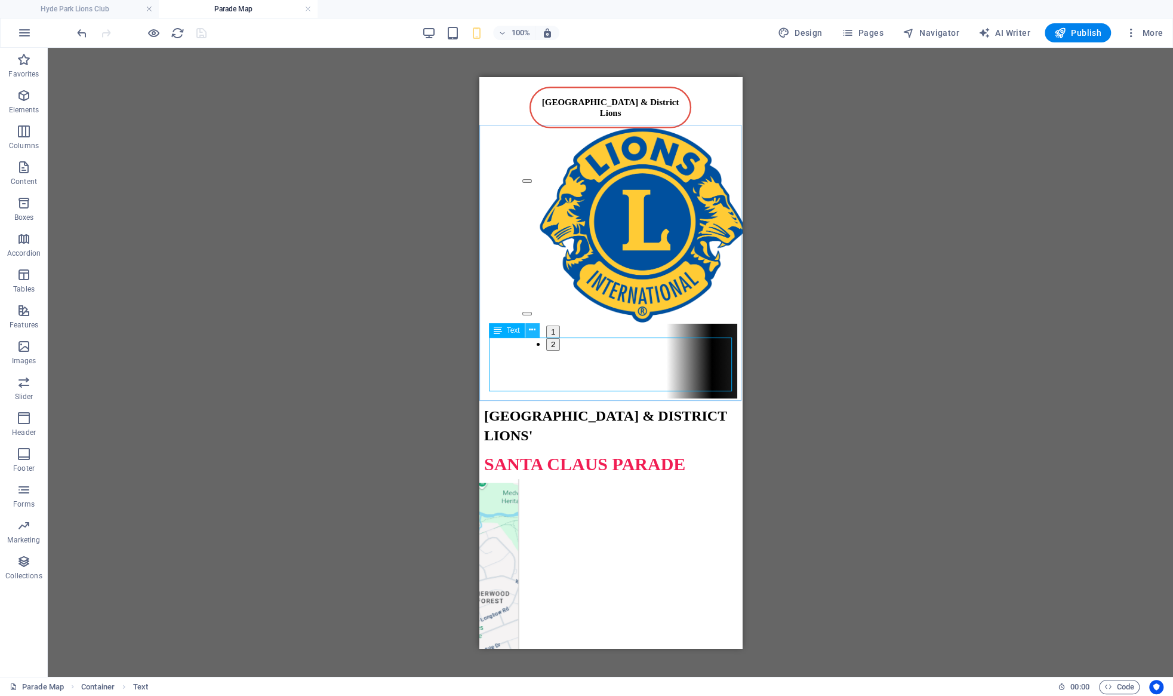
click at [530, 329] on icon at bounding box center [532, 330] width 7 height 13
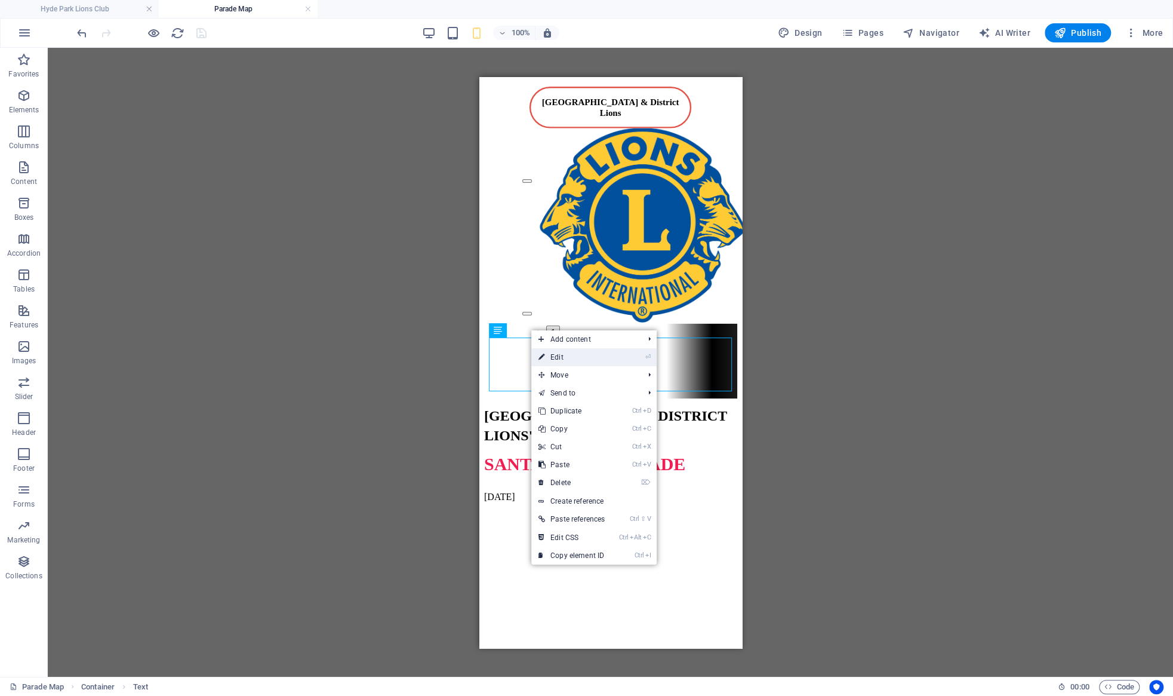
click at [542, 359] on link "⏎ Edit" at bounding box center [571, 357] width 81 height 18
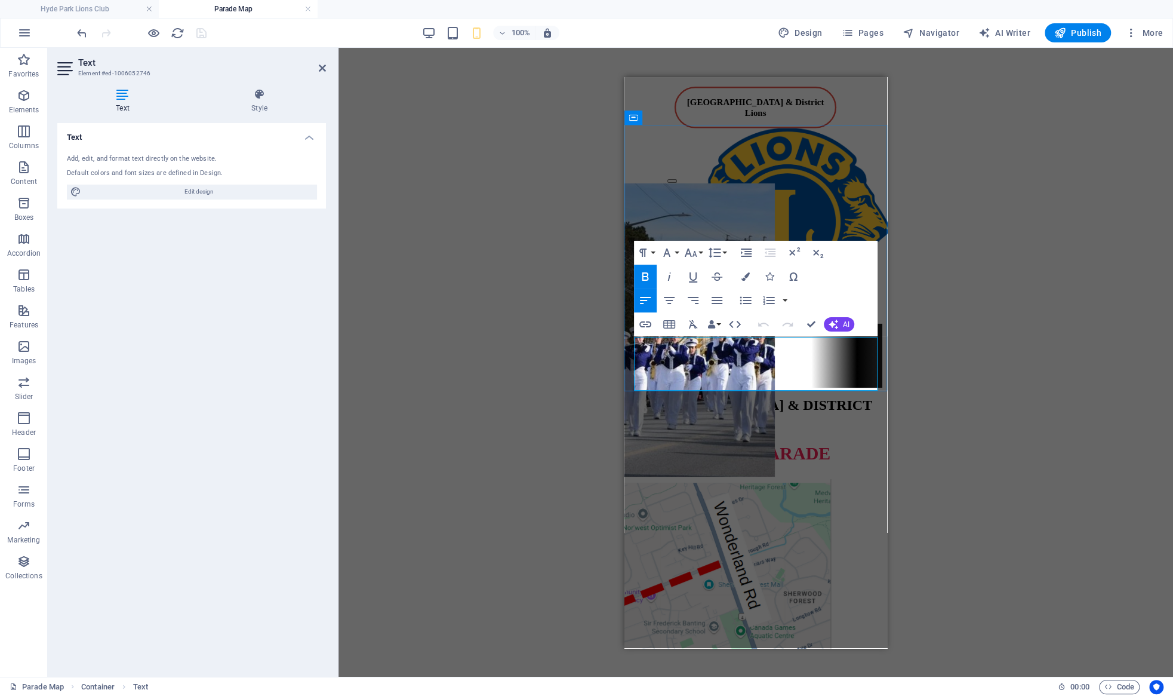
click at [542, 442] on span "SANTA CLAUS PARADE" at bounding box center [729, 452] width 201 height 20
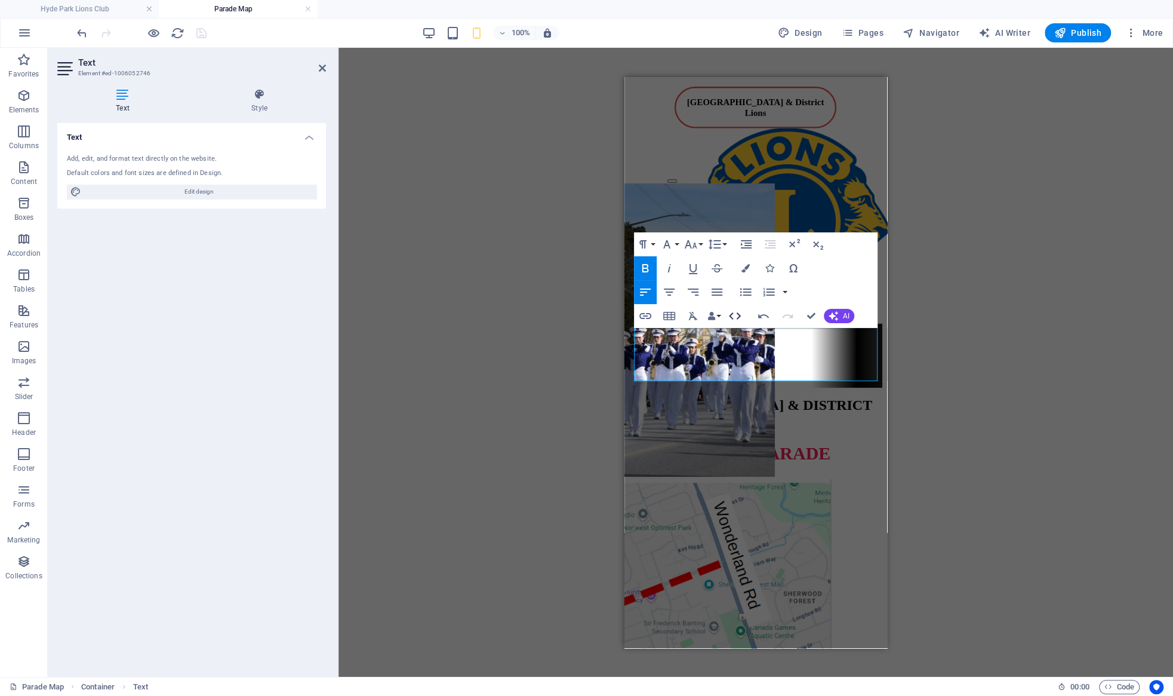
click at [542, 313] on icon "button" at bounding box center [735, 316] width 14 height 14
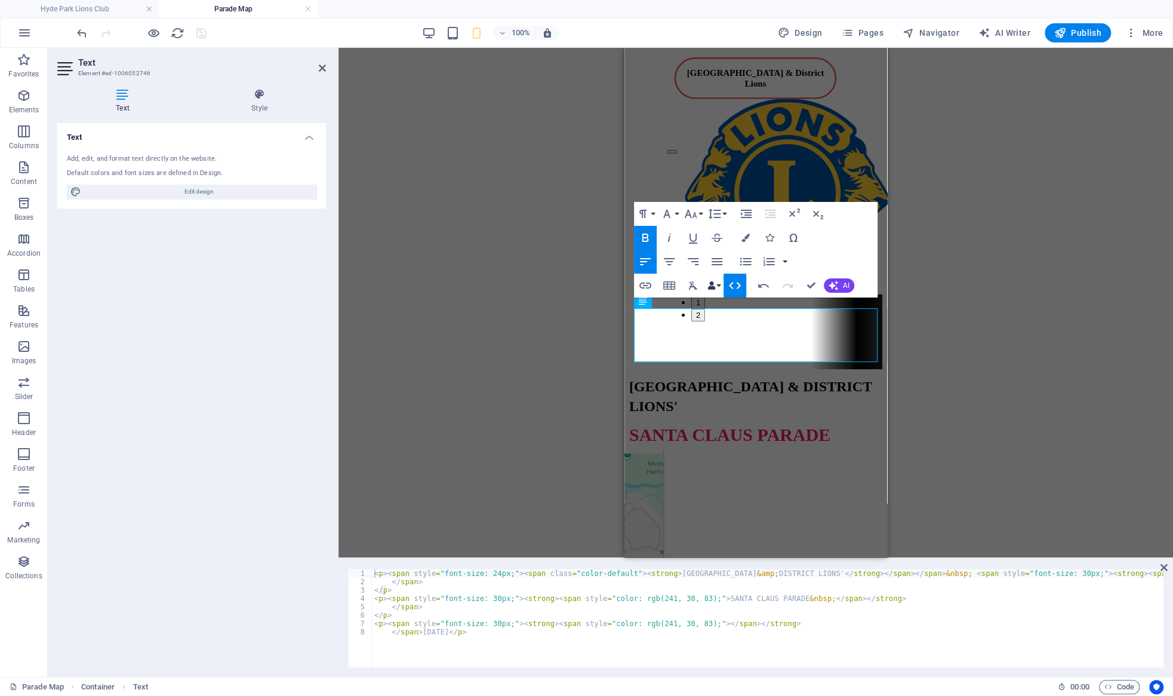
click at [542, 287] on icon "button" at bounding box center [711, 285] width 8 height 8
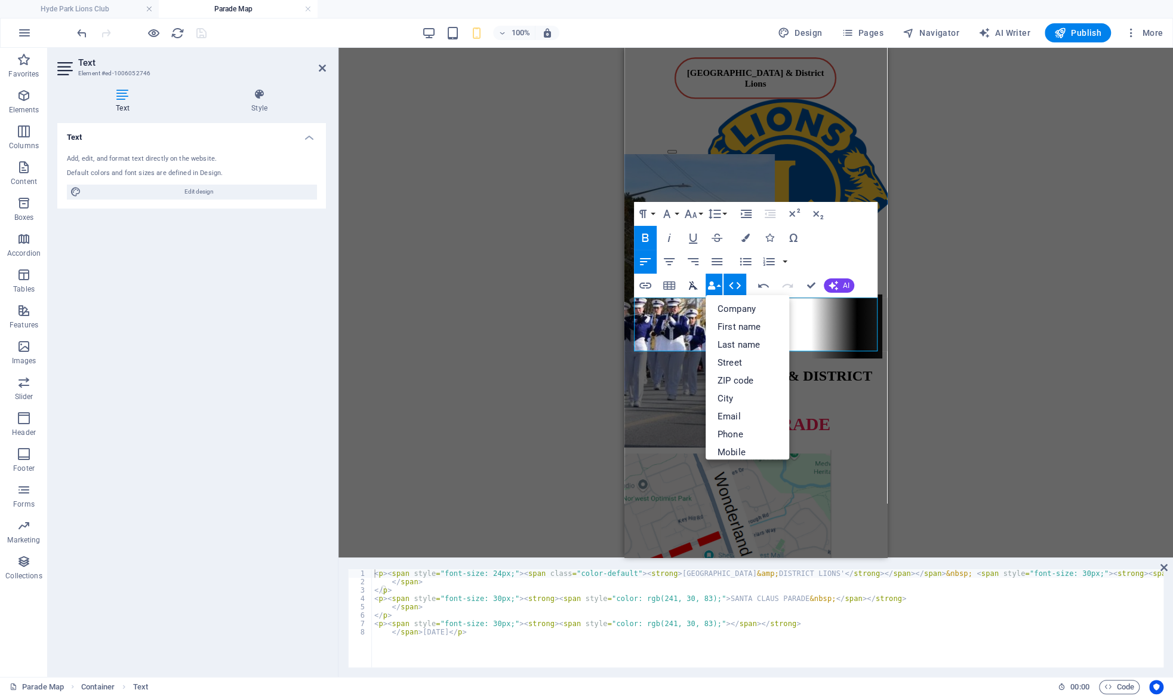
click at [542, 288] on icon "button" at bounding box center [693, 285] width 14 height 14
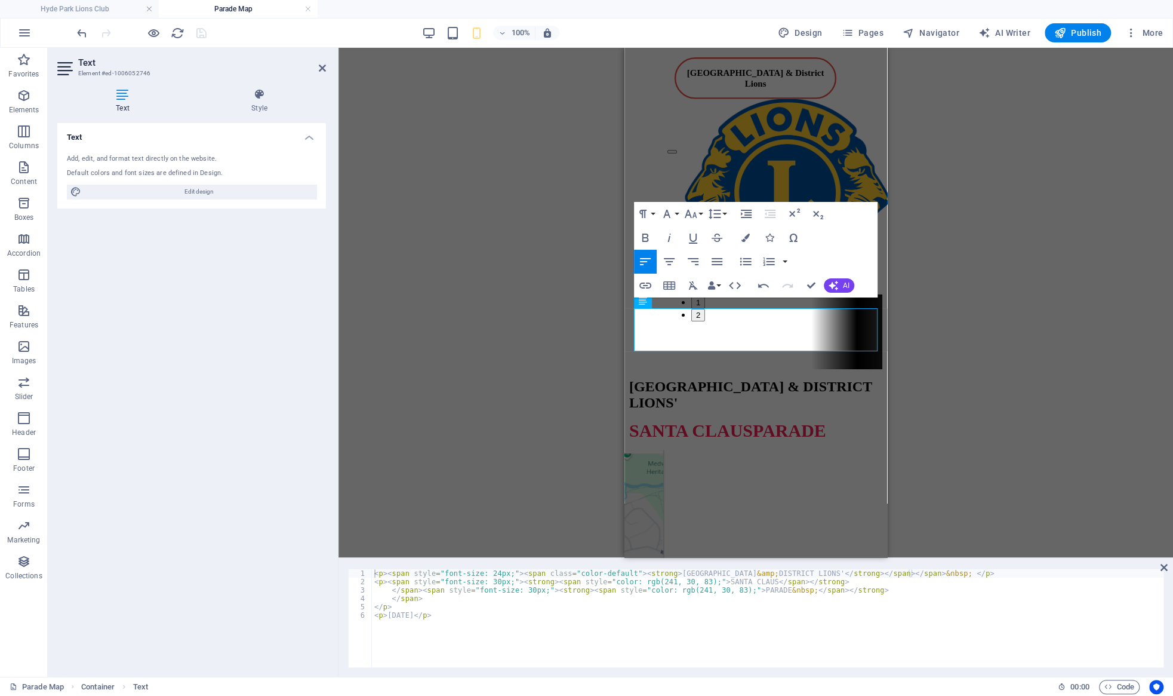
click at [210, 38] on div "100% Design Pages Navigator AI Writer Publish More" at bounding box center [621, 32] width 1093 height 19
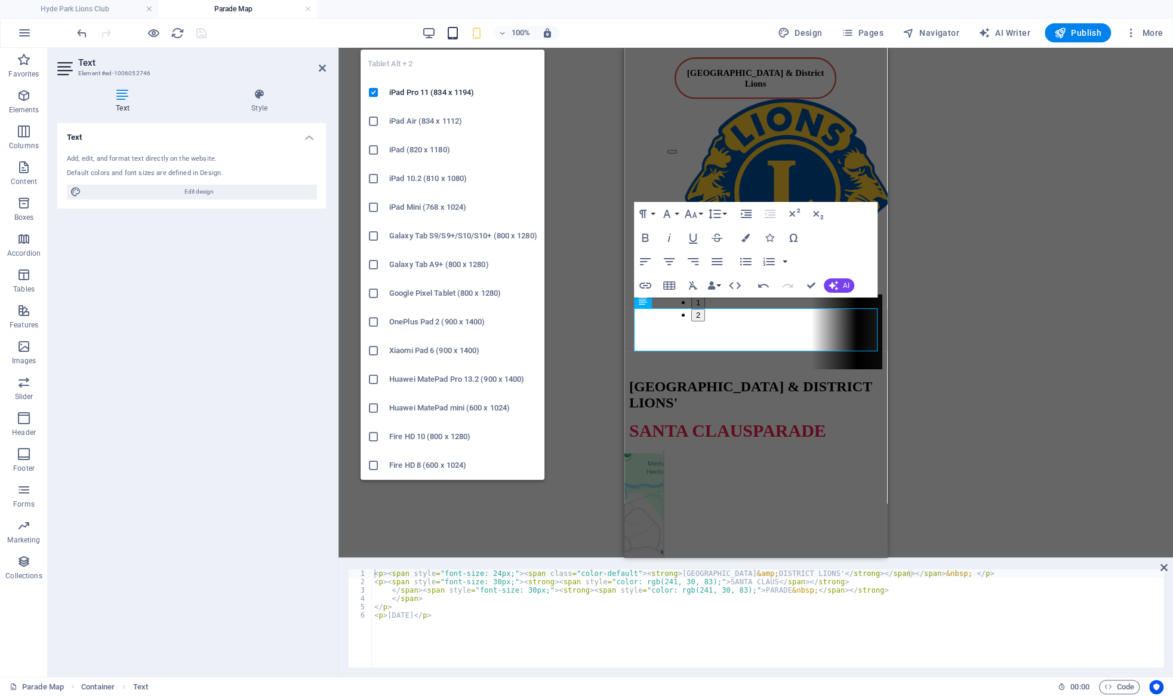
click at [453, 30] on icon "button" at bounding box center [453, 33] width 14 height 14
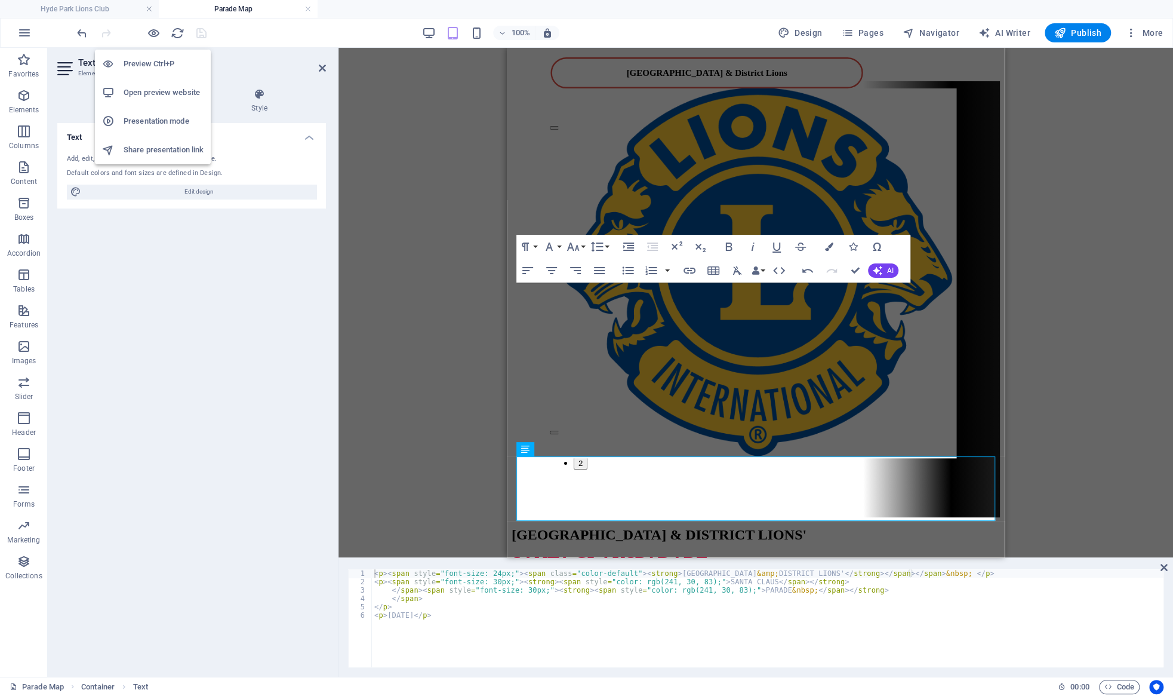
click at [164, 91] on h6 "Open preview website" at bounding box center [164, 92] width 80 height 14
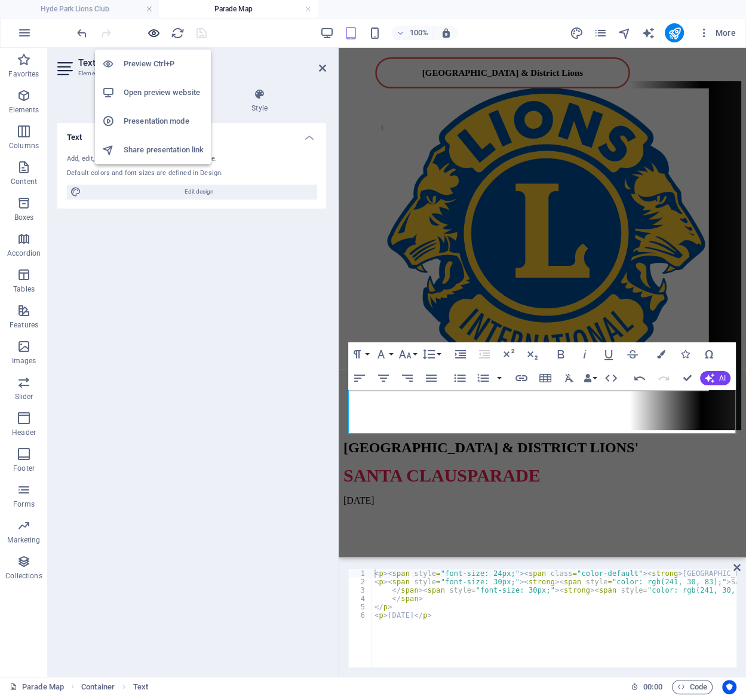
click at [148, 33] on icon "button" at bounding box center [154, 33] width 14 height 14
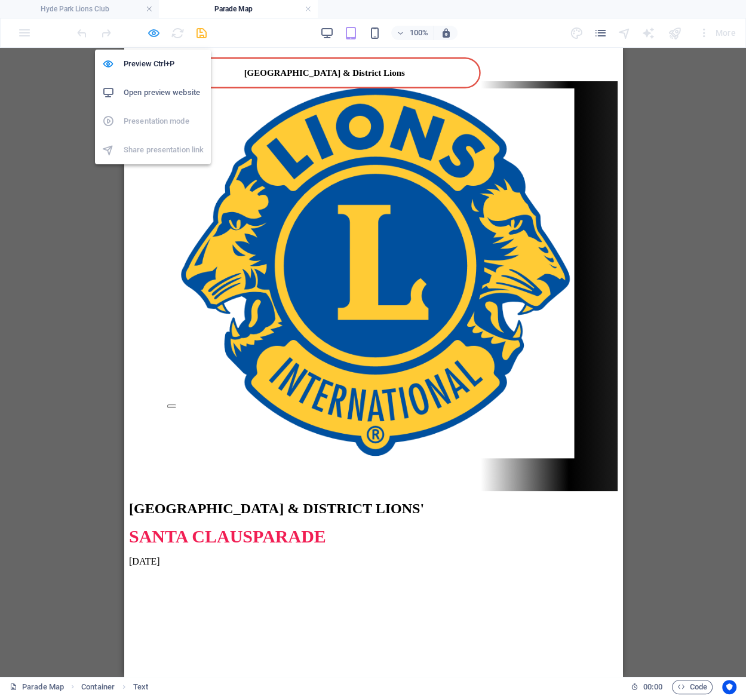
click at [148, 33] on icon "button" at bounding box center [154, 33] width 14 height 14
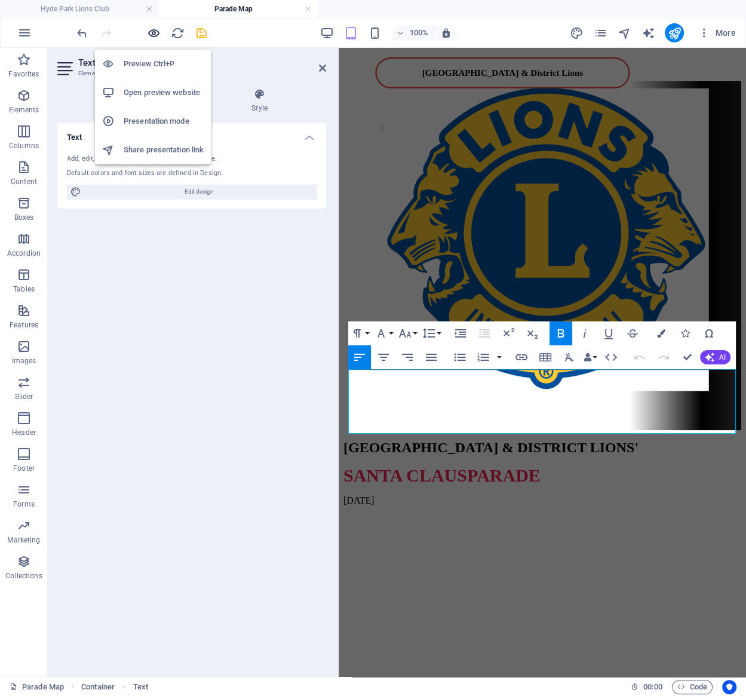
click at [148, 33] on icon "button" at bounding box center [154, 33] width 14 height 14
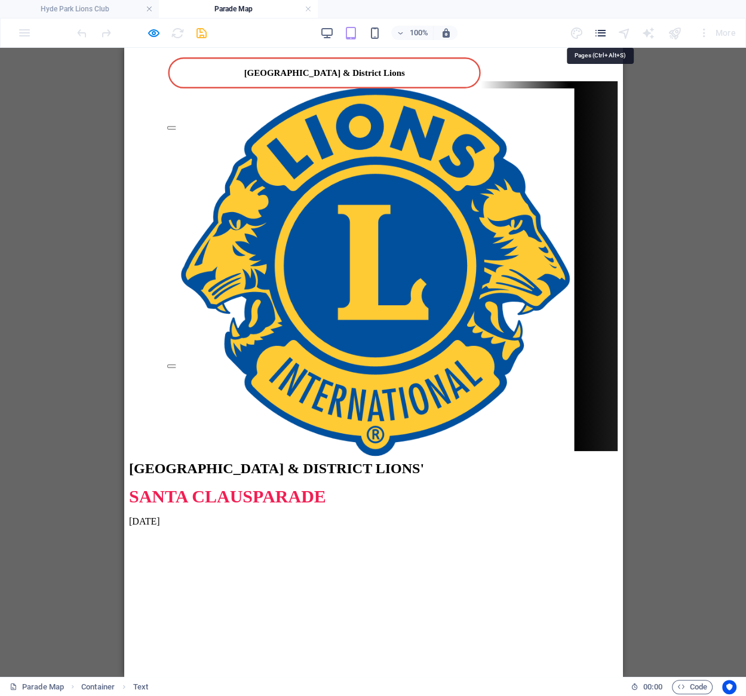
click at [542, 29] on icon "pages" at bounding box center [600, 33] width 14 height 14
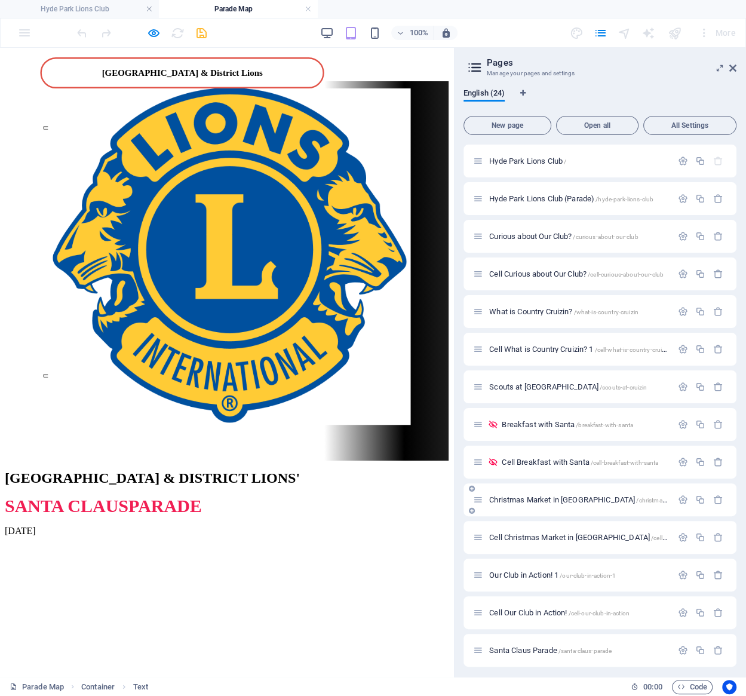
click at [542, 497] on span "Christmas Market in [GEOGRAPHIC_DATA] /christmas-market-in-[GEOGRAPHIC_DATA]" at bounding box center [622, 499] width 266 height 9
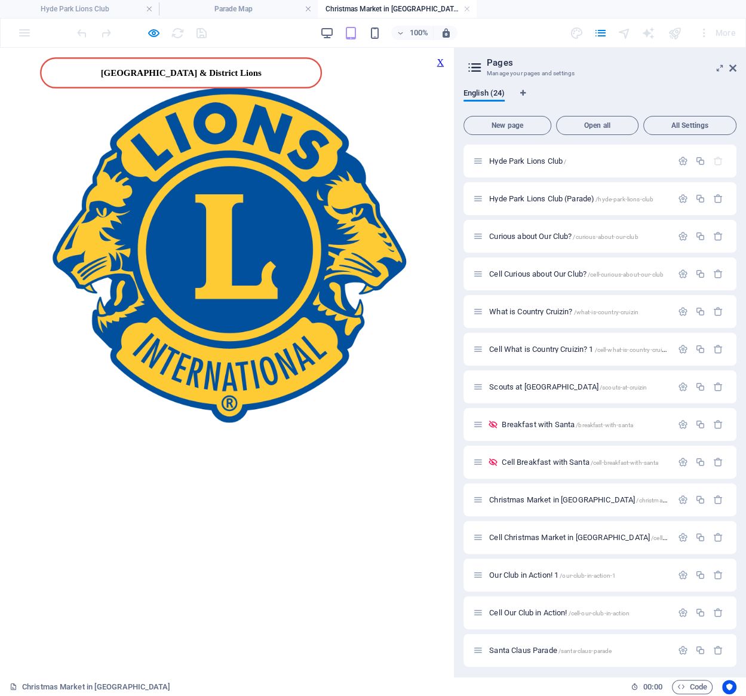
click at [437, 62] on div "X" at bounding box center [439, 62] width 7 height 11
click at [542, 70] on aside "Pages Manage your pages and settings English (24) New page Open all All Setting…" at bounding box center [599, 362] width 293 height 629
click at [542, 69] on icon at bounding box center [732, 68] width 7 height 10
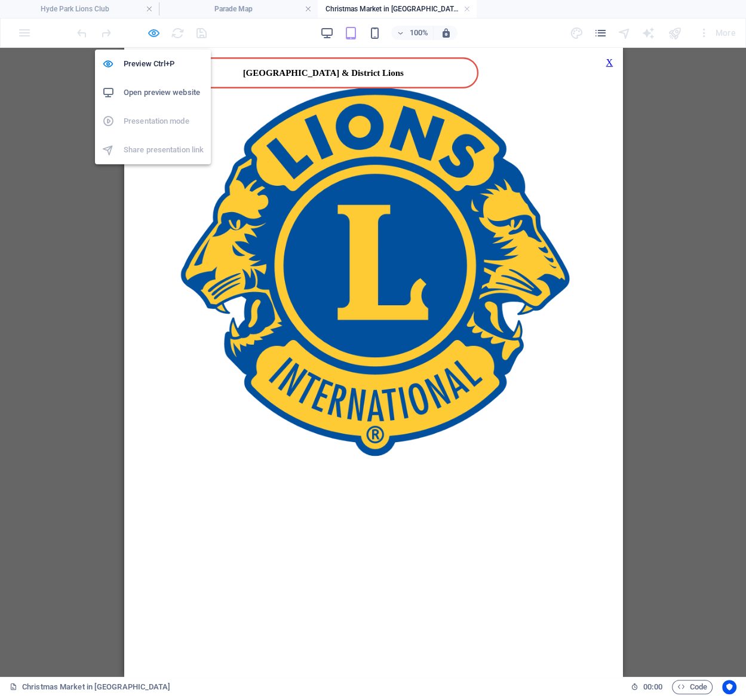
click at [154, 36] on icon "button" at bounding box center [154, 33] width 14 height 14
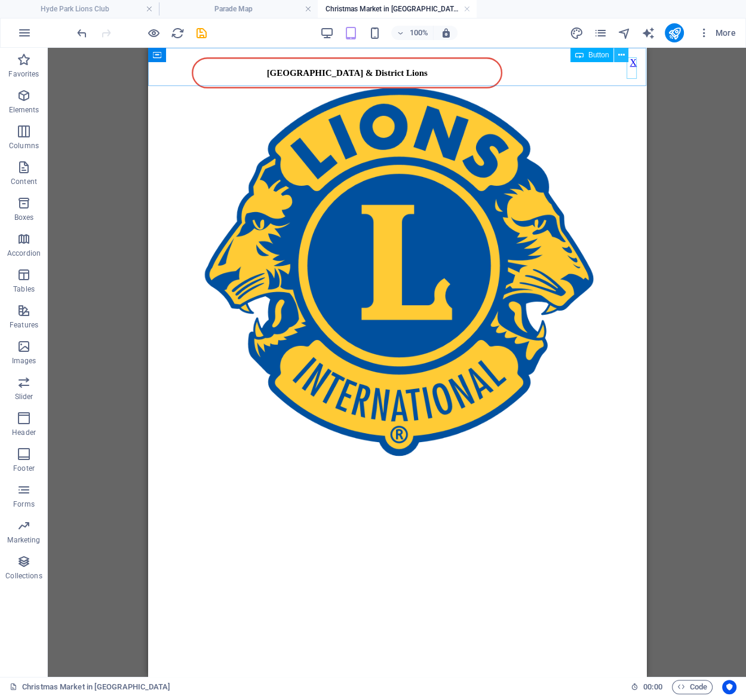
click at [542, 54] on icon at bounding box center [621, 55] width 7 height 13
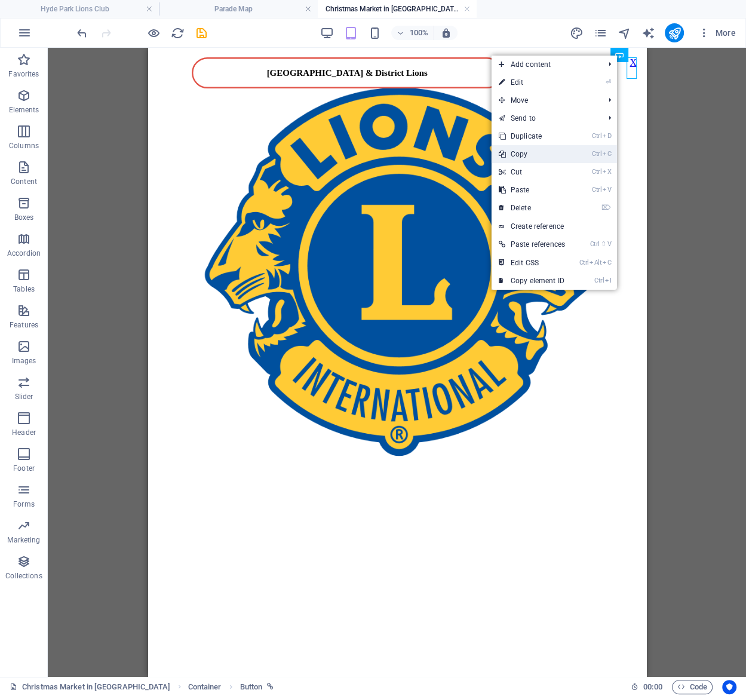
click at [542, 151] on link "Ctrl C Copy" at bounding box center [531, 154] width 81 height 18
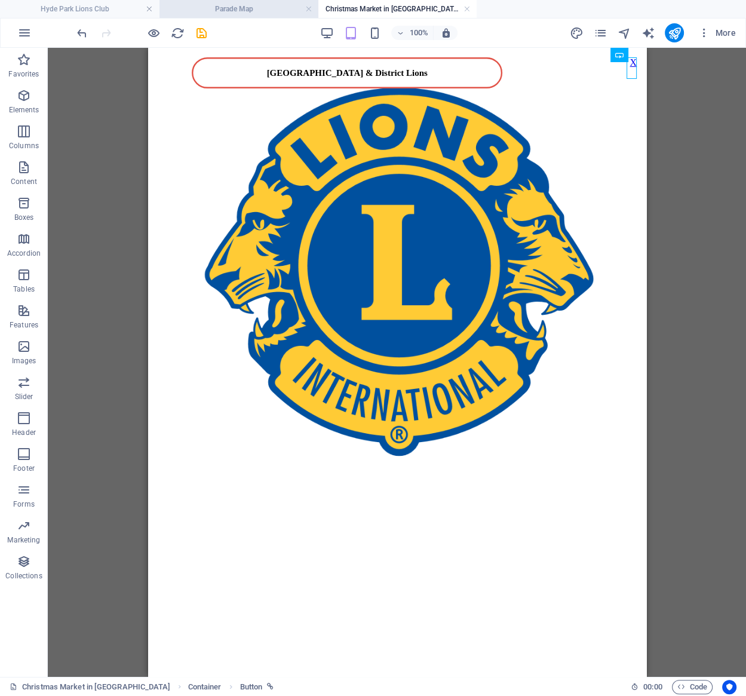
click at [247, 9] on h4 "Parade Map" at bounding box center [238, 8] width 159 height 13
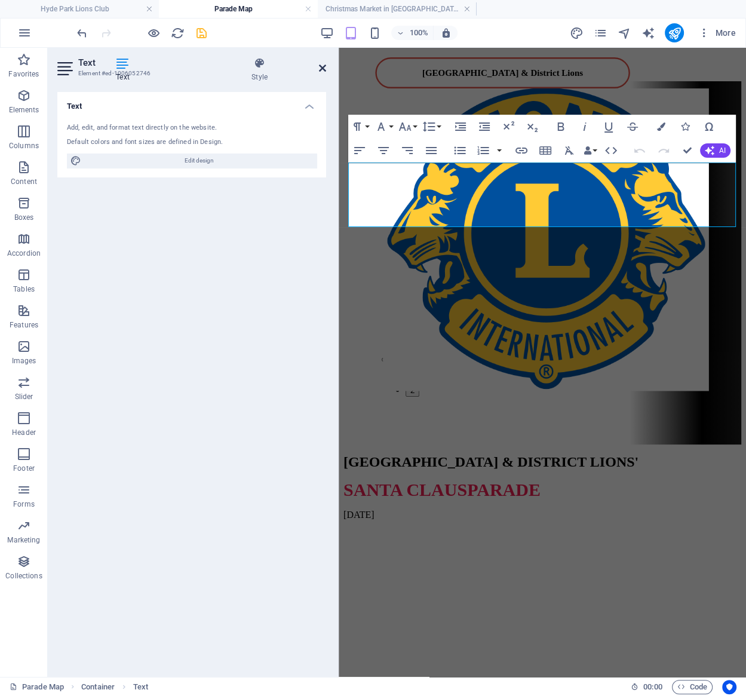
click at [324, 65] on icon at bounding box center [322, 68] width 7 height 10
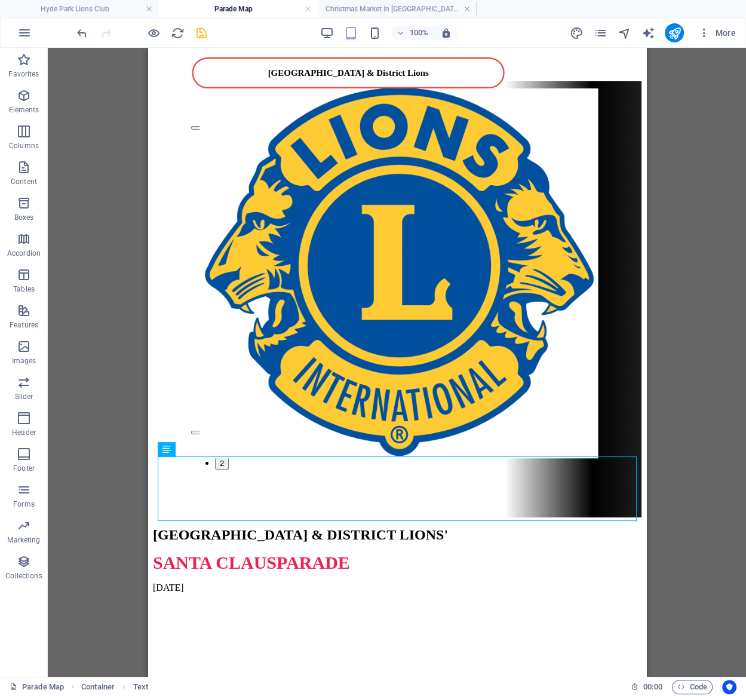
click at [542, 70] on div "[GEOGRAPHIC_DATA] & District Lions 1 2 [GEOGRAPHIC_DATA] & DISTRICT LIONS' SANT…" at bounding box center [396, 323] width 488 height 540
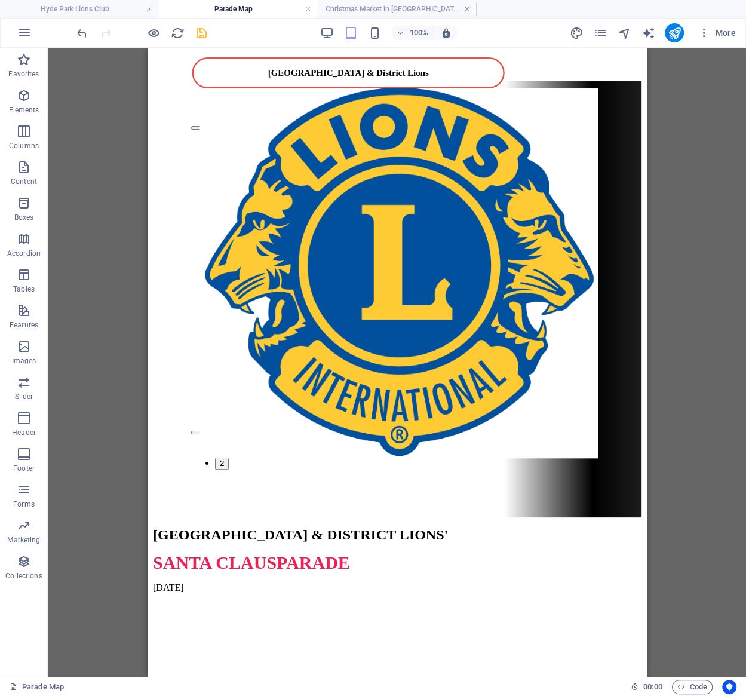
click at [542, 72] on div "[GEOGRAPHIC_DATA] & District Lions 1 2 [GEOGRAPHIC_DATA] & DISTRICT LIONS' SANT…" at bounding box center [396, 323] width 488 height 540
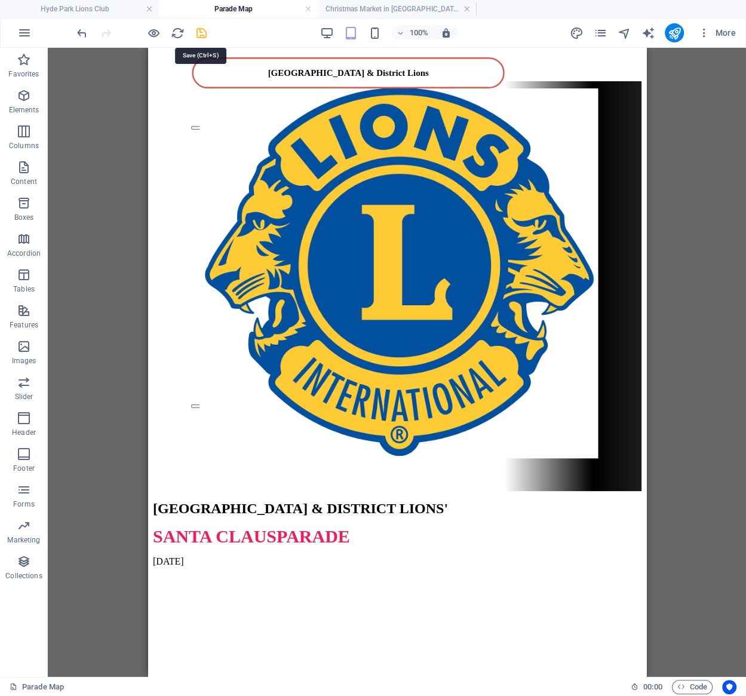
click at [196, 35] on icon "save" at bounding box center [202, 33] width 14 height 14
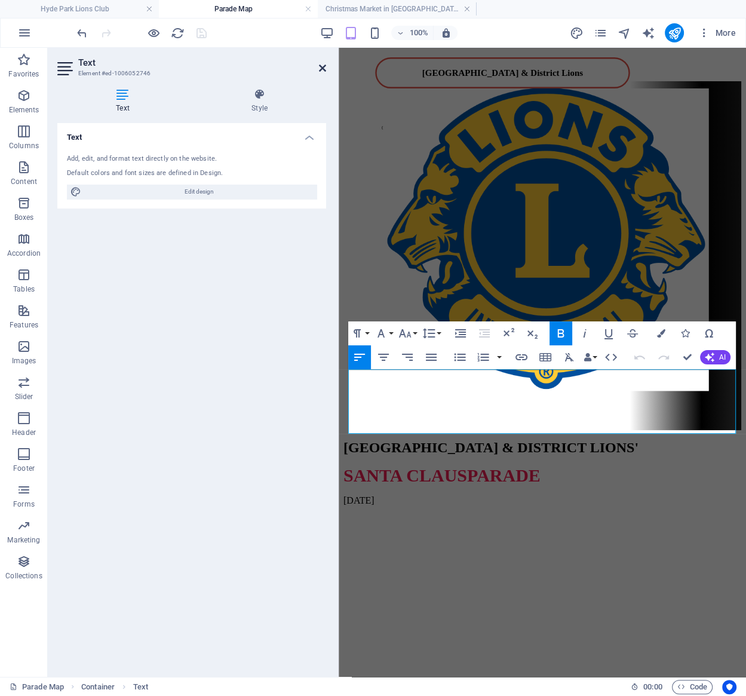
click at [320, 68] on icon at bounding box center [322, 68] width 7 height 10
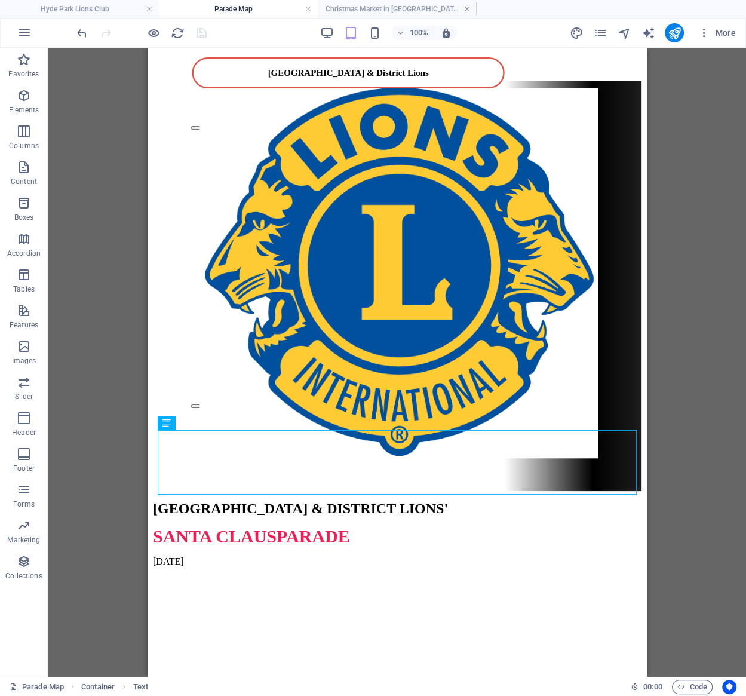
click at [542, 72] on div "[GEOGRAPHIC_DATA] & District Lions 1 2 [GEOGRAPHIC_DATA] & DISTRICT LIONS' SANT…" at bounding box center [396, 310] width 488 height 514
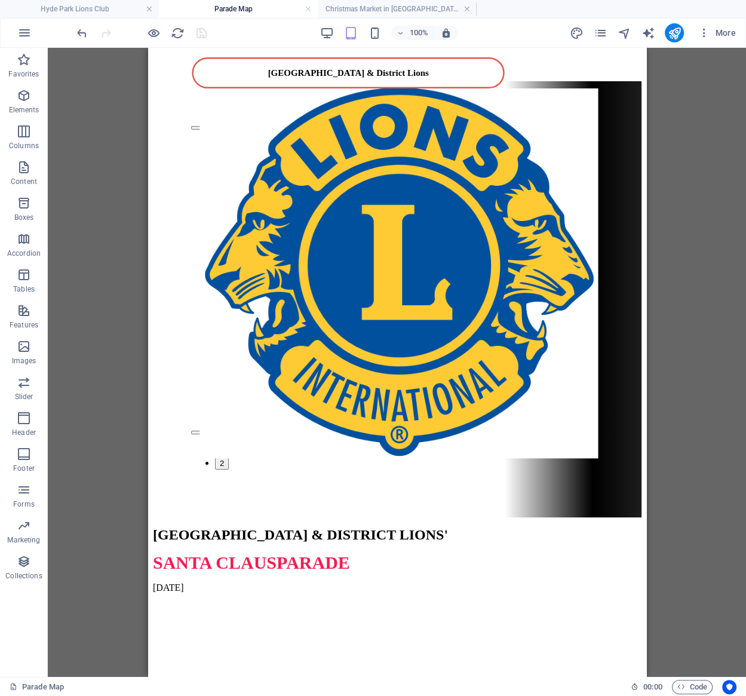
click at [542, 72] on div "[GEOGRAPHIC_DATA] & District Lions 1 2 [GEOGRAPHIC_DATA] & DISTRICT LIONS' SANT…" at bounding box center [396, 323] width 488 height 540
click at [542, 62] on div "[GEOGRAPHIC_DATA] & District Lions 1 2 [GEOGRAPHIC_DATA] & DISTRICT LIONS' SANT…" at bounding box center [396, 323] width 488 height 540
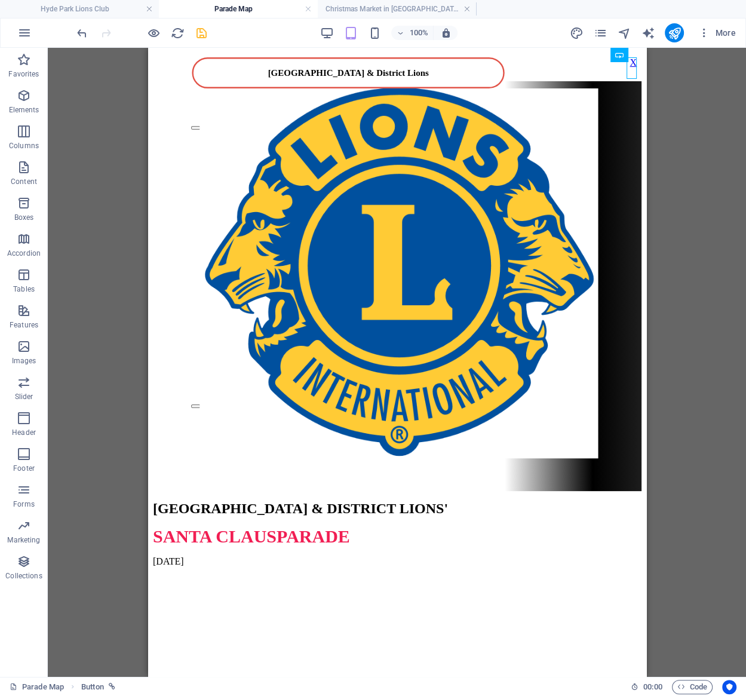
click at [542, 119] on div "Container Image slider on background Image slider Reference Text Button" at bounding box center [397, 362] width 698 height 629
click at [542, 54] on icon at bounding box center [621, 55] width 7 height 13
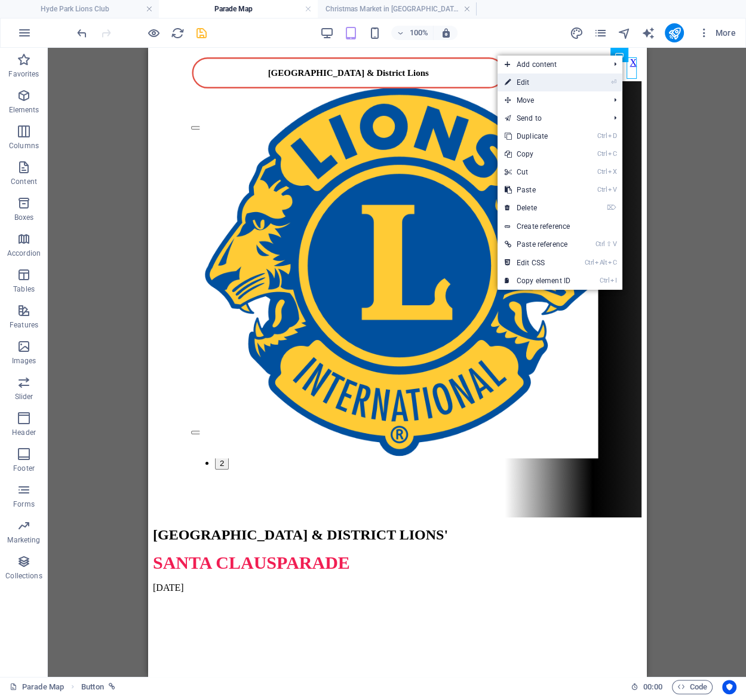
click at [542, 85] on li "⏎ Edit" at bounding box center [559, 82] width 125 height 18
click at [532, 85] on link "⏎ Edit" at bounding box center [537, 82] width 80 height 18
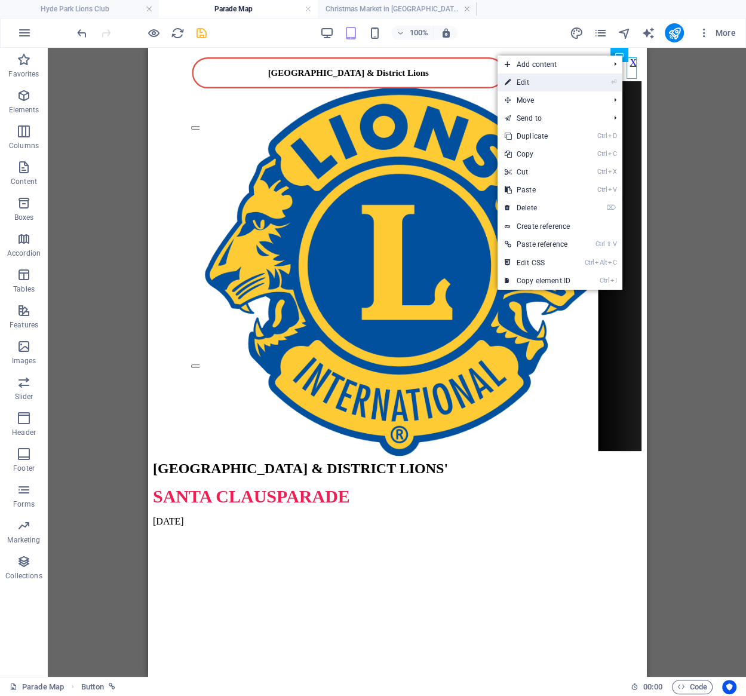
select select
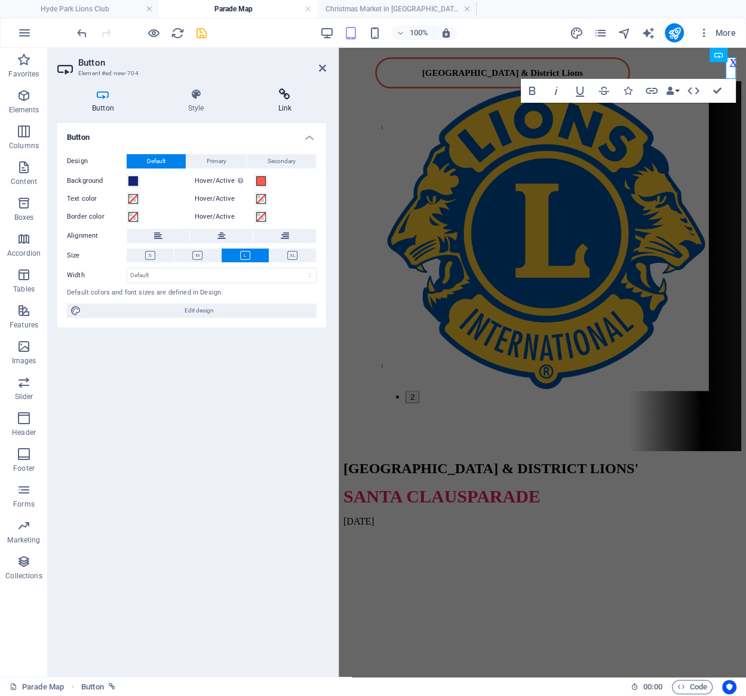
click at [285, 99] on icon at bounding box center [285, 94] width 83 height 12
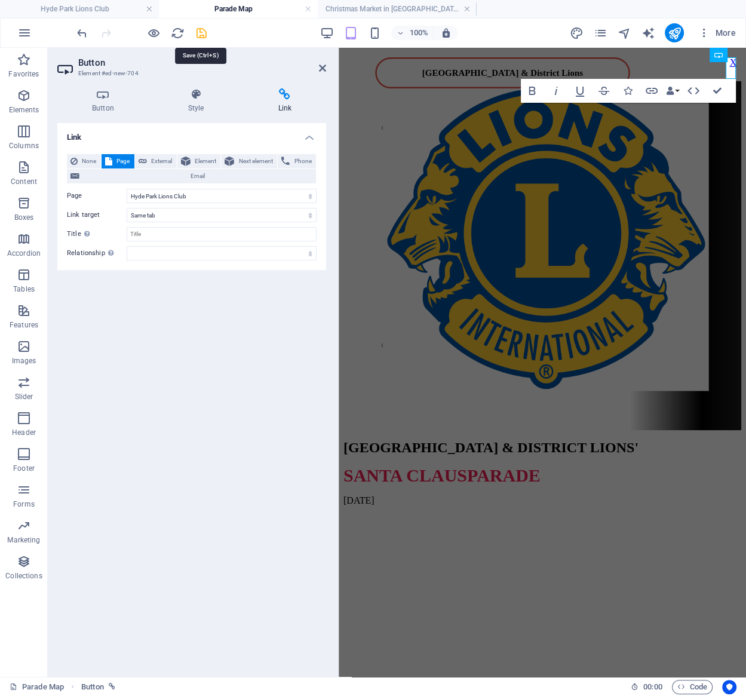
click at [204, 33] on icon "save" at bounding box center [202, 33] width 14 height 14
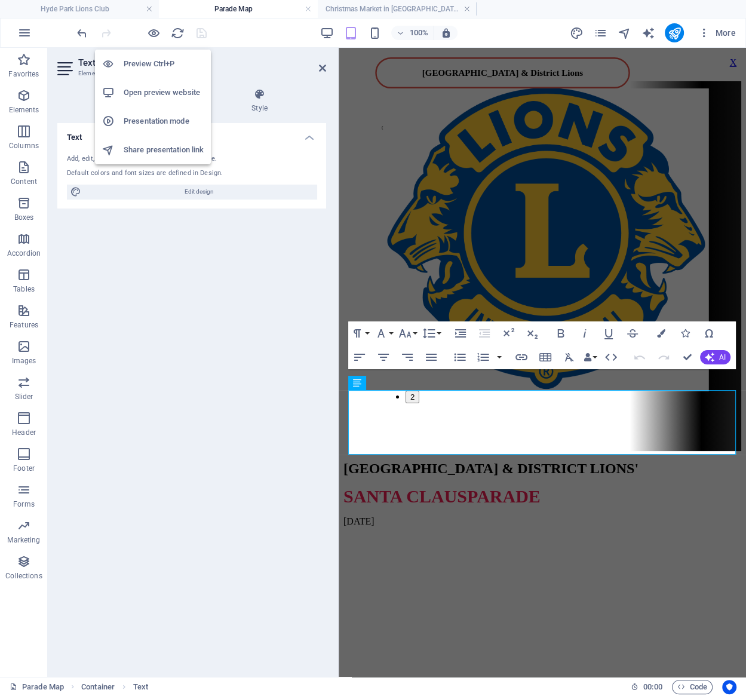
click at [161, 94] on h6 "Open preview website" at bounding box center [164, 92] width 80 height 14
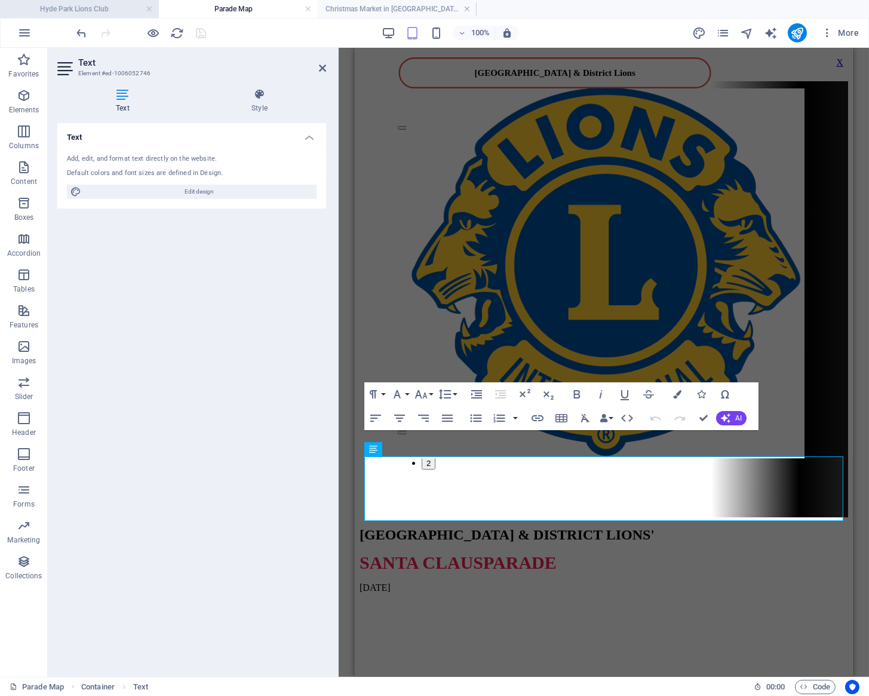
click at [99, 10] on h4 "Hyde Park Lions Club" at bounding box center [79, 8] width 159 height 13
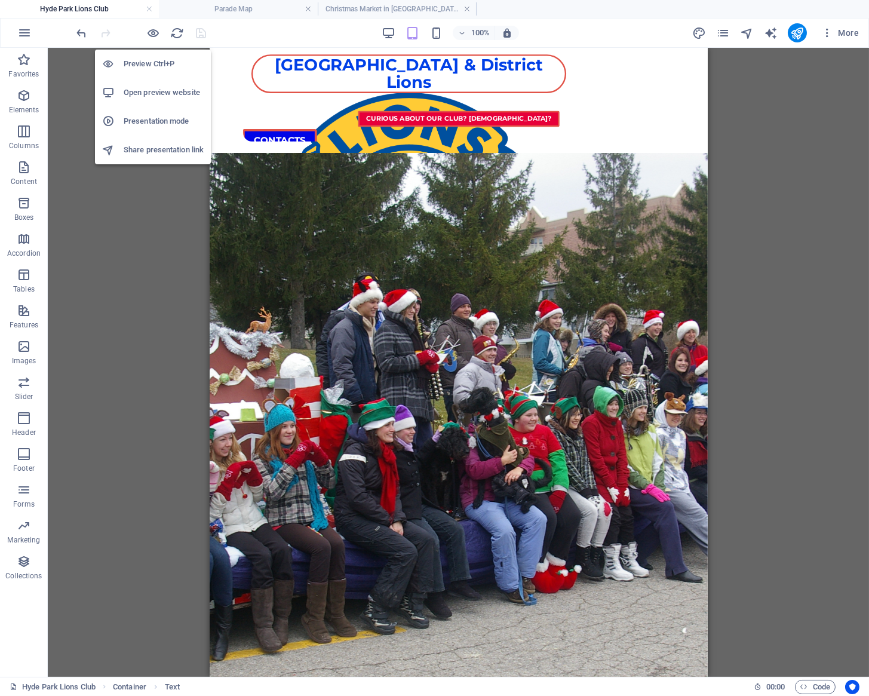
click at [161, 89] on h6 "Open preview website" at bounding box center [164, 92] width 80 height 14
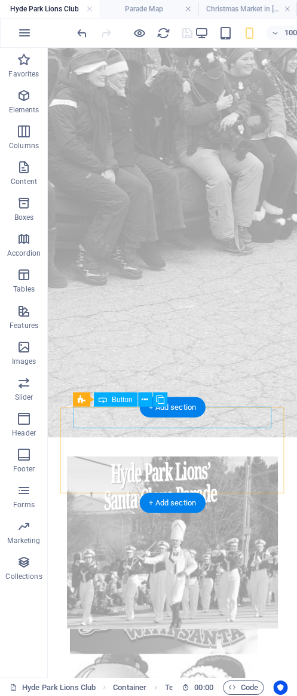
scroll to position [381, 0]
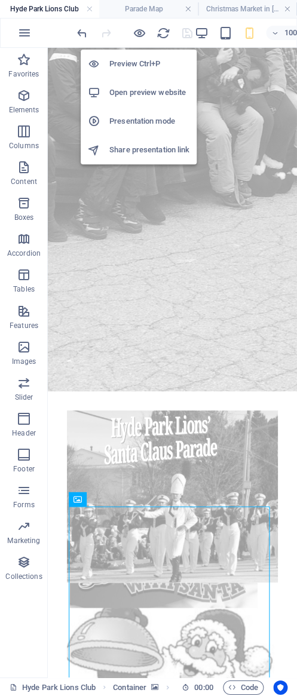
click at [141, 91] on h6 "Open preview website" at bounding box center [149, 92] width 80 height 14
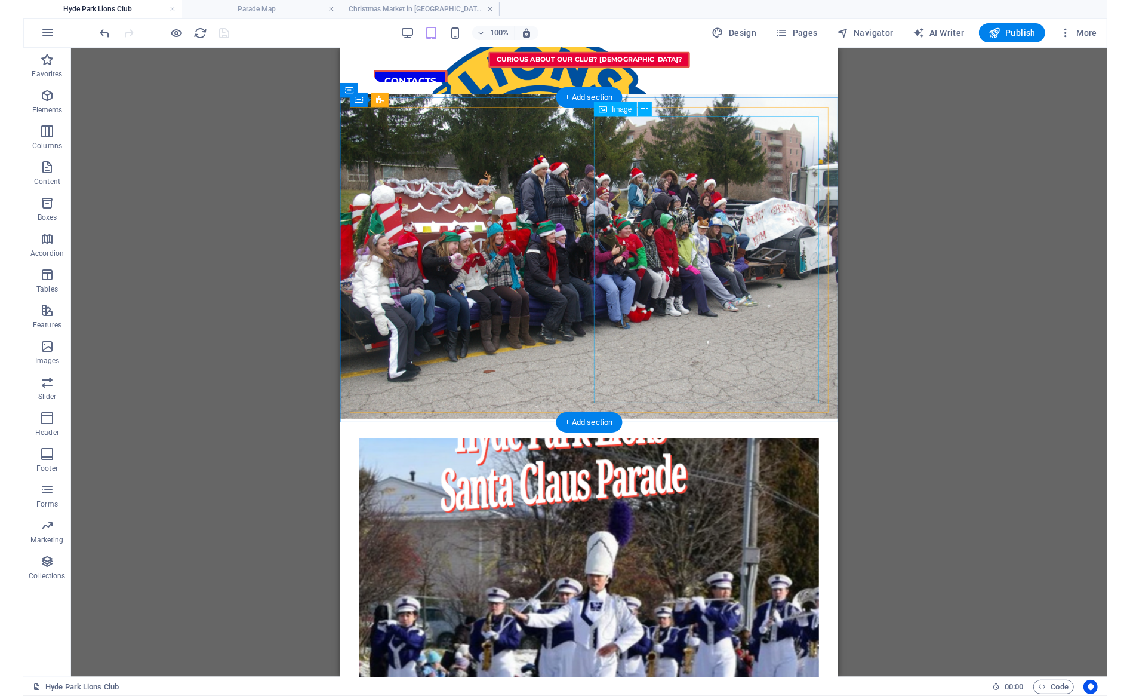
scroll to position [0, 0]
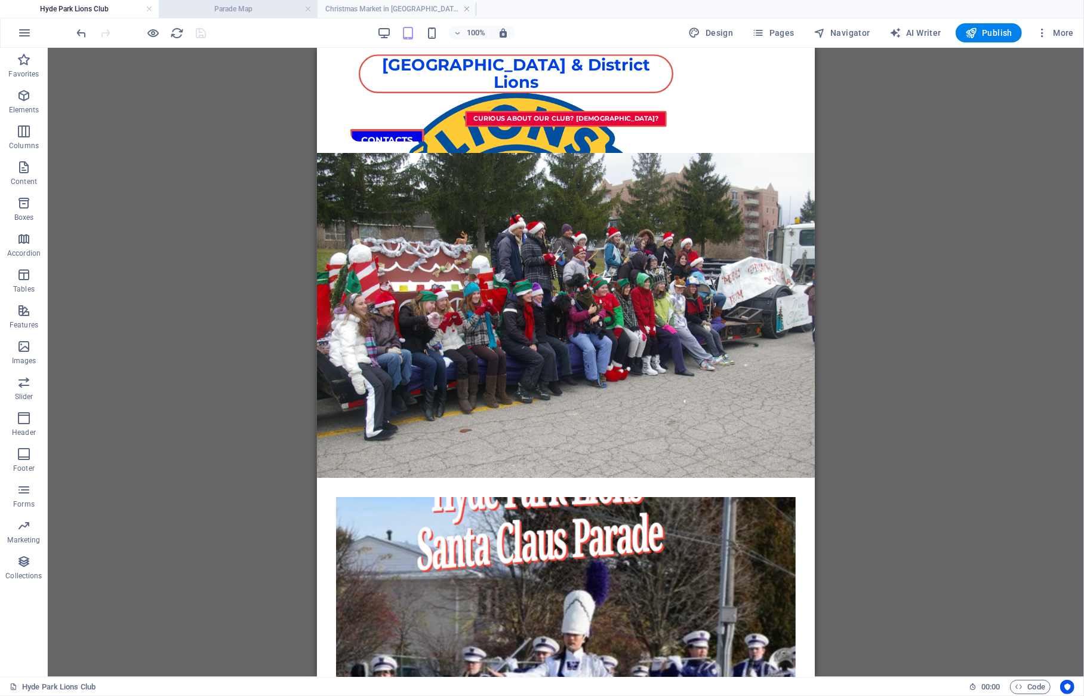
click at [251, 9] on h4 "Parade Map" at bounding box center [238, 8] width 159 height 13
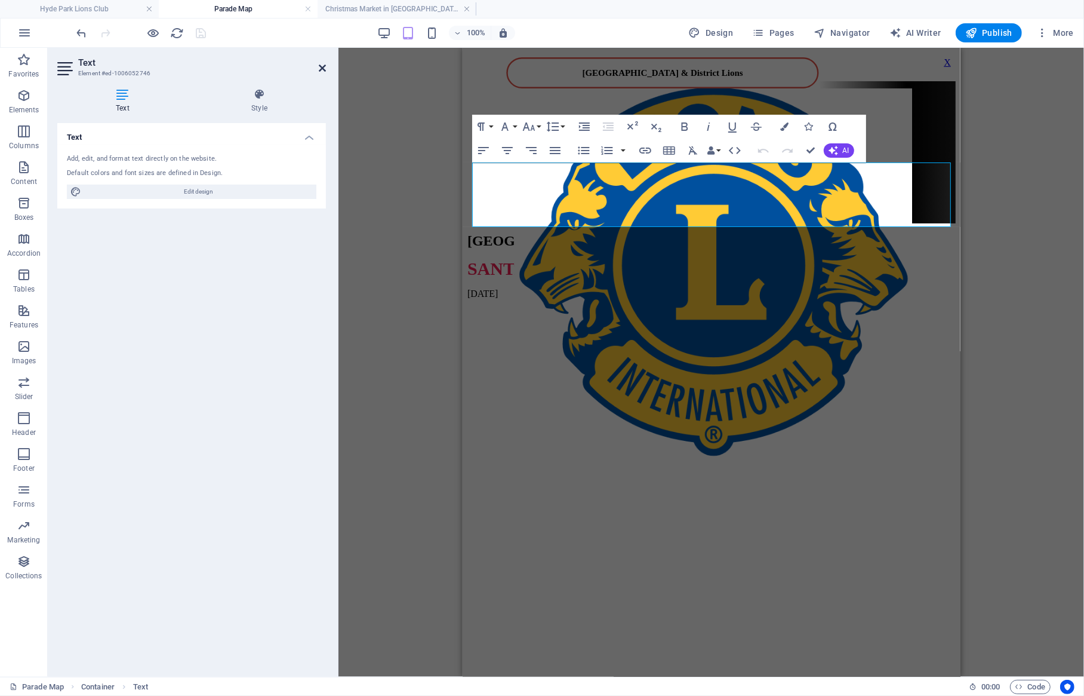
click at [322, 68] on icon at bounding box center [322, 68] width 7 height 10
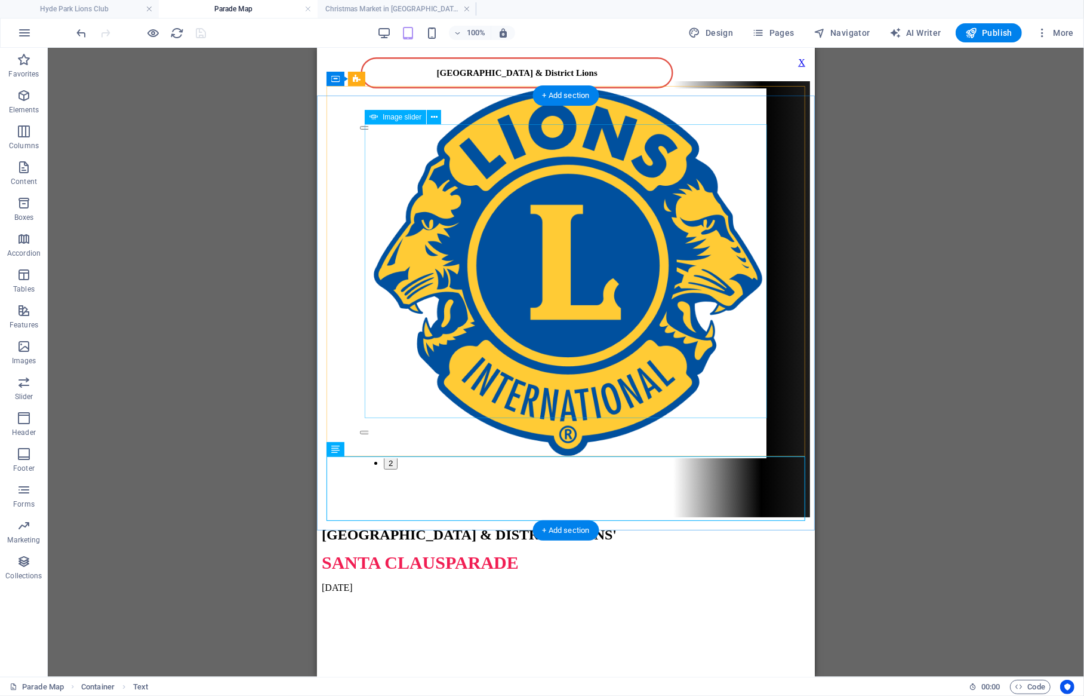
click at [369, 129] on button "button" at bounding box center [364, 127] width 10 height 4
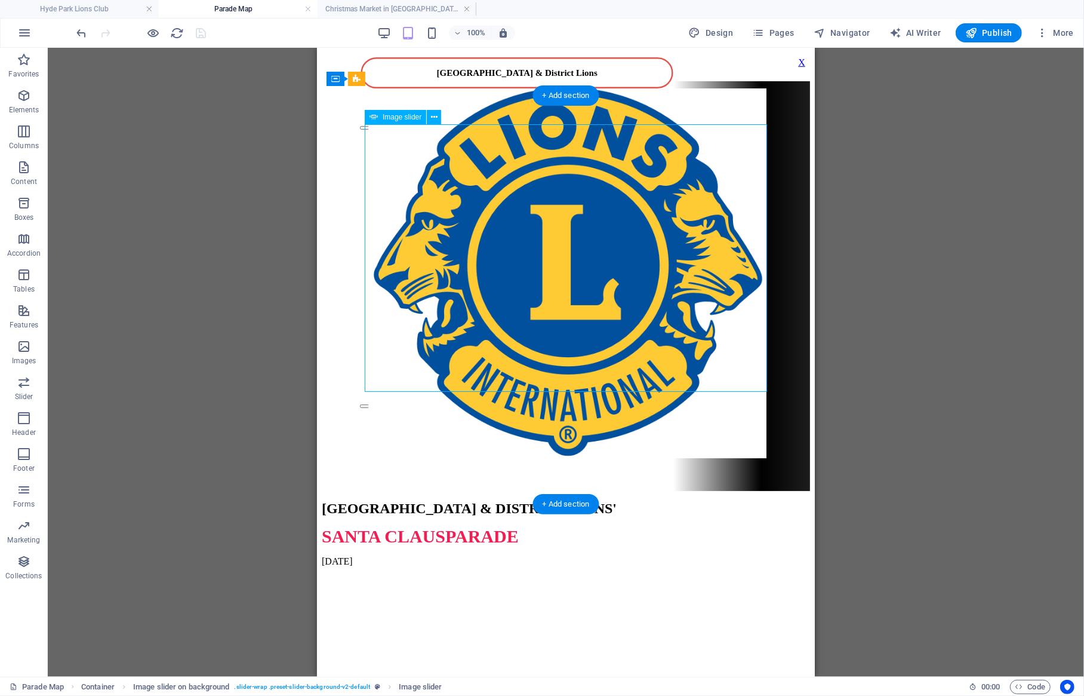
click at [369, 129] on button "button" at bounding box center [364, 127] width 10 height 4
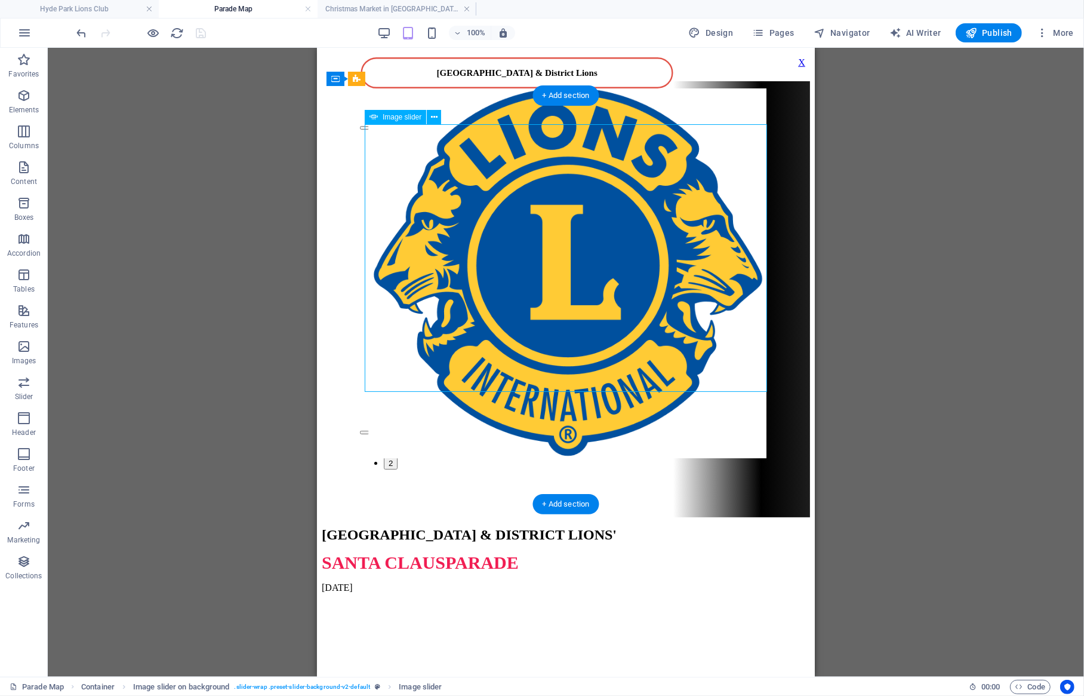
click at [369, 129] on button "button" at bounding box center [364, 127] width 10 height 4
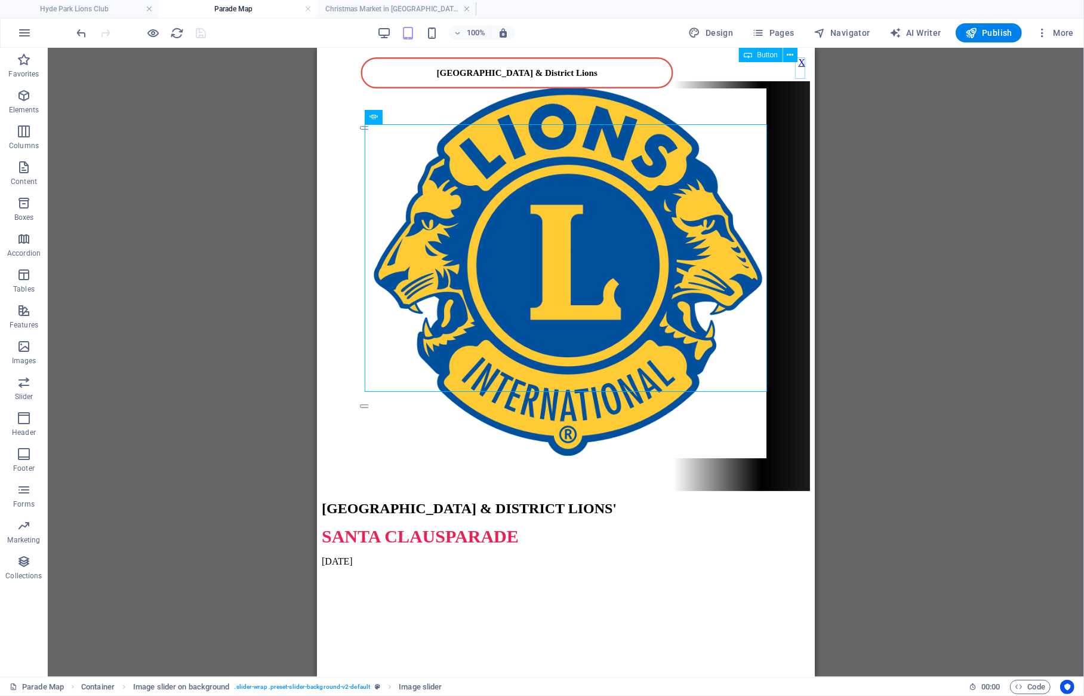
click at [542, 65] on div "X" at bounding box center [801, 62] width 7 height 11
click at [542, 67] on div "X" at bounding box center [801, 62] width 7 height 11
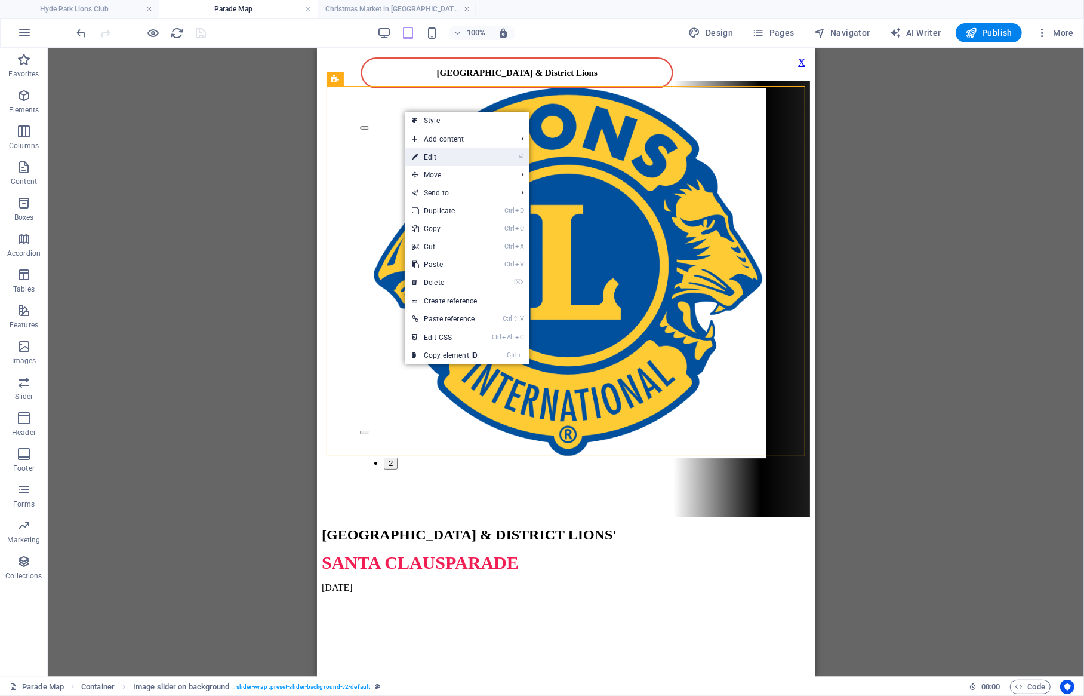
click at [446, 152] on link "⏎ Edit" at bounding box center [445, 157] width 80 height 18
select select "rem"
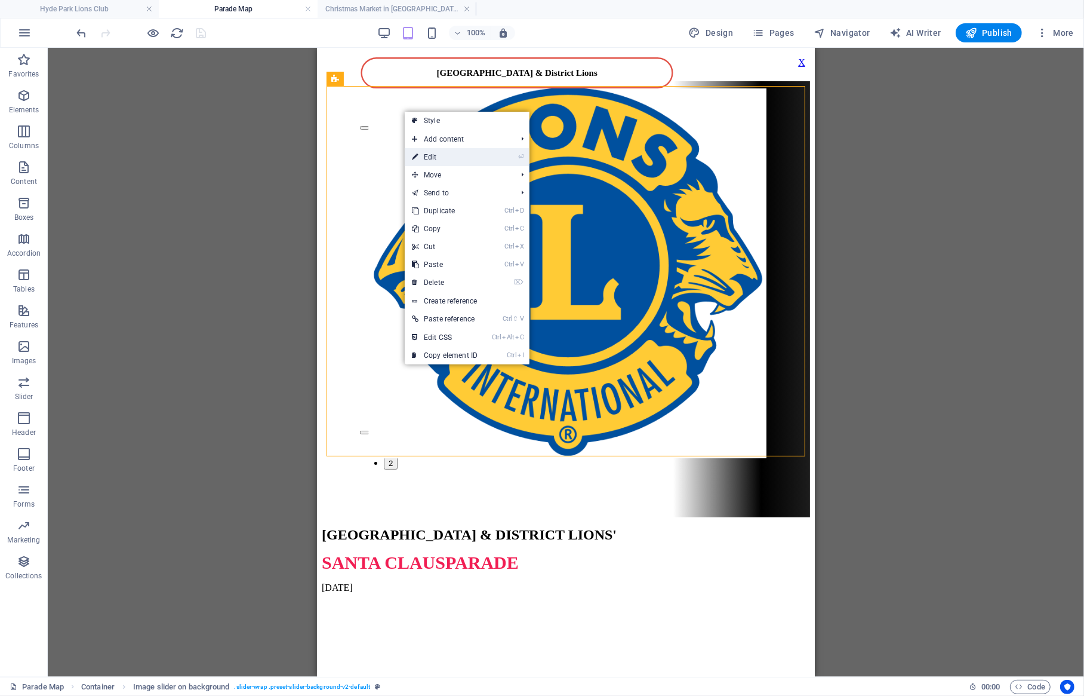
select select "rem"
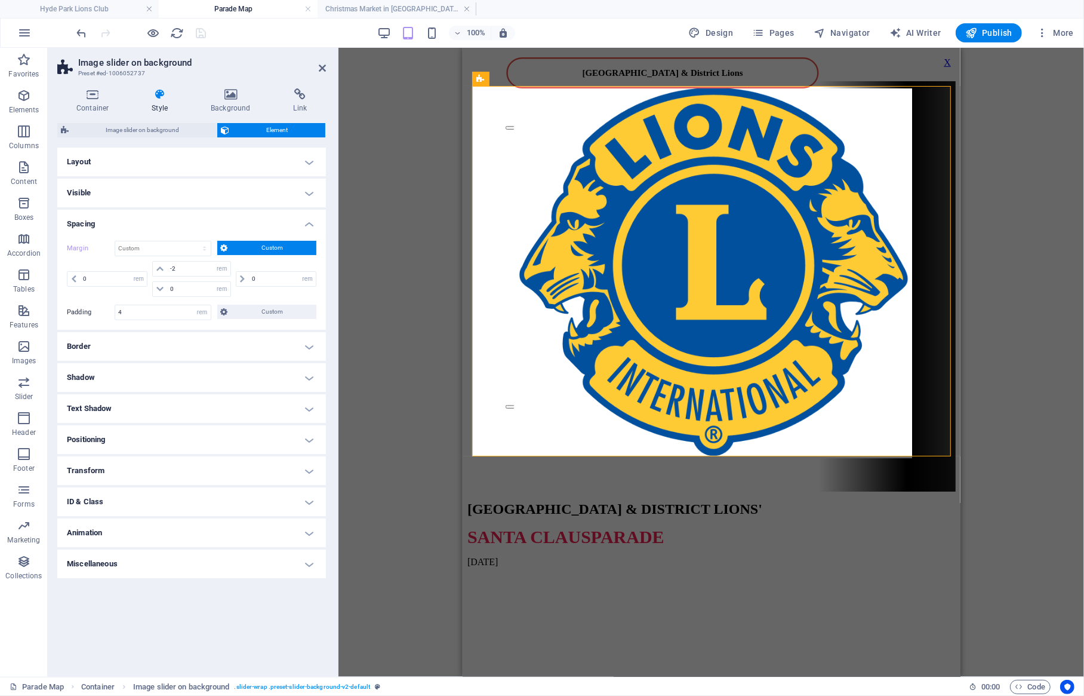
click at [150, 95] on icon at bounding box center [160, 94] width 54 height 12
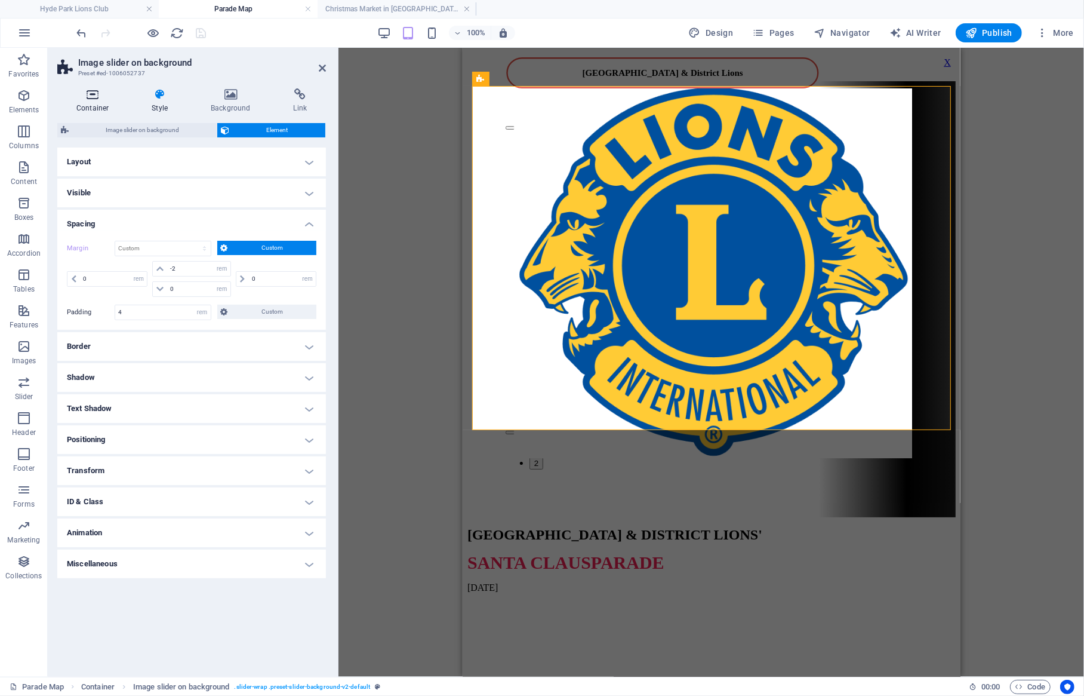
click at [87, 100] on icon at bounding box center [92, 94] width 70 height 12
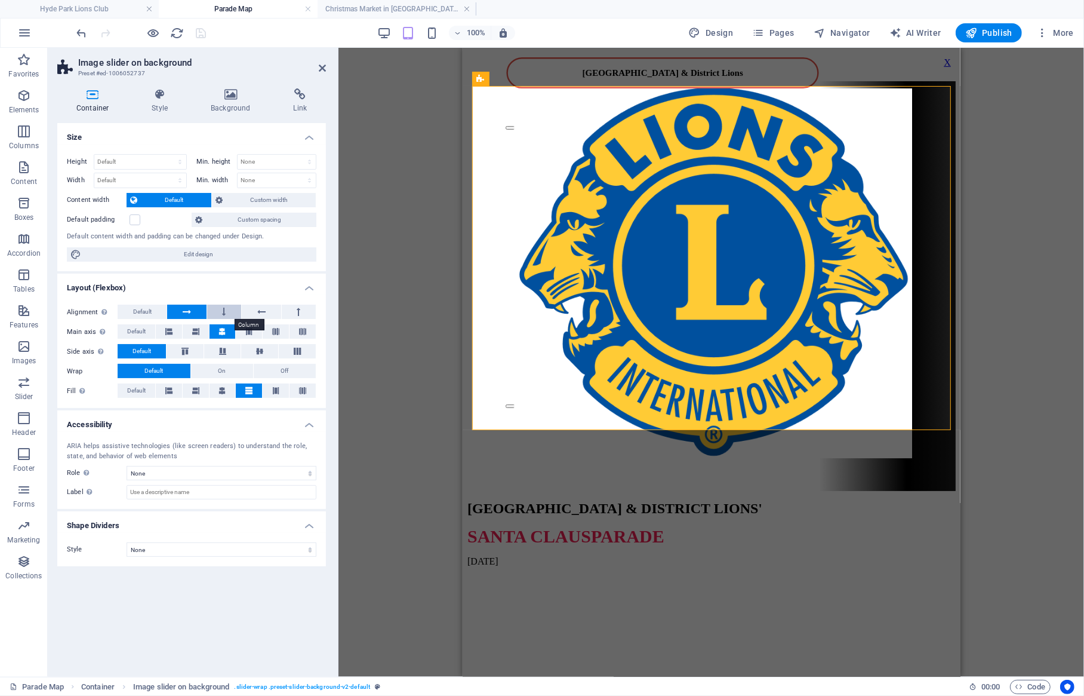
click at [230, 312] on button at bounding box center [224, 311] width 34 height 14
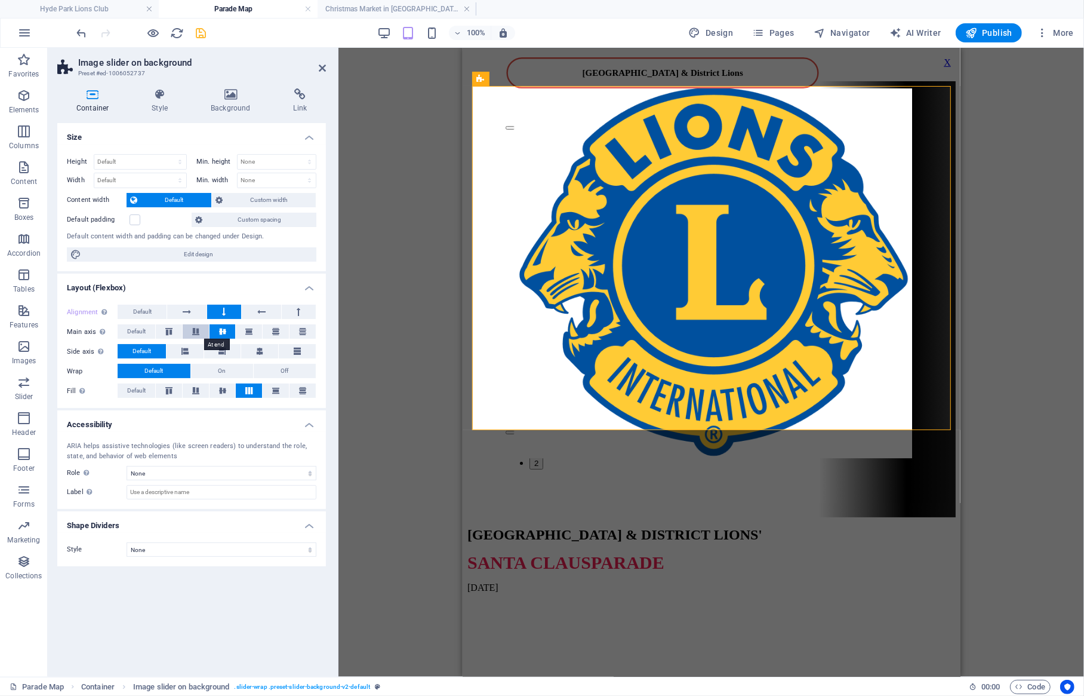
click at [200, 330] on icon at bounding box center [196, 331] width 14 height 7
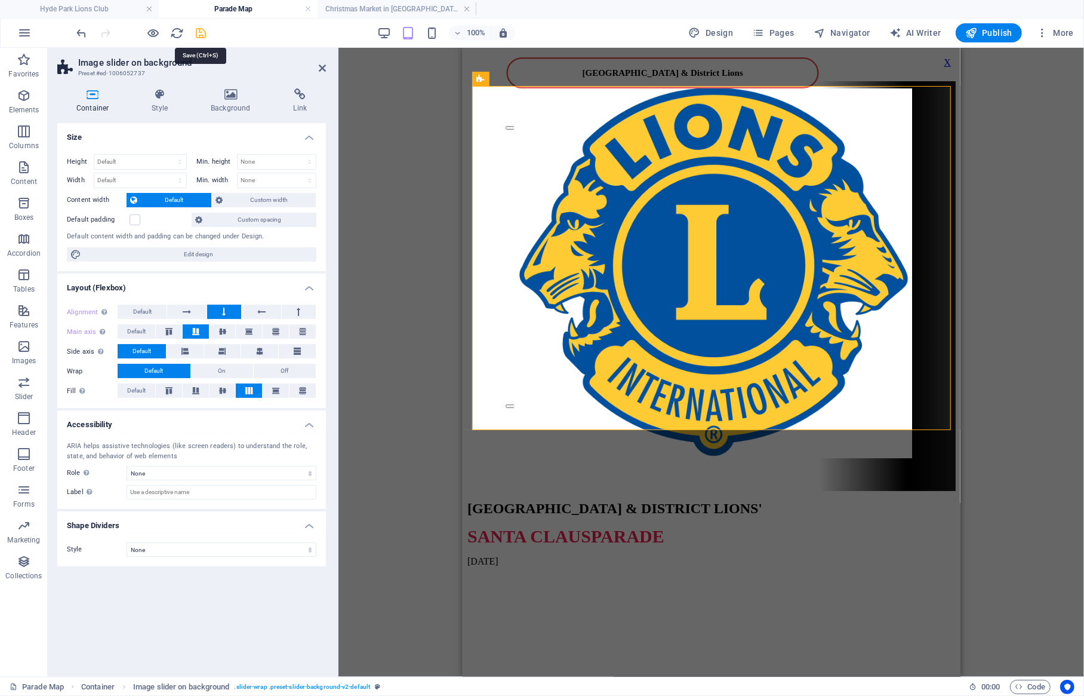
click at [205, 34] on icon "save" at bounding box center [202, 33] width 14 height 14
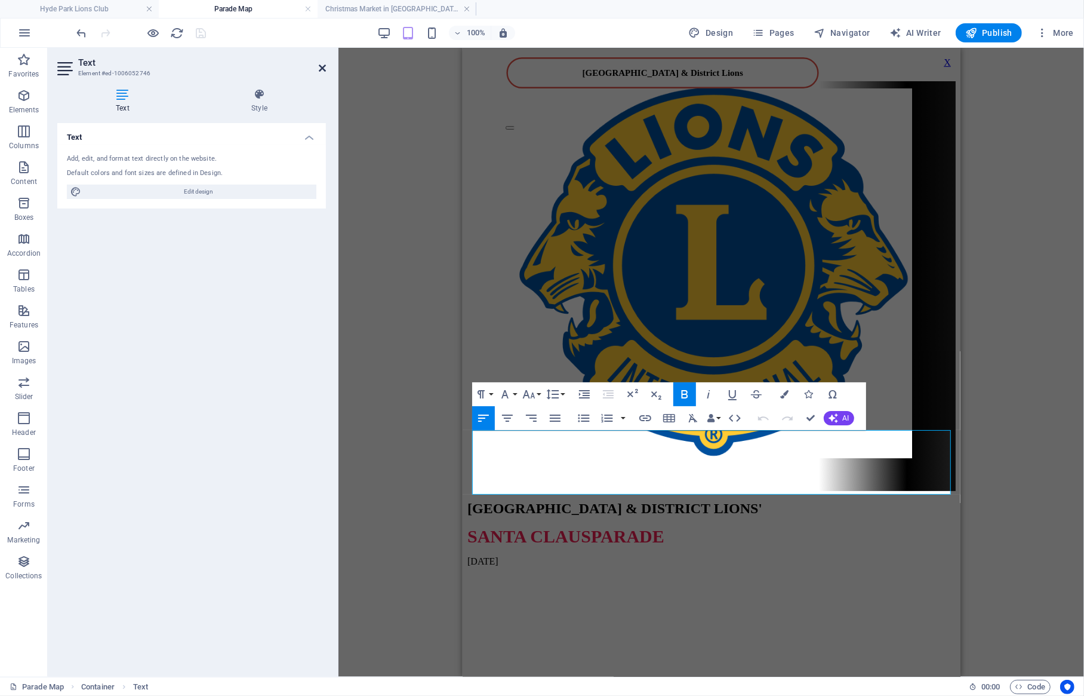
click at [321, 66] on icon at bounding box center [322, 68] width 7 height 10
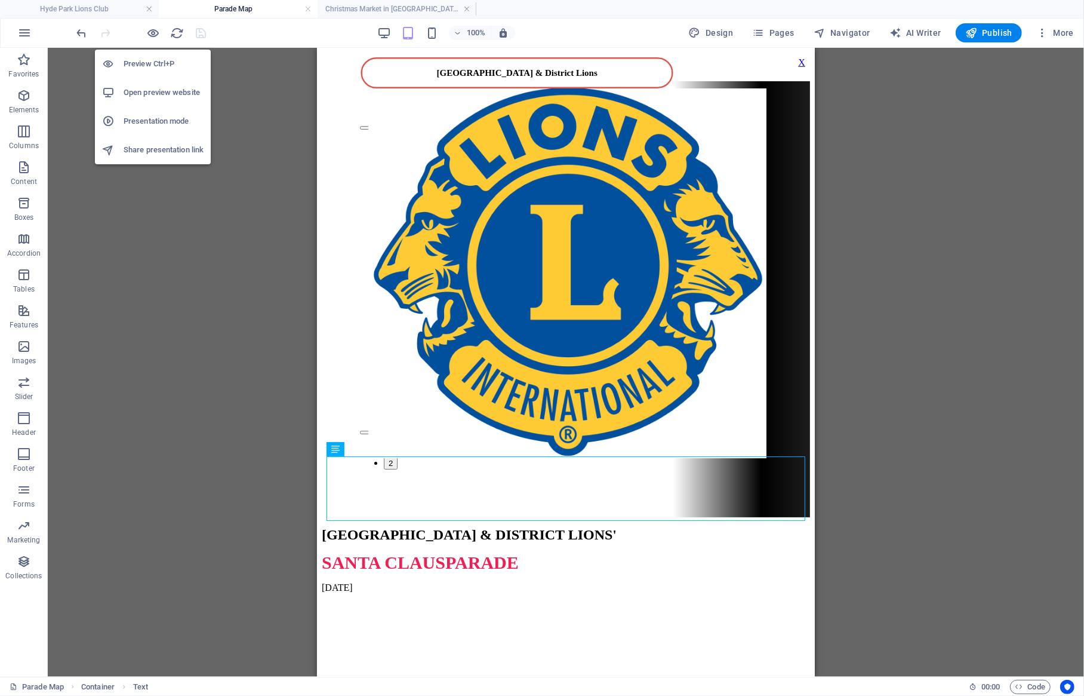
click at [165, 89] on h6 "Open preview website" at bounding box center [164, 92] width 80 height 14
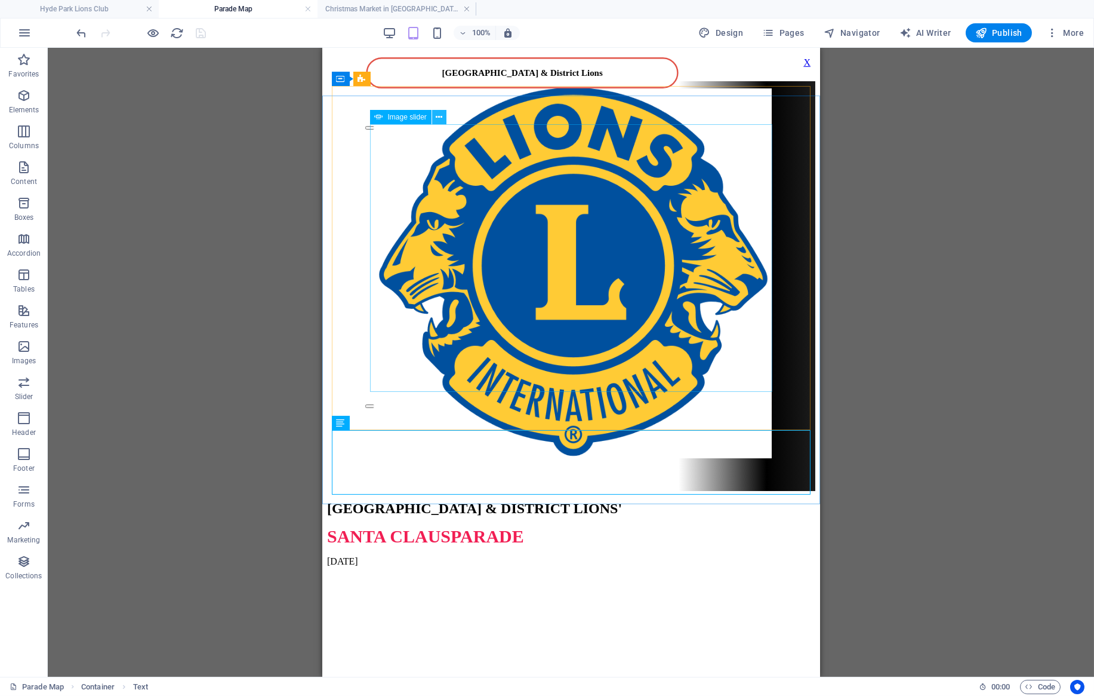
click at [443, 115] on button at bounding box center [439, 117] width 14 height 14
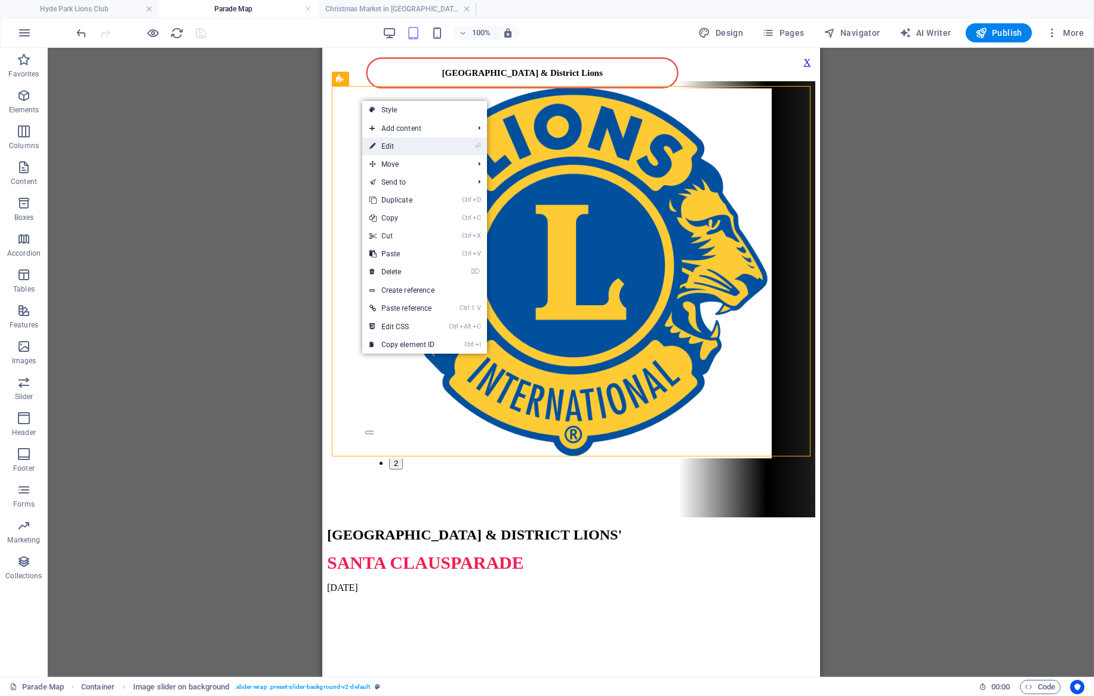
click at [390, 146] on link "⏎ Edit" at bounding box center [402, 146] width 80 height 18
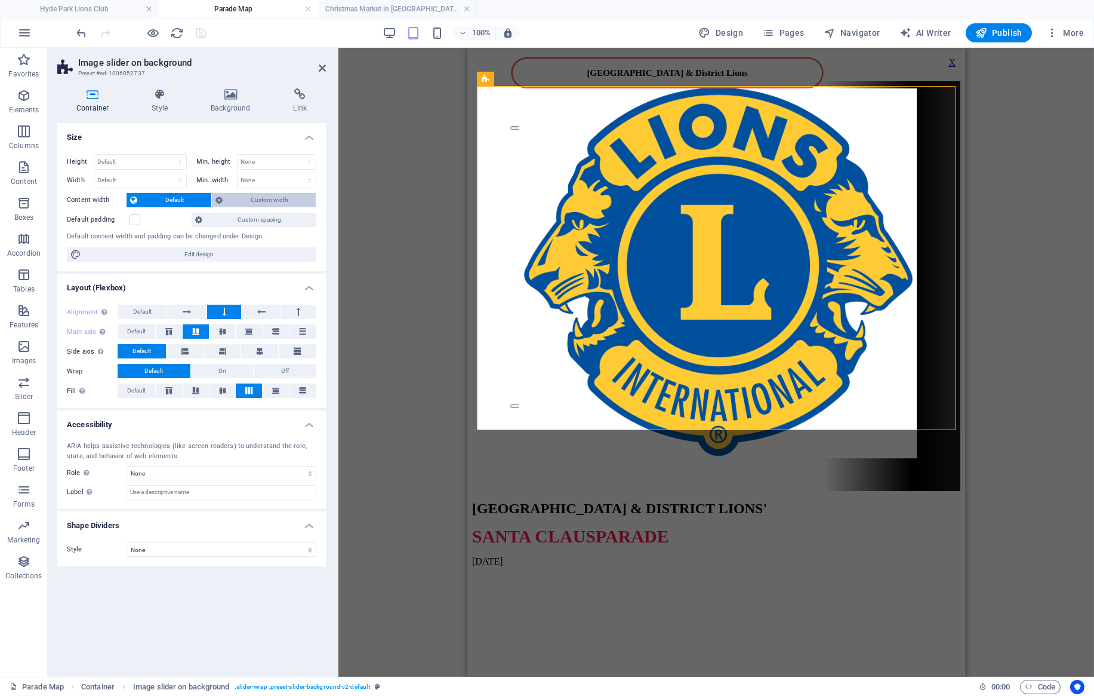
click at [233, 198] on span "Custom width" at bounding box center [269, 200] width 86 height 14
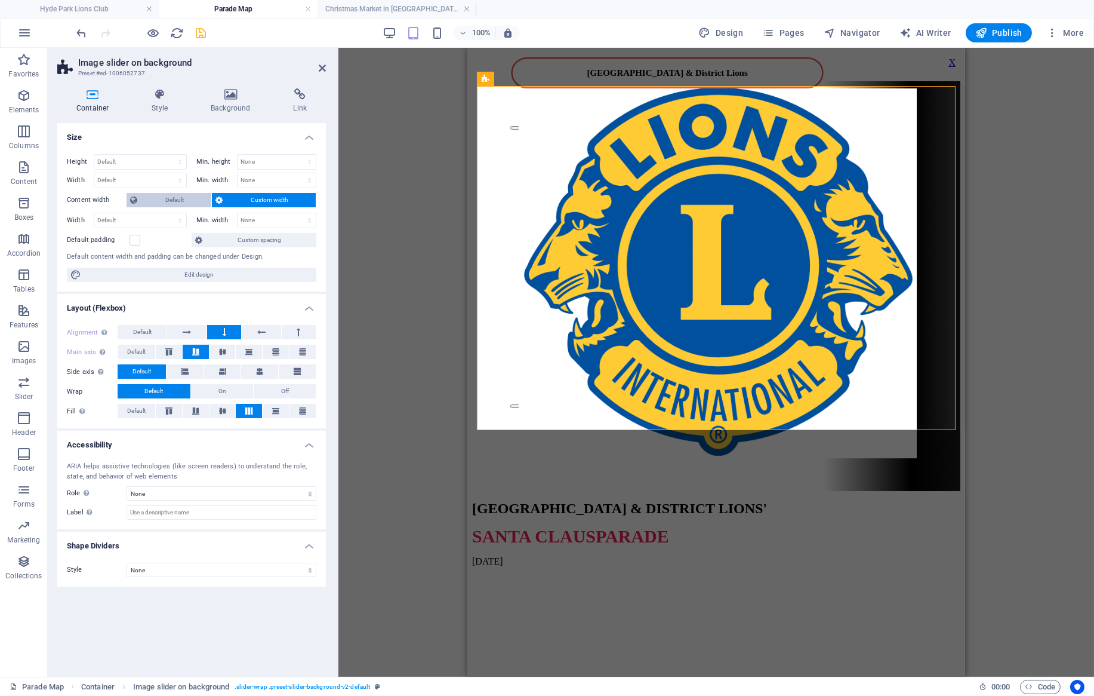
click at [187, 199] on span "Default" at bounding box center [174, 200] width 67 height 14
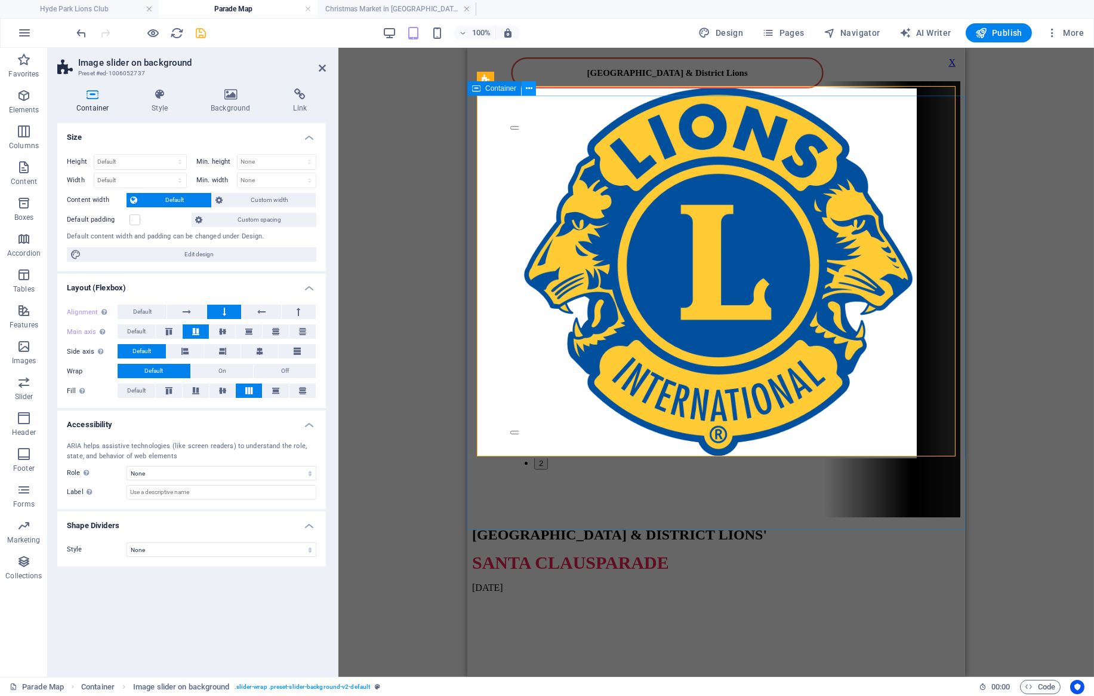
click at [530, 90] on icon at bounding box center [529, 88] width 7 height 13
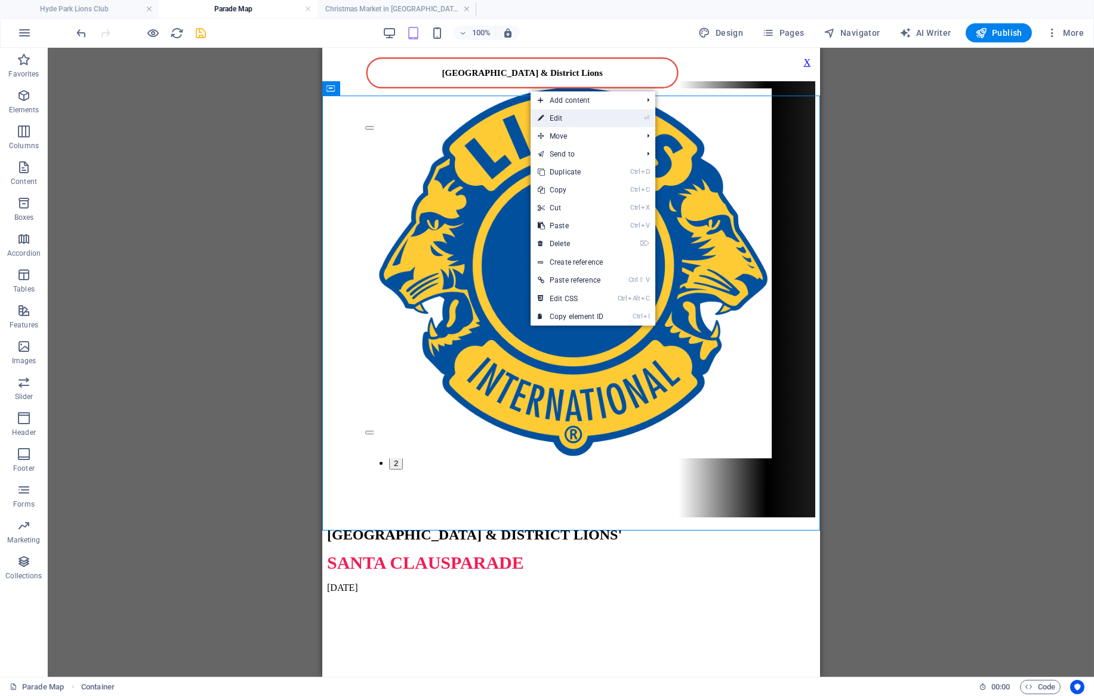
click at [542, 115] on link "⏎ Edit" at bounding box center [571, 118] width 80 height 18
select select "rem"
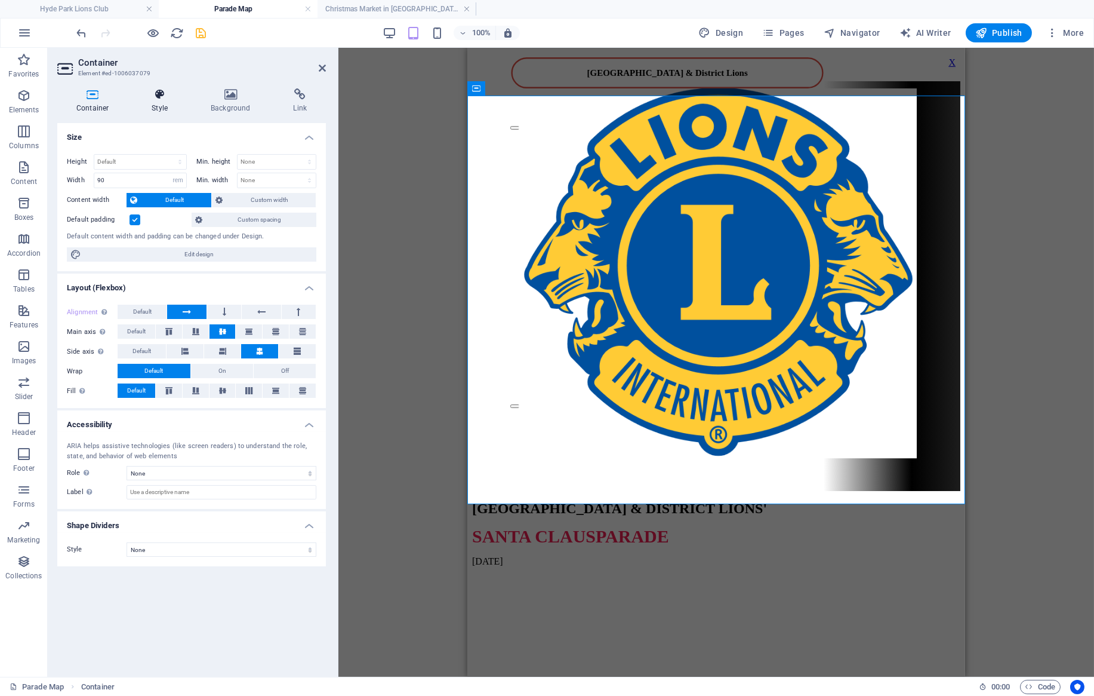
click at [169, 97] on icon at bounding box center [160, 94] width 54 height 12
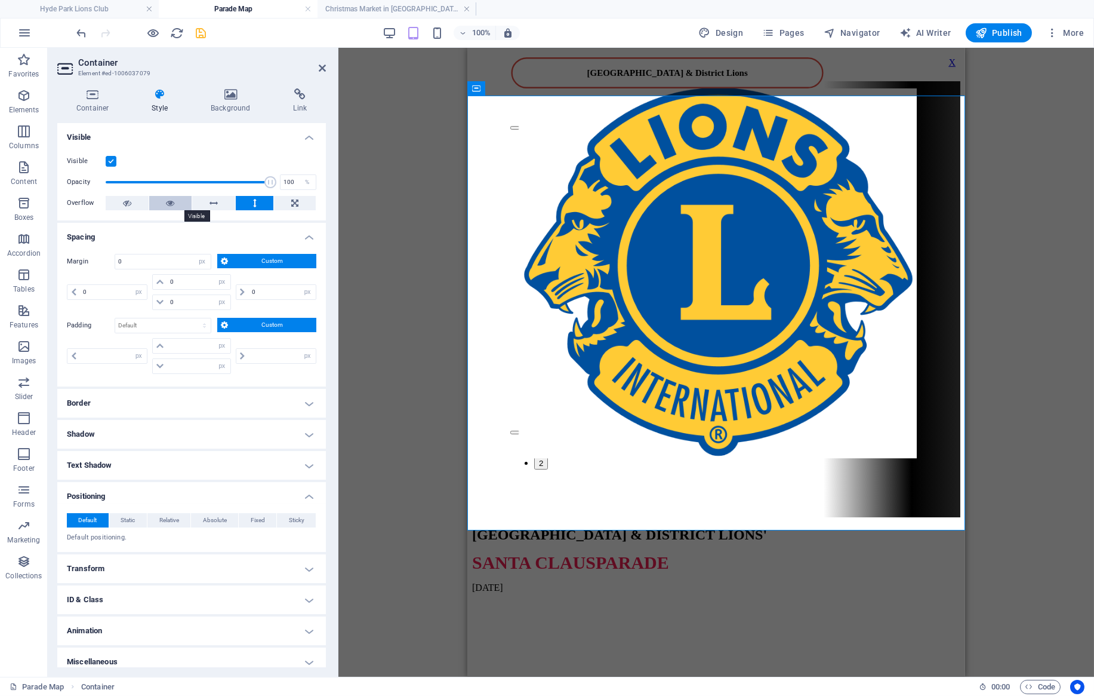
click at [173, 204] on icon at bounding box center [170, 203] width 8 height 14
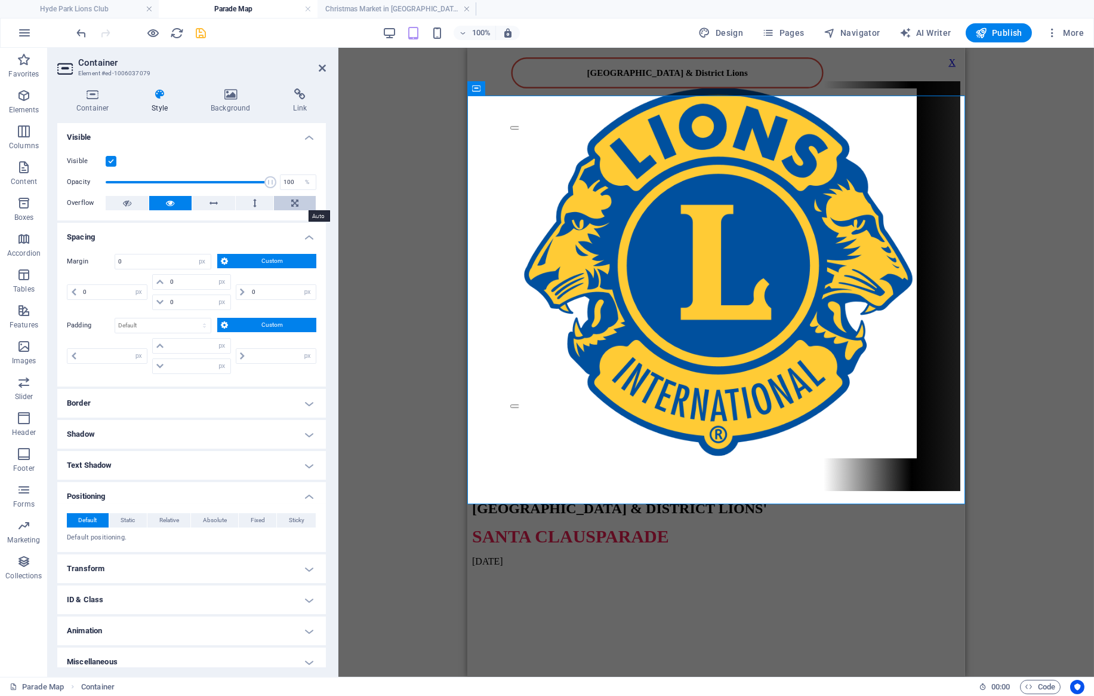
click at [293, 199] on icon at bounding box center [294, 203] width 7 height 14
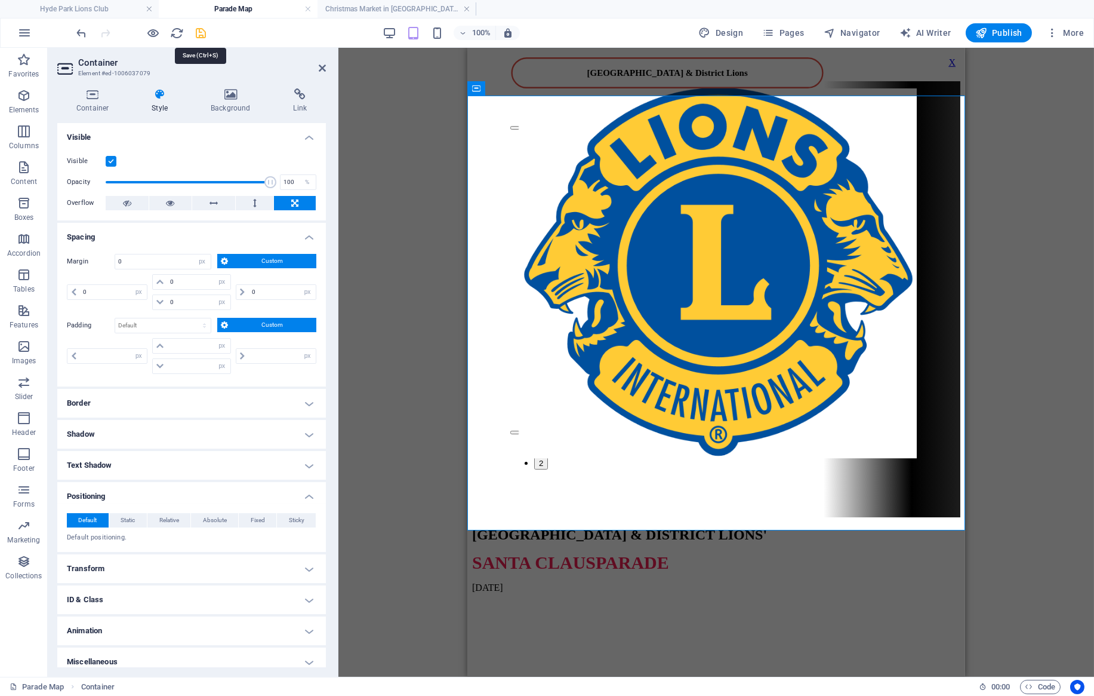
click at [196, 32] on icon "save" at bounding box center [202, 33] width 14 height 14
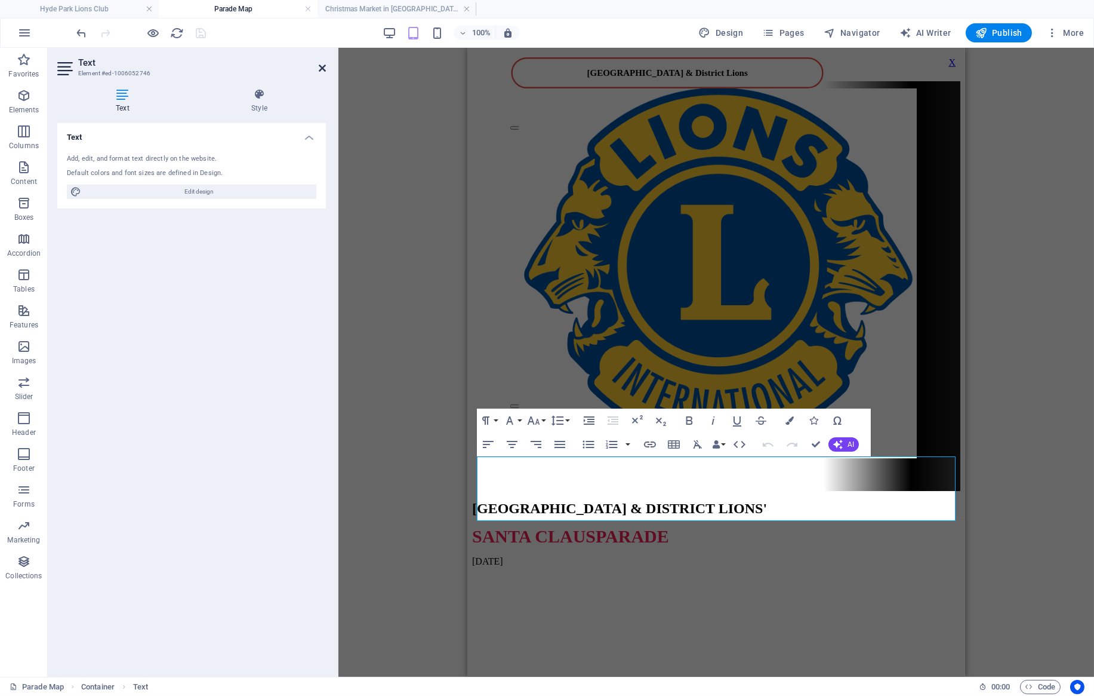
click at [325, 64] on icon at bounding box center [322, 68] width 7 height 10
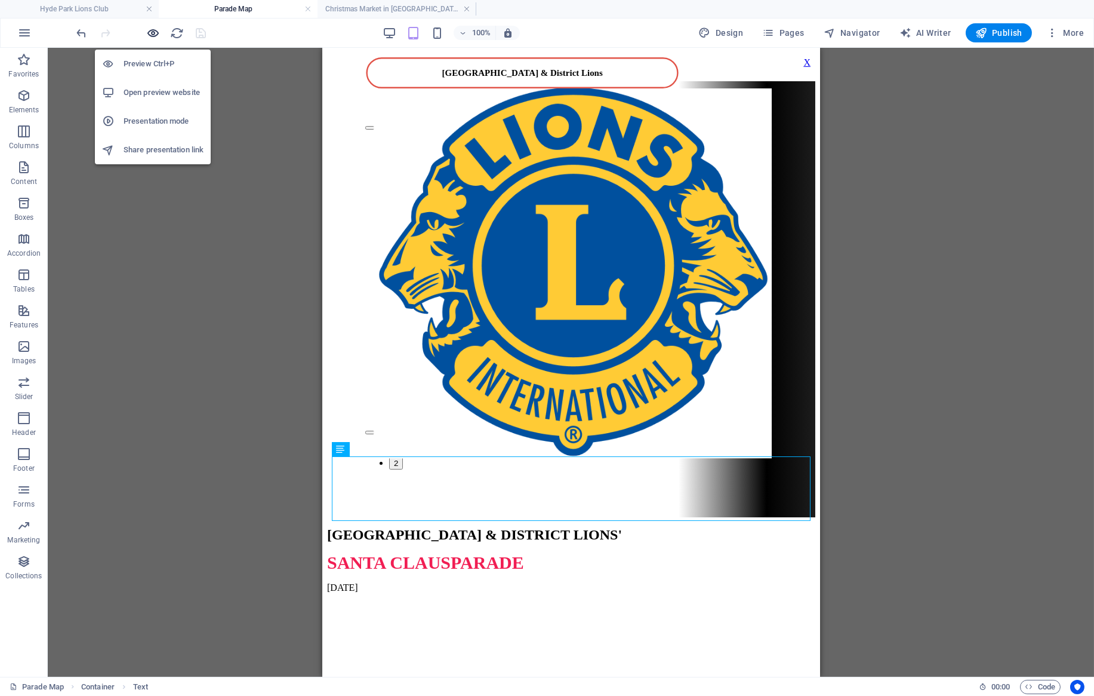
click at [153, 29] on icon "button" at bounding box center [154, 33] width 14 height 14
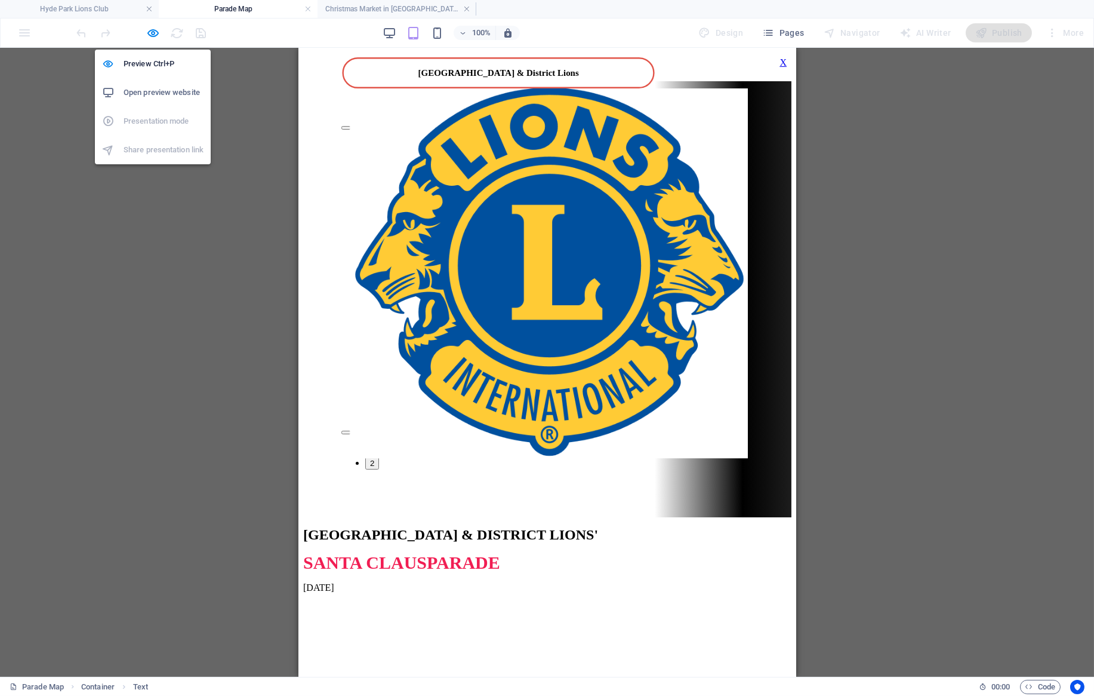
click at [162, 83] on li "Open preview website" at bounding box center [153, 92] width 116 height 29
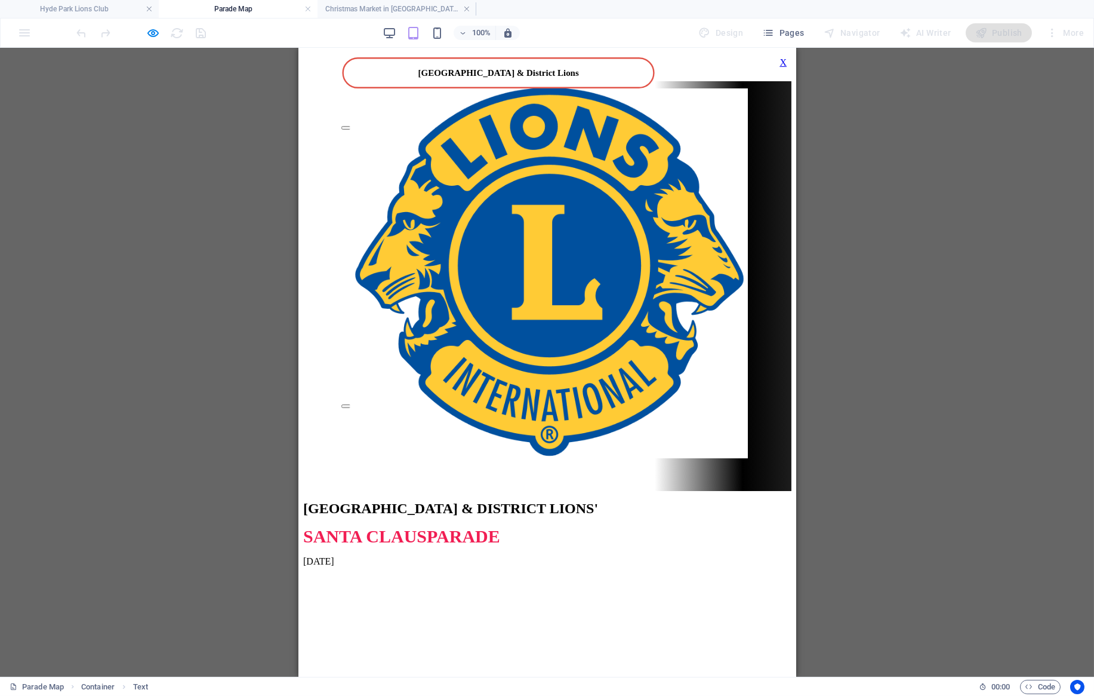
click at [231, 6] on h4 "Parade Map" at bounding box center [238, 8] width 159 height 13
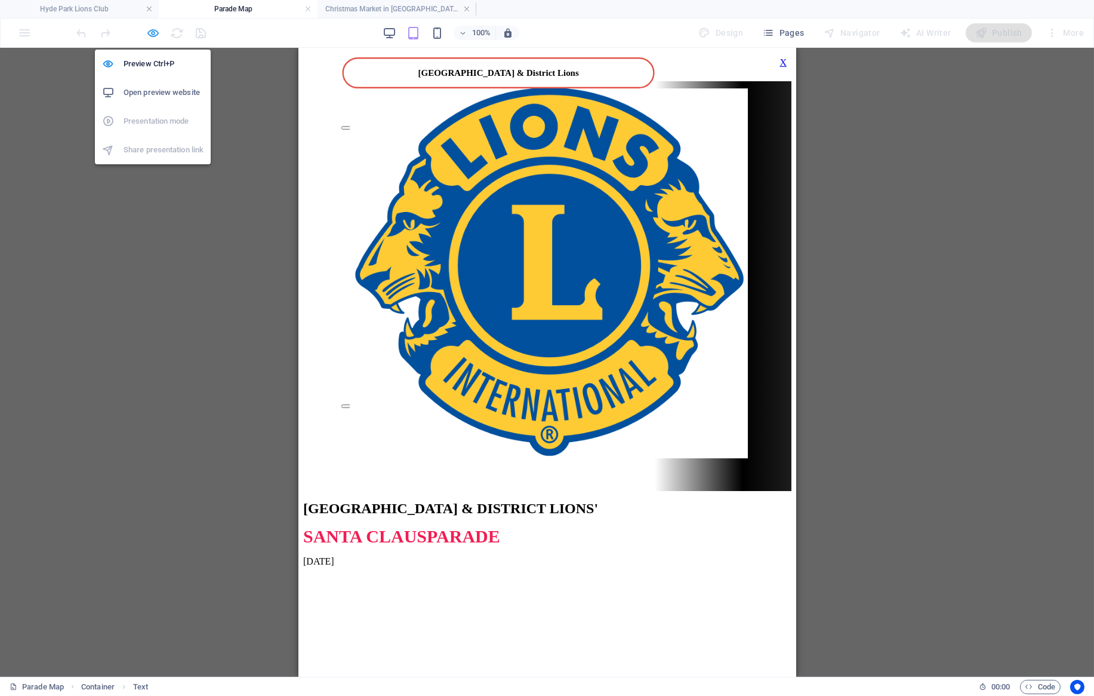
click at [155, 33] on icon "button" at bounding box center [154, 33] width 14 height 14
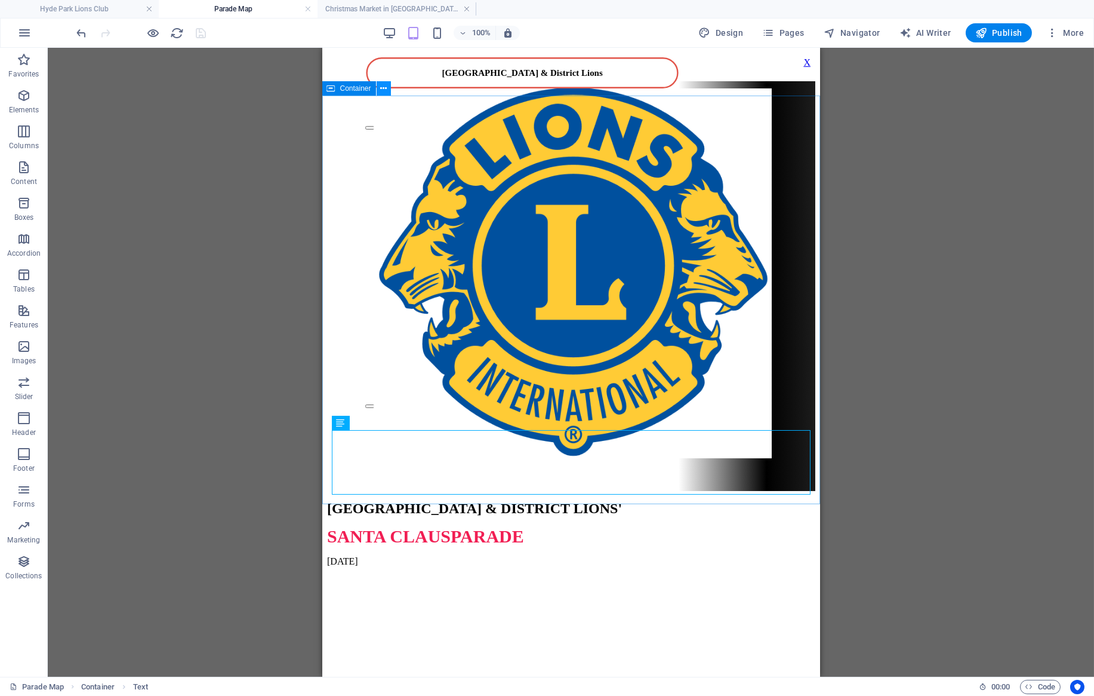
click at [381, 88] on icon at bounding box center [383, 88] width 7 height 13
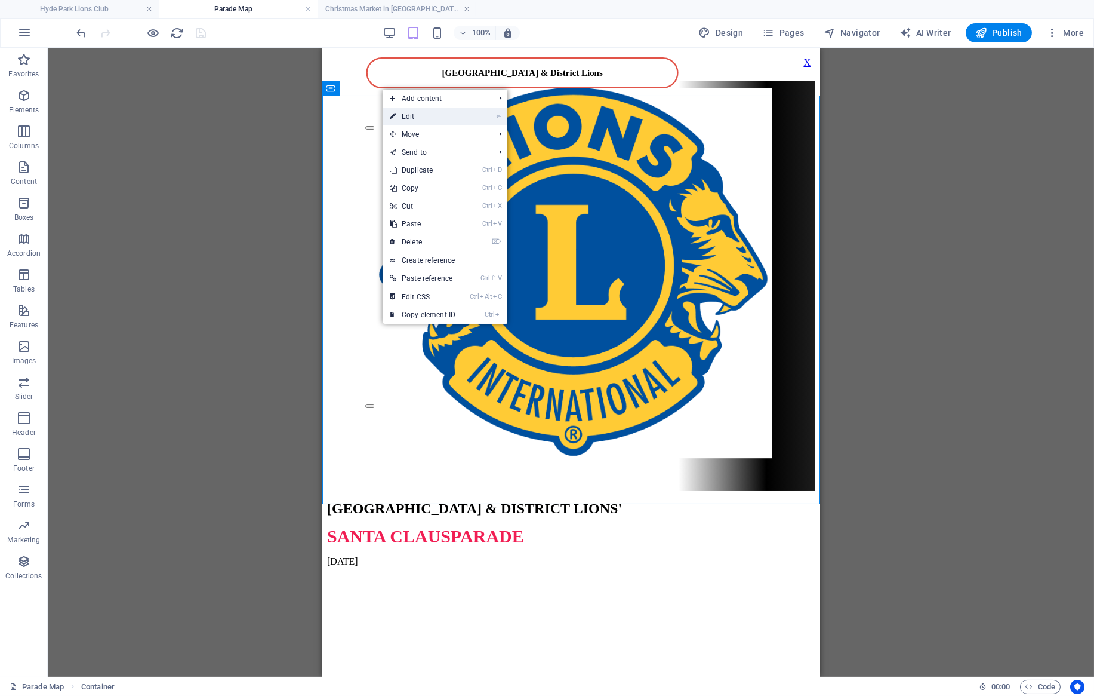
click at [406, 118] on link "⏎ Edit" at bounding box center [423, 116] width 80 height 18
select select "px"
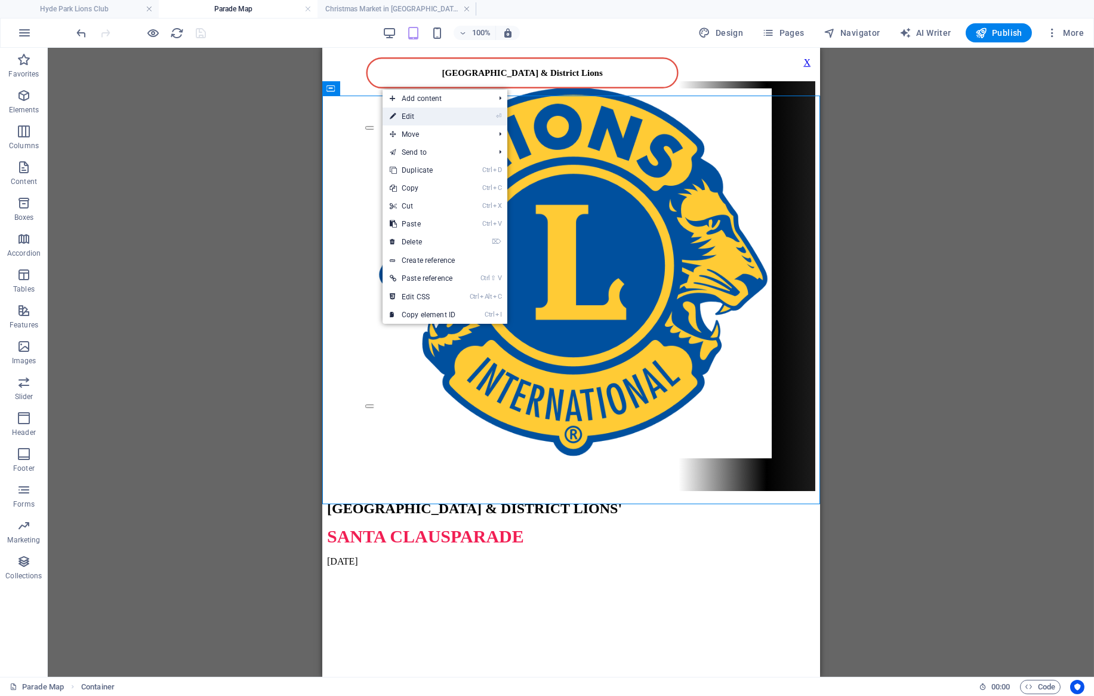
select select "px"
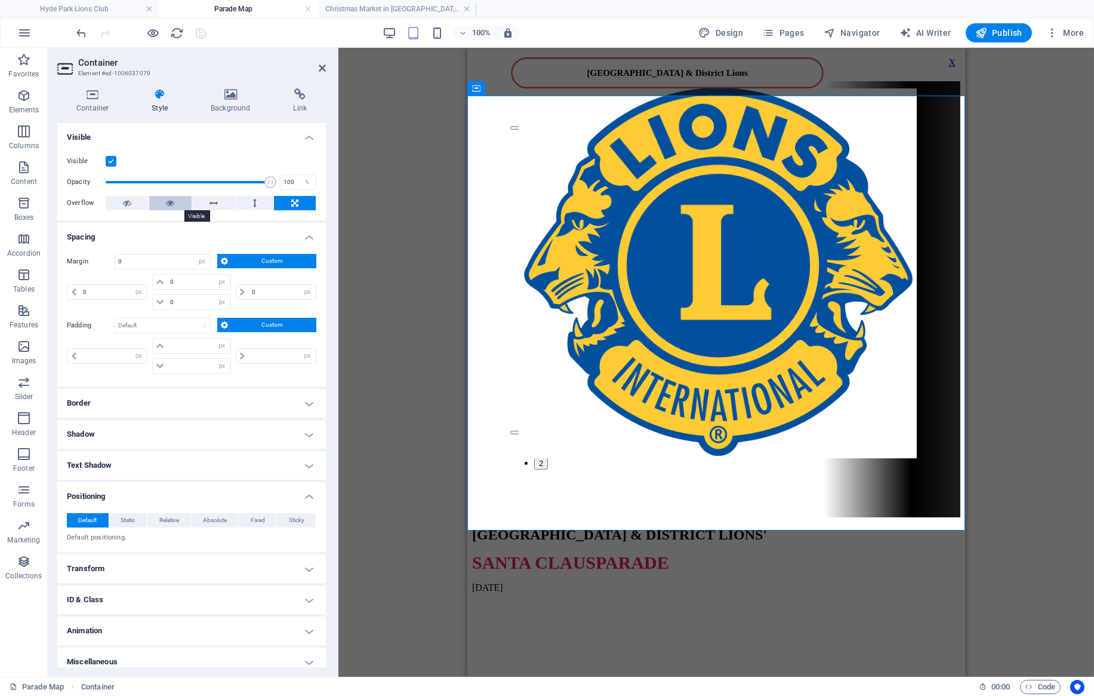
click at [170, 204] on icon at bounding box center [170, 203] width 8 height 14
click at [263, 260] on span "Custom" at bounding box center [273, 261] width 82 height 14
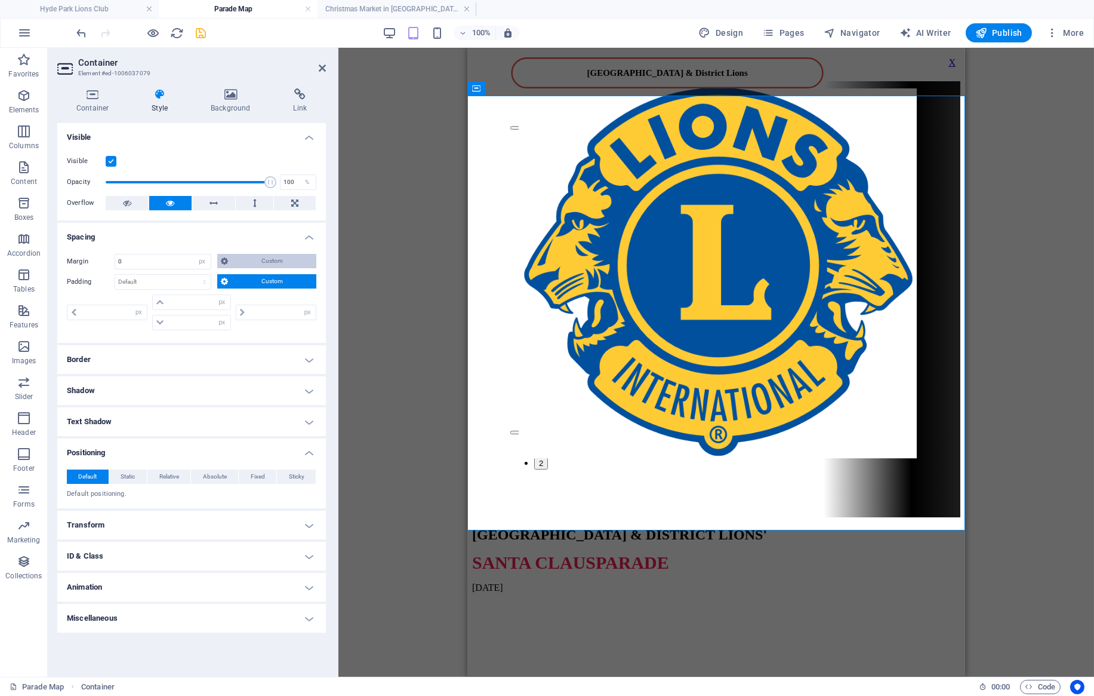
click at [263, 260] on span "Custom" at bounding box center [273, 261] width 82 height 14
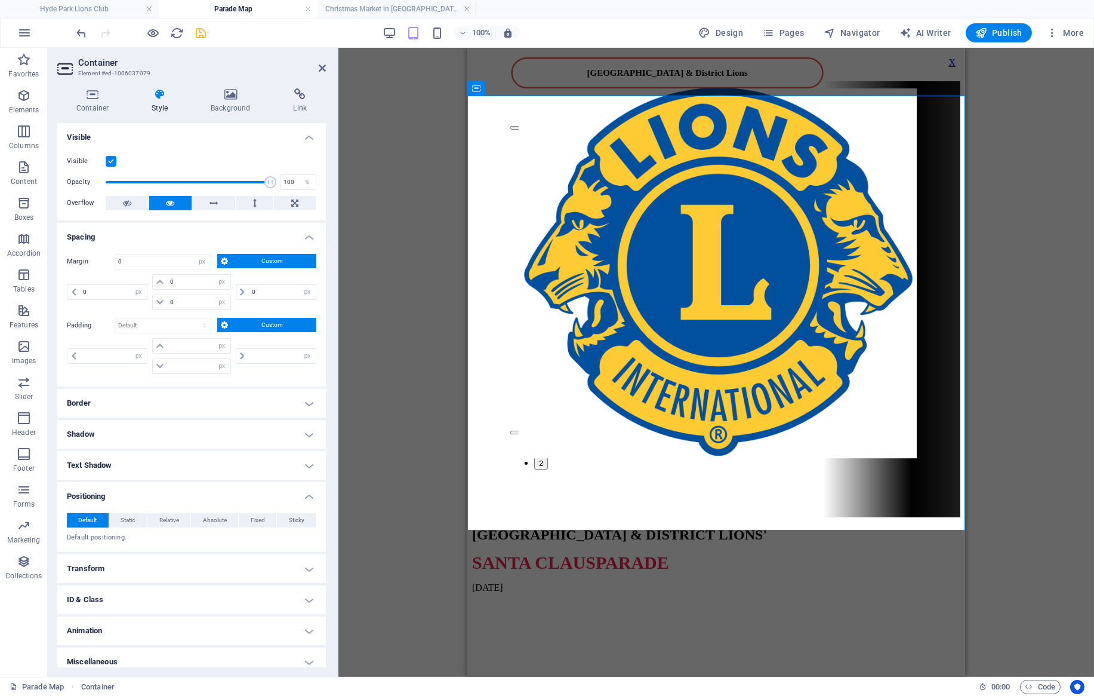
click at [263, 260] on span "Custom" at bounding box center [273, 261] width 82 height 14
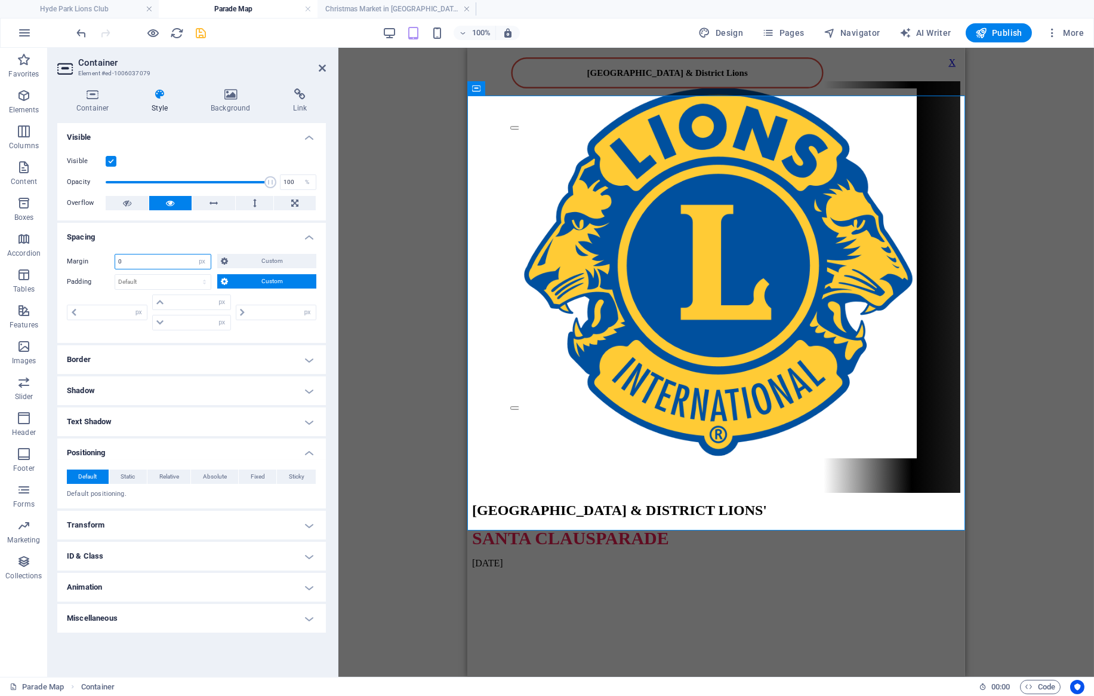
click at [171, 261] on input "0" at bounding box center [163, 261] width 96 height 14
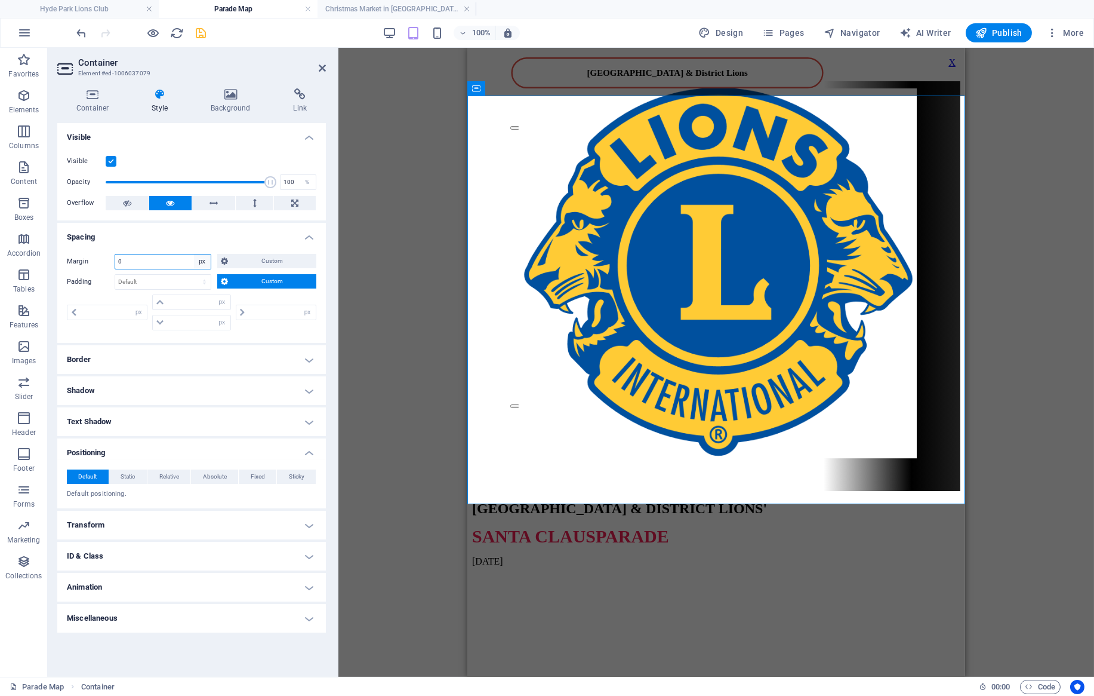
click at [194, 254] on select "Default auto px % rem vw vh Custom" at bounding box center [202, 261] width 17 height 14
select select "default"
click option "Default" at bounding box center [0, 0] width 0 height 0
type input "0"
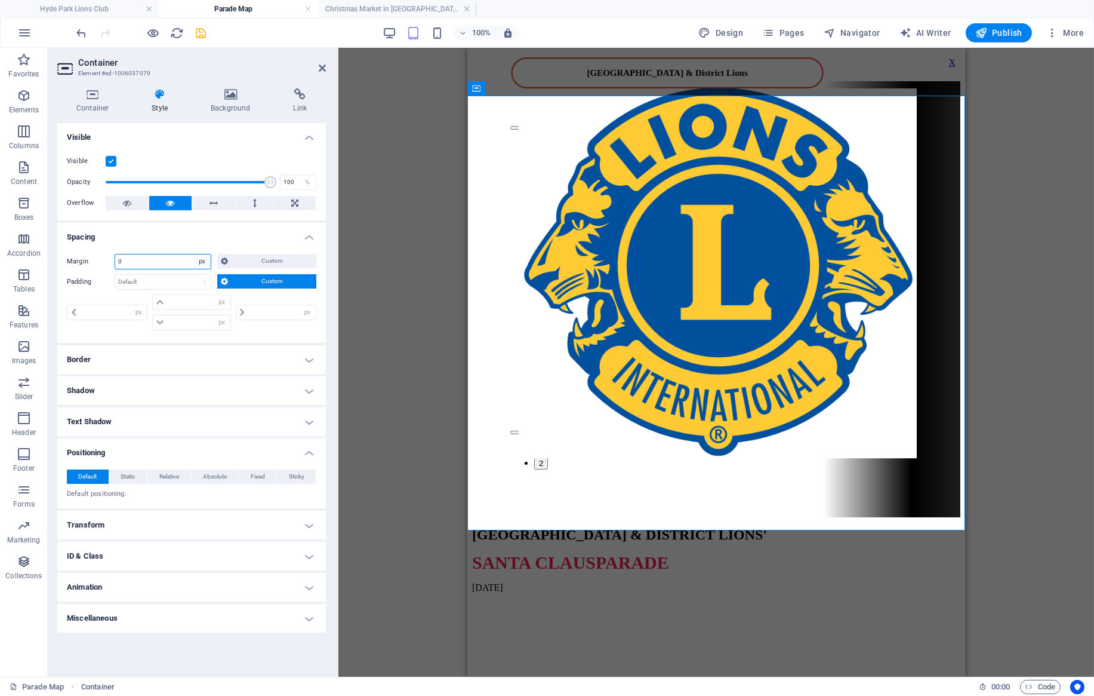
click at [194, 254] on select "Default auto px % rem vw vh Custom" at bounding box center [202, 261] width 17 height 14
select select "auto"
click option "auto" at bounding box center [0, 0] width 0 height 0
select select "DISABLED_OPTION_VALUE"
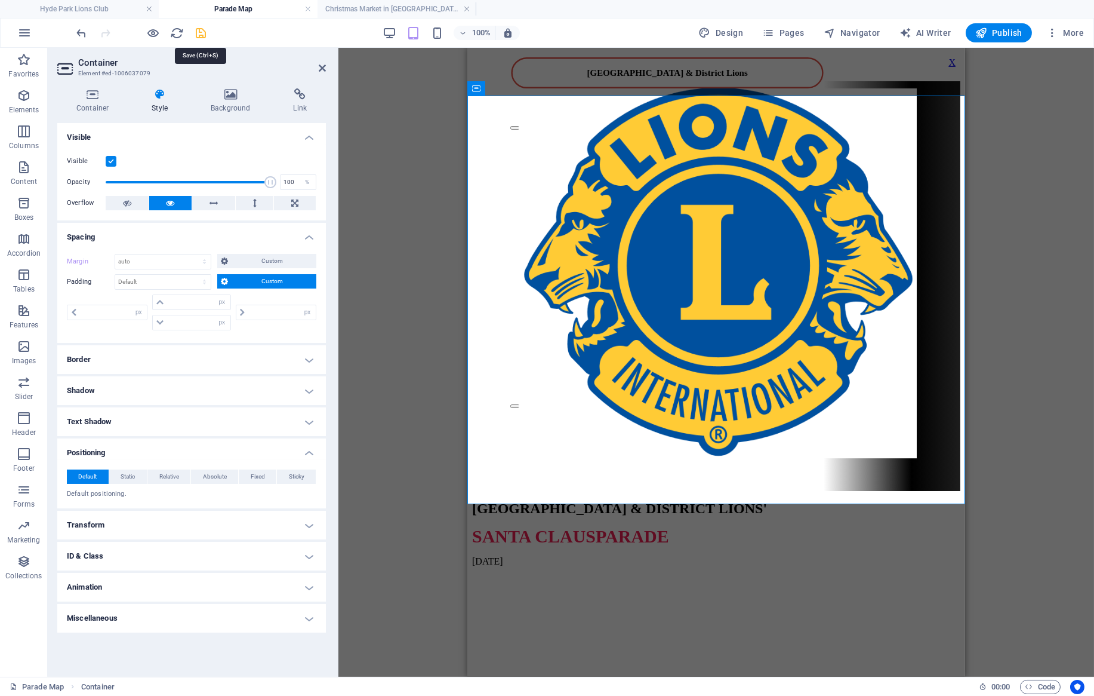
click at [203, 35] on icon "save" at bounding box center [202, 33] width 14 height 14
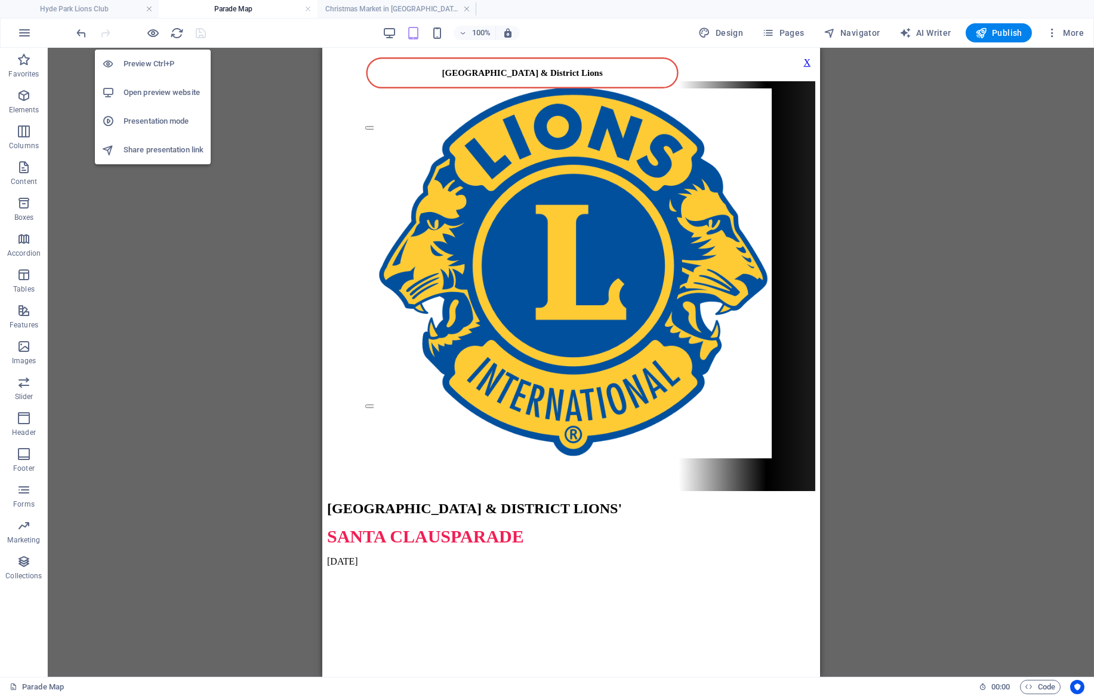
click at [161, 91] on h6 "Open preview website" at bounding box center [164, 92] width 80 height 14
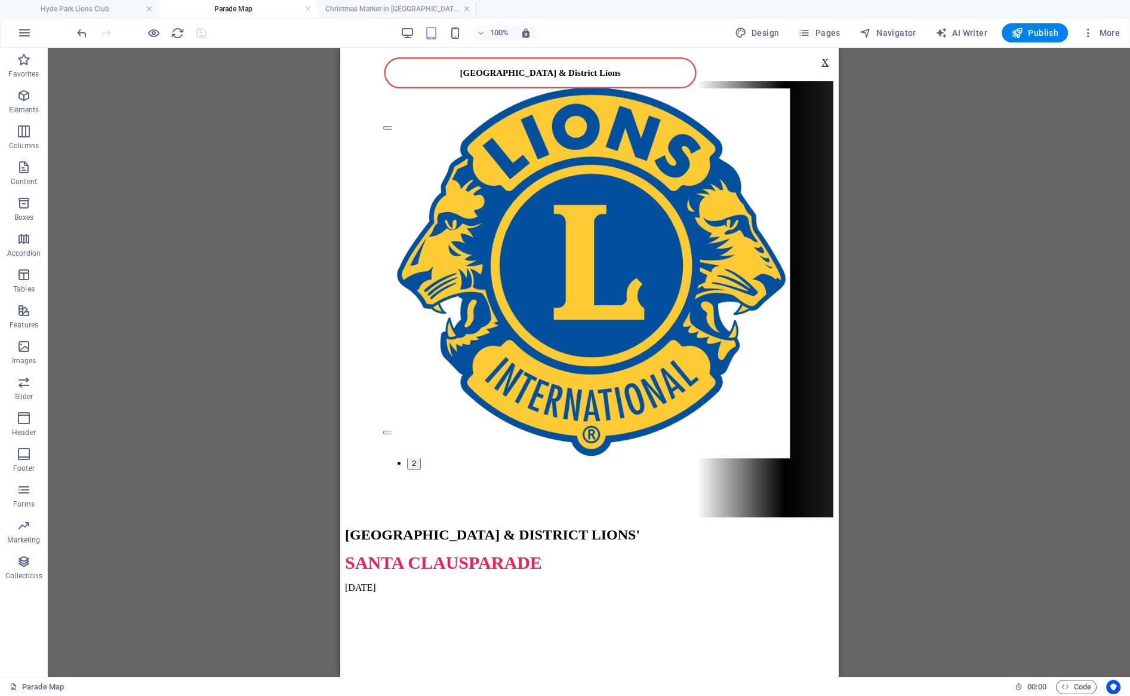
click at [542, 75] on div "[GEOGRAPHIC_DATA] & District Lions 1 2 [GEOGRAPHIC_DATA] & DISTRICT LIONS' SANT…" at bounding box center [588, 323] width 488 height 540
click at [542, 54] on button at bounding box center [813, 55] width 14 height 14
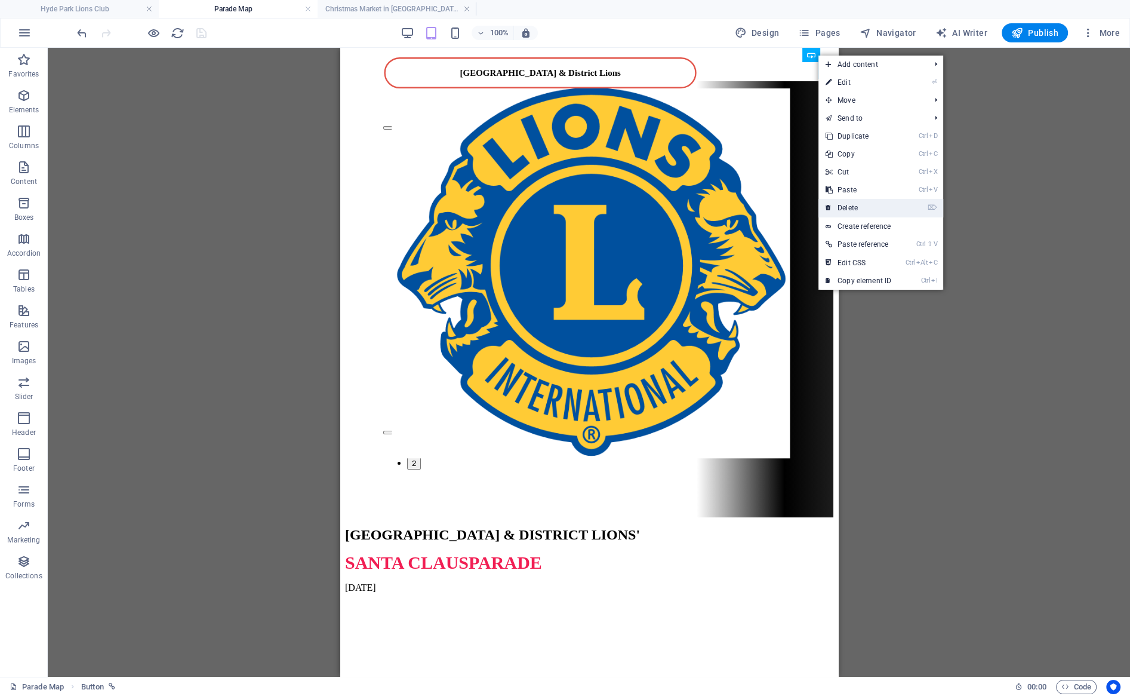
click at [542, 207] on link "⌦ Delete" at bounding box center [859, 208] width 80 height 18
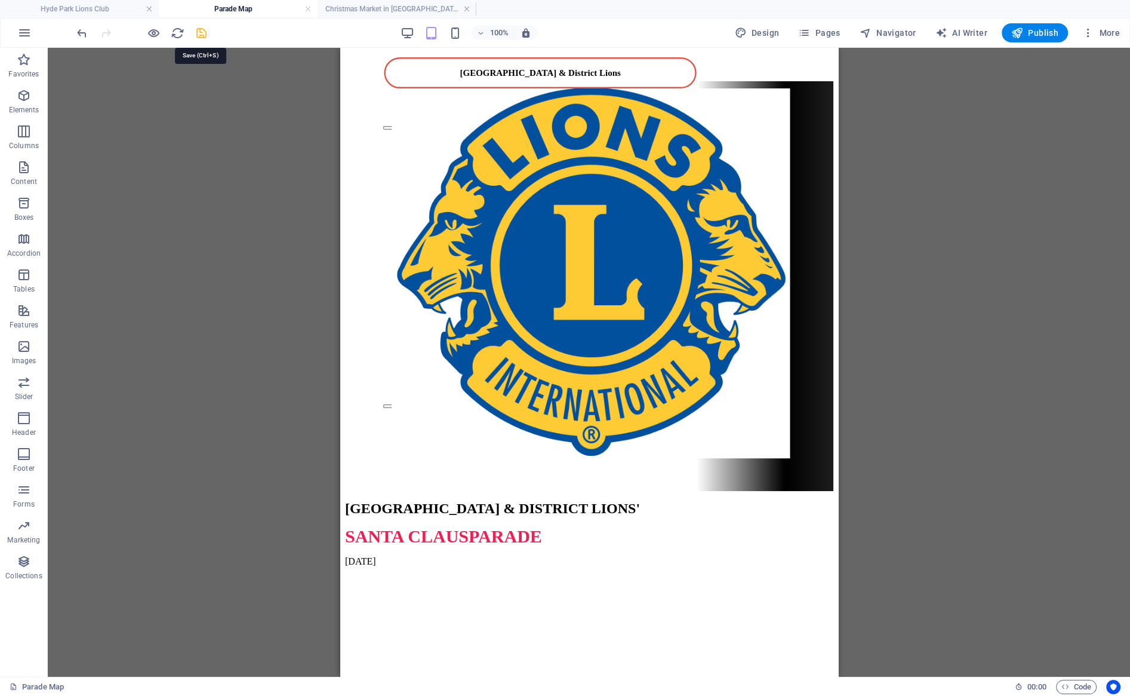
click at [202, 32] on icon "save" at bounding box center [202, 33] width 14 height 14
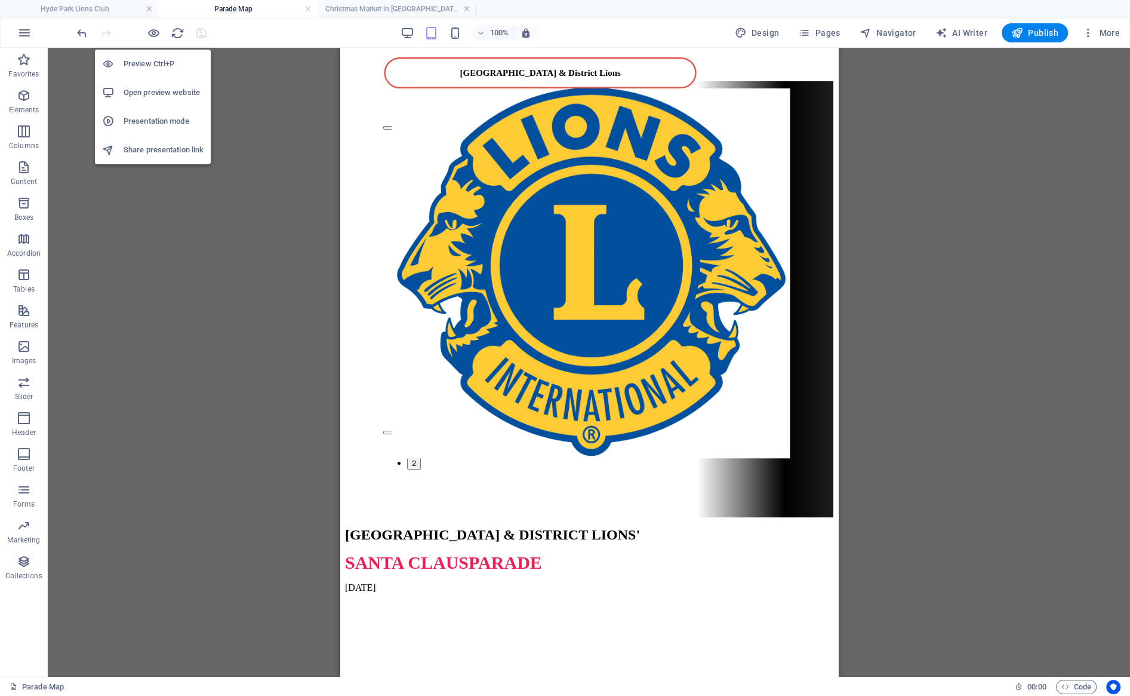
click at [154, 91] on h6 "Open preview website" at bounding box center [164, 92] width 80 height 14
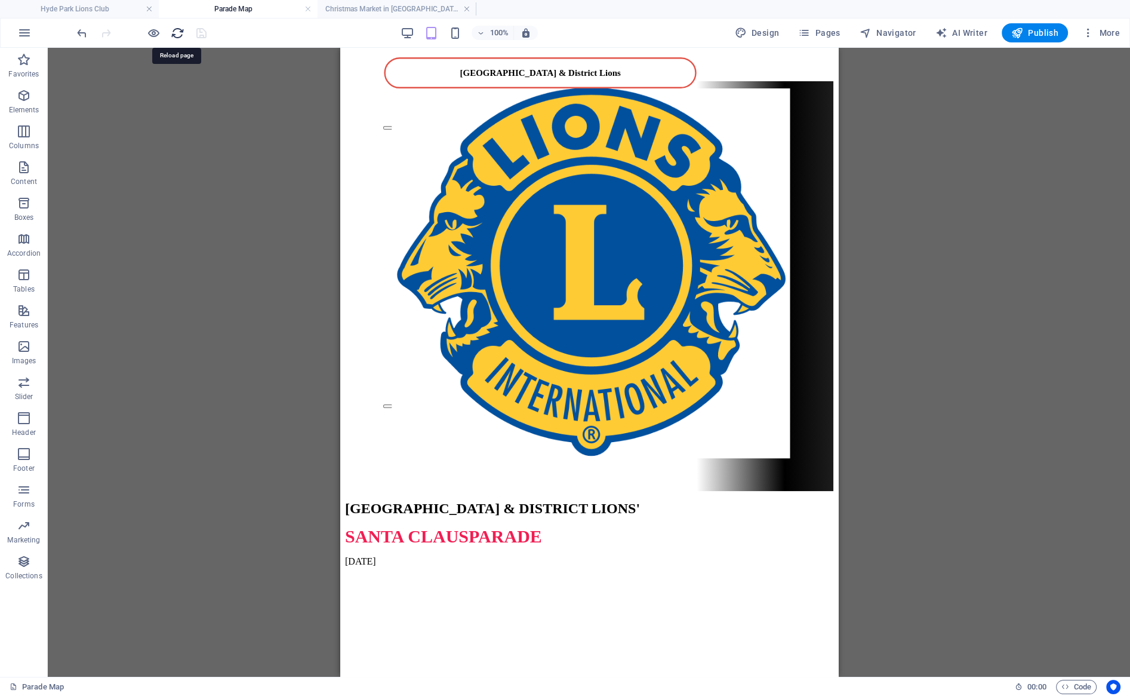
click at [171, 33] on icon "reload" at bounding box center [178, 33] width 14 height 14
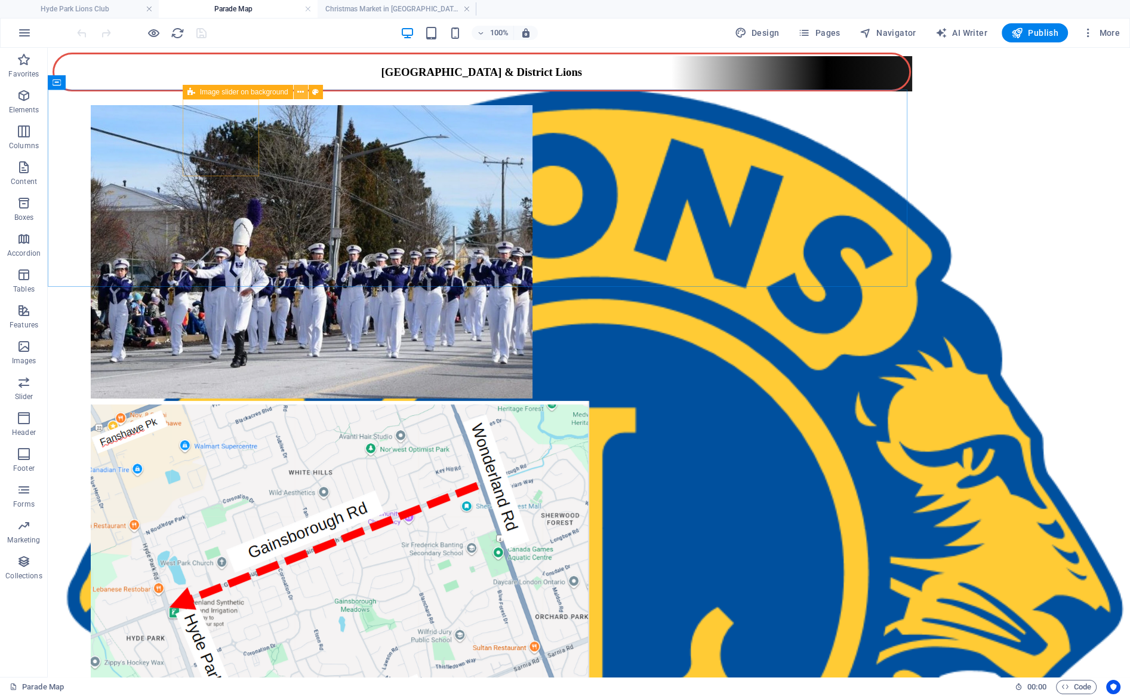
click at [302, 93] on icon at bounding box center [300, 92] width 7 height 13
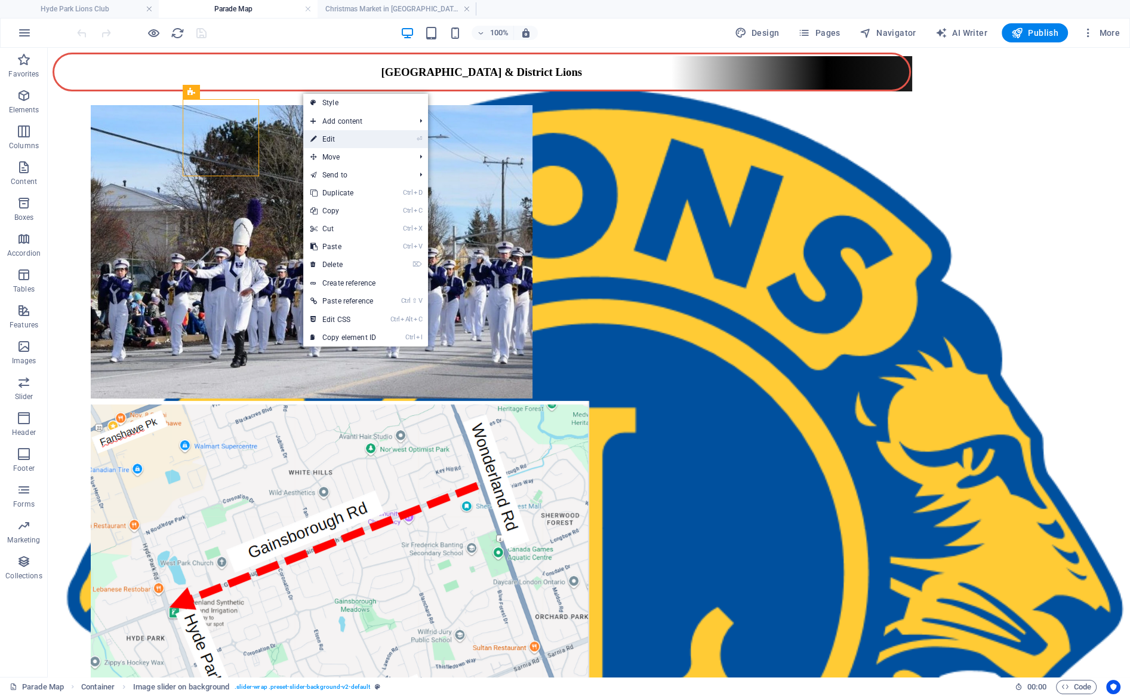
click at [333, 139] on link "⏎ Edit" at bounding box center [343, 139] width 80 height 18
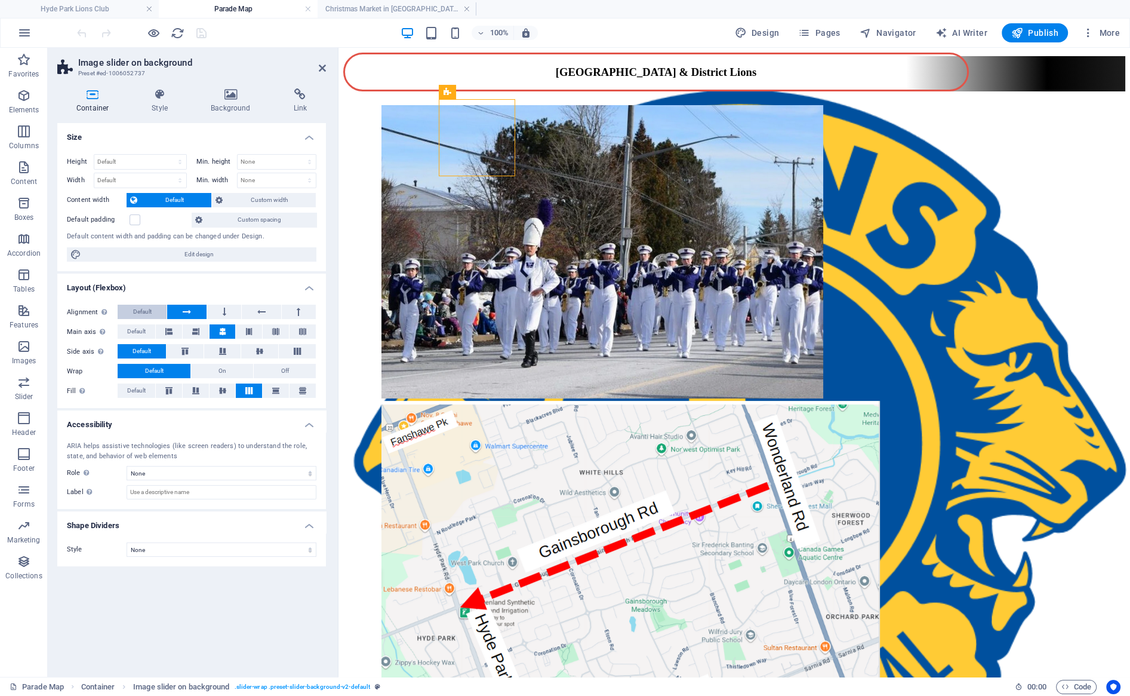
click at [146, 313] on span "Default" at bounding box center [142, 311] width 19 height 14
click at [148, 330] on button "Default" at bounding box center [137, 331] width 38 height 14
click at [174, 388] on button at bounding box center [169, 390] width 26 height 14
click at [196, 389] on icon at bounding box center [195, 390] width 7 height 14
click at [220, 391] on icon at bounding box center [222, 390] width 7 height 14
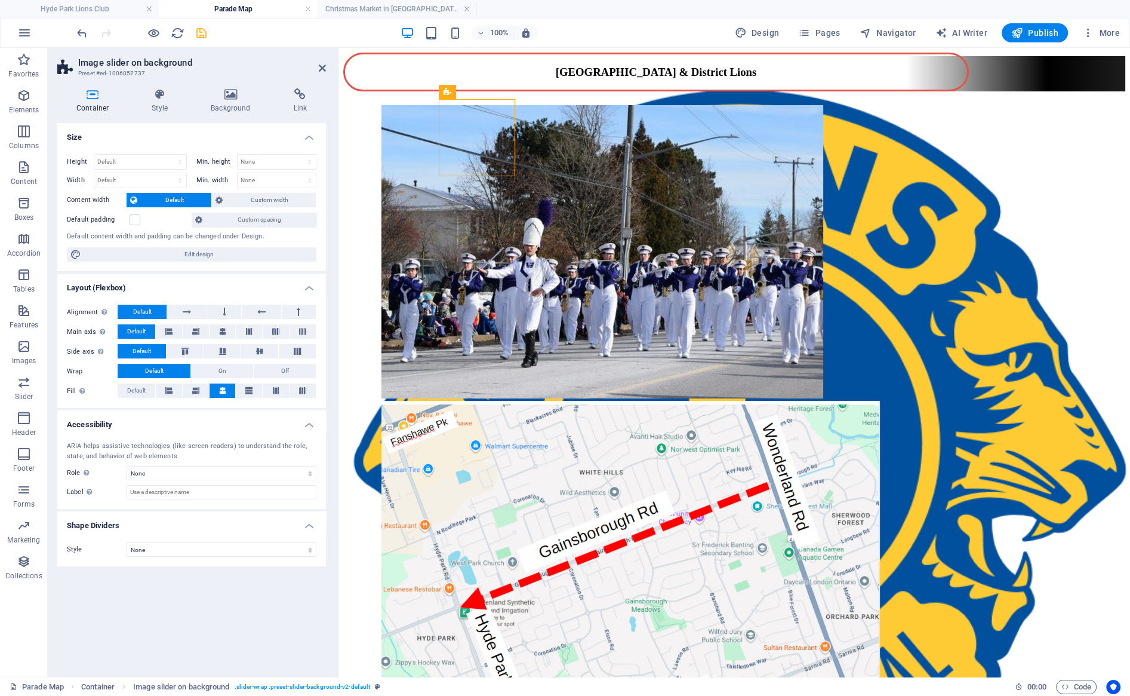
click at [182, 198] on span "Default" at bounding box center [174, 200] width 67 height 14
click at [138, 221] on label at bounding box center [135, 219] width 11 height 11
click at [0, 0] on input "Default padding" at bounding box center [0, 0] width 0 height 0
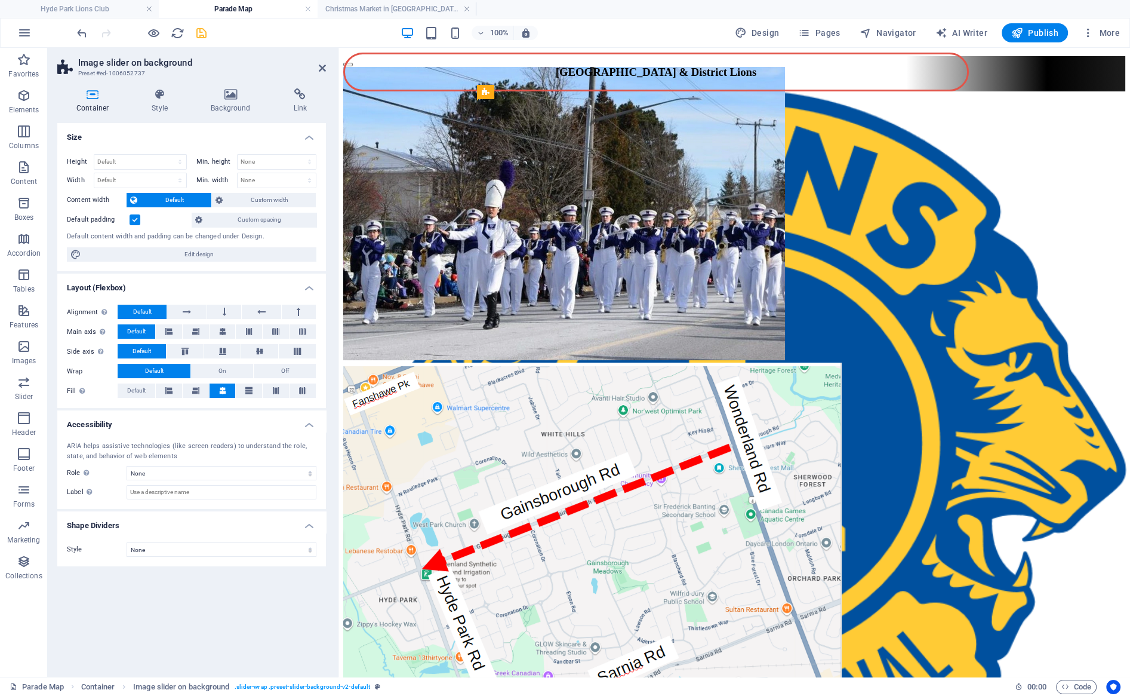
click at [138, 221] on label at bounding box center [135, 219] width 11 height 11
click at [0, 0] on input "Default padding" at bounding box center [0, 0] width 0 height 0
click at [136, 221] on label at bounding box center [135, 219] width 11 height 11
click at [0, 0] on input "Default padding" at bounding box center [0, 0] width 0 height 0
click at [139, 221] on label at bounding box center [135, 219] width 11 height 11
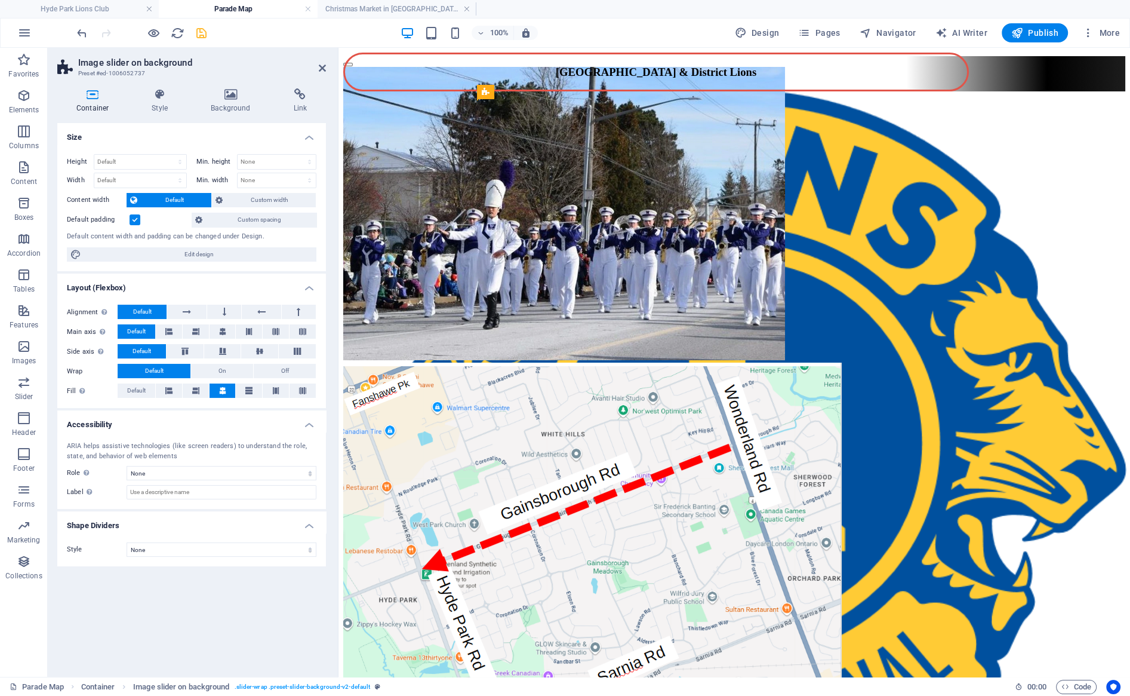
click at [0, 0] on input "Default padding" at bounding box center [0, 0] width 0 height 0
click at [288, 218] on span "Custom spacing" at bounding box center [259, 220] width 107 height 14
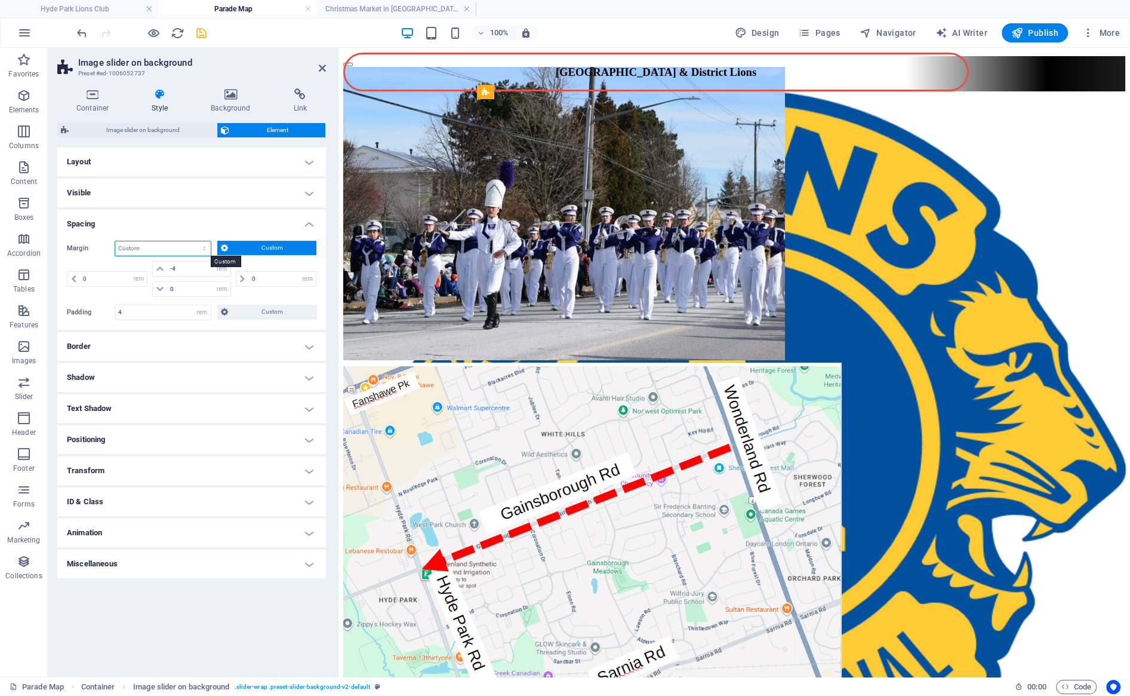
click at [115, 241] on select "Default auto px % rem vw vh Custom" at bounding box center [163, 248] width 96 height 14
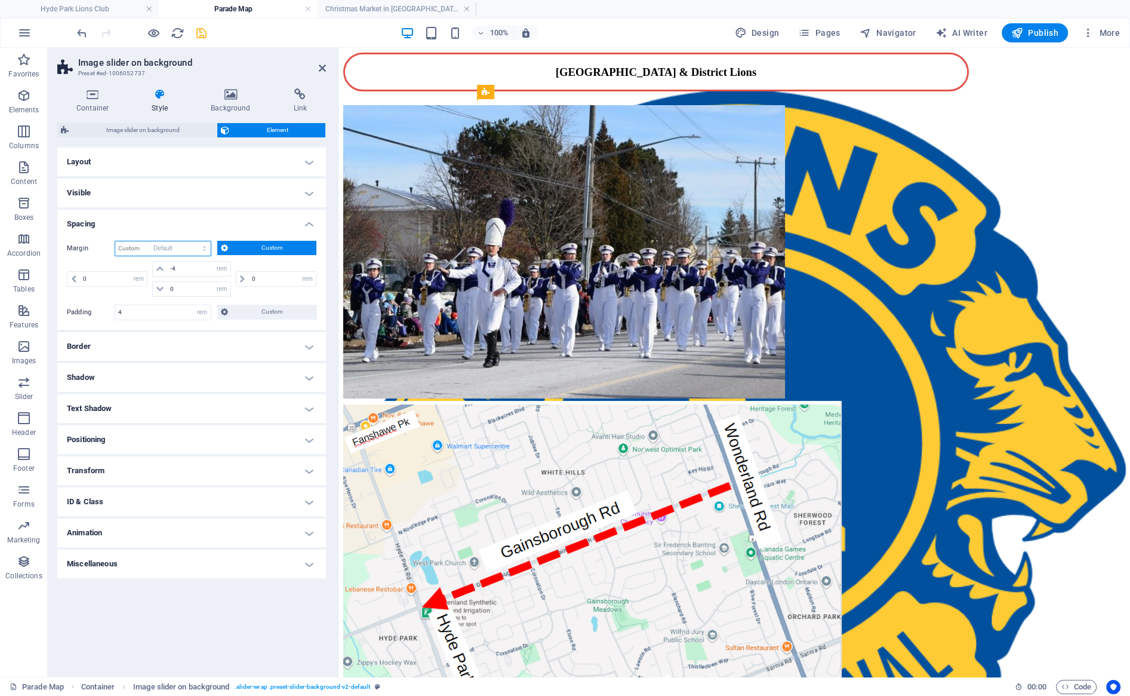
click option "Default" at bounding box center [0, 0] width 0 height 0
select select "DISABLED_OPTION_VALUE"
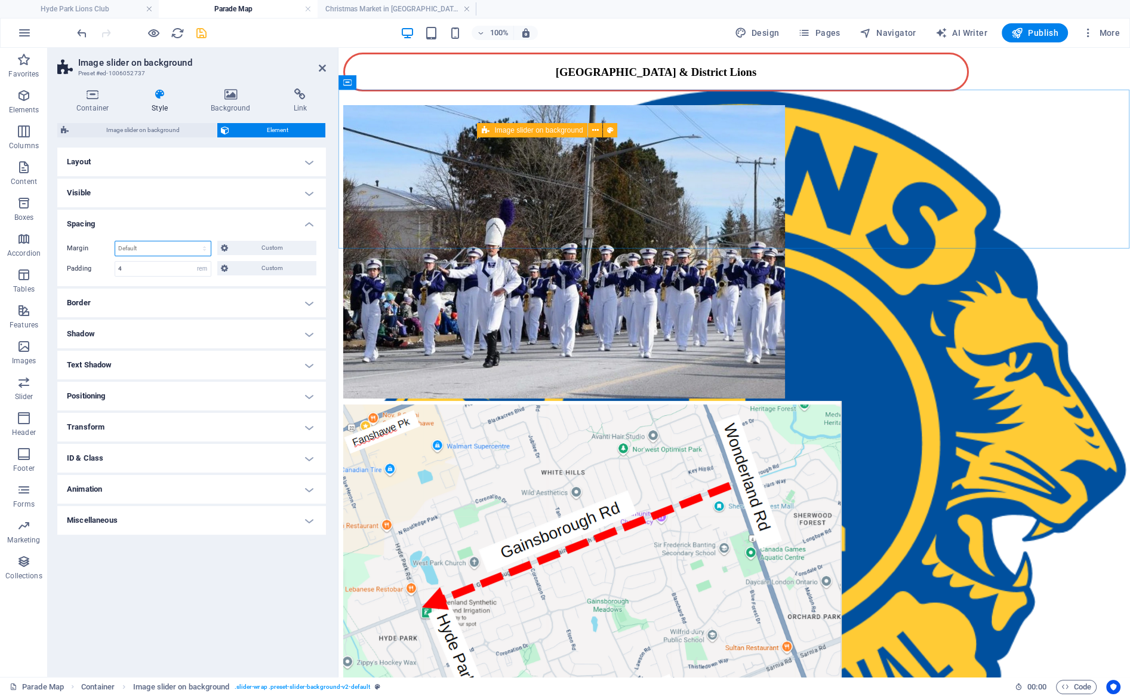
click at [487, 131] on icon at bounding box center [486, 130] width 8 height 14
click at [160, 95] on icon at bounding box center [160, 94] width 54 height 12
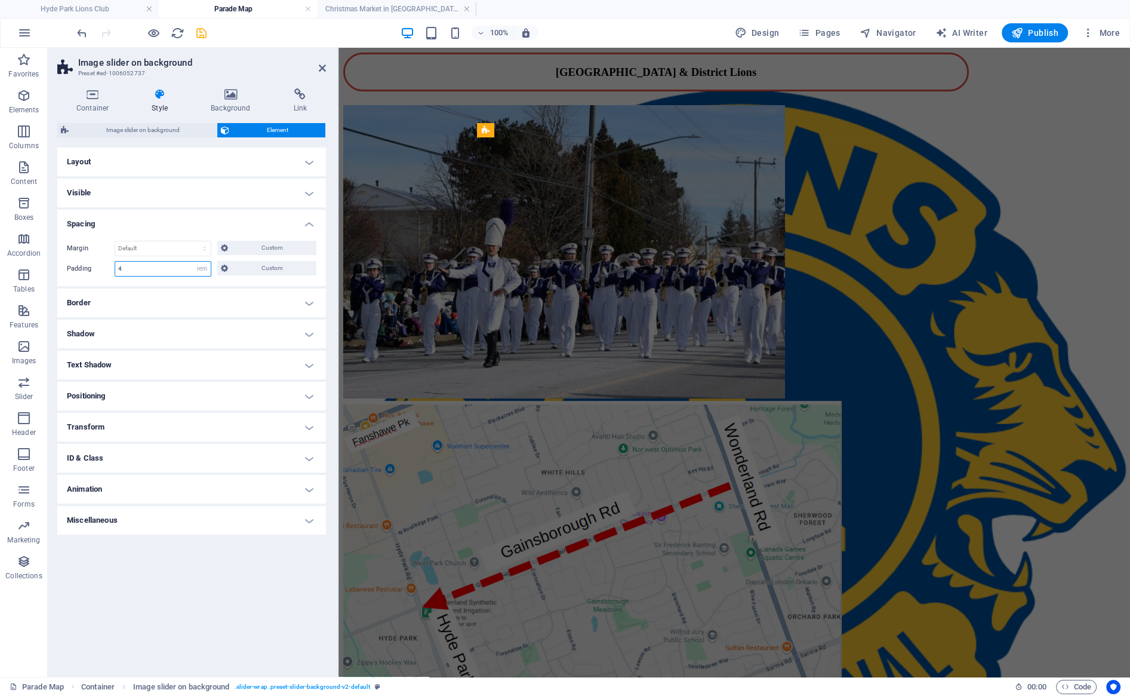
click at [161, 270] on input "4" at bounding box center [163, 268] width 96 height 14
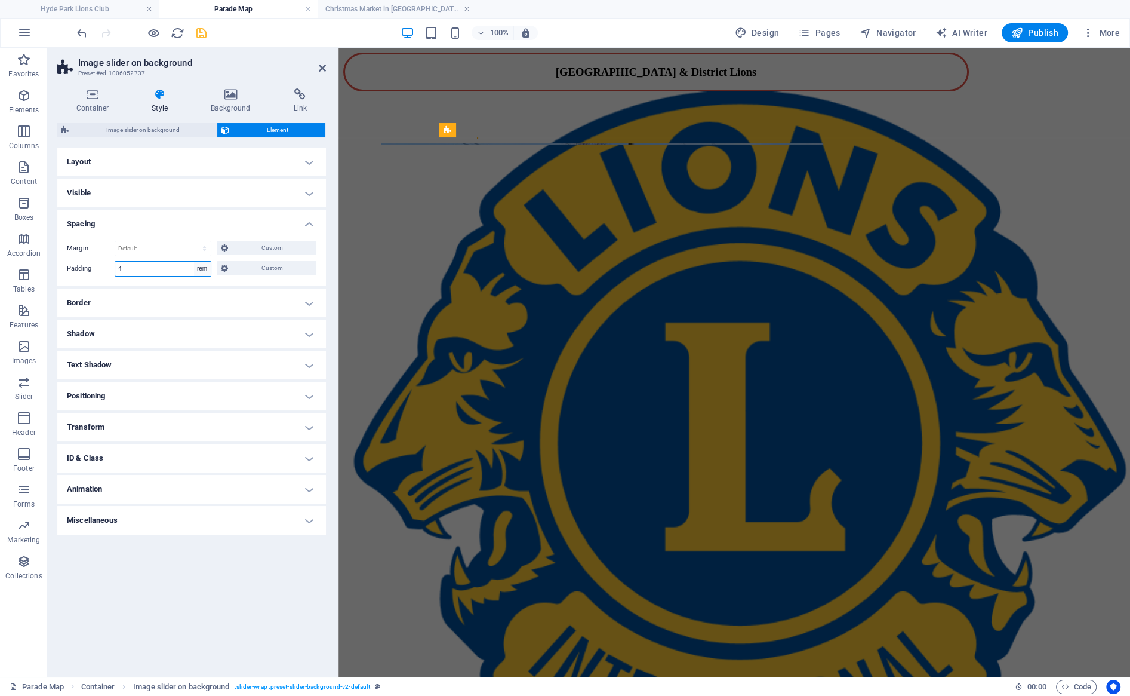
click at [194, 261] on select "Default px rem % vh vw Custom" at bounding box center [202, 268] width 17 height 14
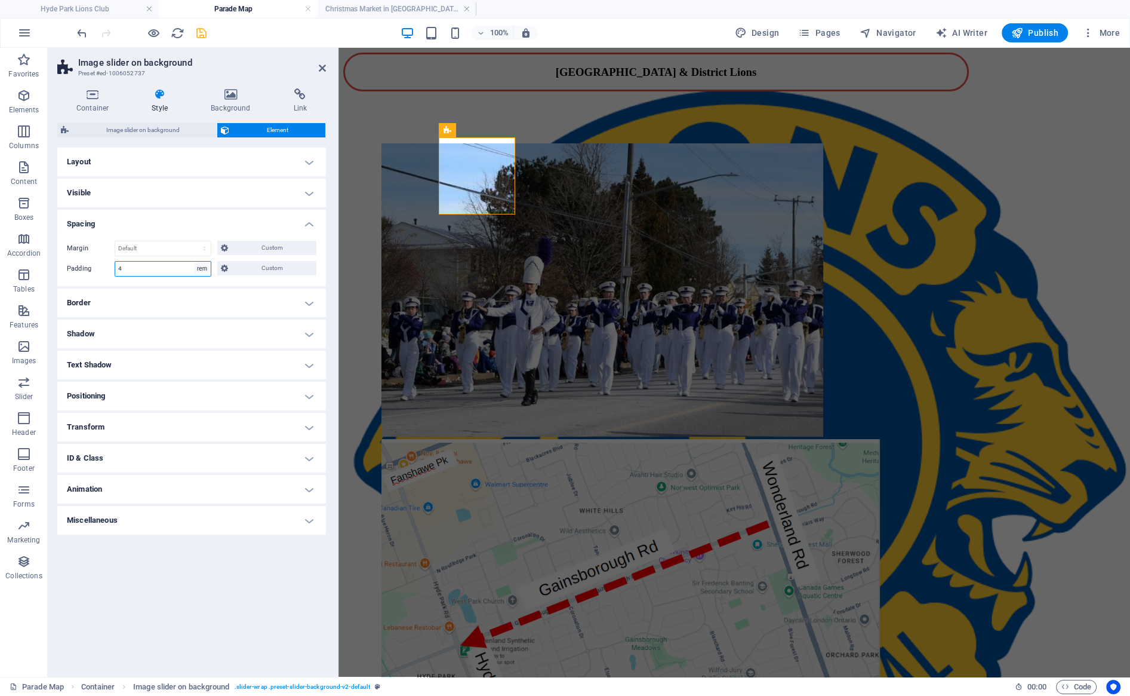
select select "default"
click option "Default" at bounding box center [0, 0] width 0 height 0
select select "DISABLED_OPTION_VALUE"
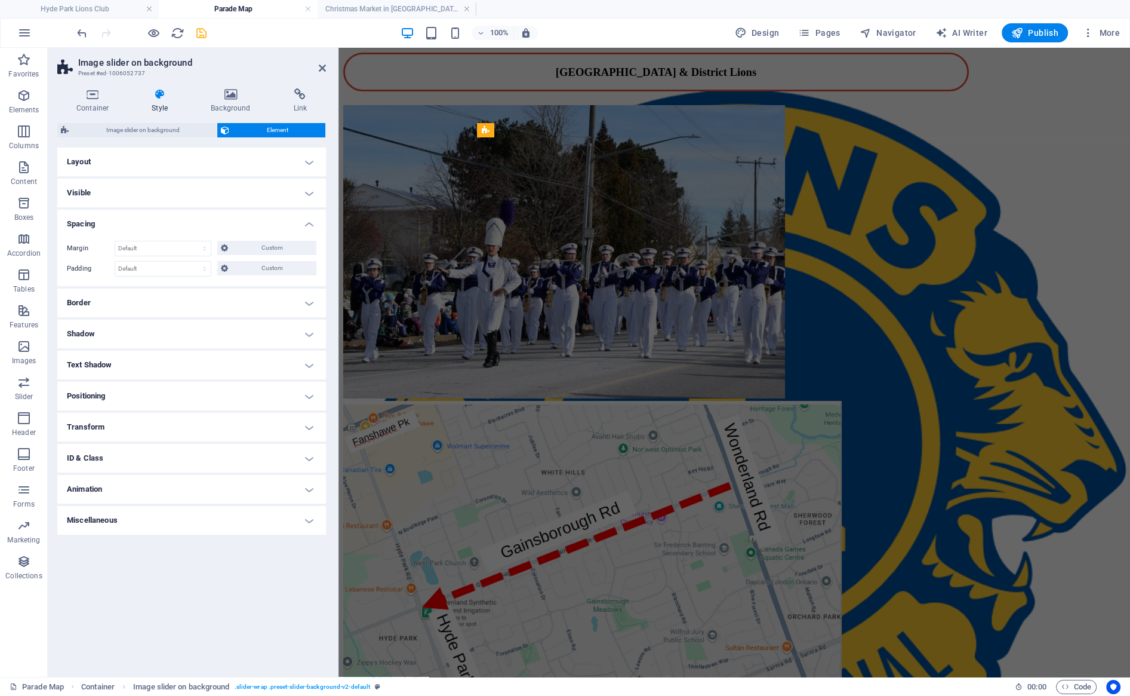
click at [205, 300] on h4 "Border" at bounding box center [191, 302] width 269 height 29
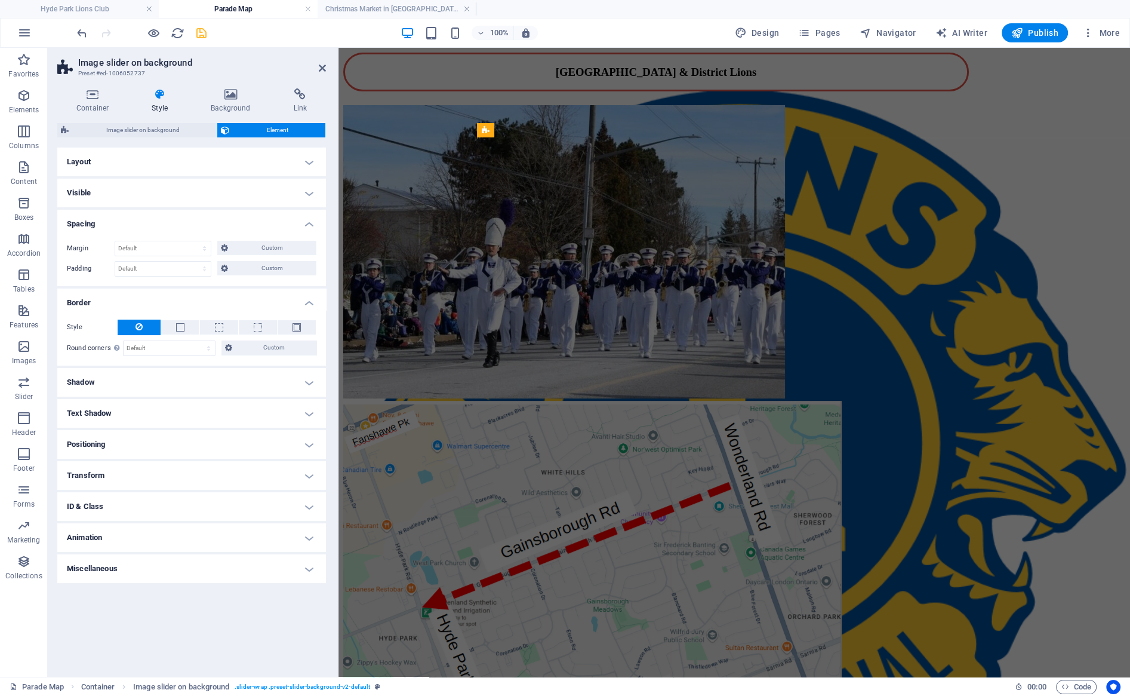
click at [136, 188] on h4 "Visible" at bounding box center [191, 193] width 269 height 29
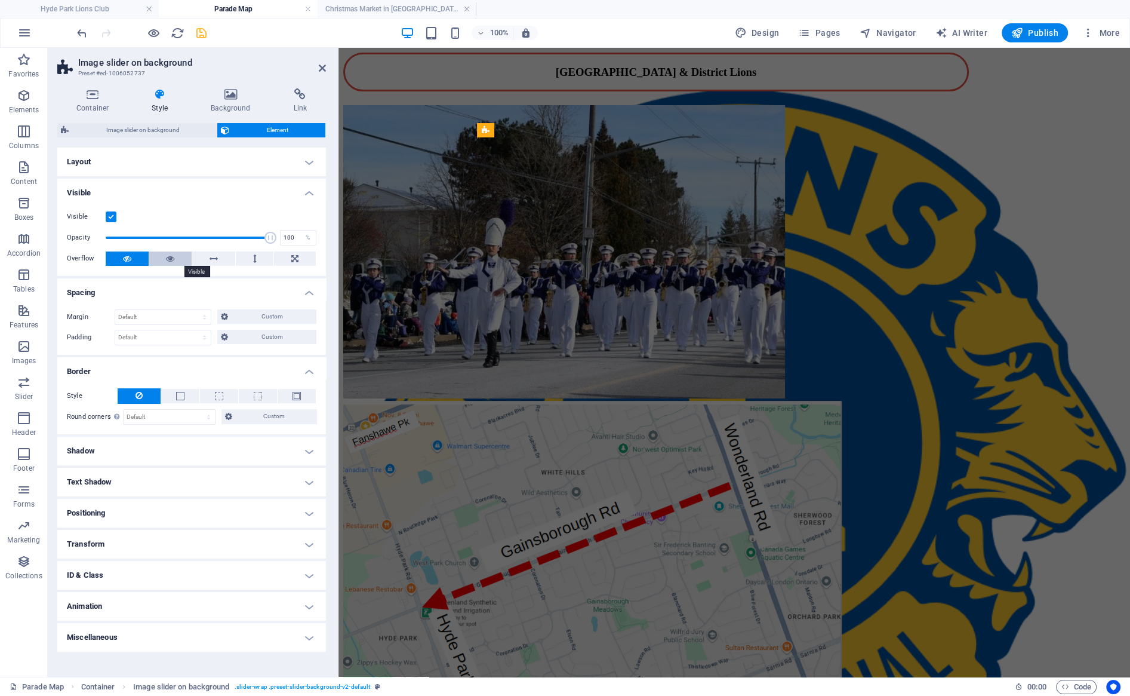
click at [172, 259] on icon at bounding box center [170, 258] width 8 height 14
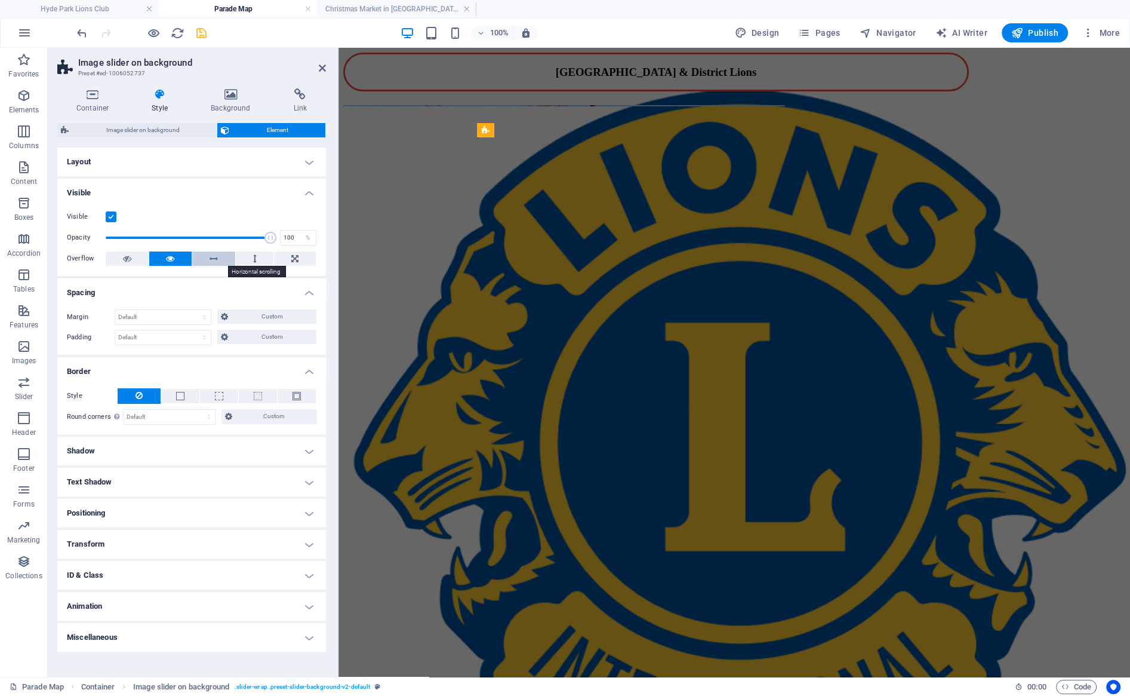
click at [211, 257] on icon at bounding box center [214, 258] width 8 height 14
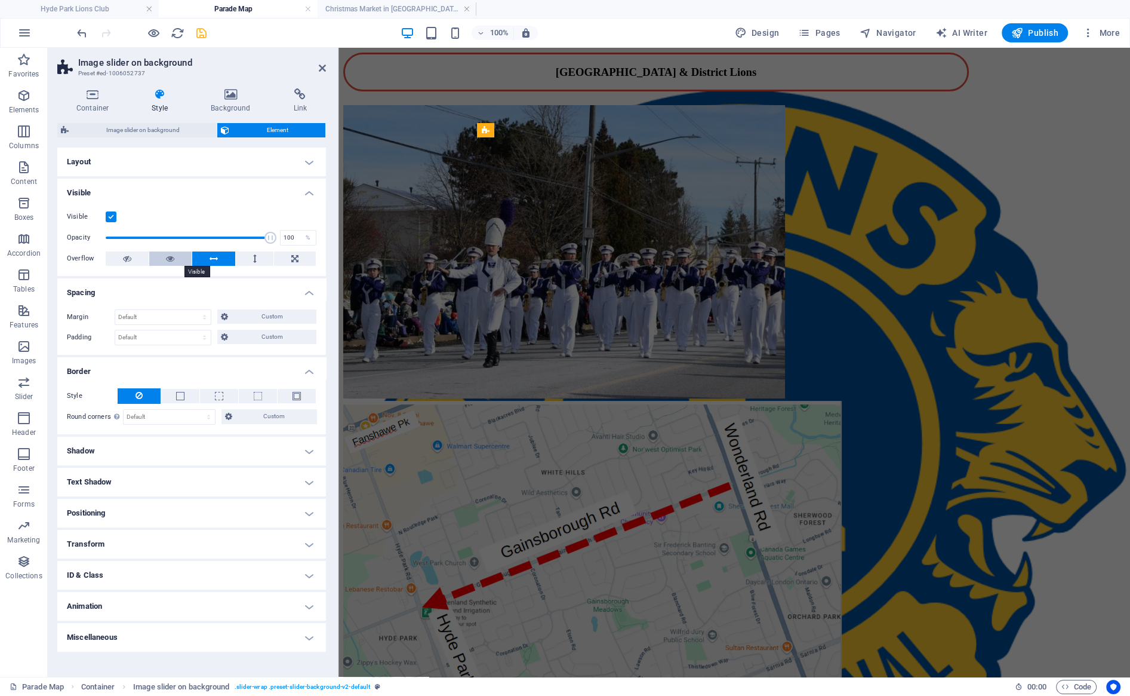
click at [173, 257] on icon at bounding box center [170, 258] width 8 height 14
click at [252, 257] on button at bounding box center [255, 258] width 38 height 14
click at [294, 257] on icon at bounding box center [294, 258] width 7 height 14
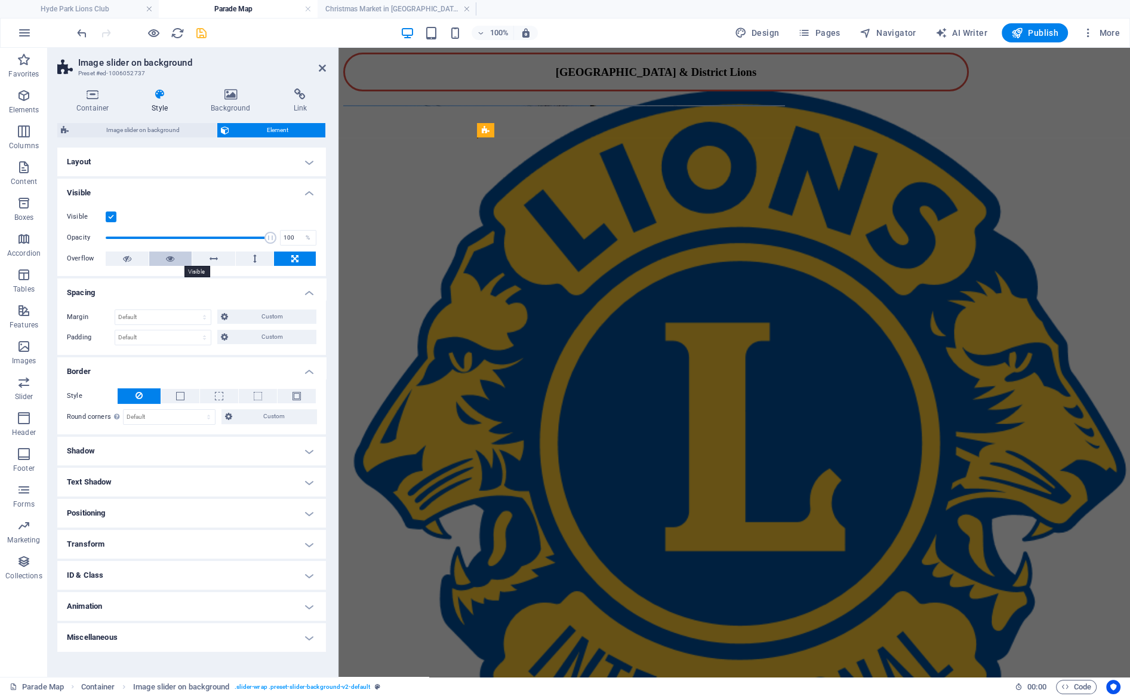
click at [170, 263] on icon at bounding box center [170, 258] width 8 height 14
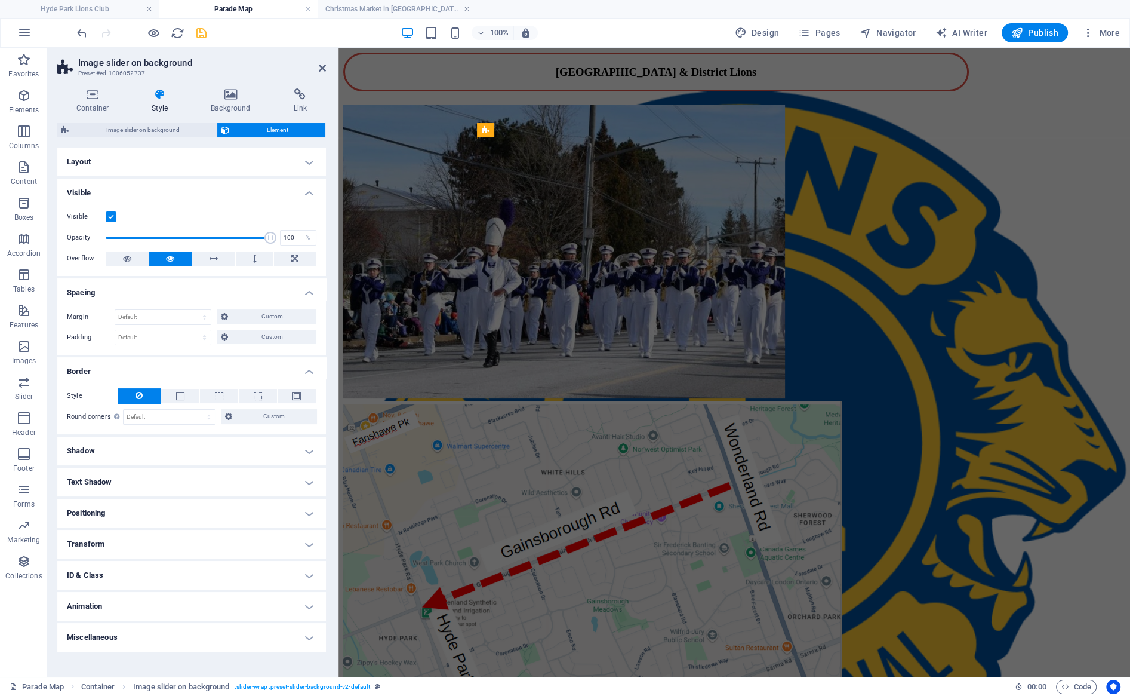
click at [183, 448] on h4 "Shadow" at bounding box center [191, 450] width 269 height 29
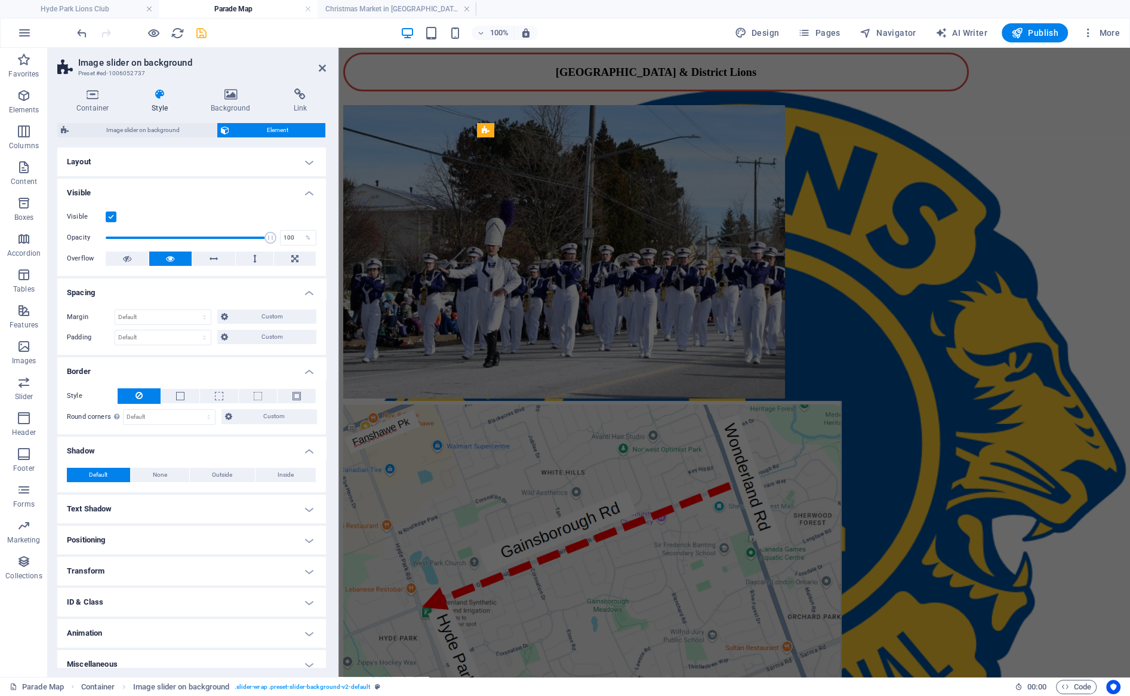
click at [155, 494] on h4 "Text Shadow" at bounding box center [191, 508] width 269 height 29
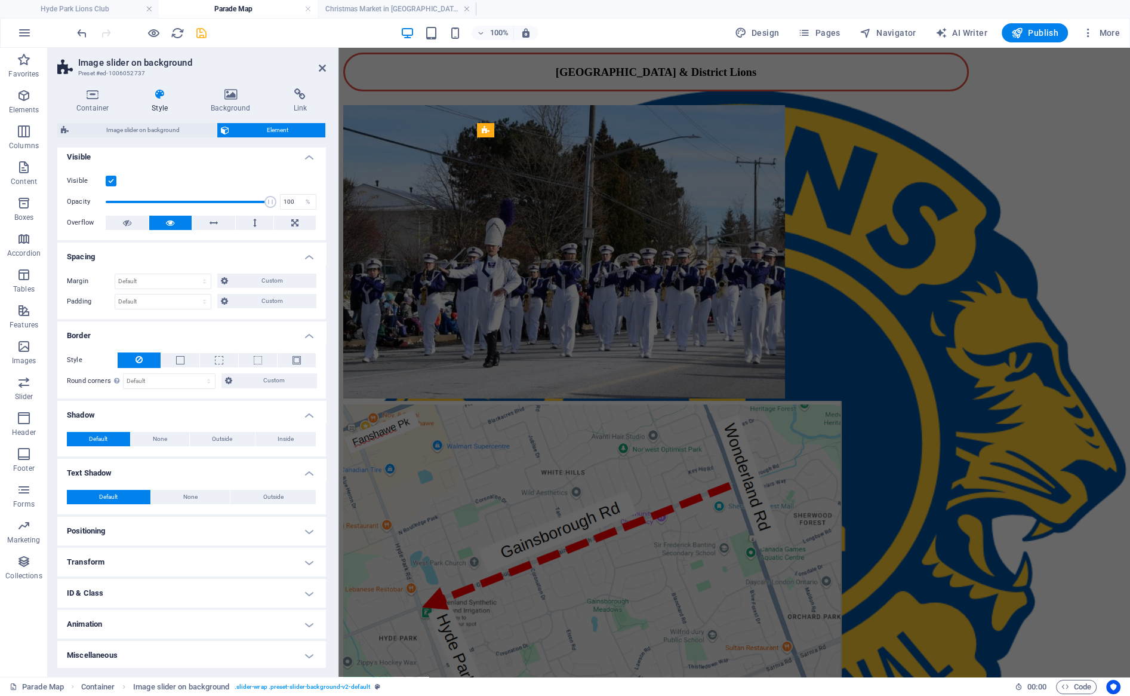
scroll to position [37, 0]
click at [171, 515] on h4 "Positioning" at bounding box center [191, 529] width 269 height 29
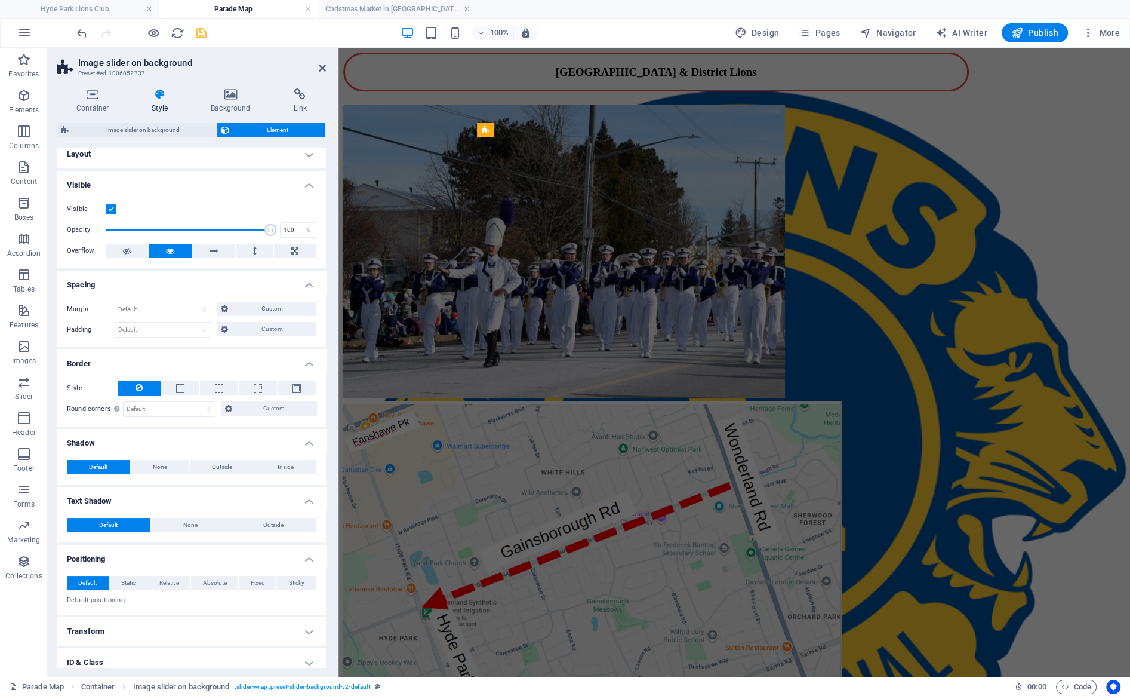
scroll to position [0, 0]
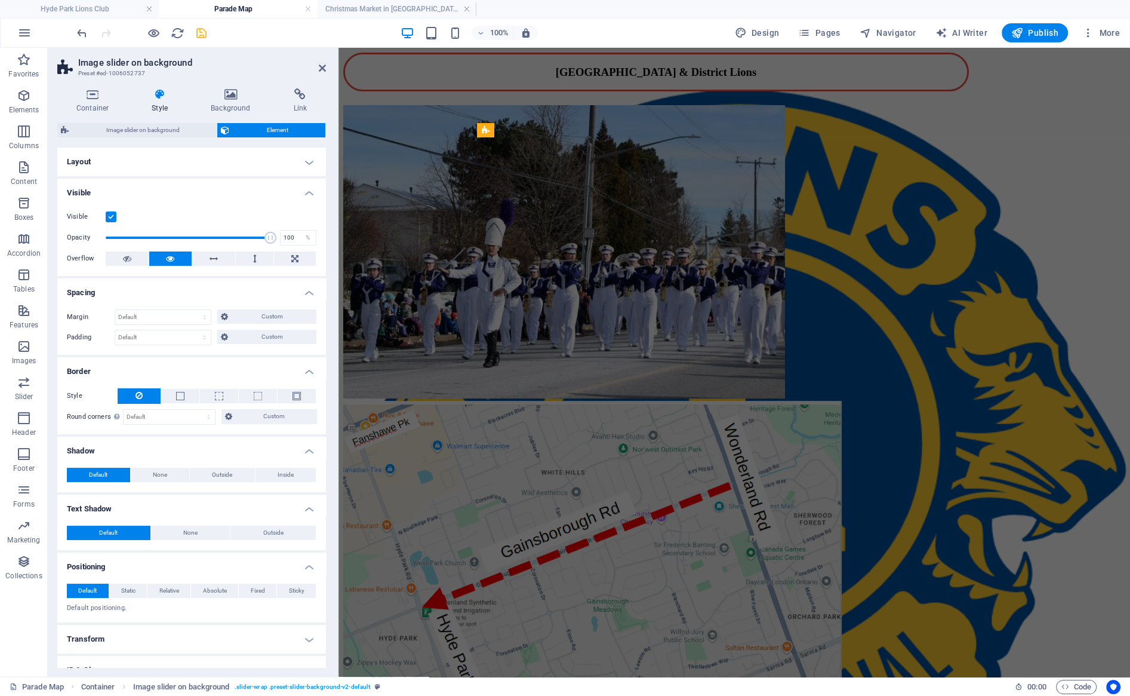
click at [313, 159] on h4 "Layout" at bounding box center [191, 161] width 269 height 29
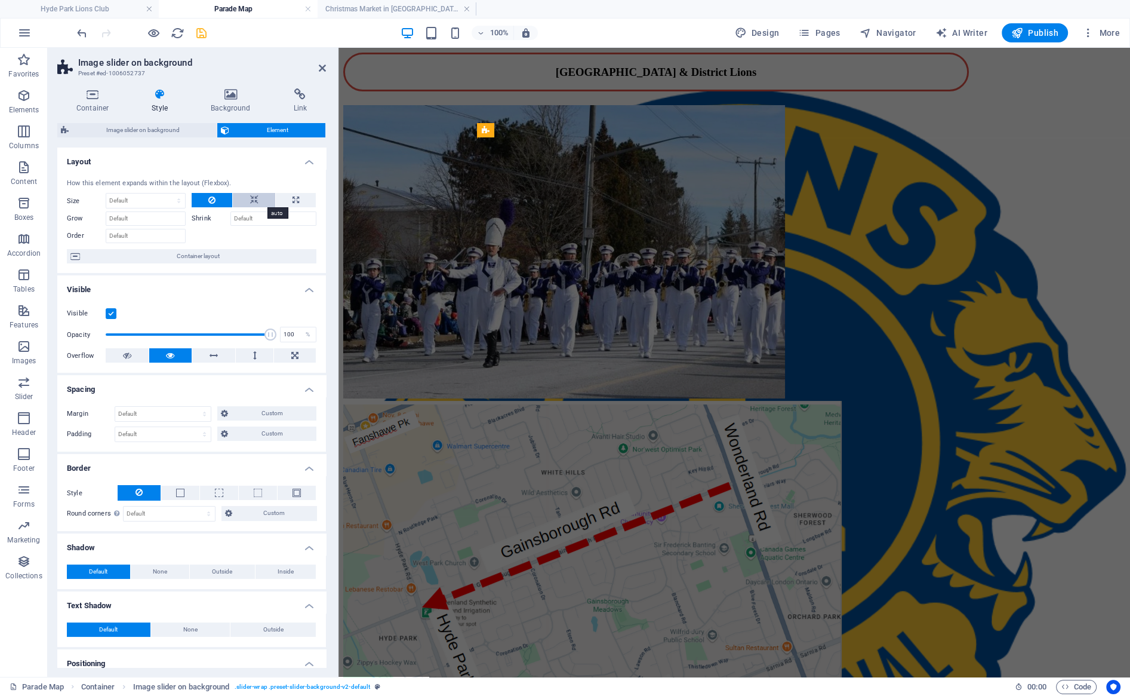
click at [254, 201] on icon at bounding box center [254, 200] width 8 height 14
click at [282, 203] on button at bounding box center [296, 200] width 40 height 14
type input "100"
select select "%"
click at [259, 199] on button at bounding box center [254, 200] width 42 height 14
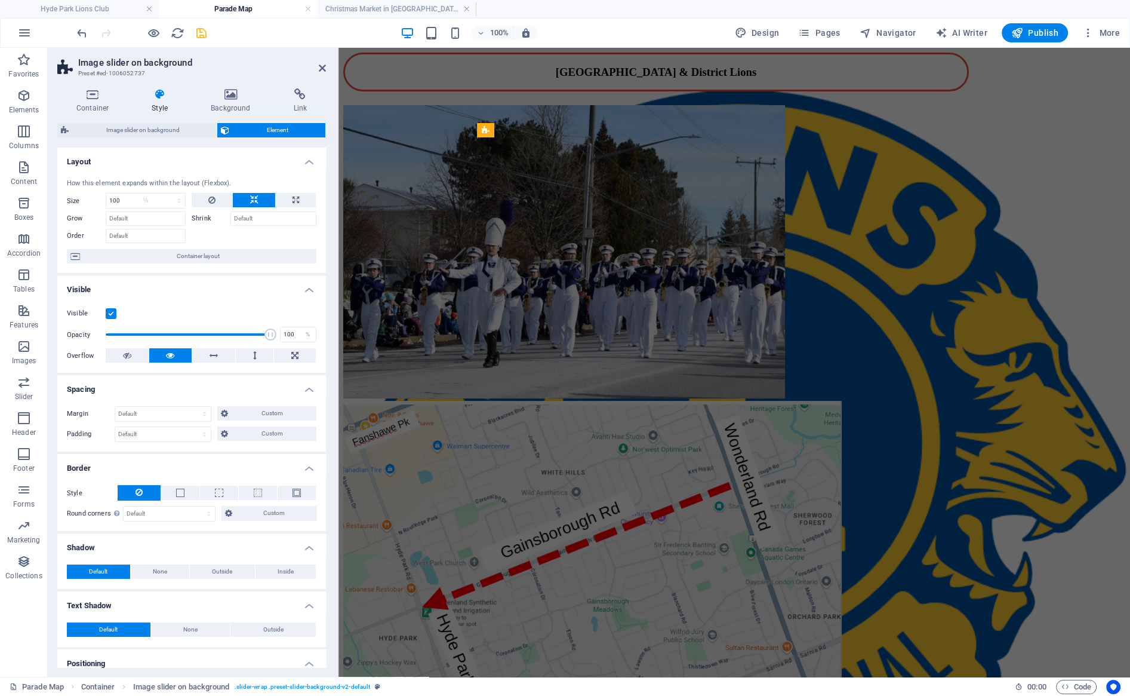
select select "DISABLED_OPTION_VALUE"
click at [165, 125] on span "Image slider on background" at bounding box center [142, 130] width 141 height 14
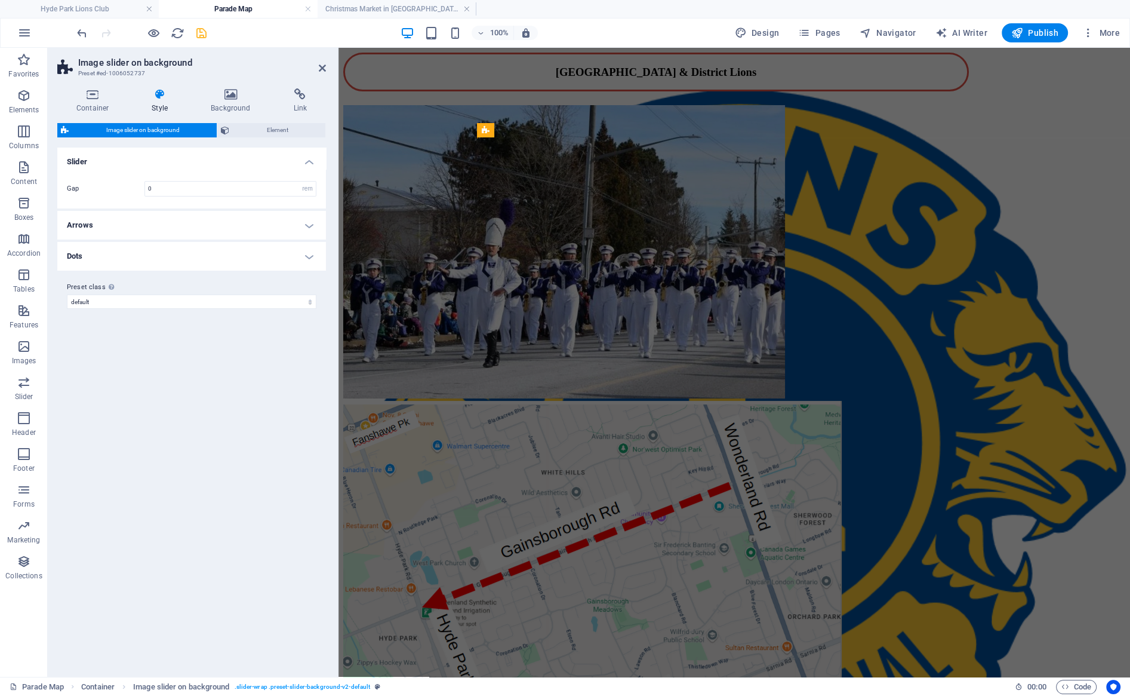
click at [175, 220] on h4 "Arrows" at bounding box center [191, 225] width 269 height 29
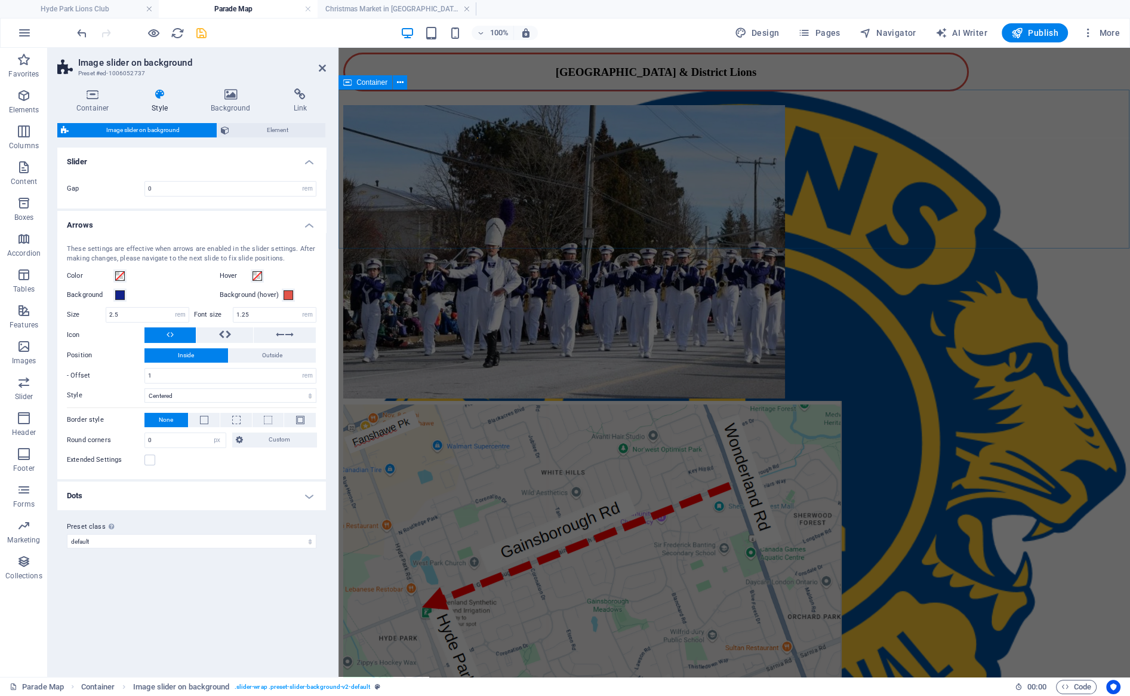
click at [420, 114] on div "1 2 [GEOGRAPHIC_DATA] & DISTRICT LIONS' SANTA CLAUS PARADE [DATE]" at bounding box center [734, 165] width 782 height 142
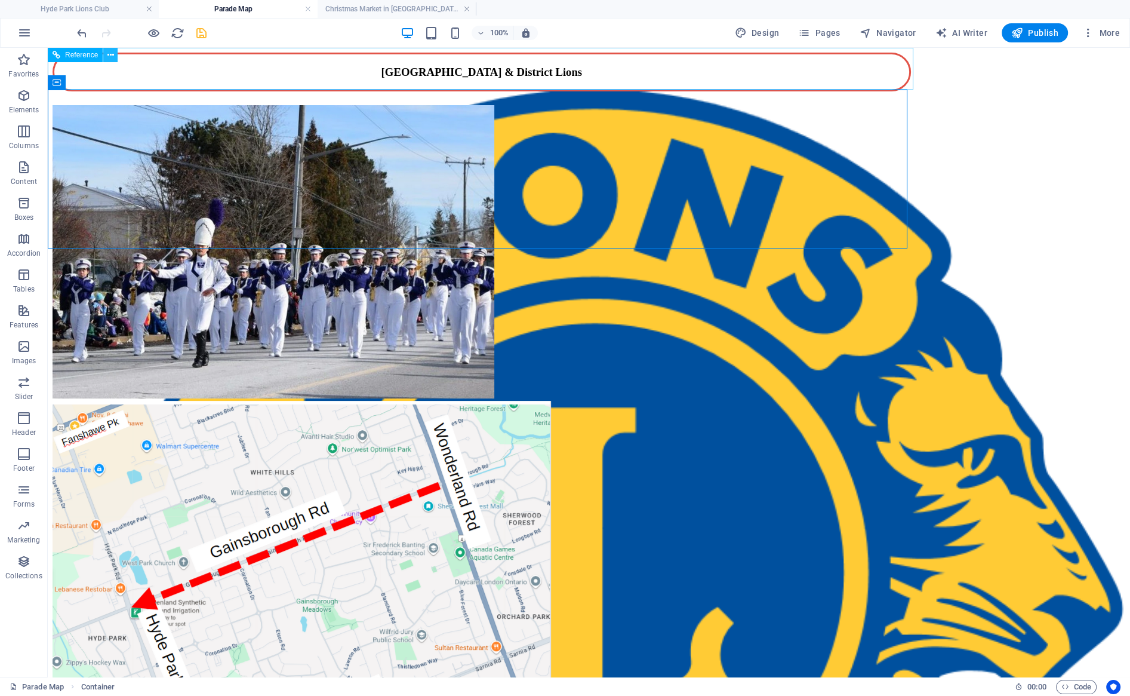
click at [110, 54] on icon at bounding box center [110, 55] width 7 height 13
click at [542, 246] on html "[GEOGRAPHIC_DATA] & District Lions 1 2 [GEOGRAPHIC_DATA] & DISTRICT LIONS' SANT…" at bounding box center [589, 147] width 1082 height 198
click at [311, 132] on icon at bounding box center [311, 130] width 7 height 13
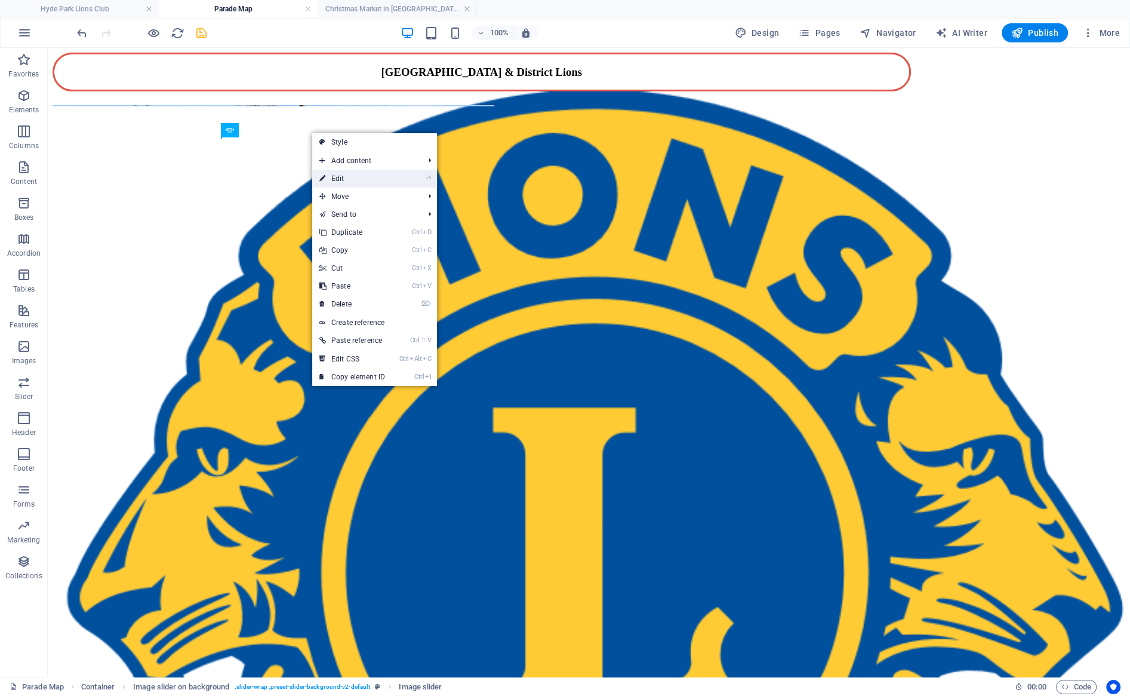
click at [356, 174] on link "⏎ Edit" at bounding box center [352, 179] width 80 height 18
select select "px"
select select "ms"
select select "s"
select select "progressive"
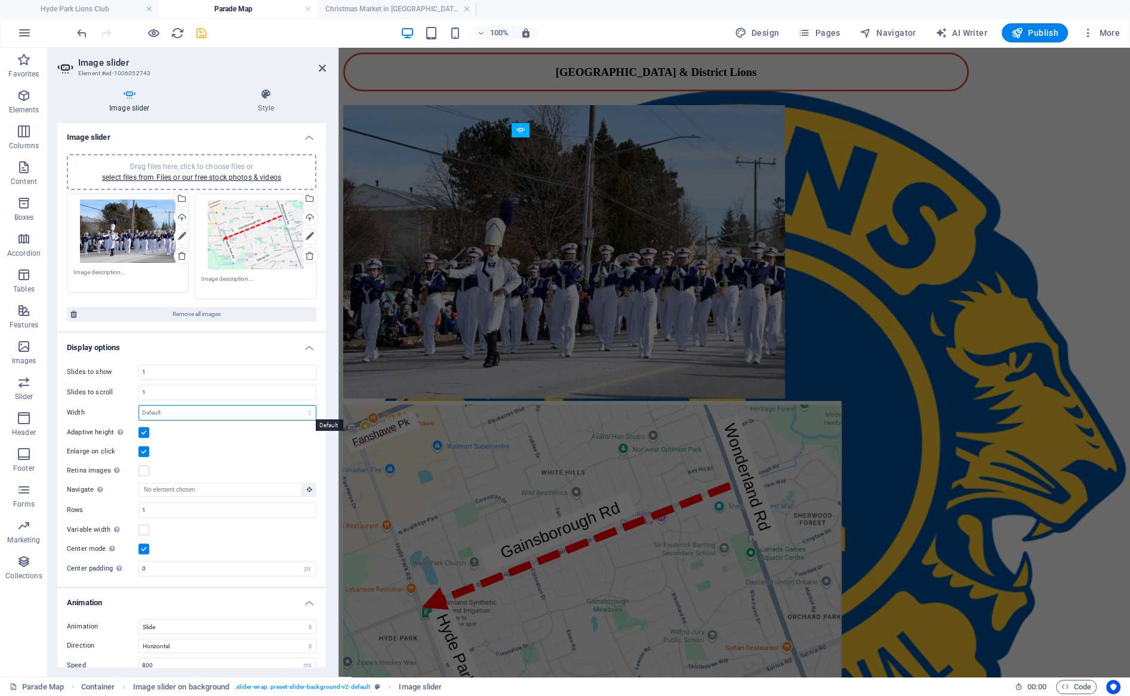
click at [139, 405] on select "Default px % rem em vw vh" at bounding box center [227, 412] width 177 height 14
select select "rem"
click option "rem" at bounding box center [0, 0] width 0 height 0
type input "50"
click at [145, 433] on label at bounding box center [144, 432] width 11 height 11
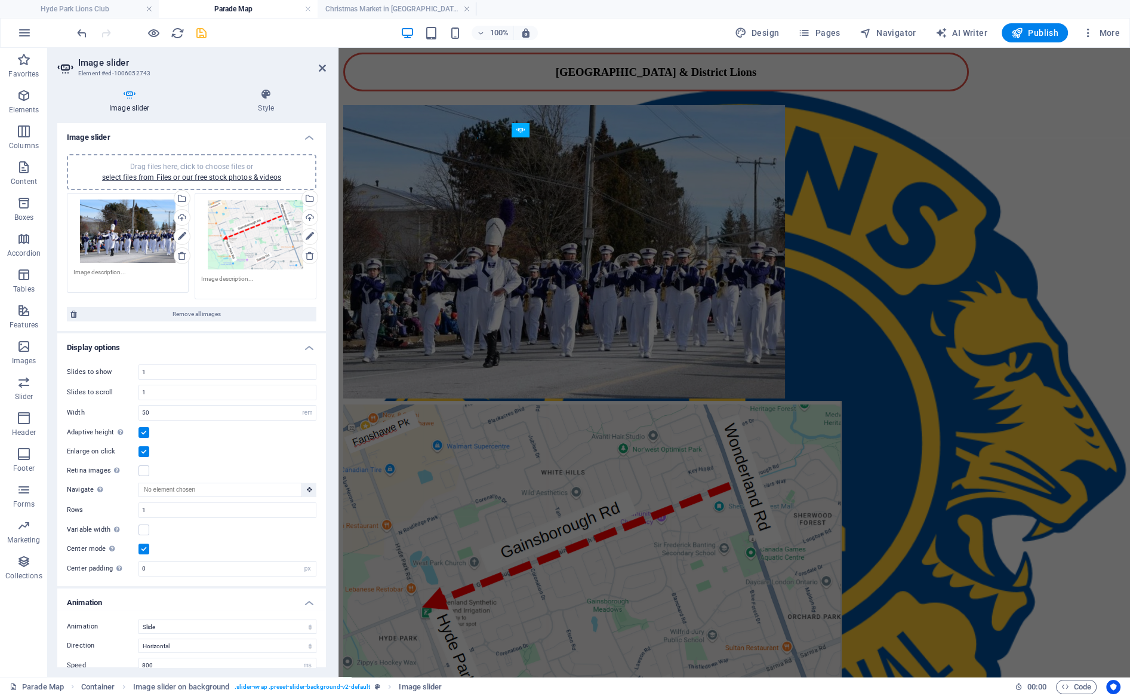
click at [0, 0] on input "Adaptive height Automatically adjust the height for single slide horizontal sli…" at bounding box center [0, 0] width 0 height 0
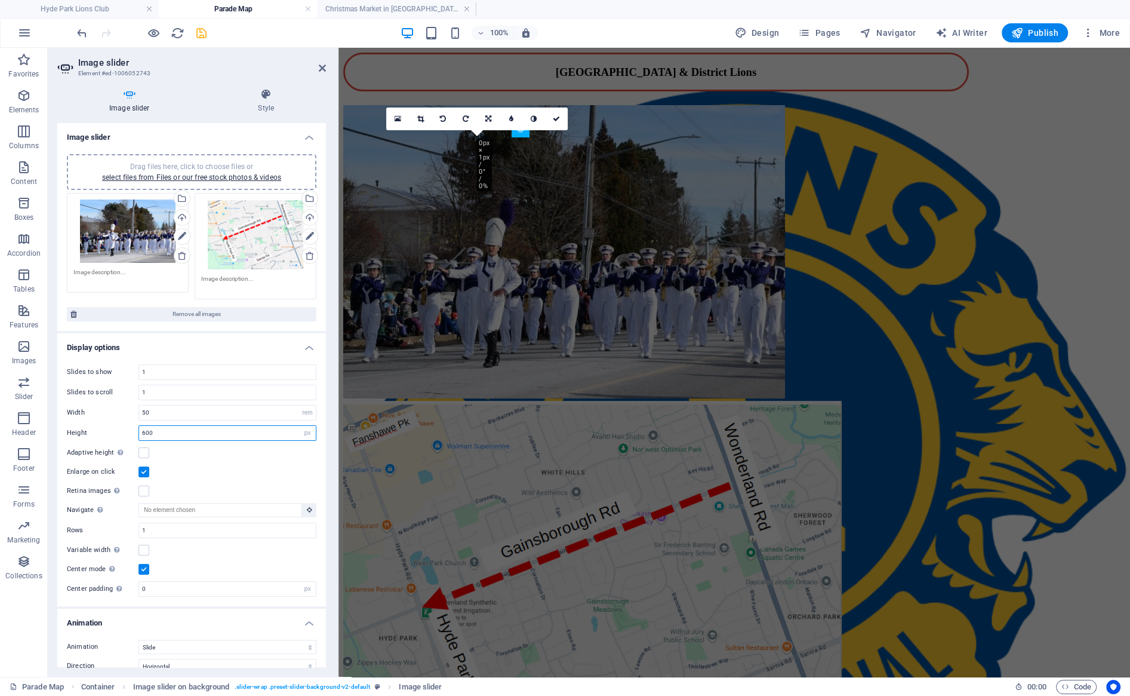
click at [153, 433] on input "600" at bounding box center [227, 433] width 177 height 14
drag, startPoint x: 148, startPoint y: 436, endPoint x: 162, endPoint y: 444, distance: 15.8
click at [150, 436] on input "600" at bounding box center [227, 433] width 177 height 14
click at [230, 432] on input "60" at bounding box center [227, 433] width 177 height 14
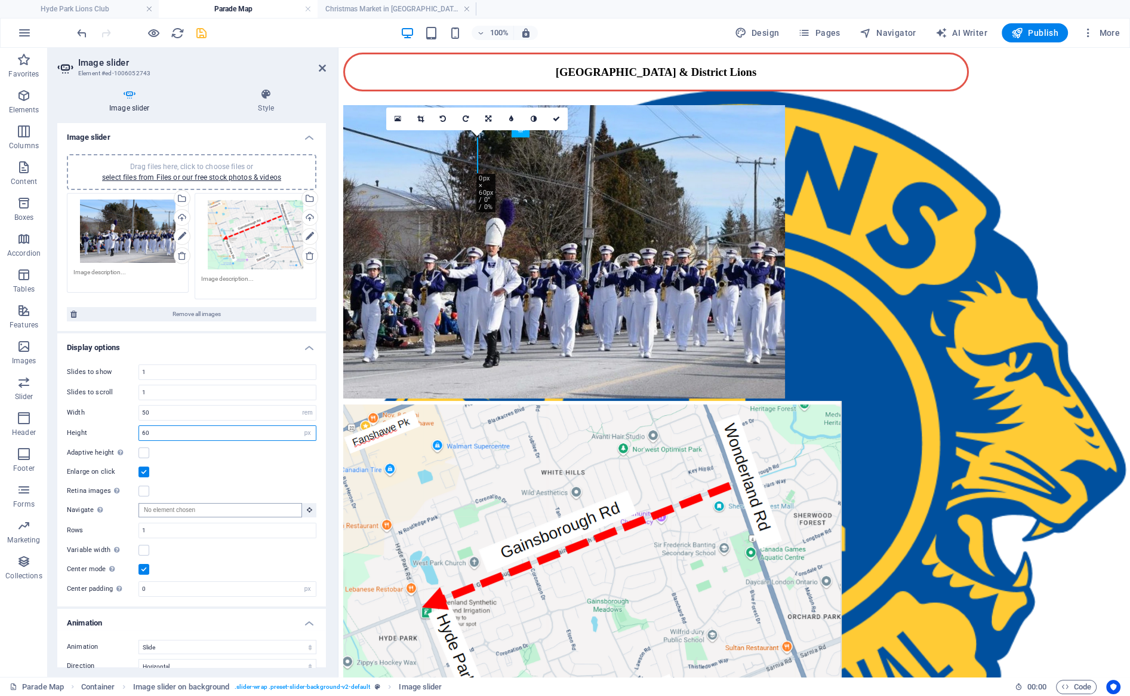
type input "60"
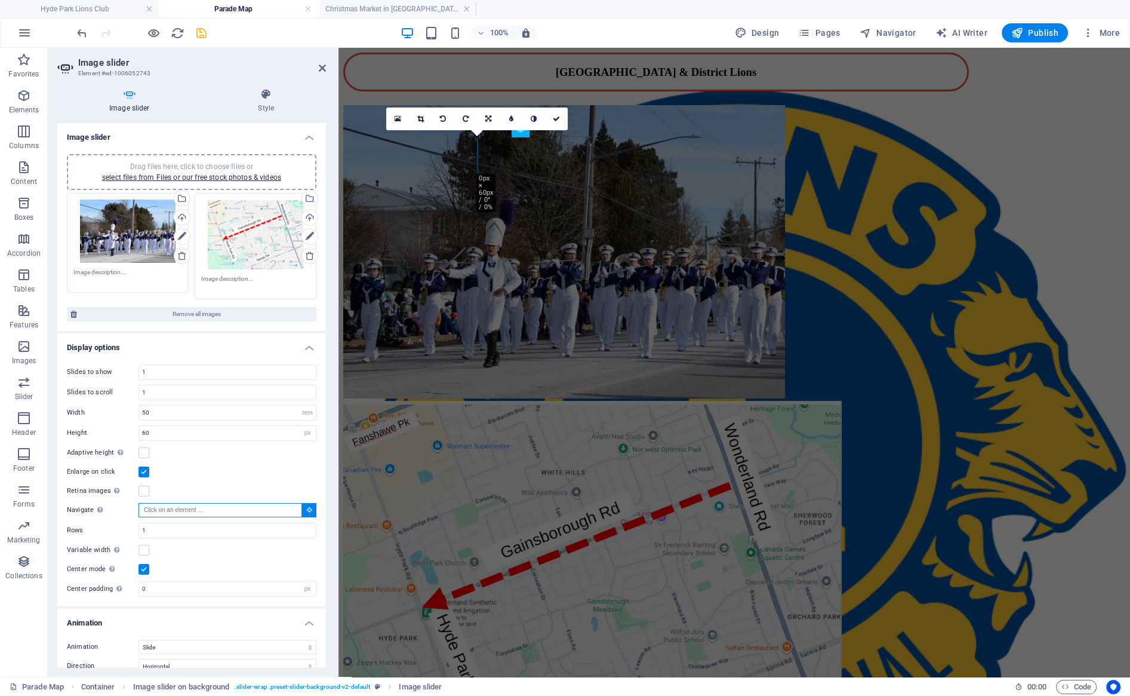
click at [263, 512] on input "Navigate Select another slider to be navigated by this one" at bounding box center [221, 510] width 164 height 14
click at [309, 512] on icon at bounding box center [309, 509] width 5 height 6
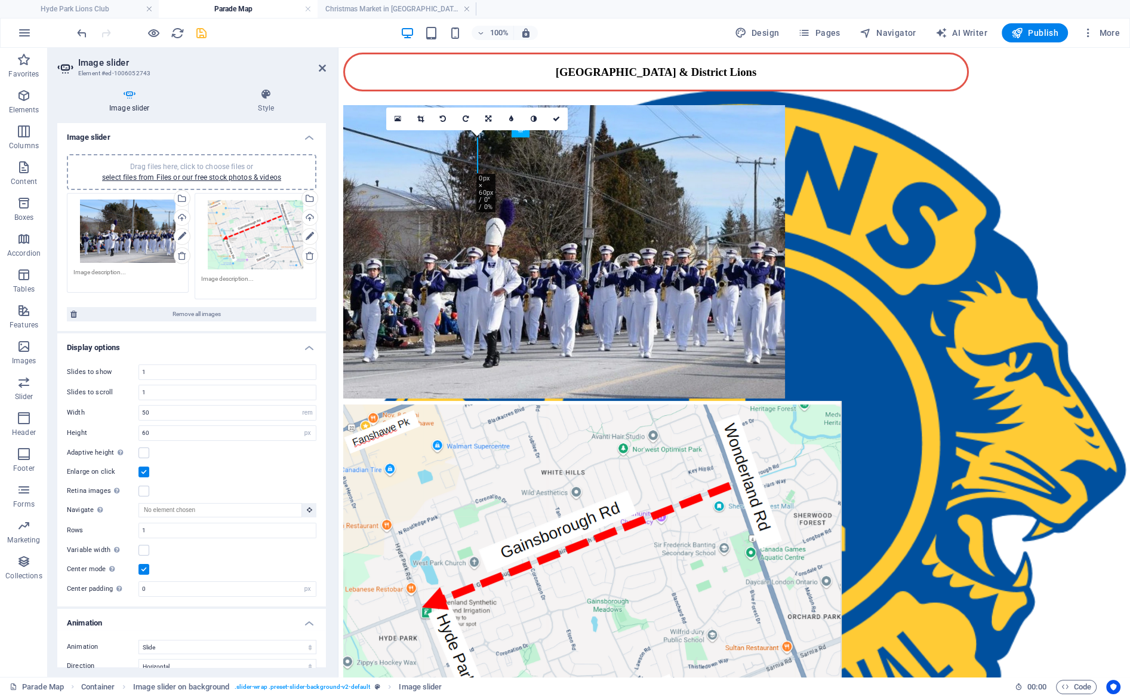
click at [145, 568] on label at bounding box center [144, 569] width 11 height 11
click at [0, 0] on input "Center mode Enables centered view with partial previous/next slide. Use with od…" at bounding box center [0, 0] width 0 height 0
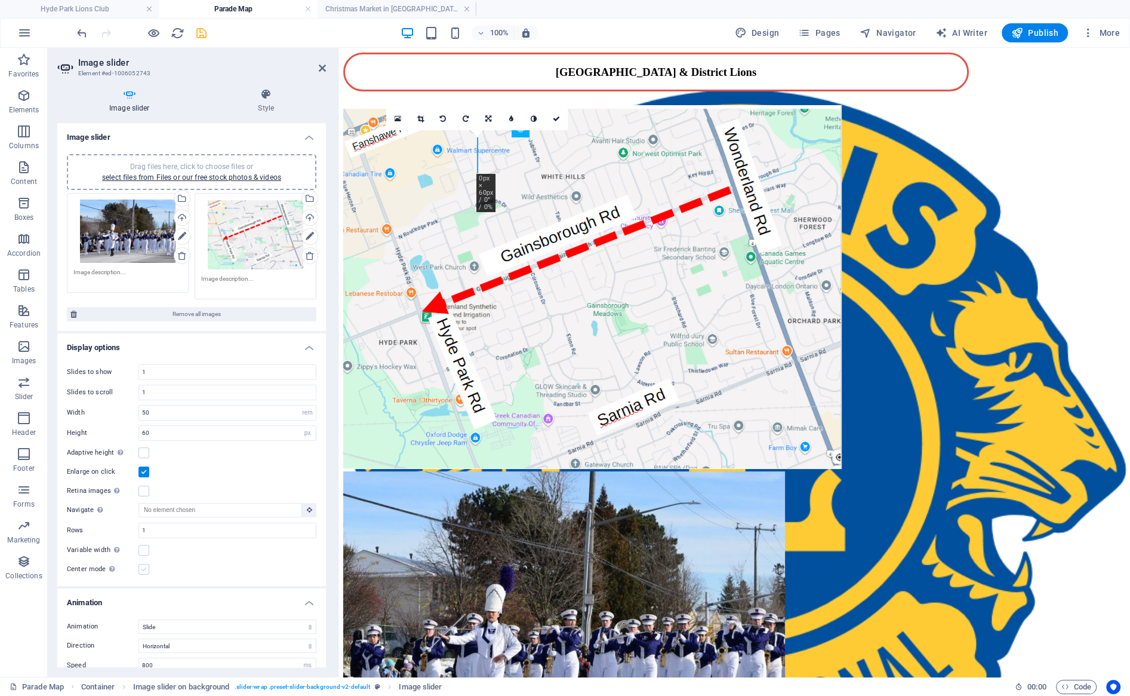
click at [145, 568] on label at bounding box center [144, 569] width 11 height 11
click at [0, 0] on input "Center mode Enables centered view with partial previous/next slide. Use with od…" at bounding box center [0, 0] width 0 height 0
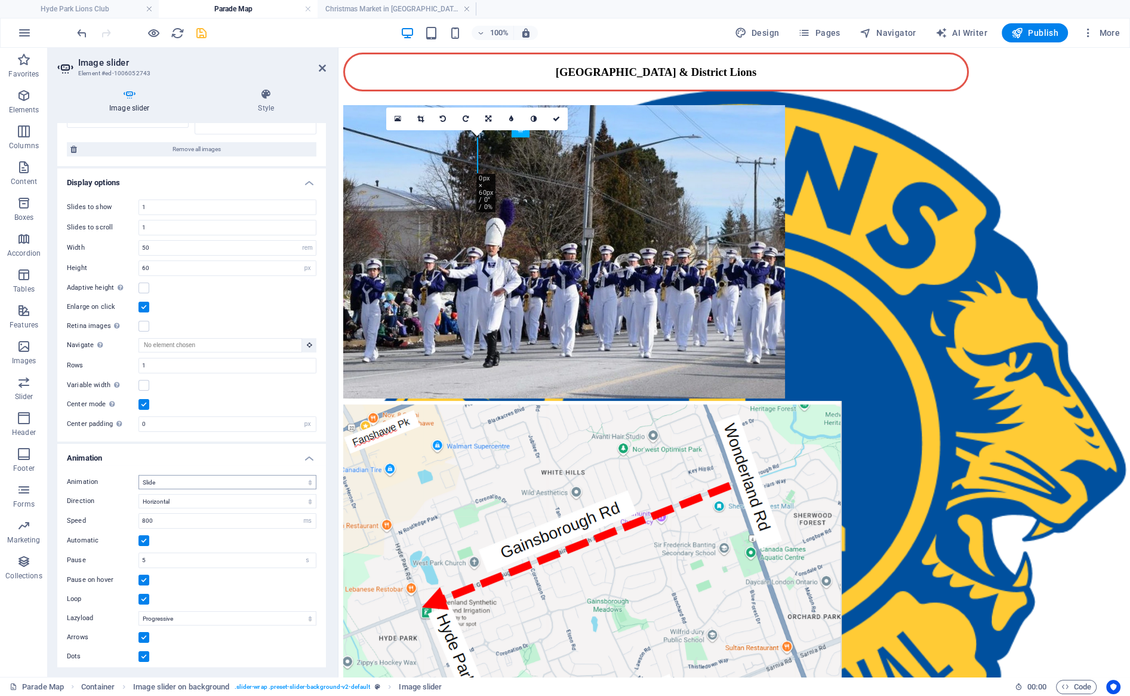
scroll to position [169, 0]
click at [142, 593] on label at bounding box center [144, 594] width 11 height 11
click at [0, 0] on input "Loop" at bounding box center [0, 0] width 0 height 0
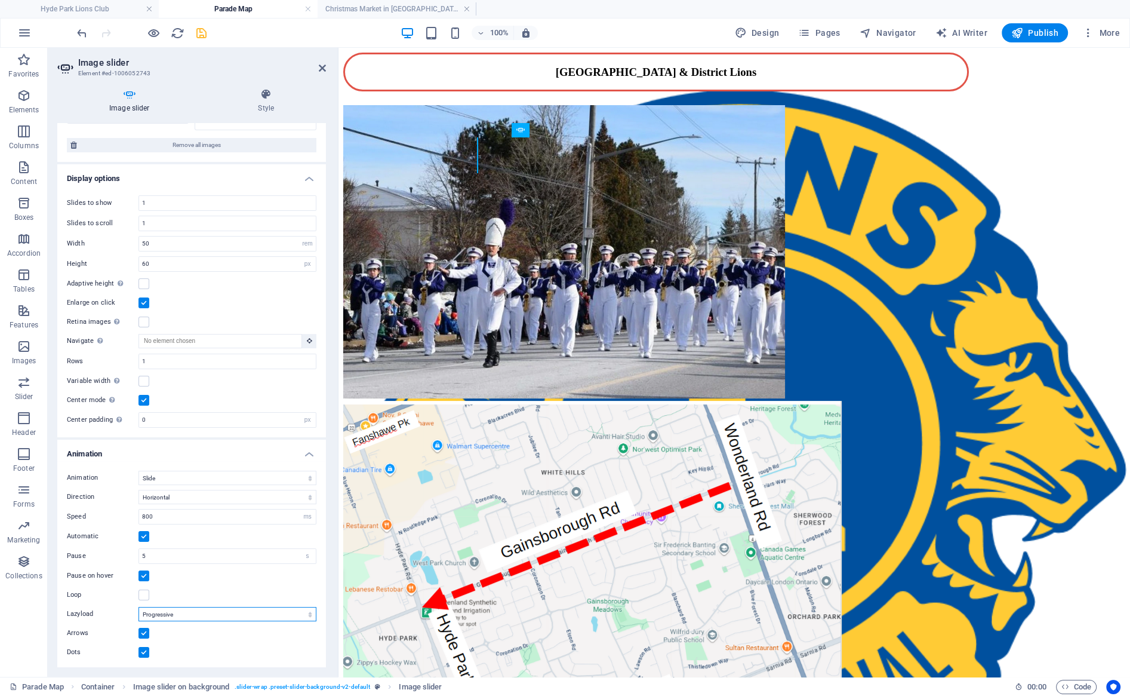
click at [139, 607] on select "Off On demand Progressive" at bounding box center [228, 614] width 178 height 14
click at [205, 611] on select "Off On demand Progressive" at bounding box center [228, 614] width 178 height 14
click at [143, 648] on label at bounding box center [144, 652] width 11 height 11
click at [0, 0] on input "Dots" at bounding box center [0, 0] width 0 height 0
click at [143, 648] on label at bounding box center [144, 652] width 11 height 11
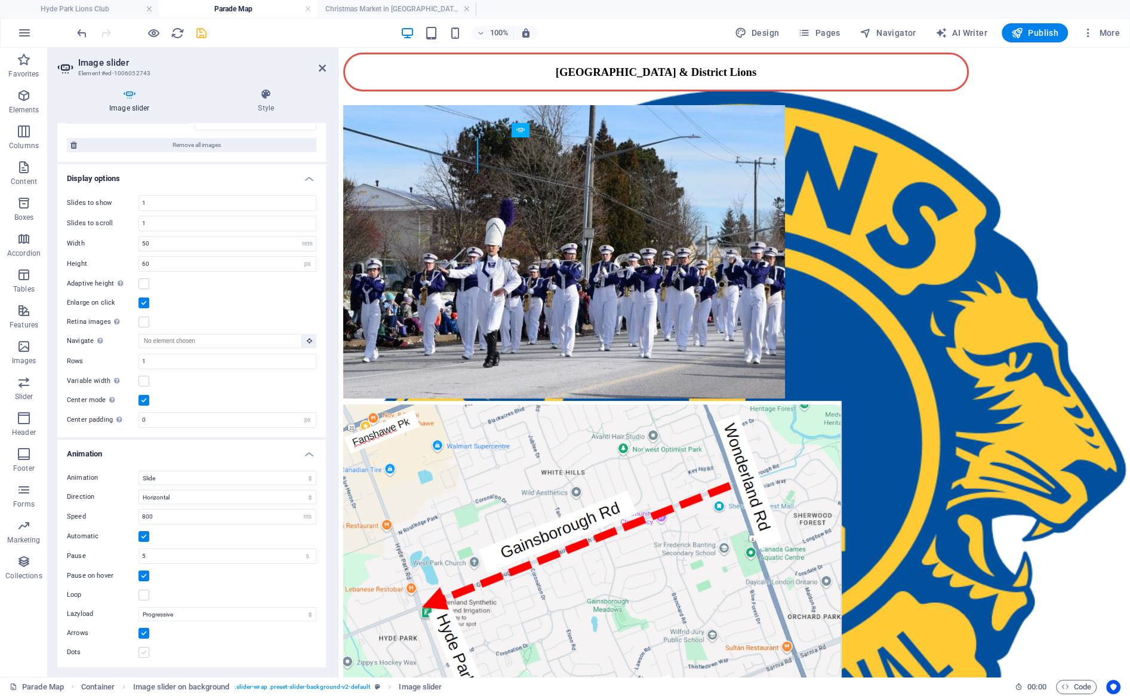
click at [0, 0] on input "Dots" at bounding box center [0, 0] width 0 height 0
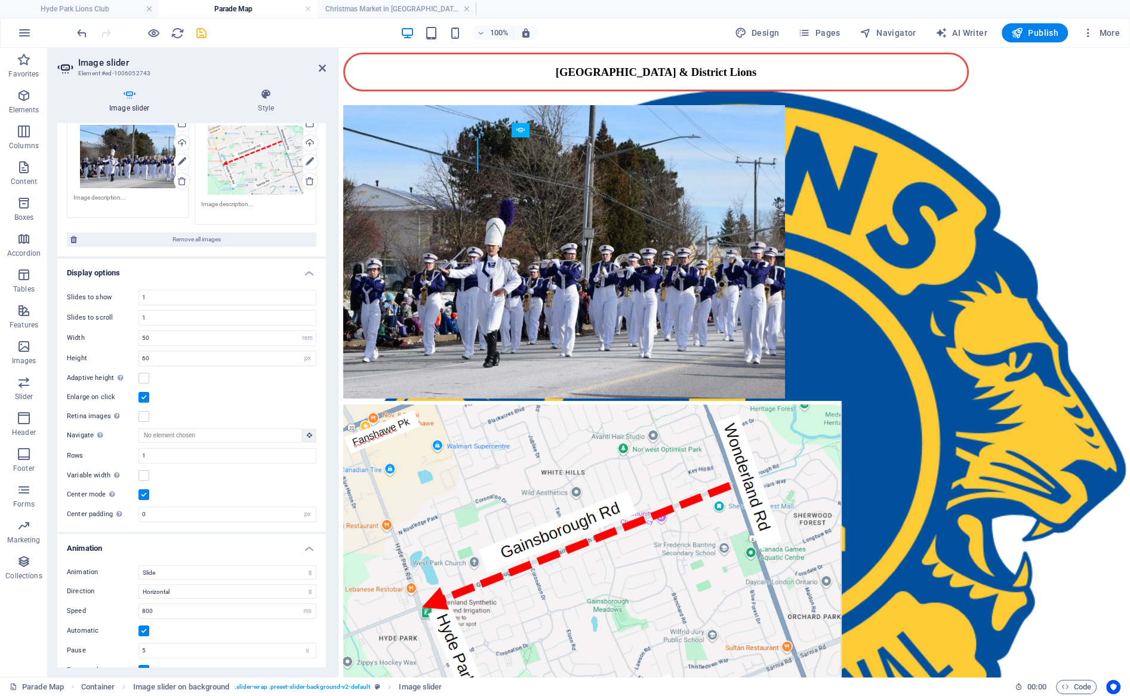
scroll to position [62, 0]
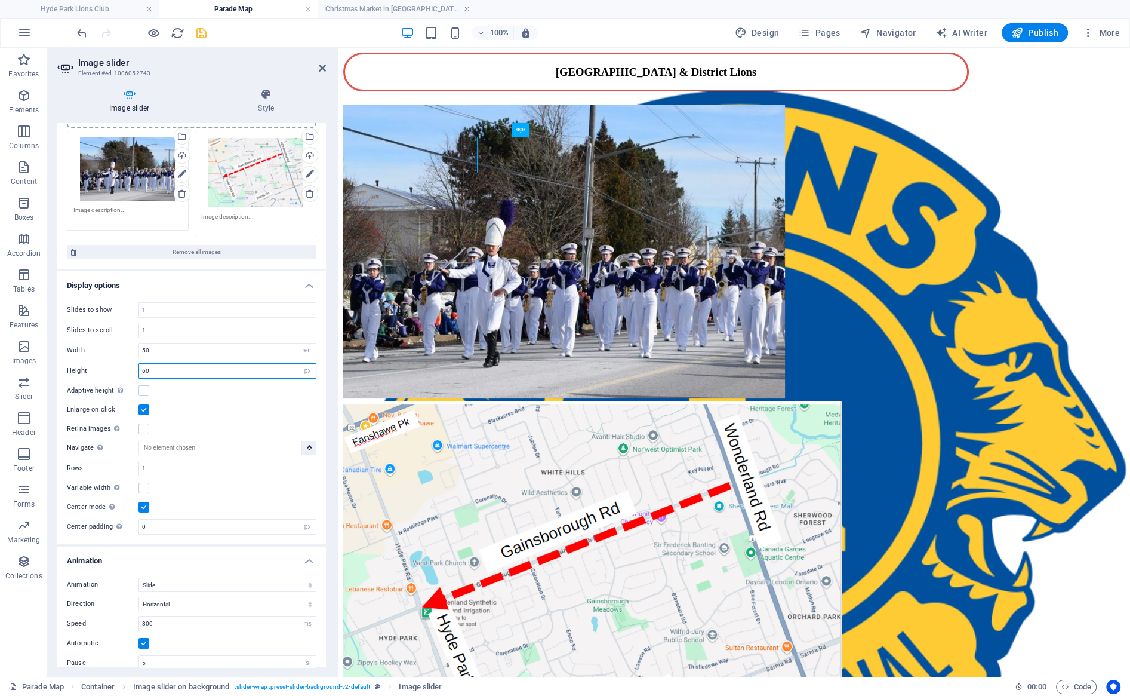
click at [203, 367] on input "60" at bounding box center [227, 371] width 177 height 14
click at [299, 364] on select "Default px rem em vw vh" at bounding box center [307, 371] width 17 height 14
select select "rem"
click option "rem" at bounding box center [0, 0] width 0 height 0
type input "30"
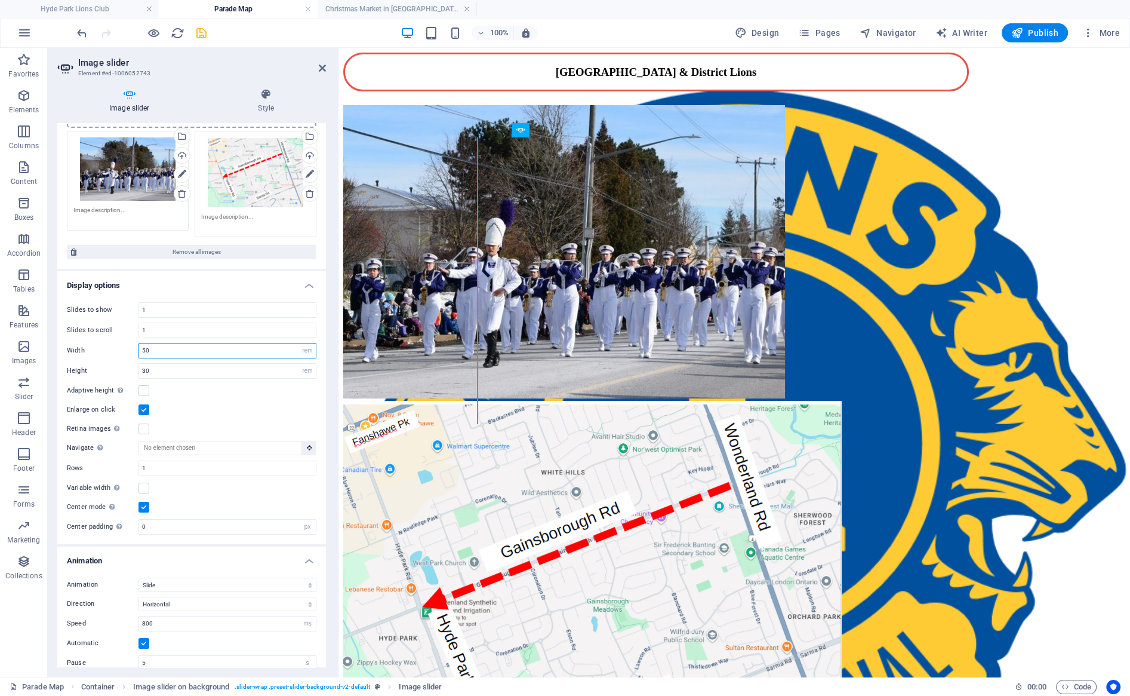
click at [211, 349] on input "50" at bounding box center [227, 350] width 177 height 14
click at [139, 350] on input "50" at bounding box center [227, 350] width 177 height 14
type input "70"
click at [205, 31] on icon "save" at bounding box center [202, 33] width 14 height 14
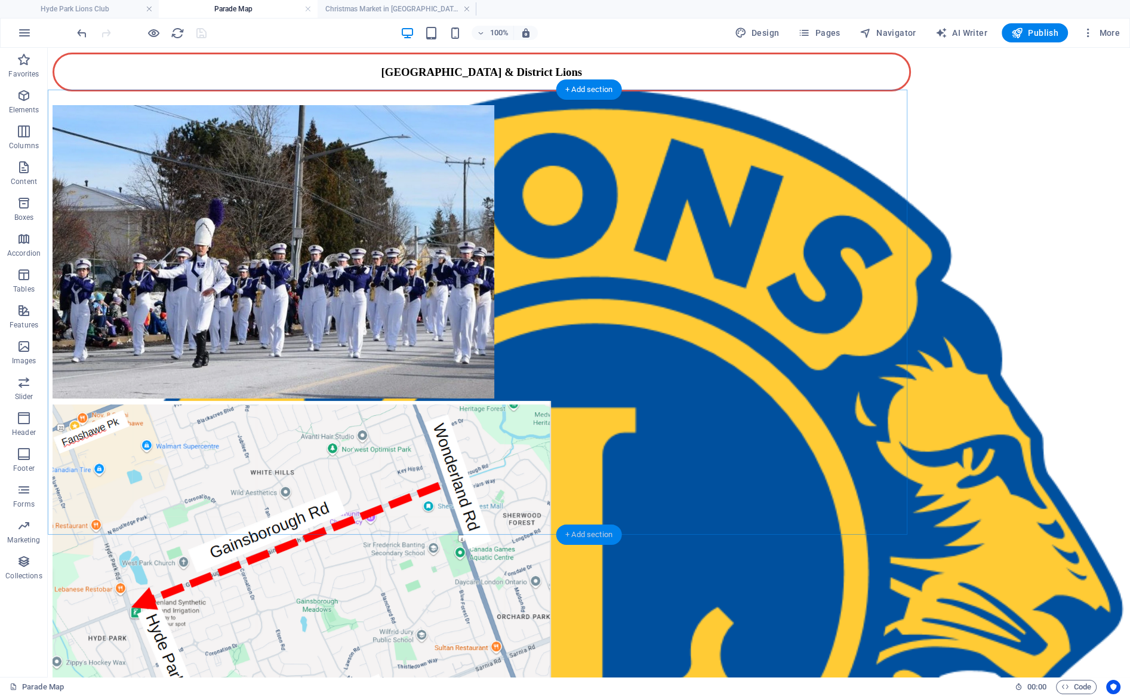
click at [542, 535] on div "+ Add section" at bounding box center [589, 534] width 66 height 20
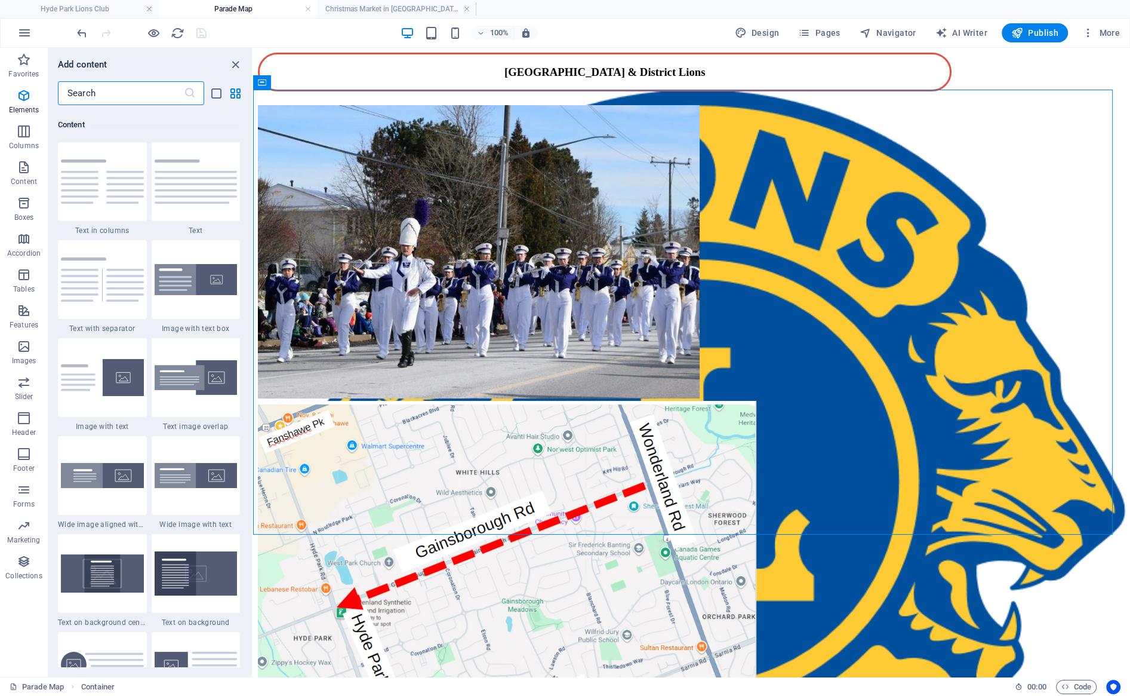
scroll to position [2089, 0]
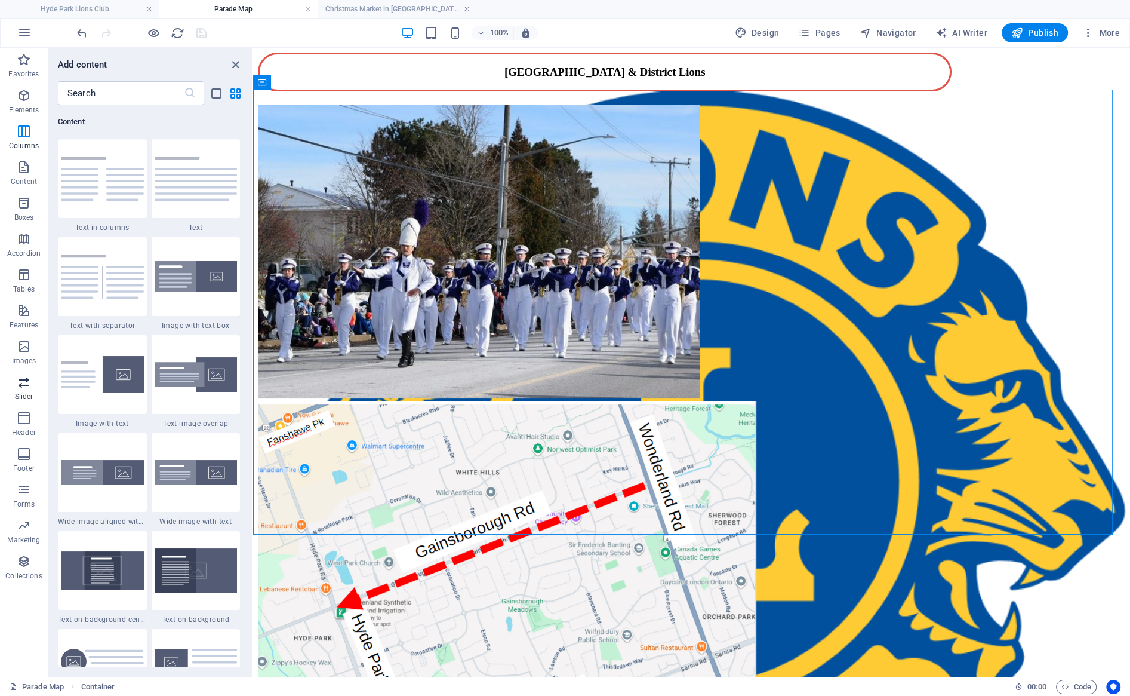
click at [18, 384] on icon "button" at bounding box center [24, 382] width 14 height 14
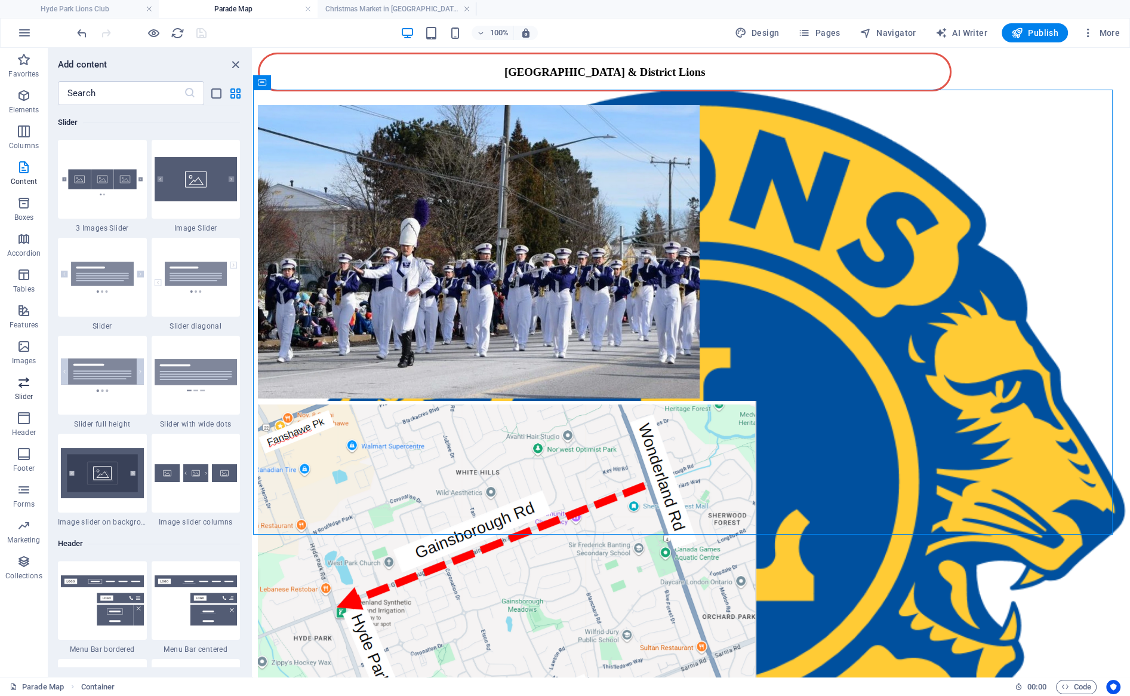
scroll to position [6945, 0]
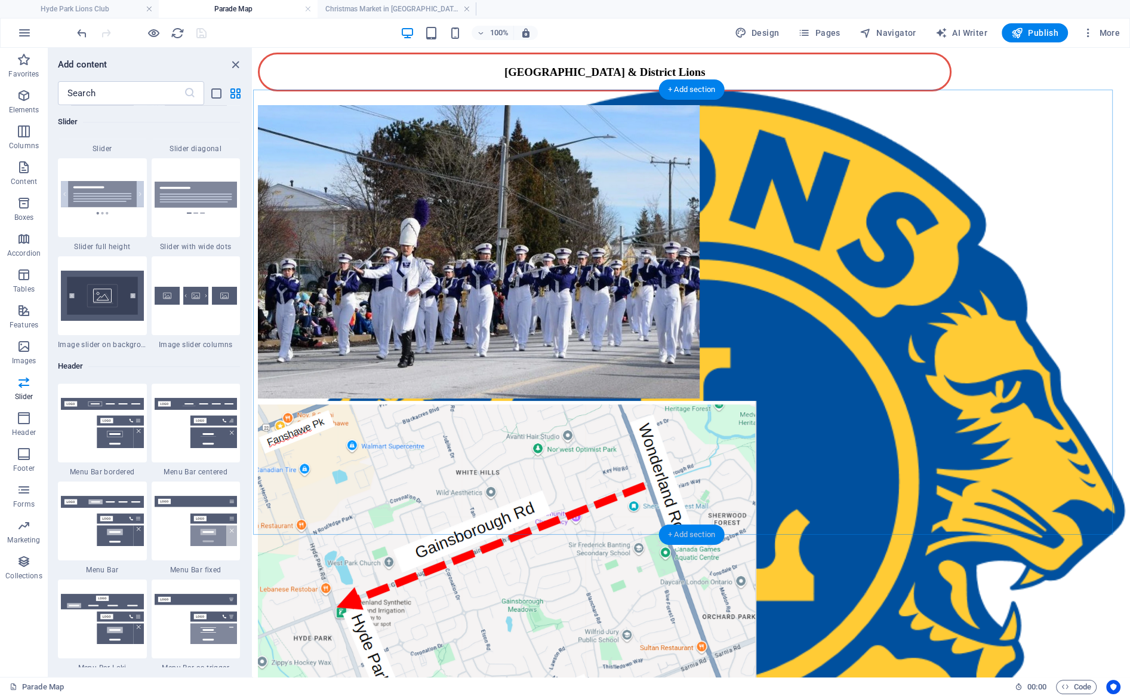
click at [542, 530] on div "+ Add section" at bounding box center [692, 534] width 66 height 20
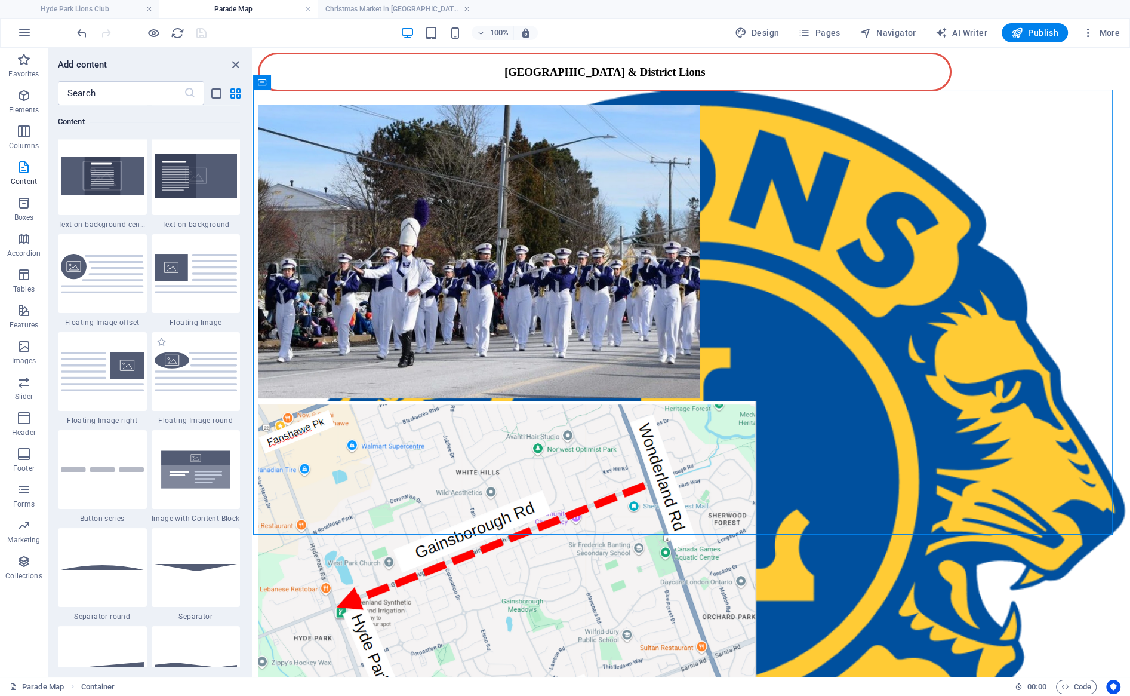
scroll to position [2561, 0]
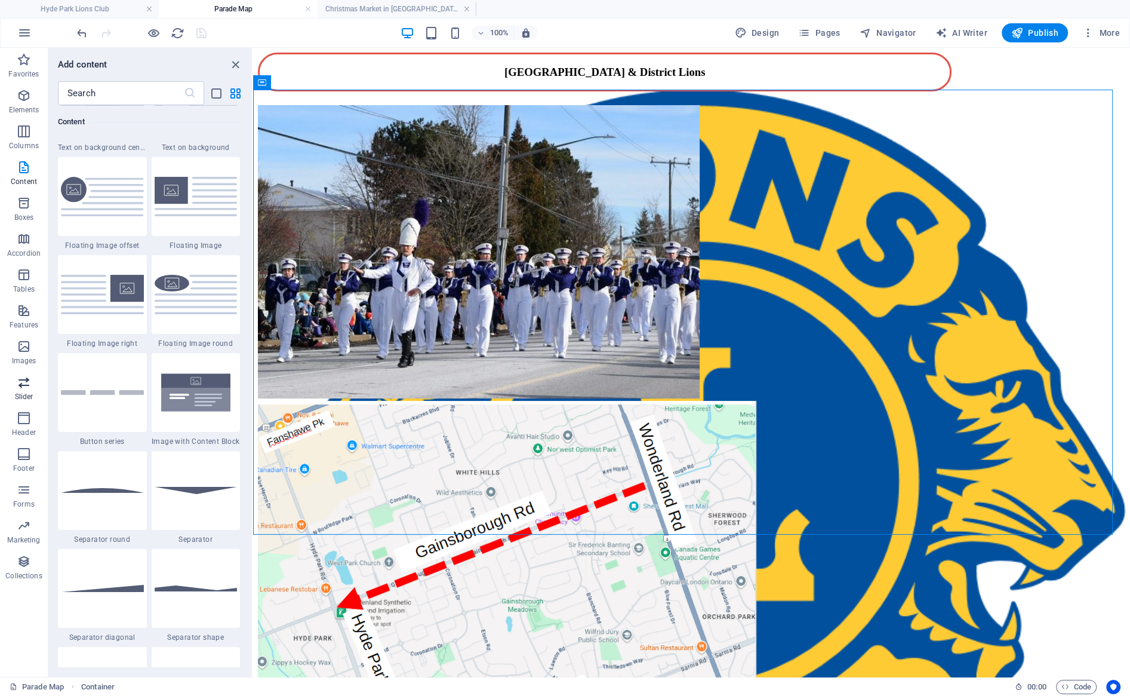
click at [19, 380] on icon "button" at bounding box center [24, 382] width 14 height 14
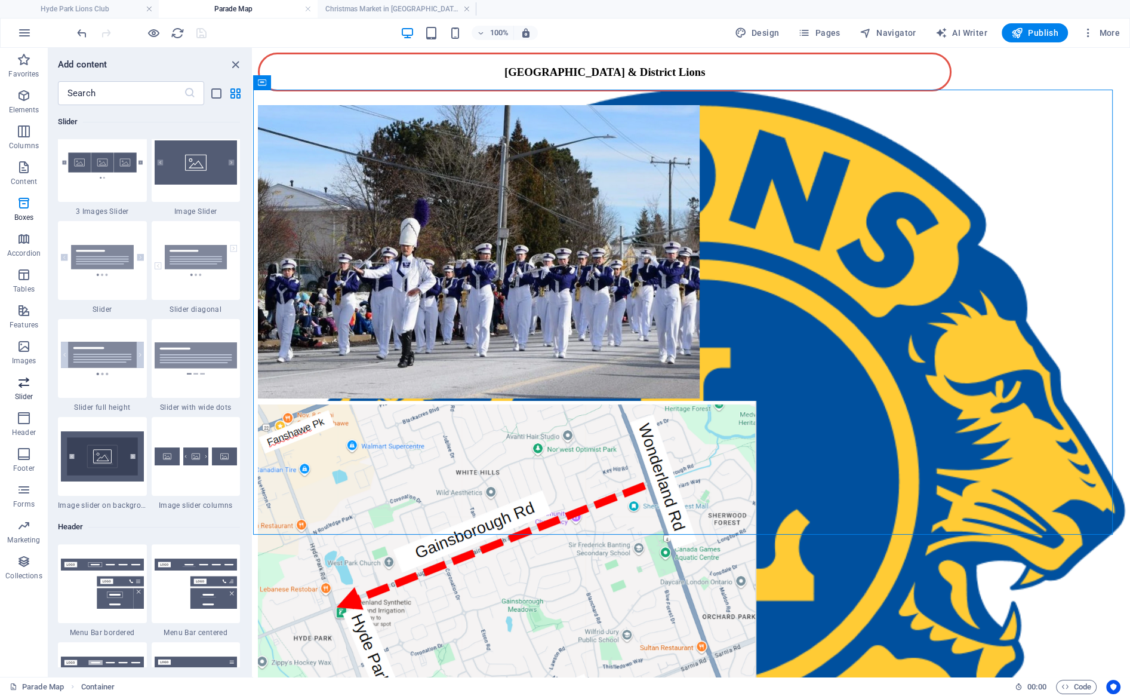
scroll to position [6944, 0]
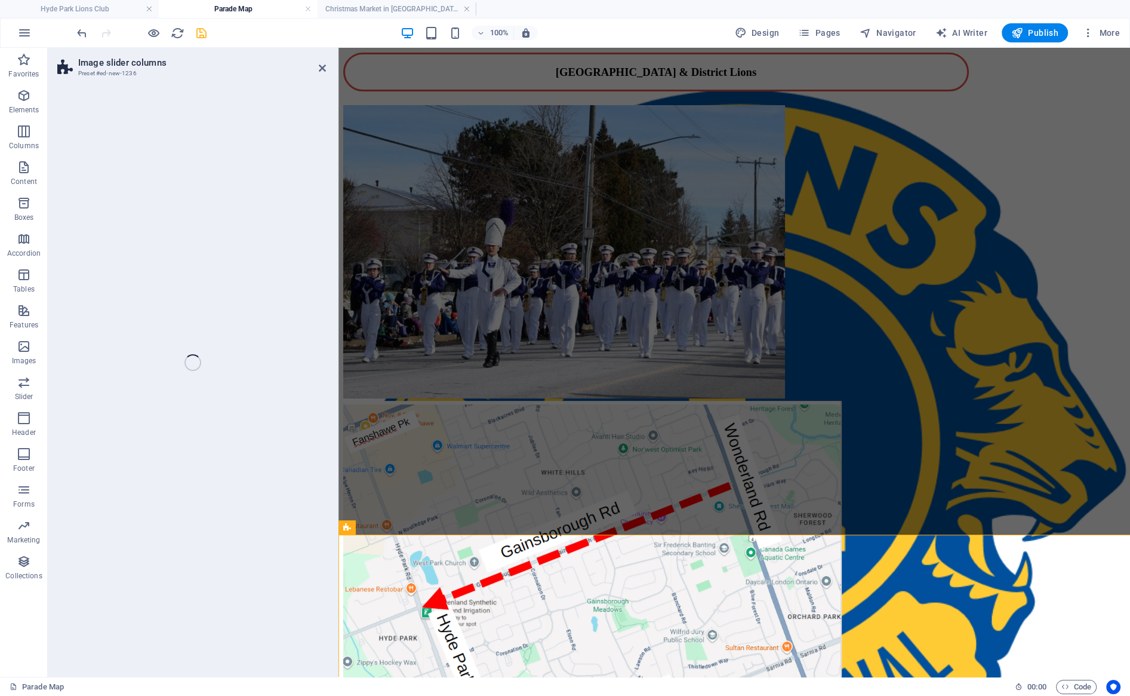
select select "rem"
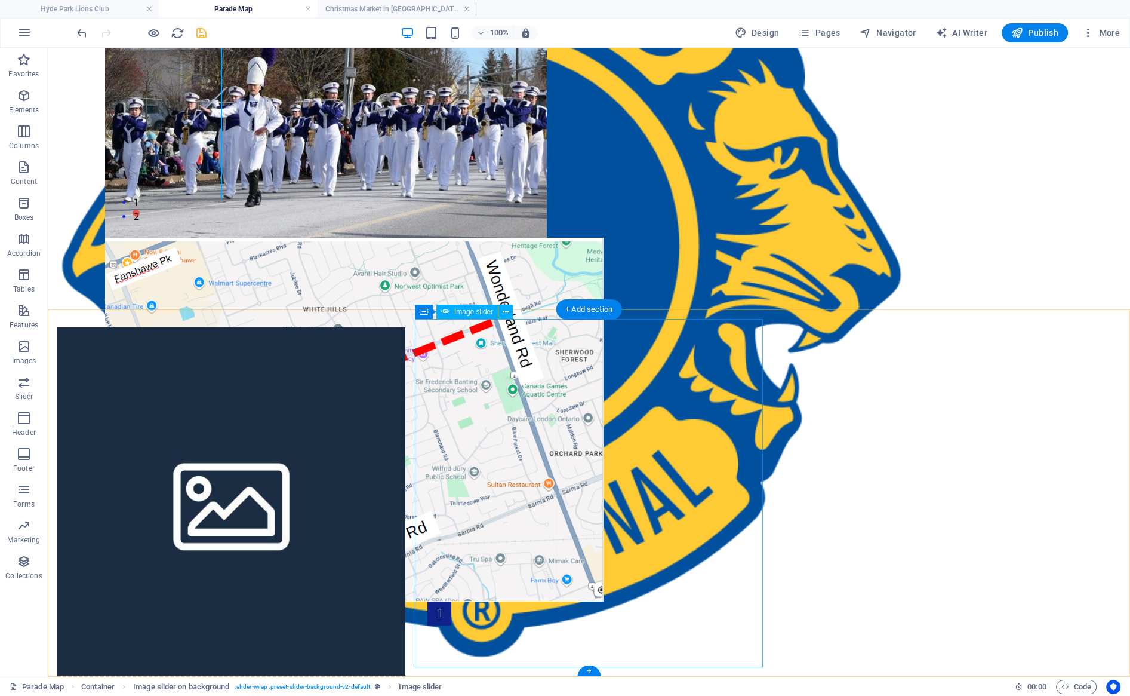
scroll to position [225, 0]
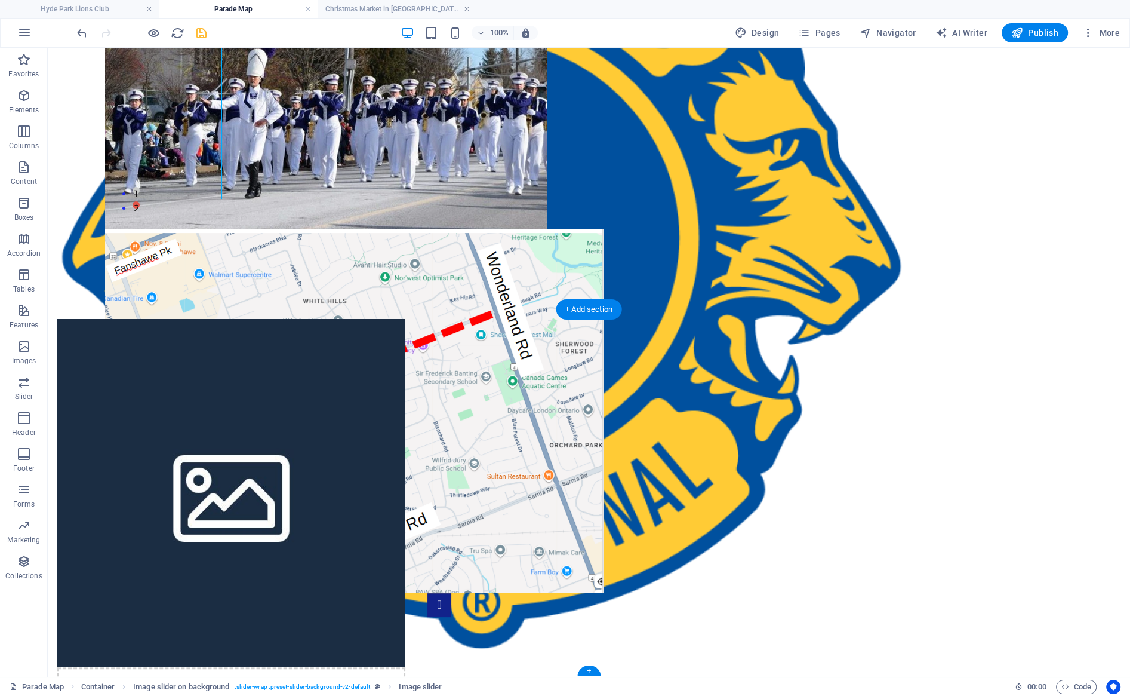
click at [128, 420] on figure at bounding box center [231, 493] width 348 height 348
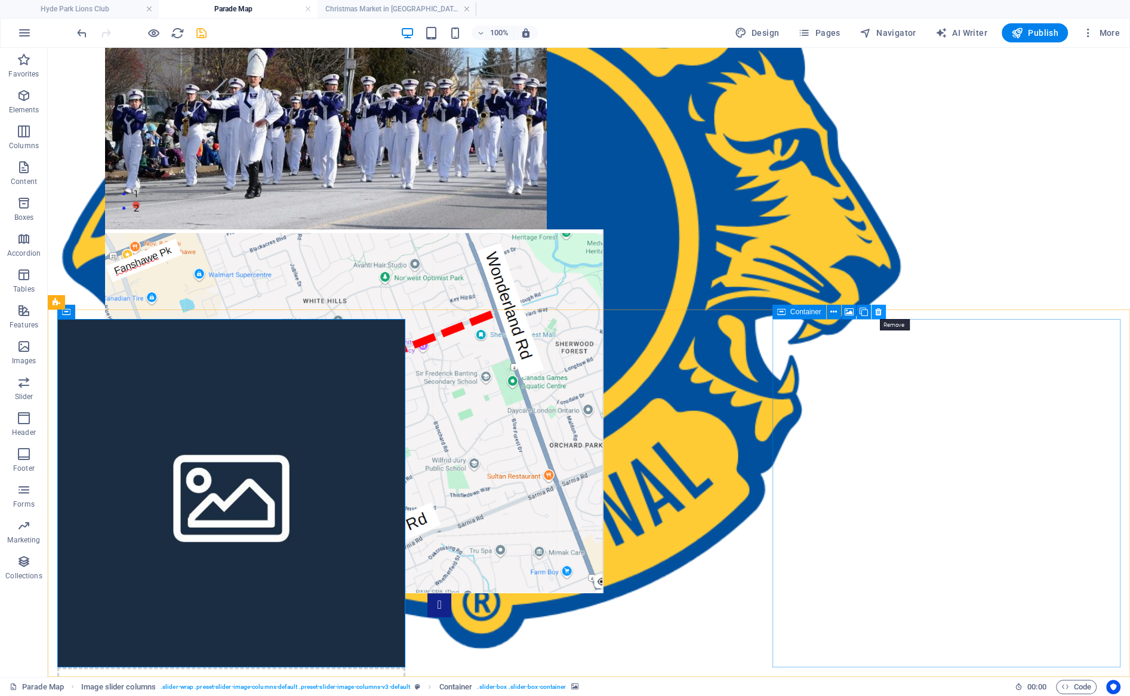
click at [542, 311] on icon at bounding box center [878, 312] width 7 height 13
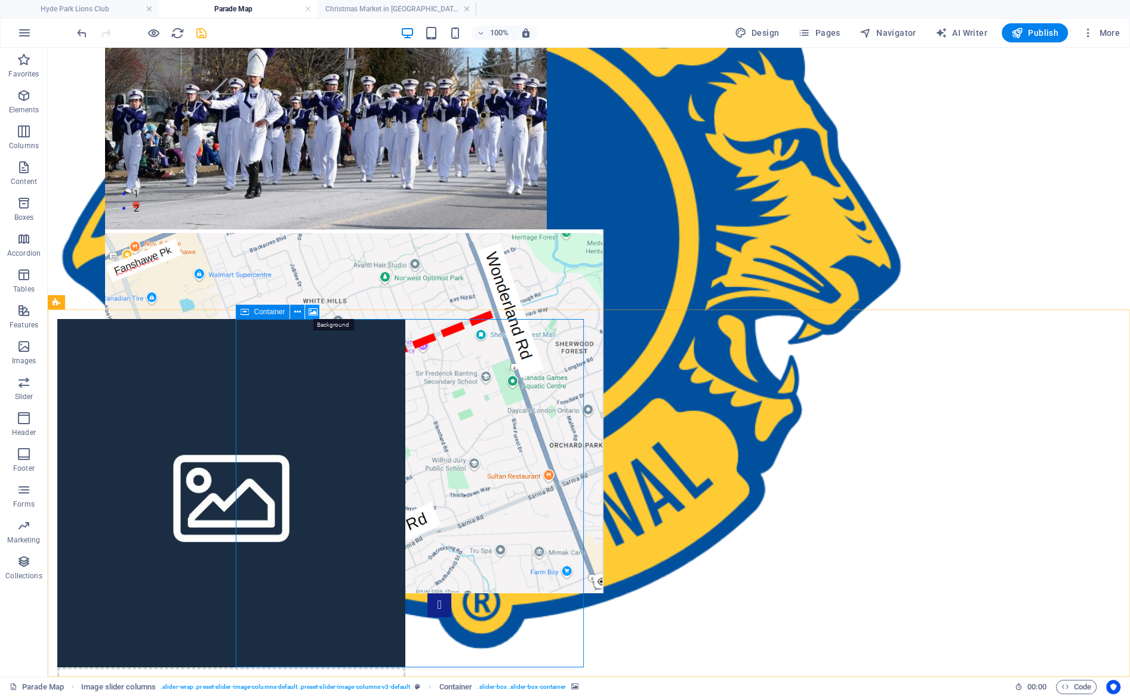
click at [315, 312] on icon at bounding box center [312, 312] width 9 height 13
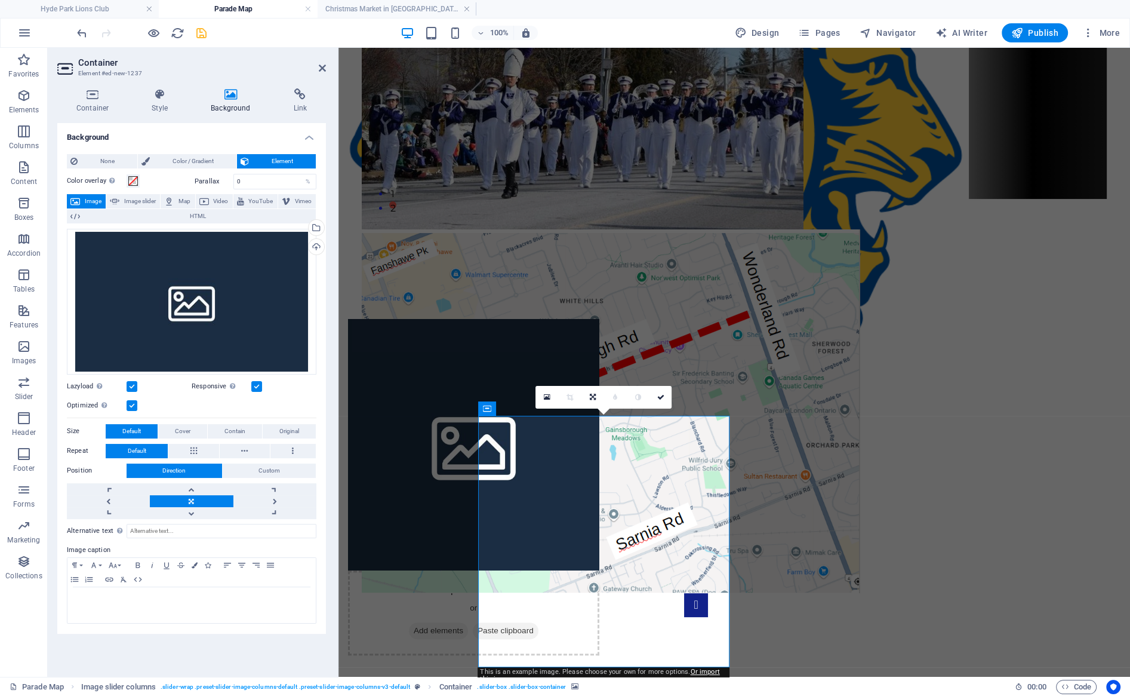
scroll to position [128, 0]
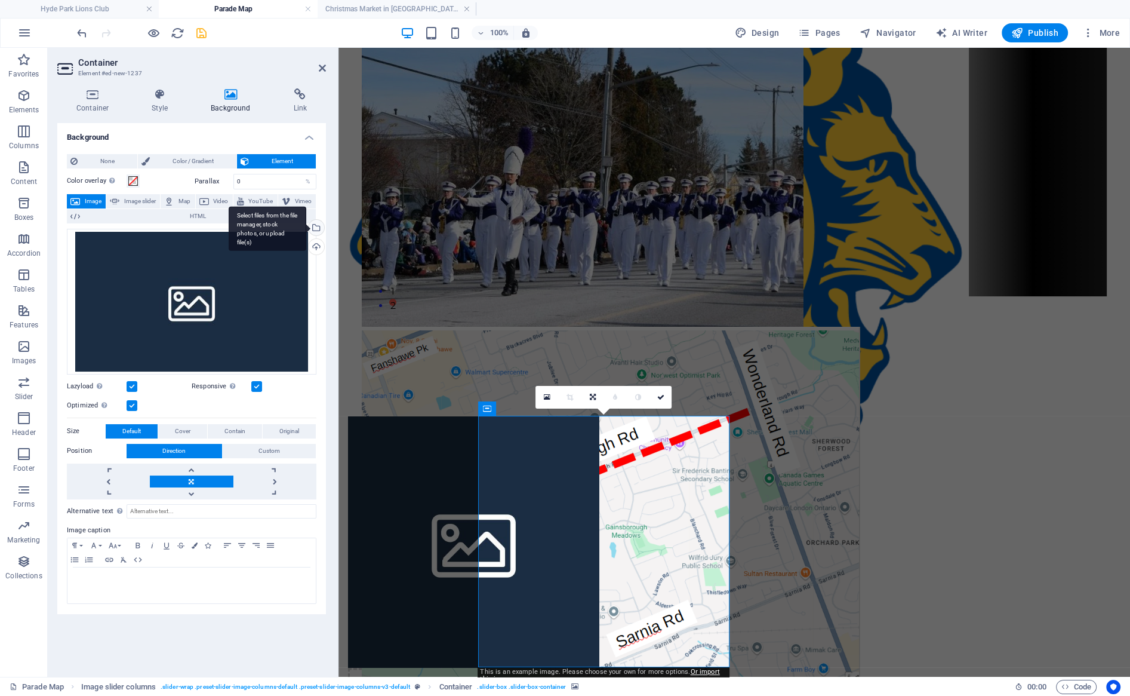
click at [316, 228] on div "Select files from the file manager, stock photos, or upload file(s)" at bounding box center [315, 229] width 18 height 18
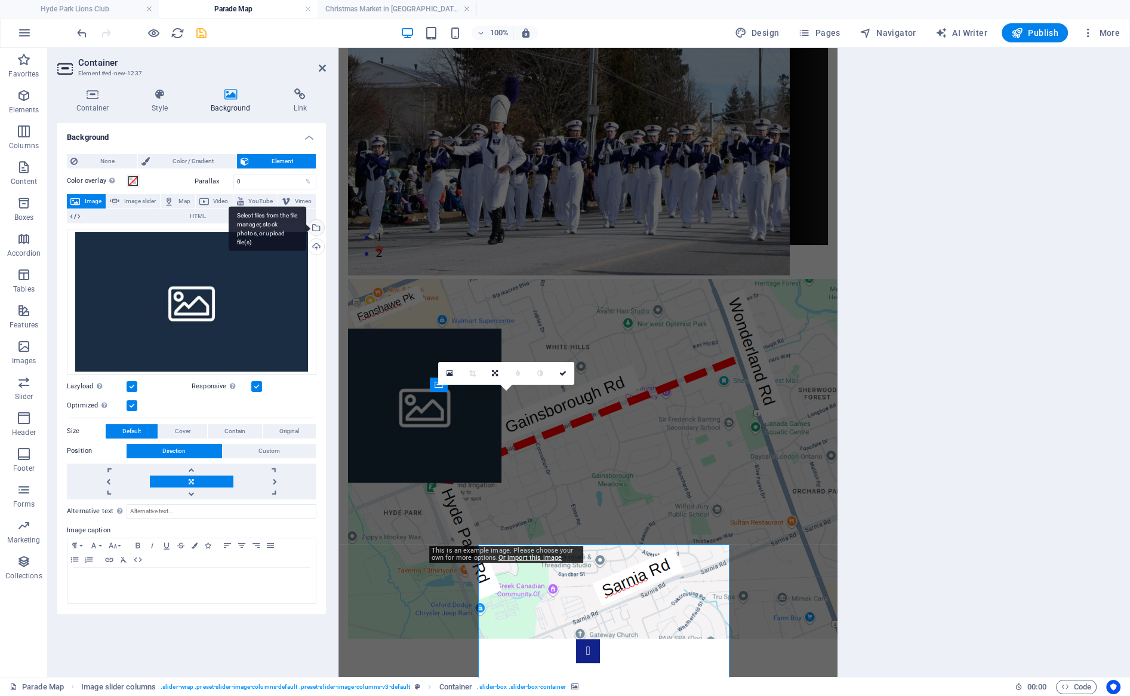
scroll to position [0, 0]
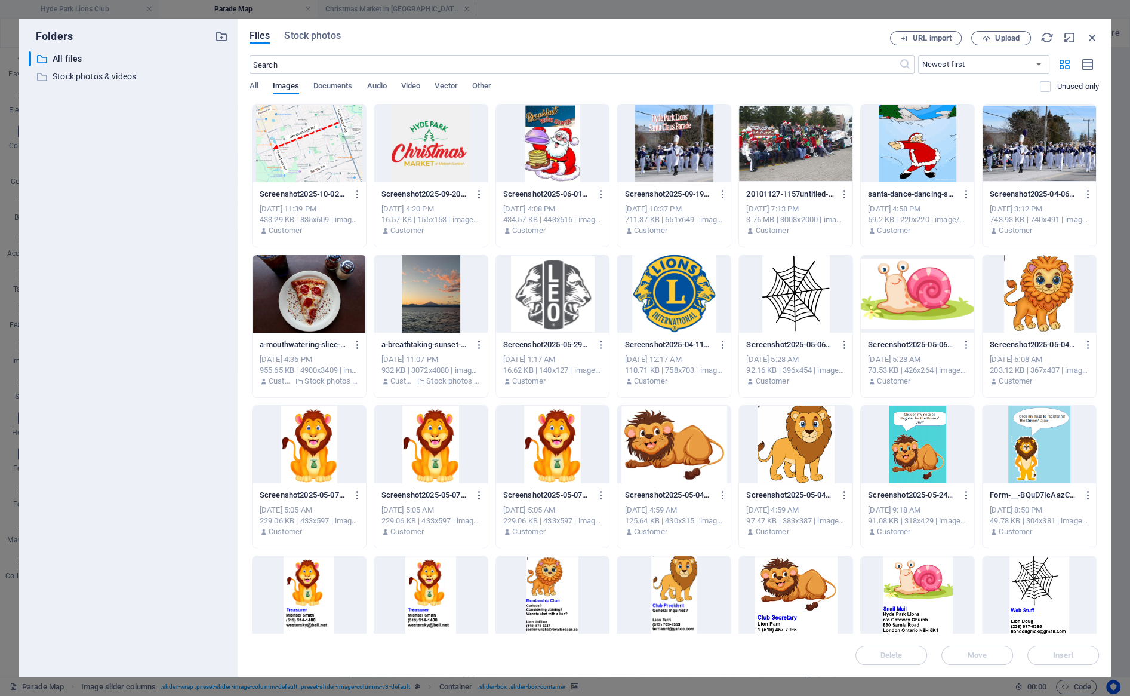
click at [542, 138] on div at bounding box center [1039, 143] width 113 height 78
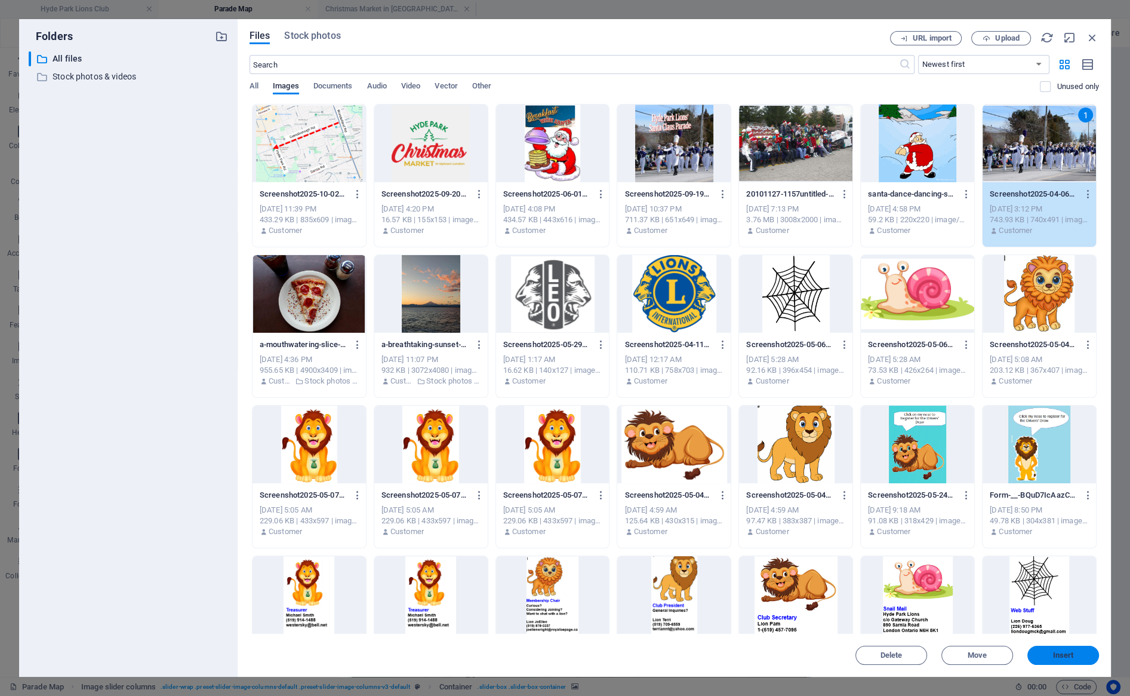
click at [542, 648] on span "Insert" at bounding box center [1063, 654] width 62 height 7
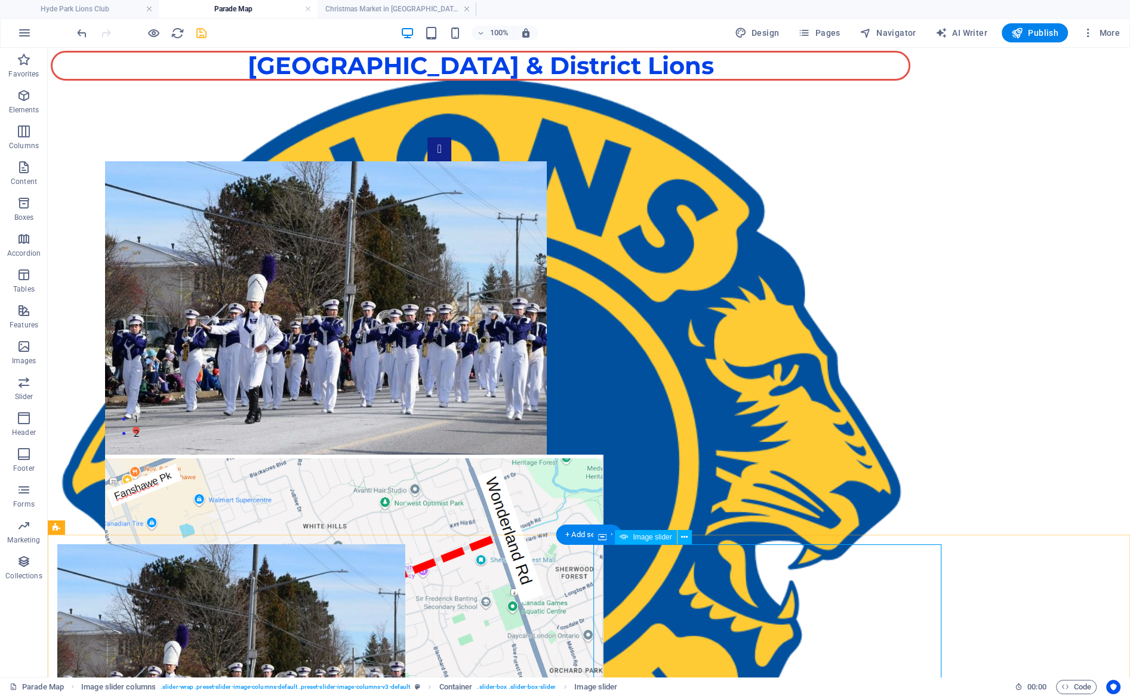
select select "px"
select select "ms"
select select "s"
select select "progressive"
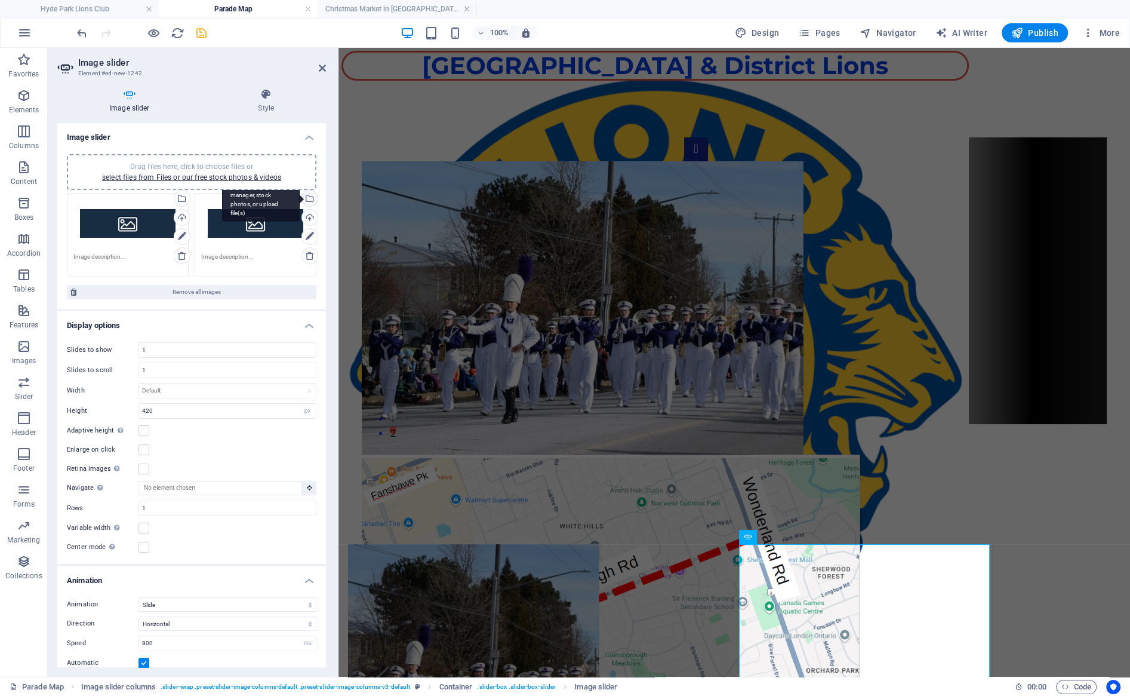
click at [300, 201] on div "Select files from the file manager, stock photos, or upload file(s)" at bounding box center [261, 199] width 78 height 45
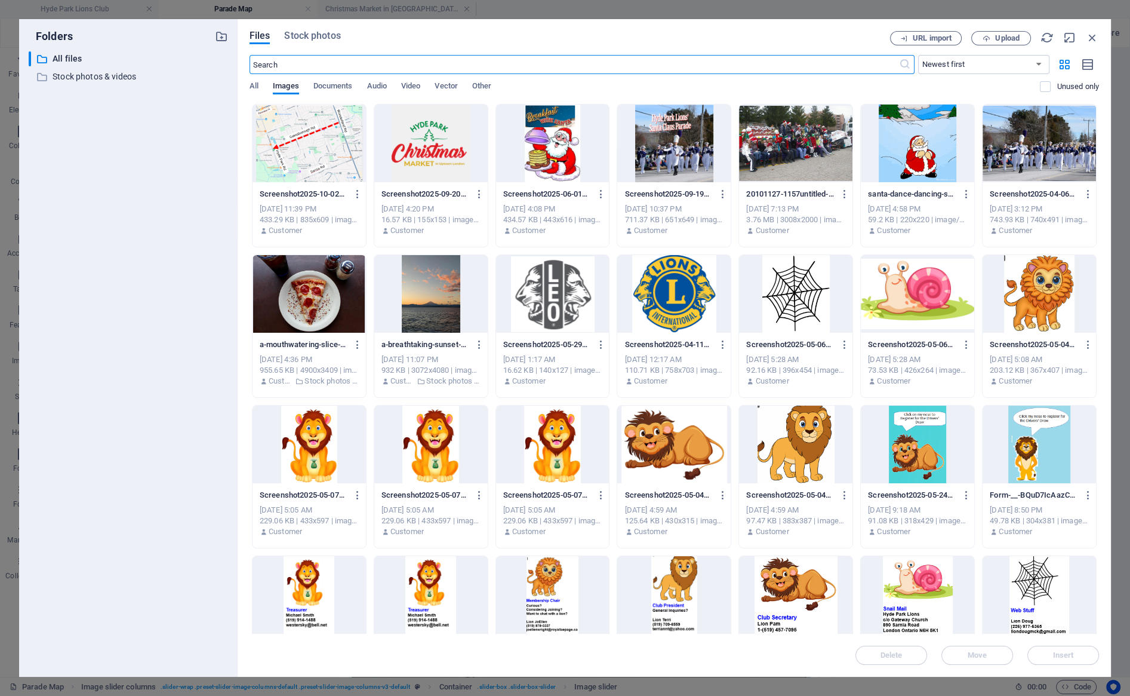
click at [335, 146] on div at bounding box center [309, 143] width 113 height 78
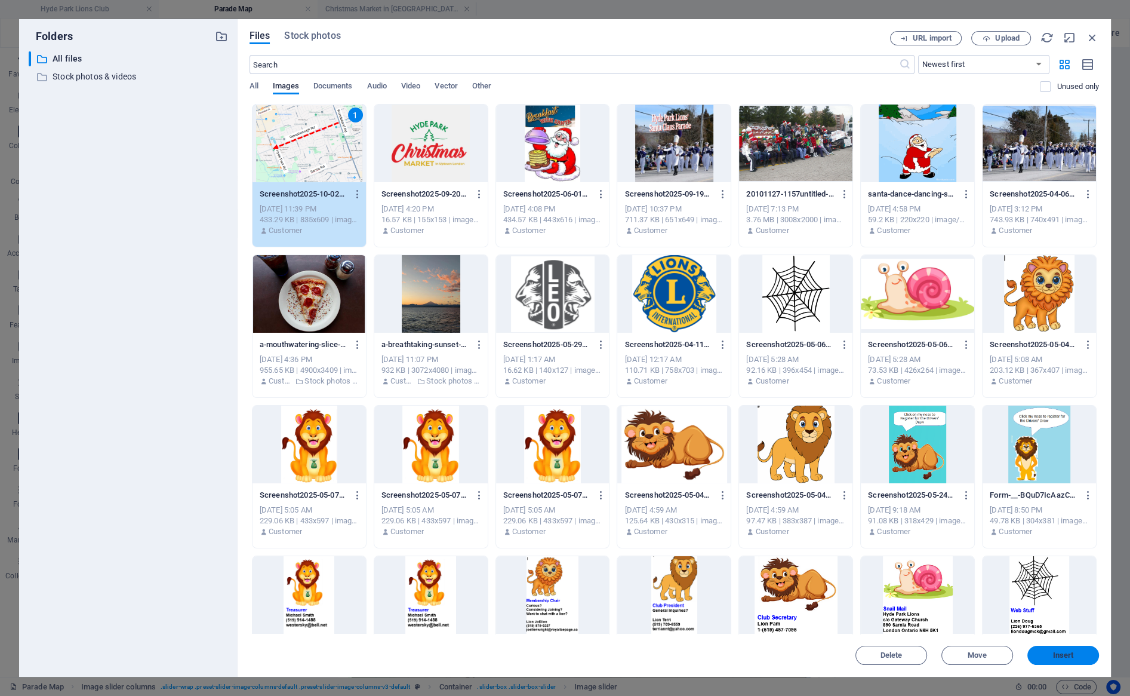
click at [542, 648] on span "Insert" at bounding box center [1063, 654] width 62 height 7
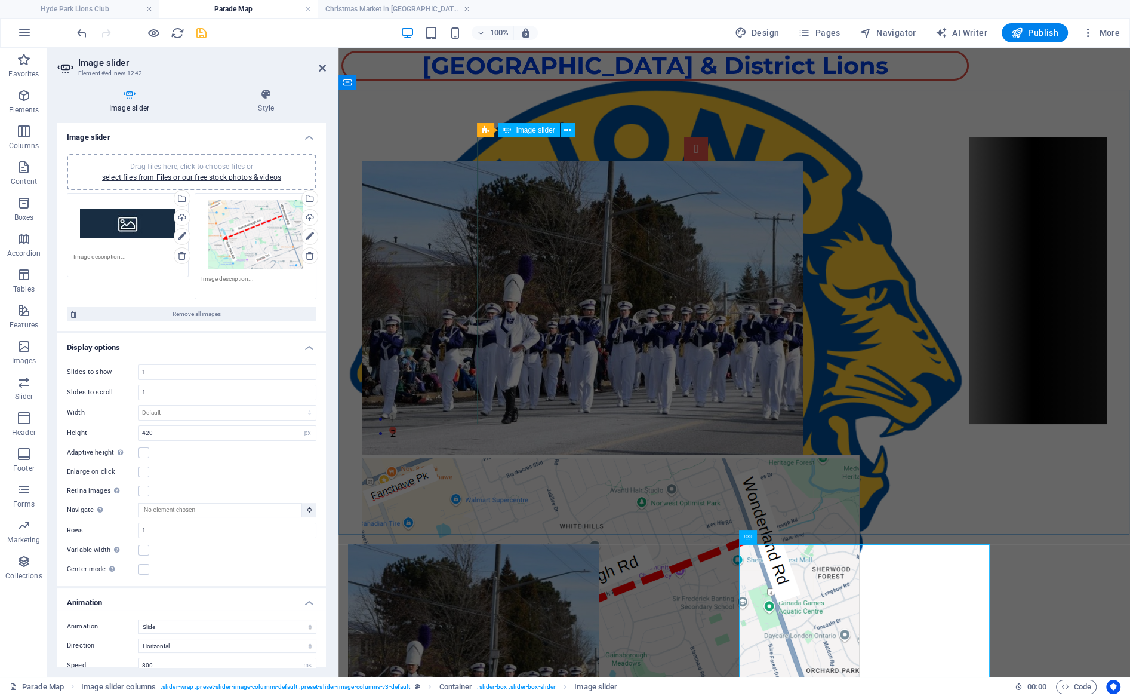
click at [542, 161] on button "button" at bounding box center [696, 149] width 24 height 24
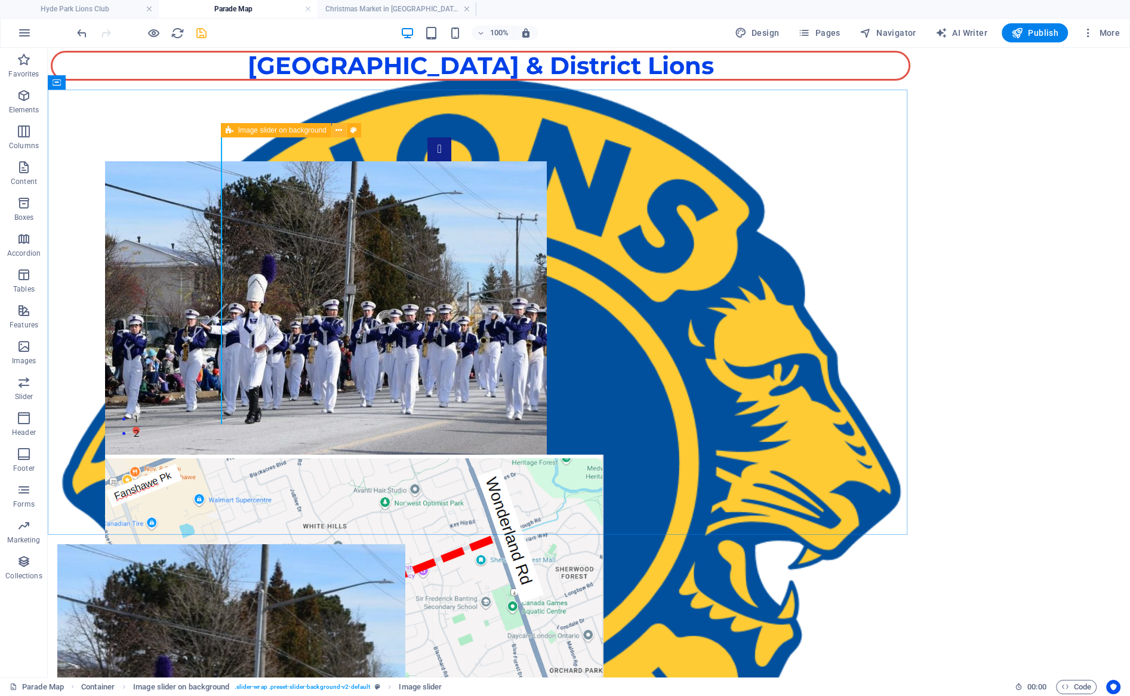
click at [340, 133] on icon at bounding box center [339, 130] width 7 height 13
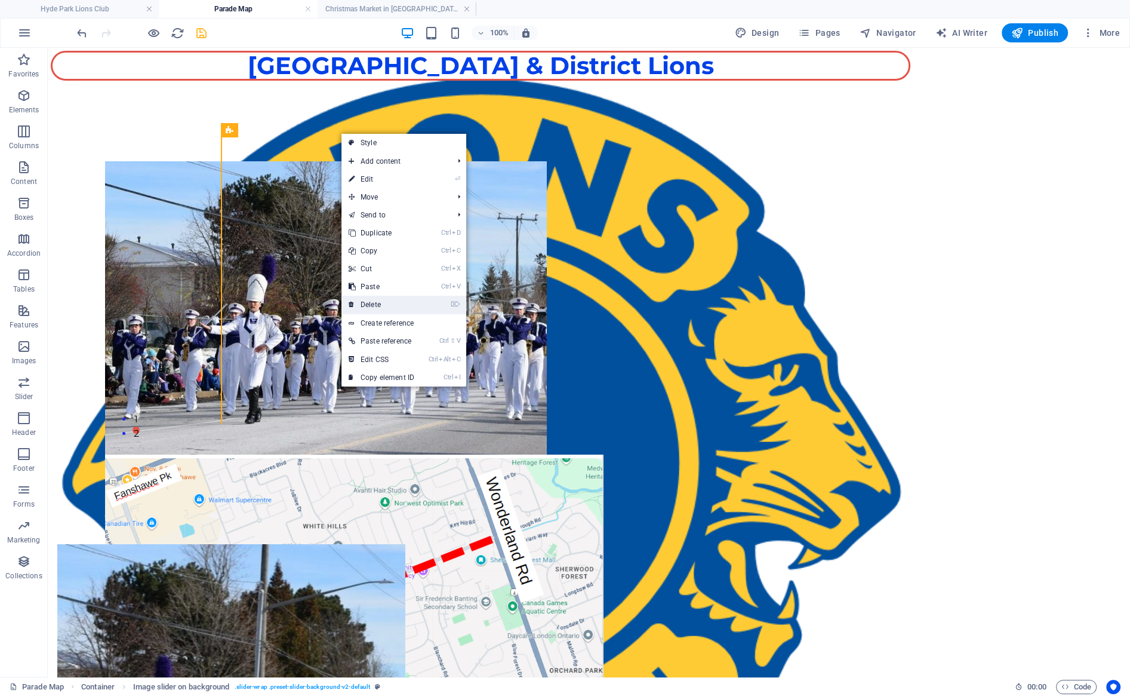
click at [405, 304] on link "⌦ Delete" at bounding box center [381, 305] width 80 height 18
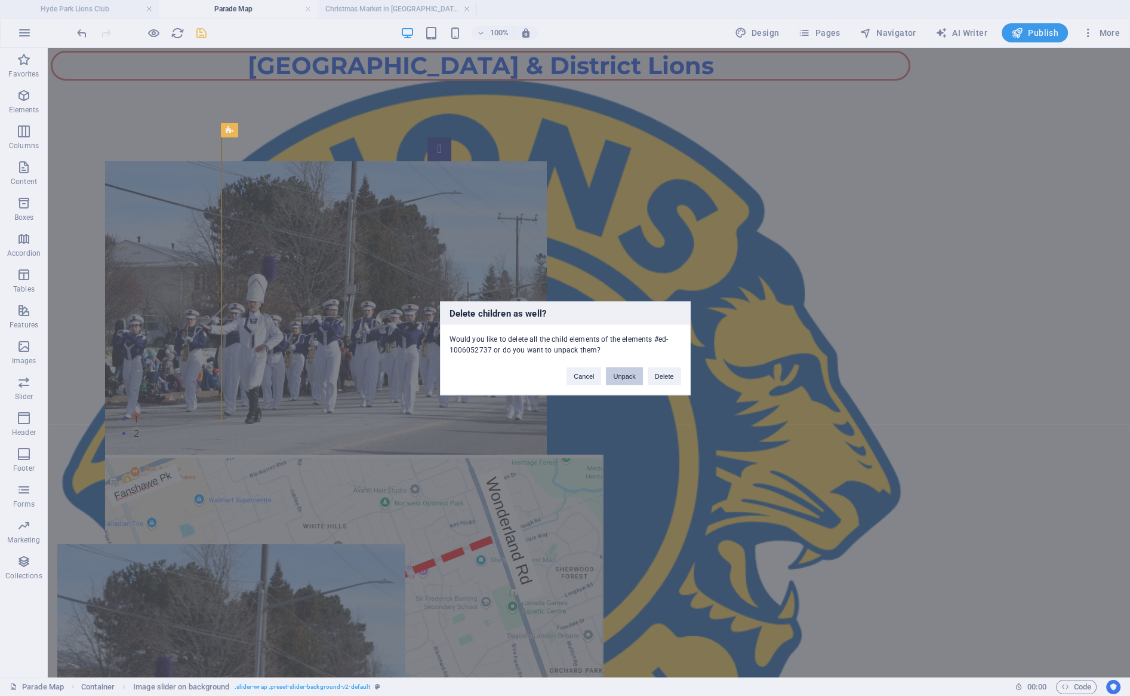
click at [542, 376] on button "Unpack" at bounding box center [624, 376] width 36 height 18
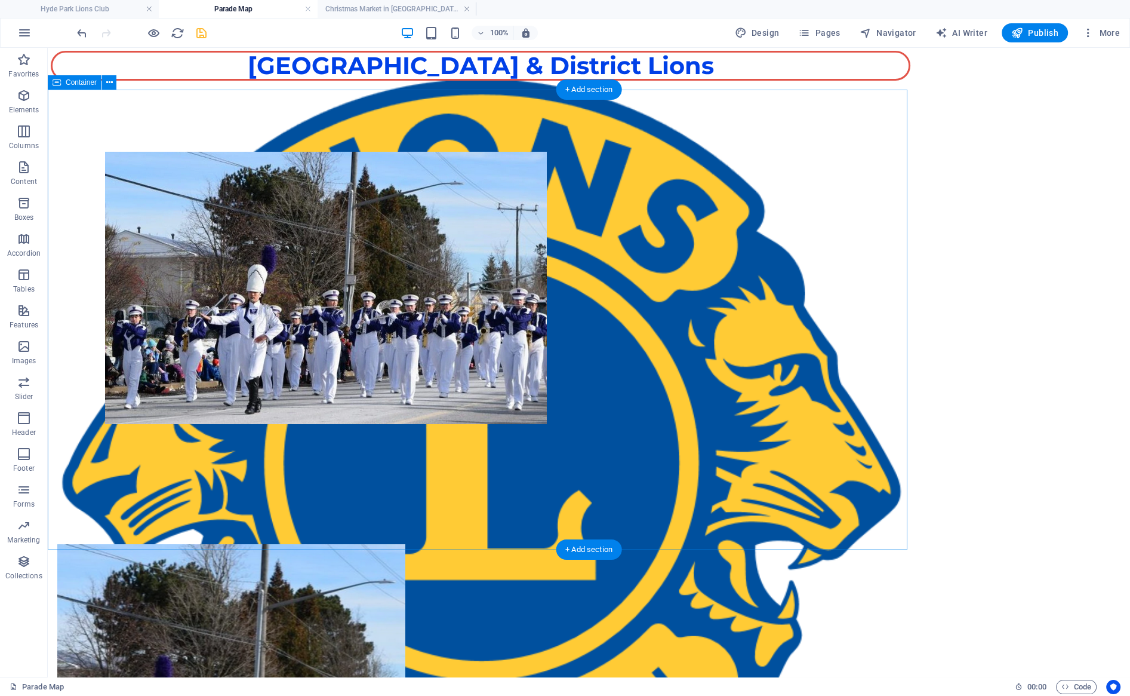
click at [524, 278] on div "1 2 [GEOGRAPHIC_DATA] & DISTRICT LIONS' SANTA CLAUS PARADE [DATE]" at bounding box center [478, 312] width 860 height 445
click at [100, 226] on div "1 2 [GEOGRAPHIC_DATA] & DISTRICT LIONS' SANTA CLAUS PARADE [DATE]" at bounding box center [478, 312] width 860 height 445
click at [112, 80] on icon at bounding box center [109, 82] width 7 height 13
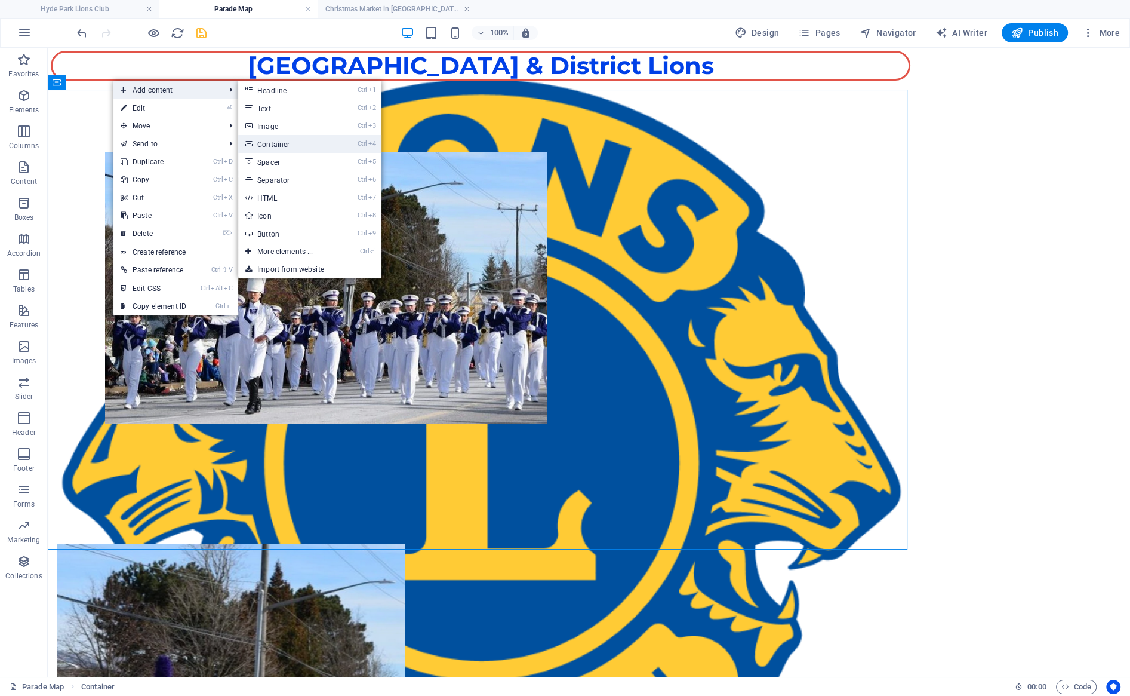
click at [286, 146] on link "Ctrl 4 Container" at bounding box center [287, 144] width 99 height 18
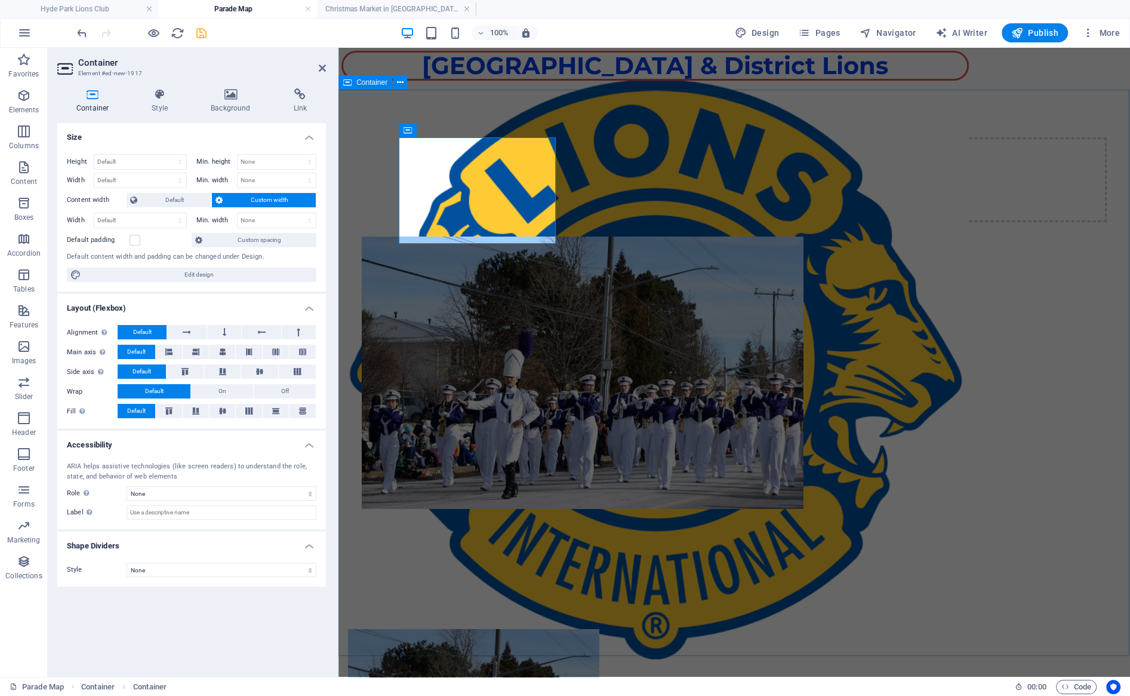
click at [540, 479] on div "Drop content here or Add elements Paste clipboard 1 2 [GEOGRAPHIC_DATA] & DISTR…" at bounding box center [735, 355] width 792 height 530
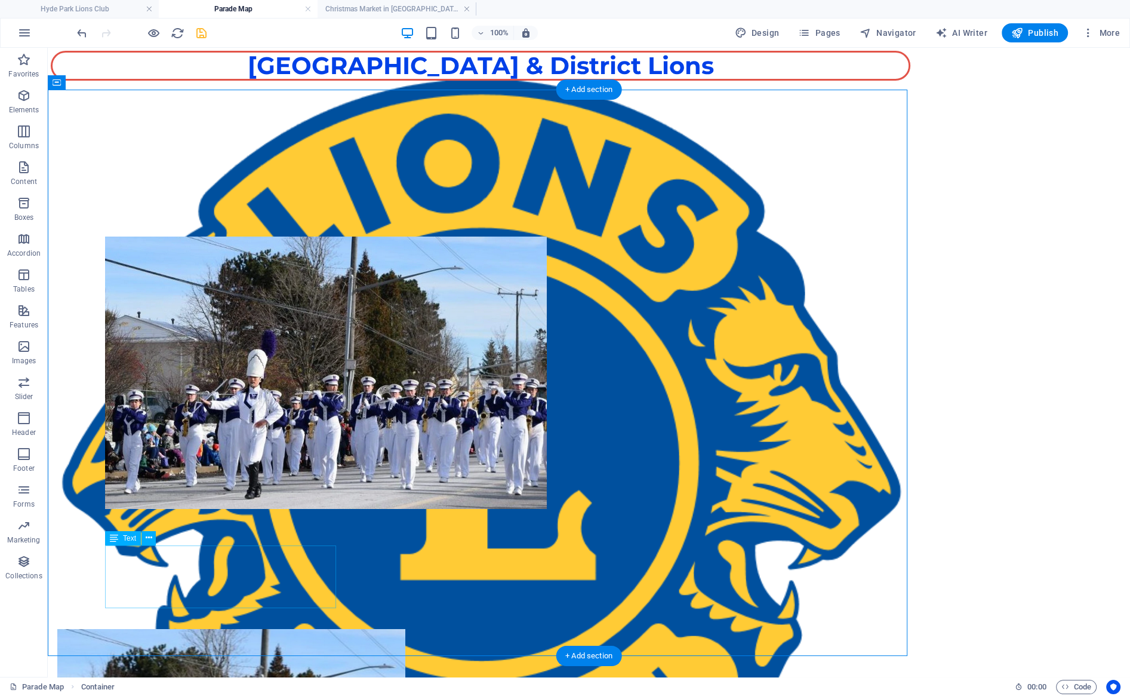
click at [117, 558] on div "[GEOGRAPHIC_DATA] & DISTRICT LIONS' SANTA CLAUS PARADE [DATE]" at bounding box center [477, 540] width 745 height 63
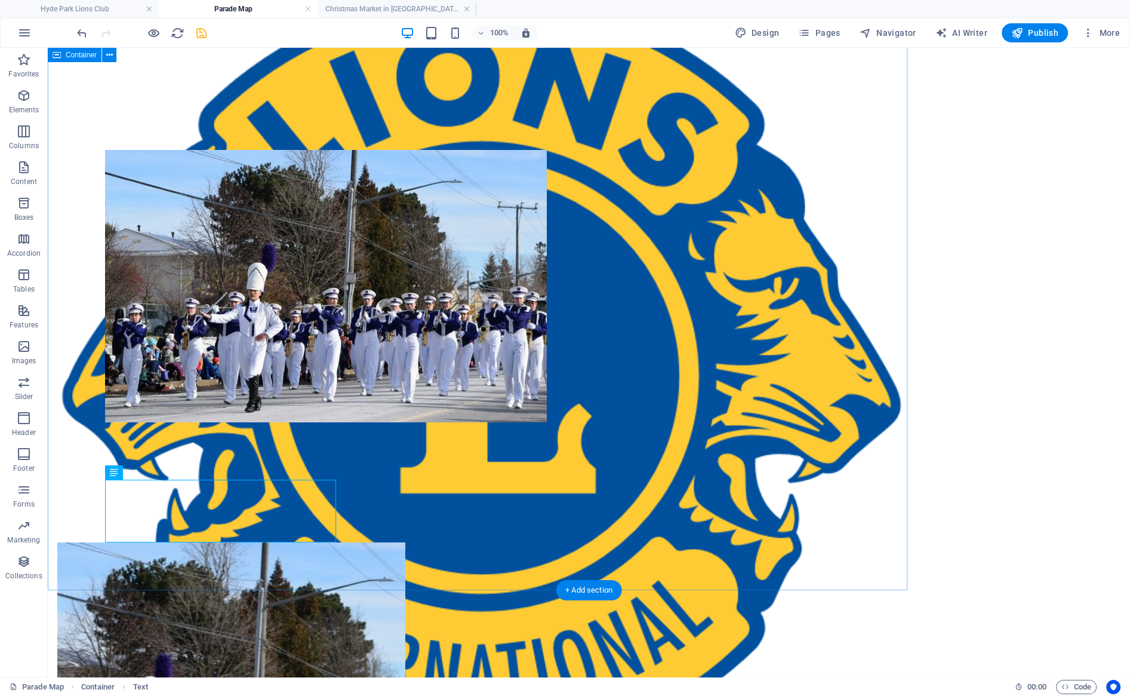
scroll to position [63, 0]
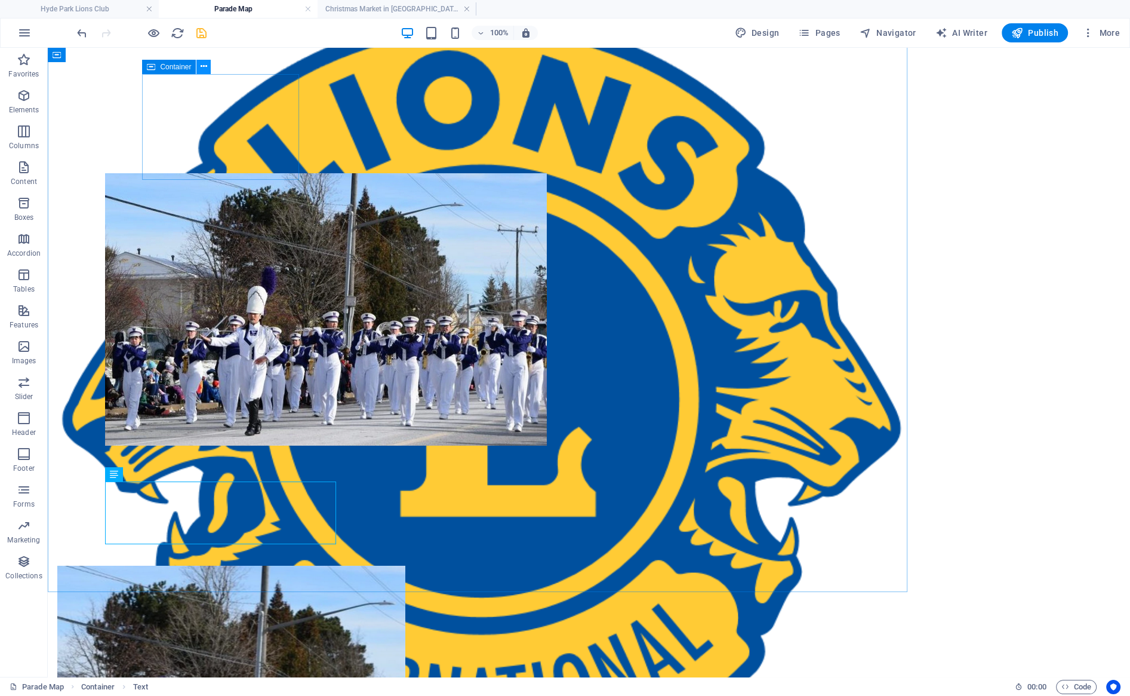
click at [204, 64] on icon at bounding box center [204, 66] width 7 height 13
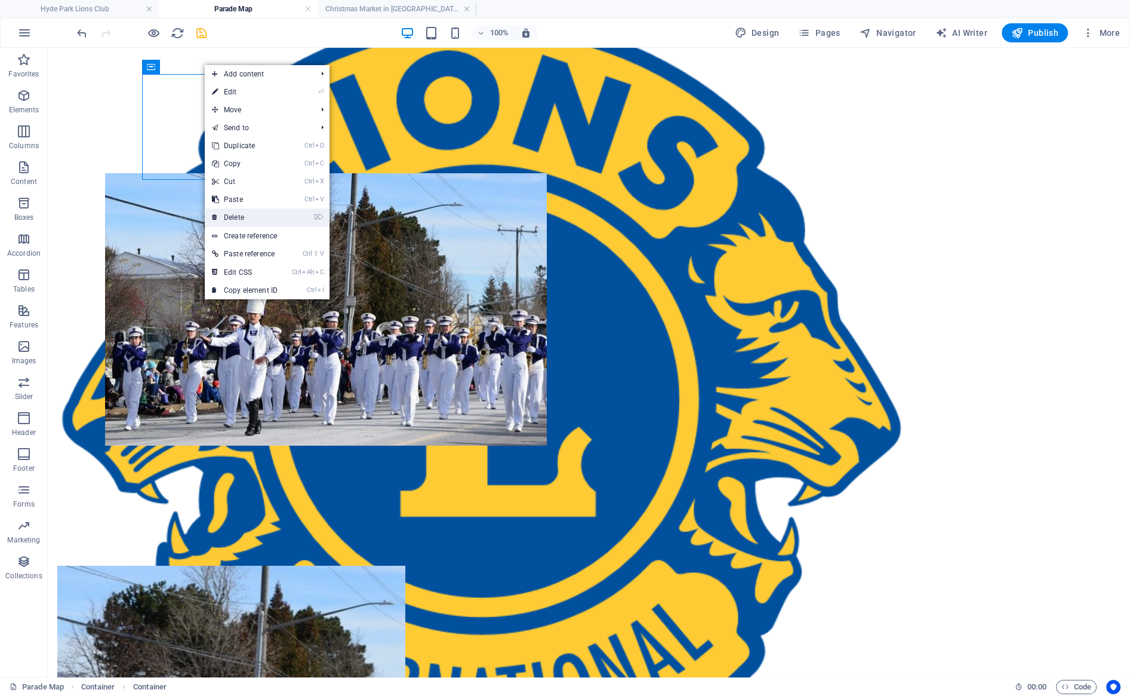
click at [267, 217] on link "⌦ Delete" at bounding box center [245, 217] width 80 height 18
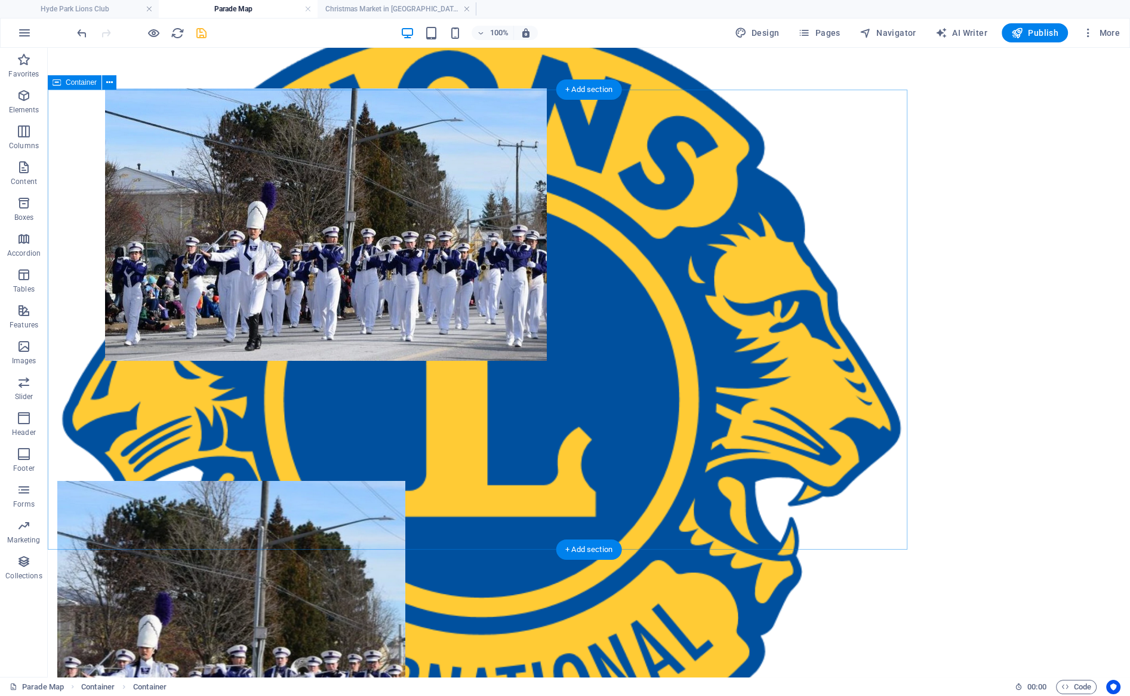
scroll to position [0, 0]
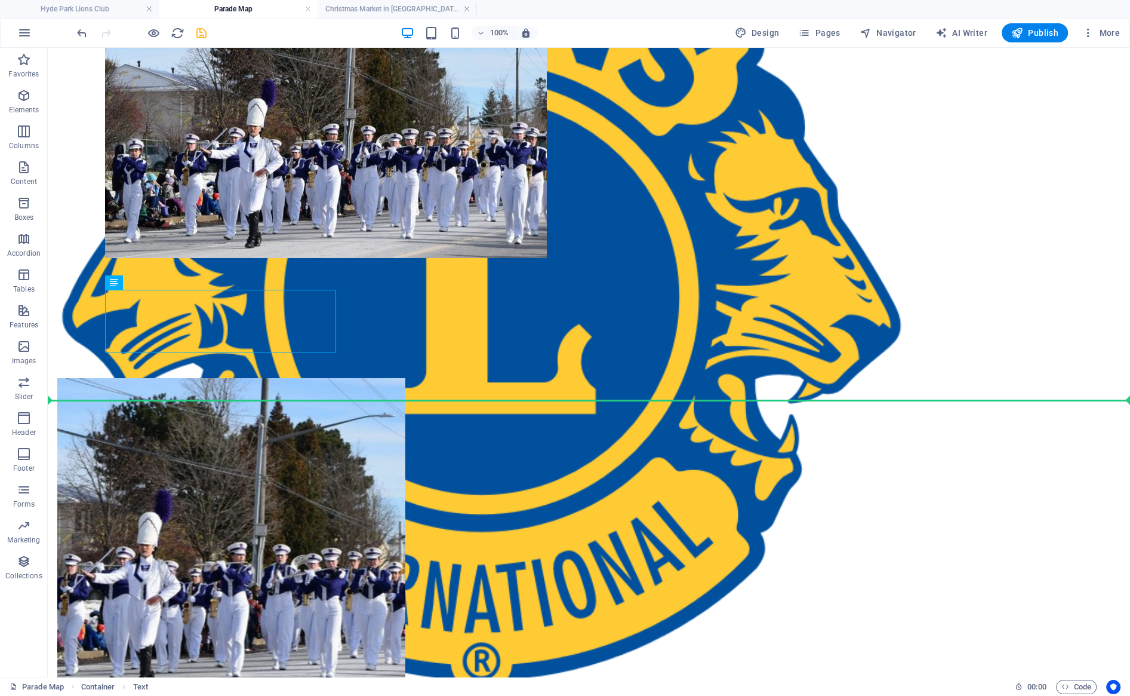
scroll to position [240, 0]
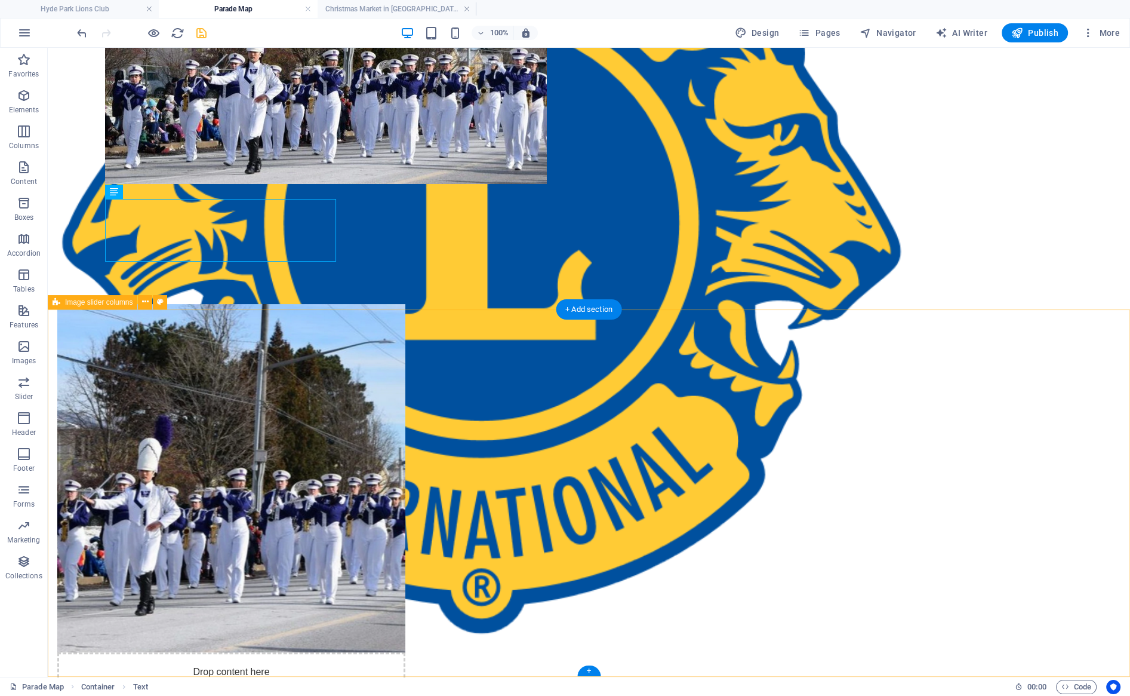
drag, startPoint x: 176, startPoint y: 479, endPoint x: 163, endPoint y: 656, distance: 177.8
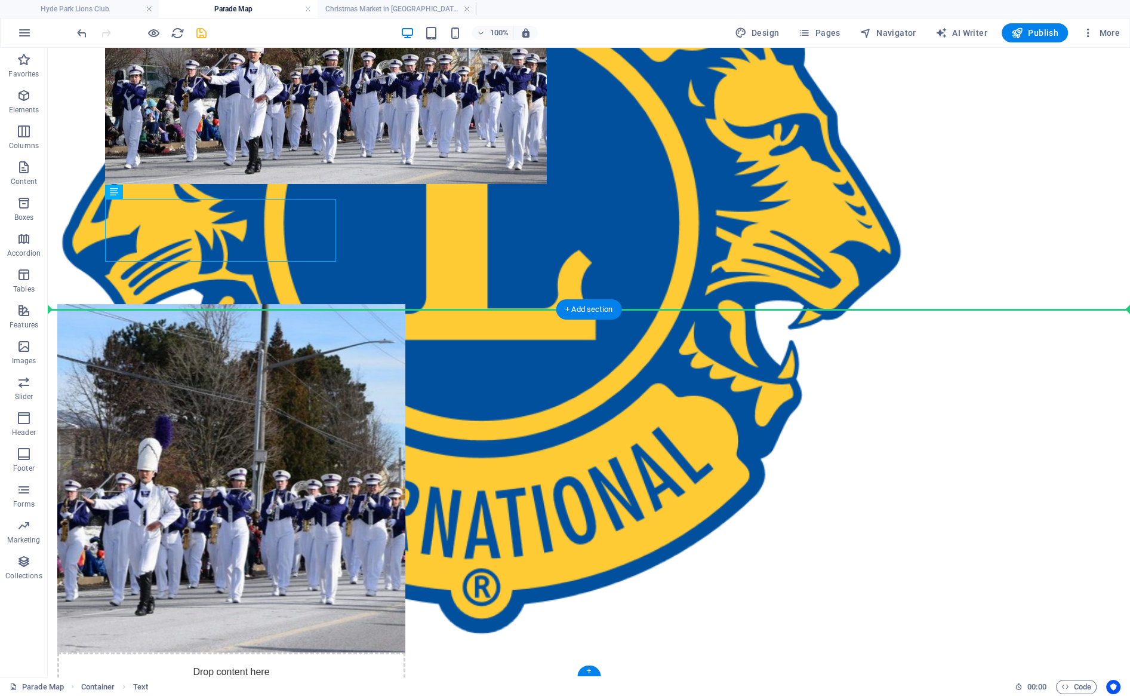
drag, startPoint x: 160, startPoint y: 242, endPoint x: 127, endPoint y: 468, distance: 228.7
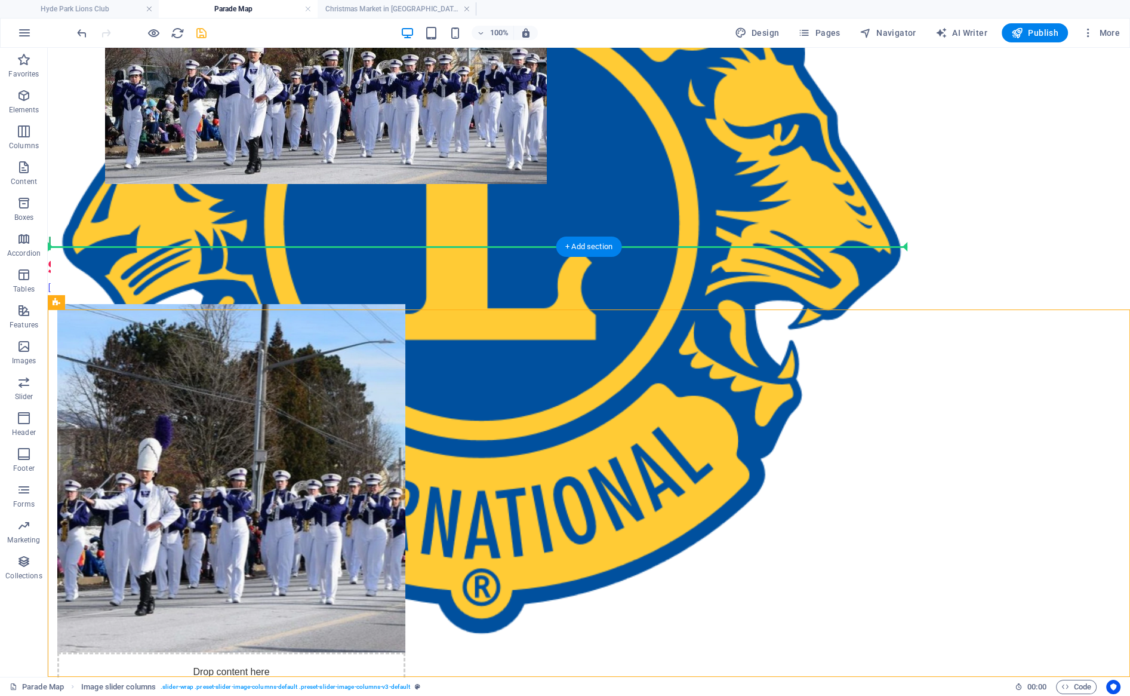
drag, startPoint x: 130, startPoint y: 349, endPoint x: 91, endPoint y: 166, distance: 186.9
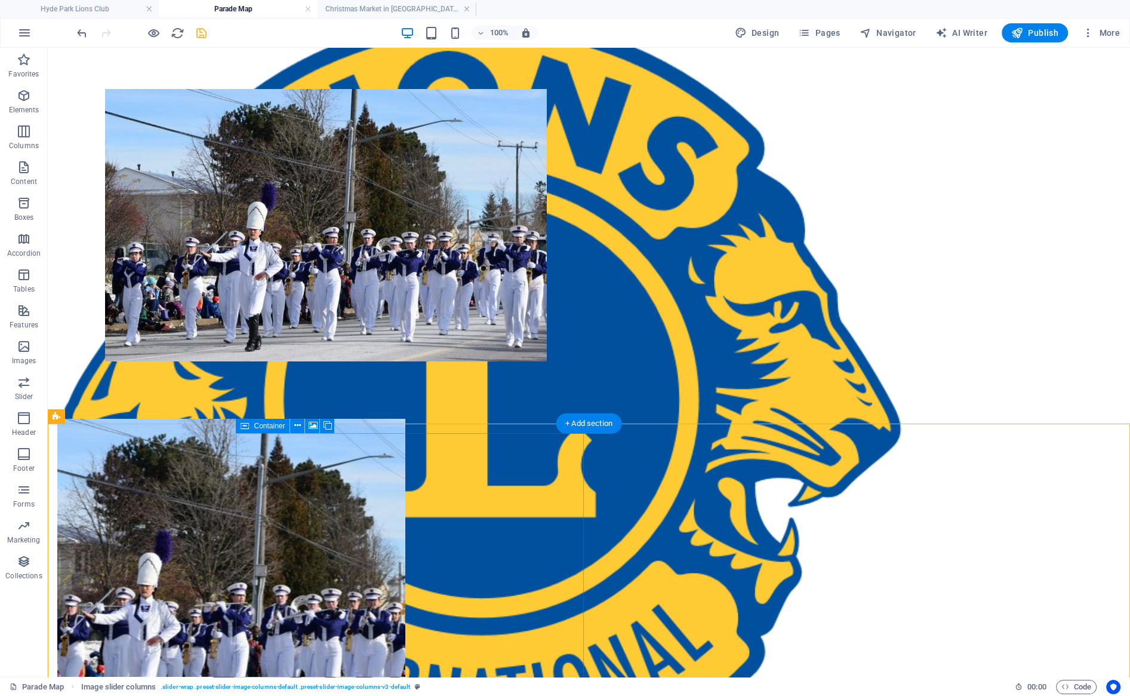
scroll to position [63, 0]
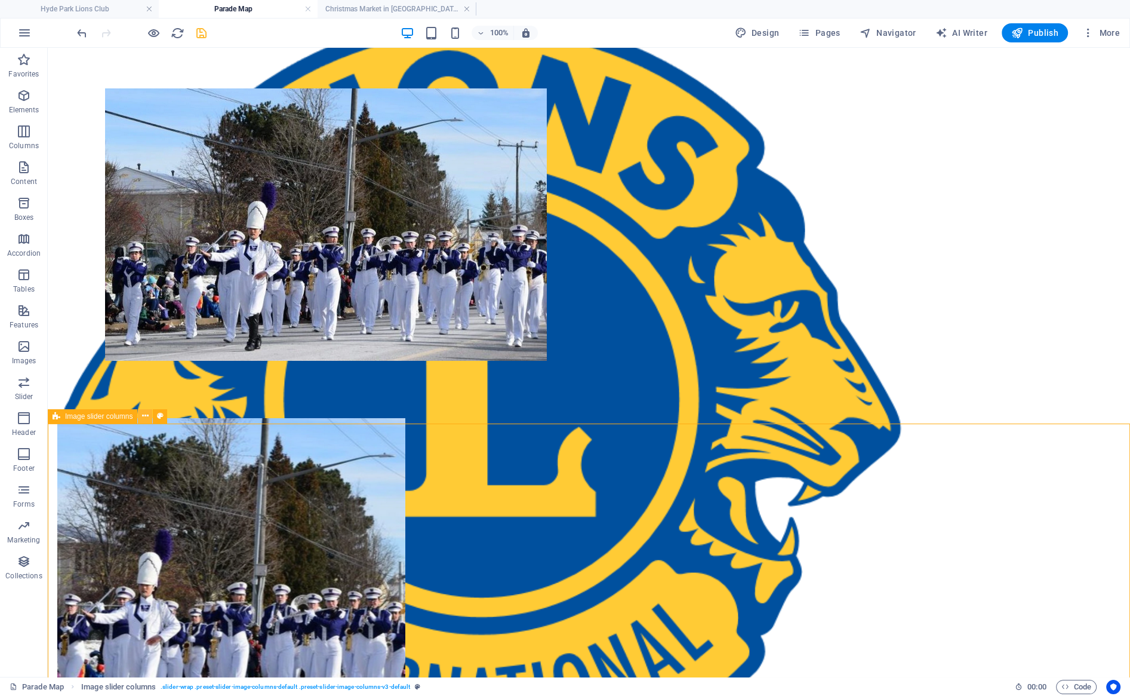
click at [144, 417] on icon at bounding box center [145, 416] width 7 height 13
click at [150, 418] on button at bounding box center [145, 416] width 14 height 14
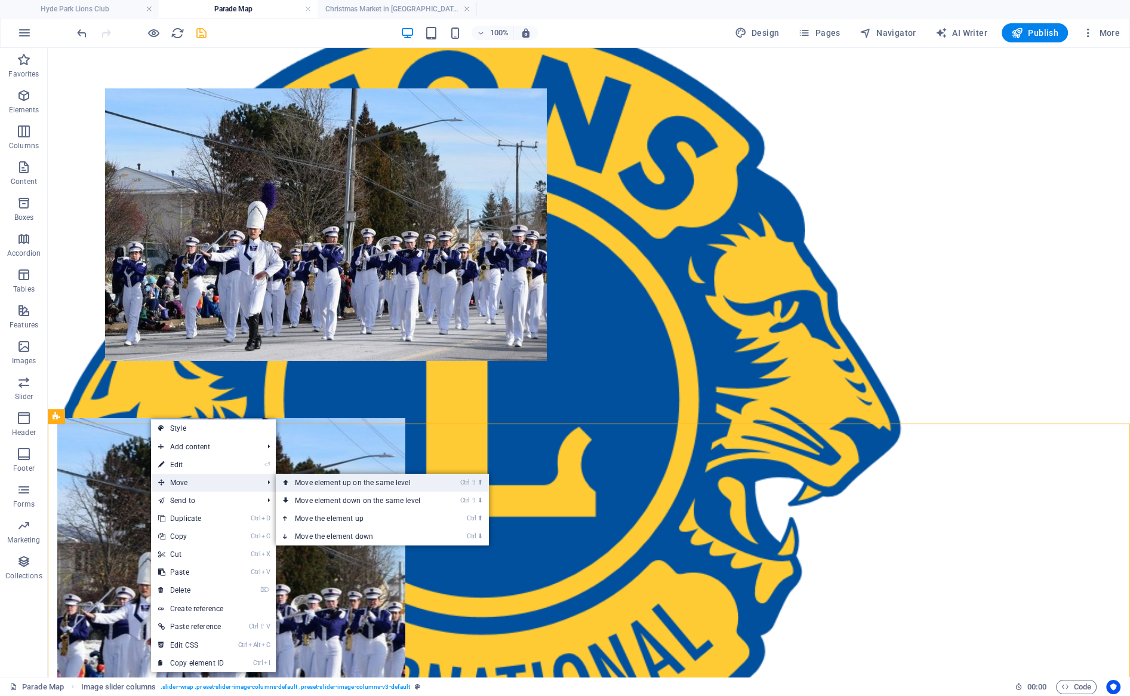
click at [309, 486] on link "Ctrl ⇧ ⬆ Move element up on the same level" at bounding box center [360, 482] width 168 height 18
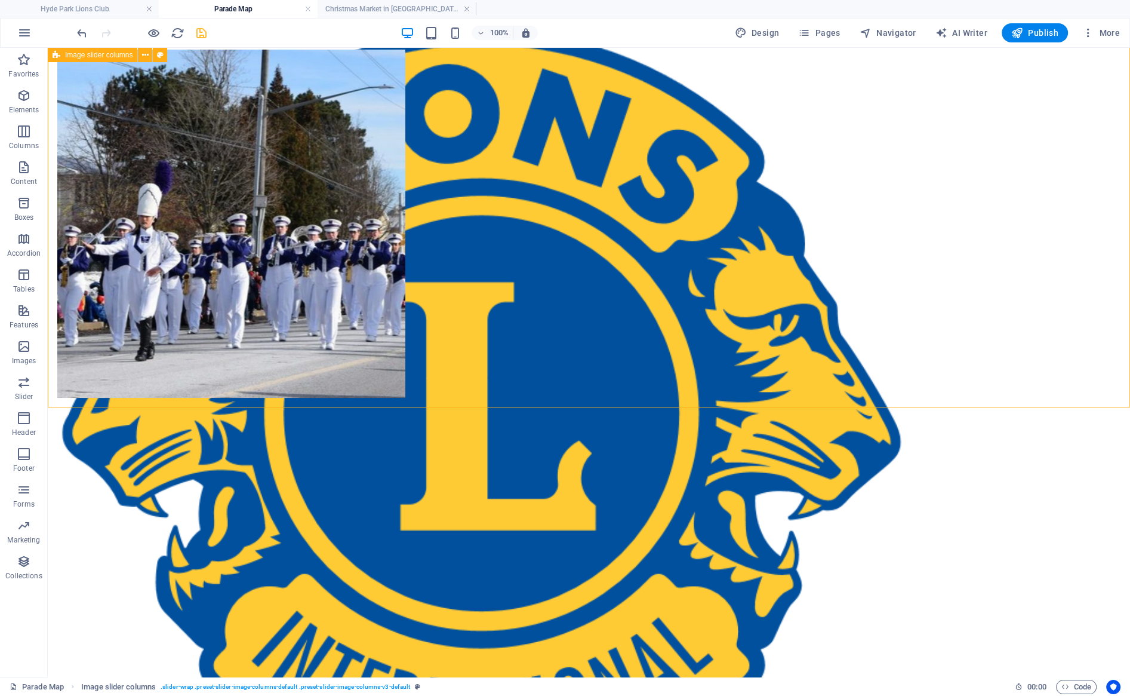
scroll to position [32, 0]
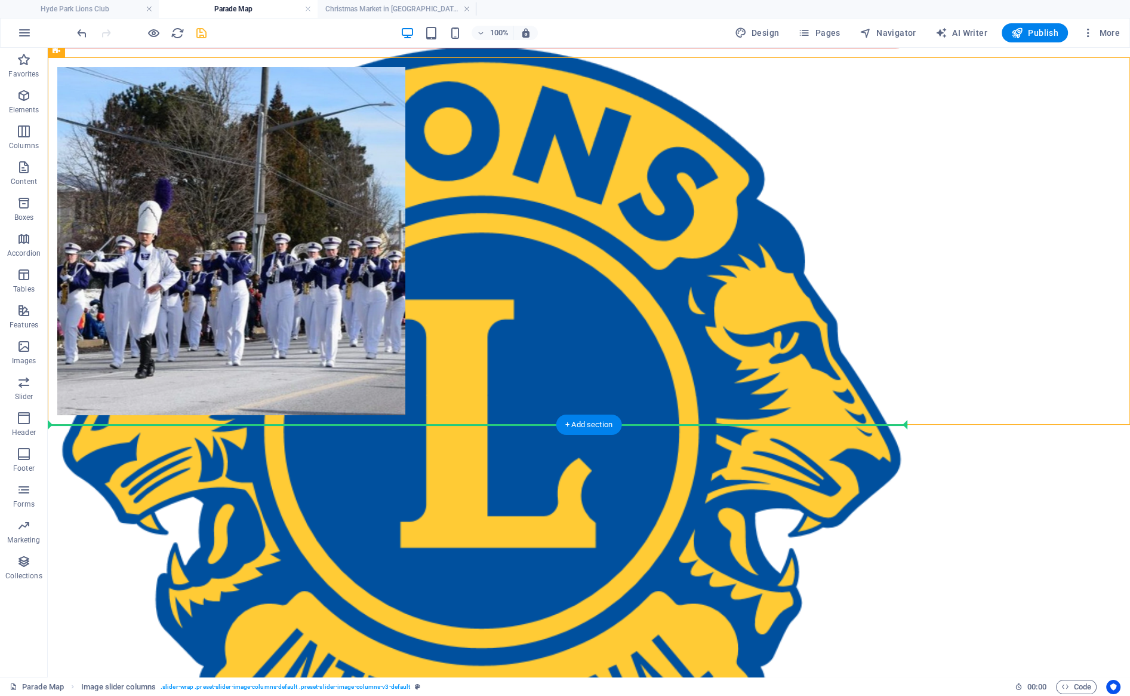
drag, startPoint x: 121, startPoint y: 103, endPoint x: 167, endPoint y: 477, distance: 376.6
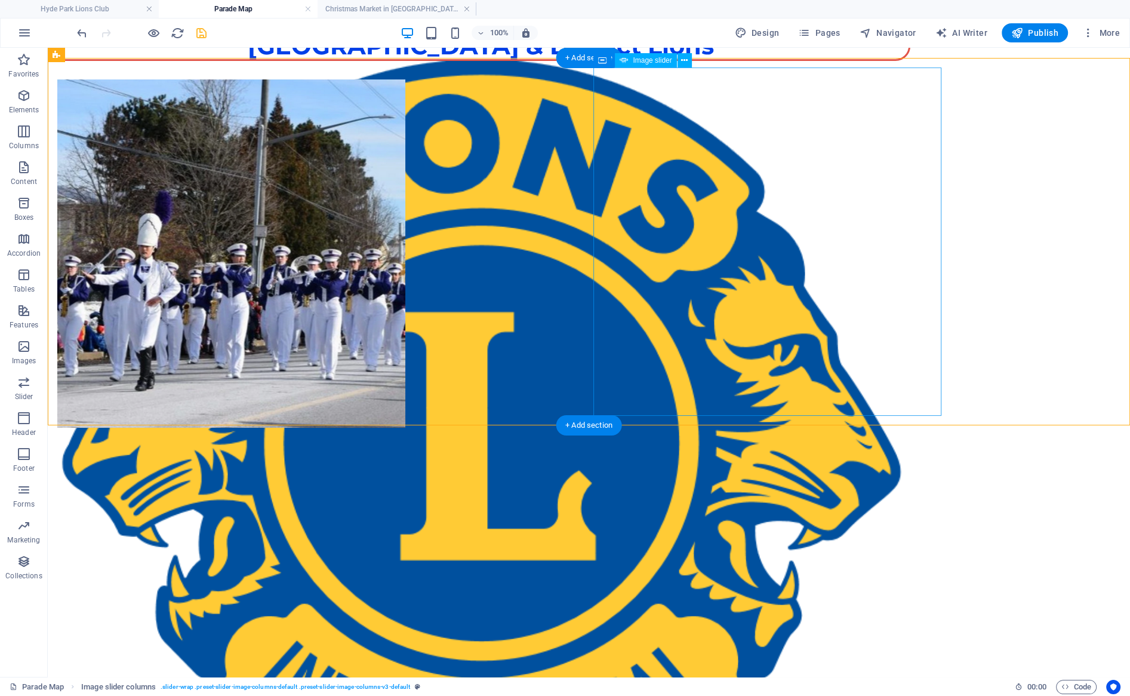
scroll to position [0, 0]
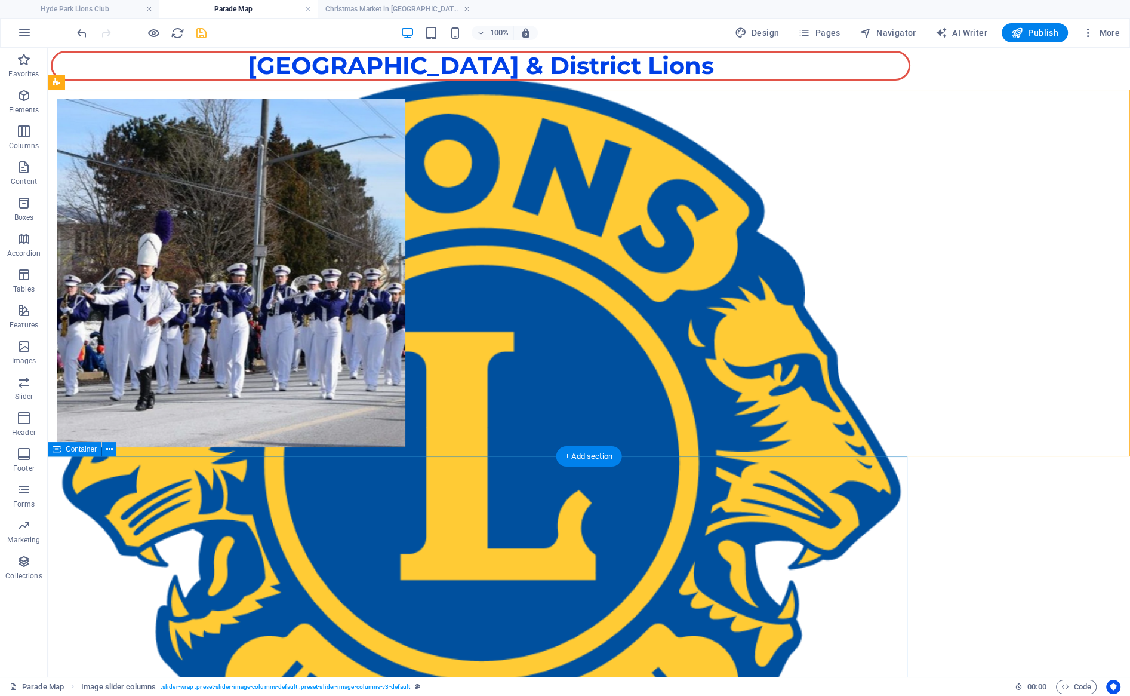
drag, startPoint x: 110, startPoint y: 136, endPoint x: 180, endPoint y: 543, distance: 413.0
drag, startPoint x: 392, startPoint y: 368, endPoint x: 355, endPoint y: 456, distance: 94.5
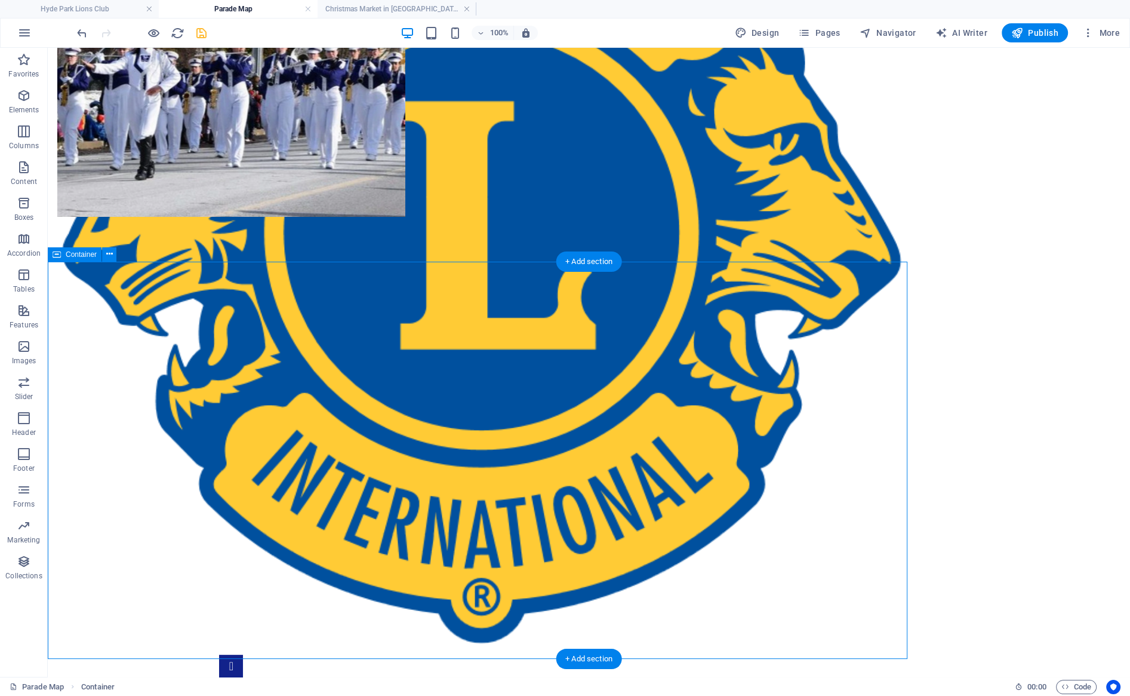
scroll to position [240, 0]
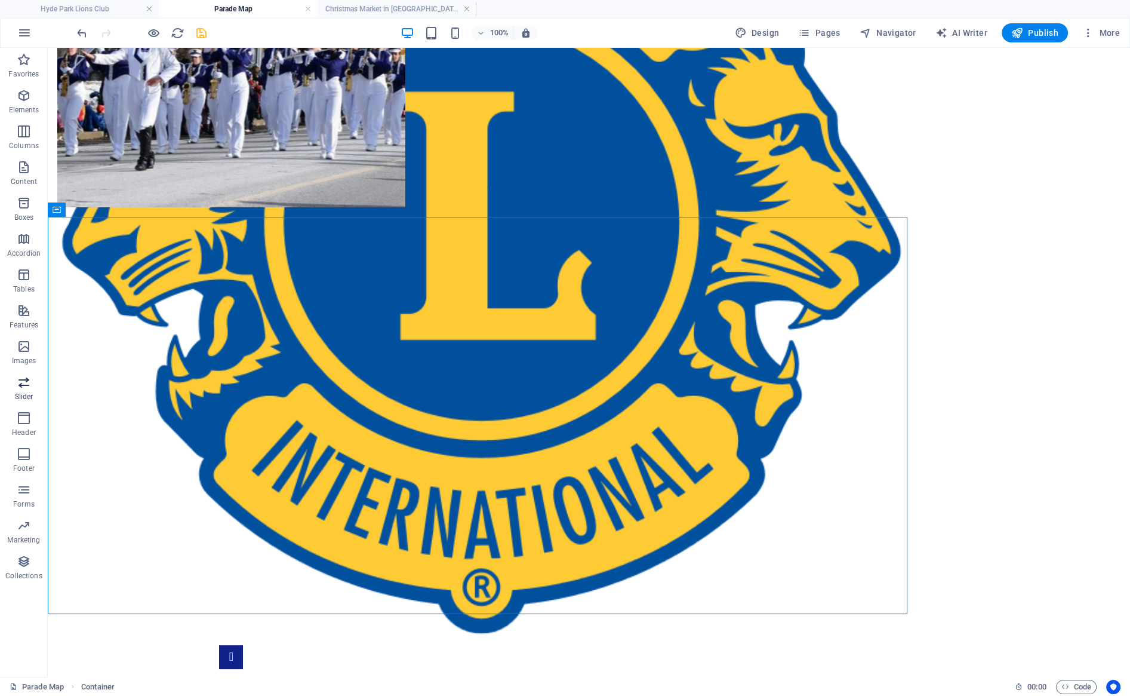
click at [27, 385] on icon "button" at bounding box center [24, 382] width 14 height 14
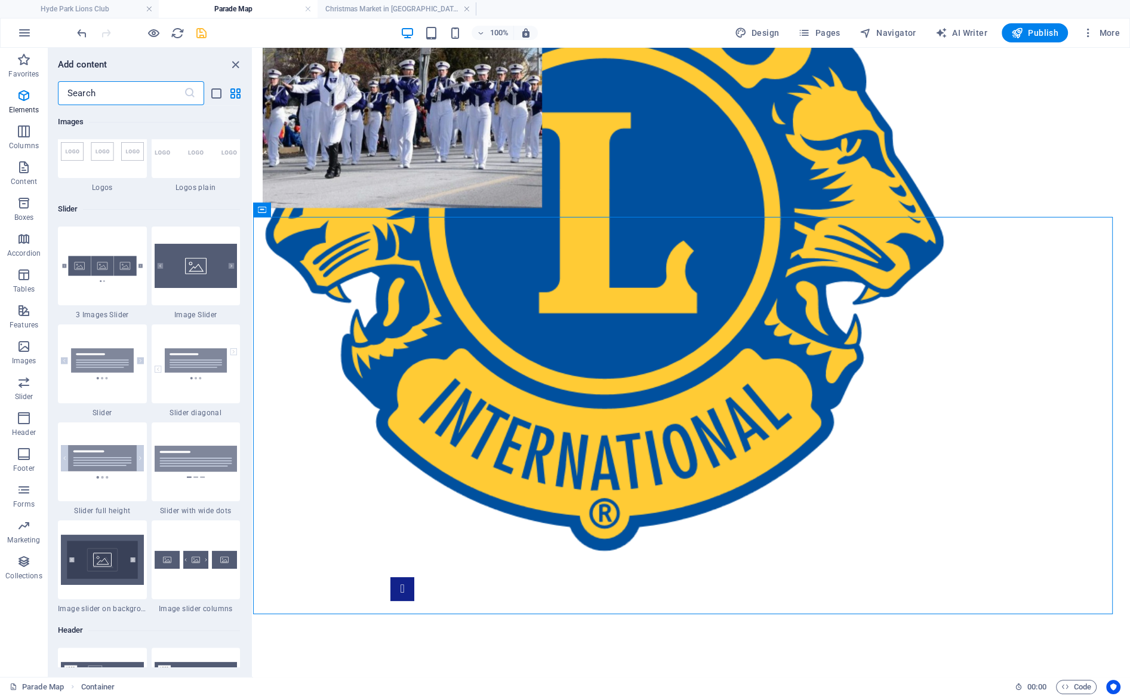
scroll to position [6768, 0]
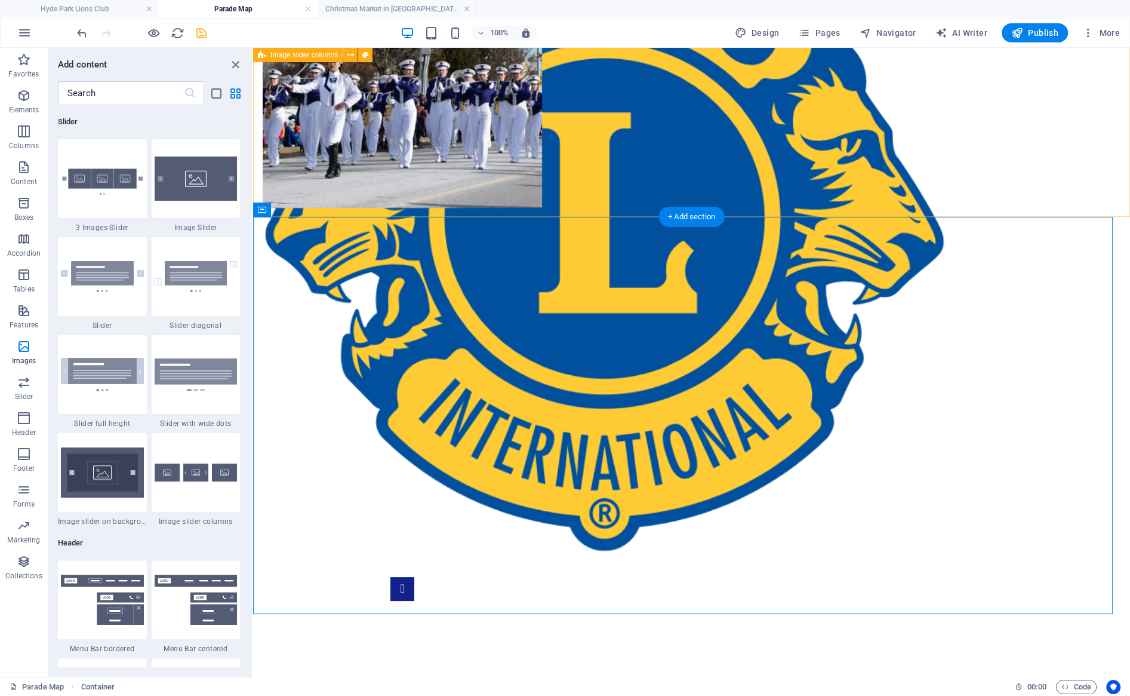
click at [536, 102] on figure at bounding box center [402, 68] width 279 height 280
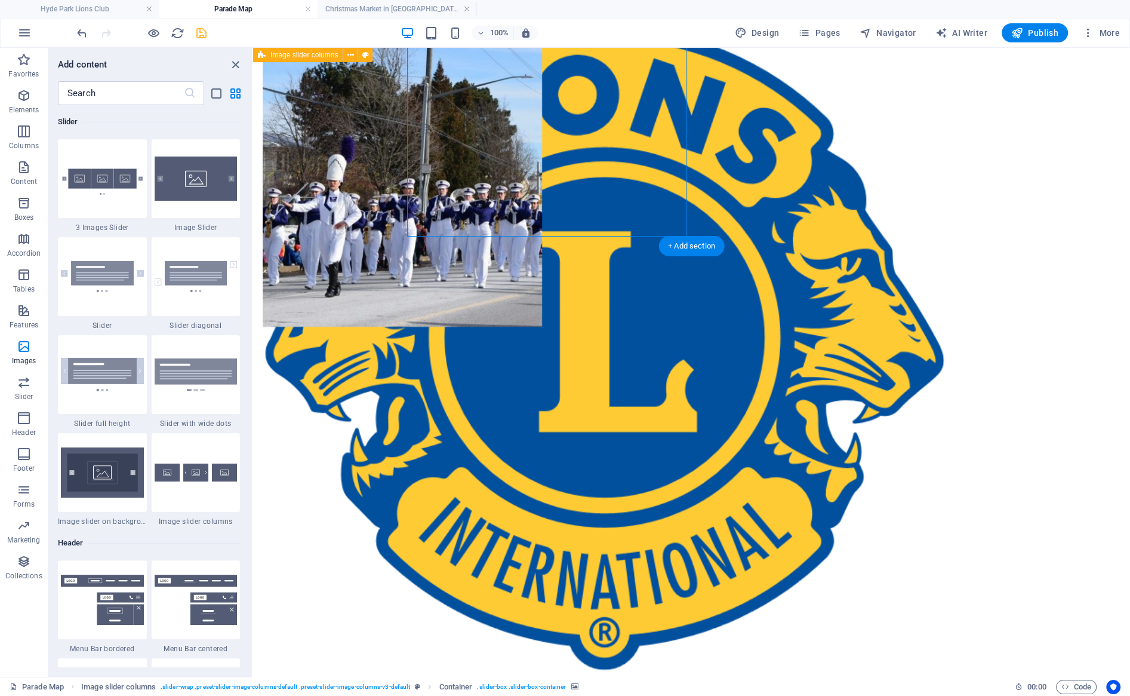
scroll to position [0, 0]
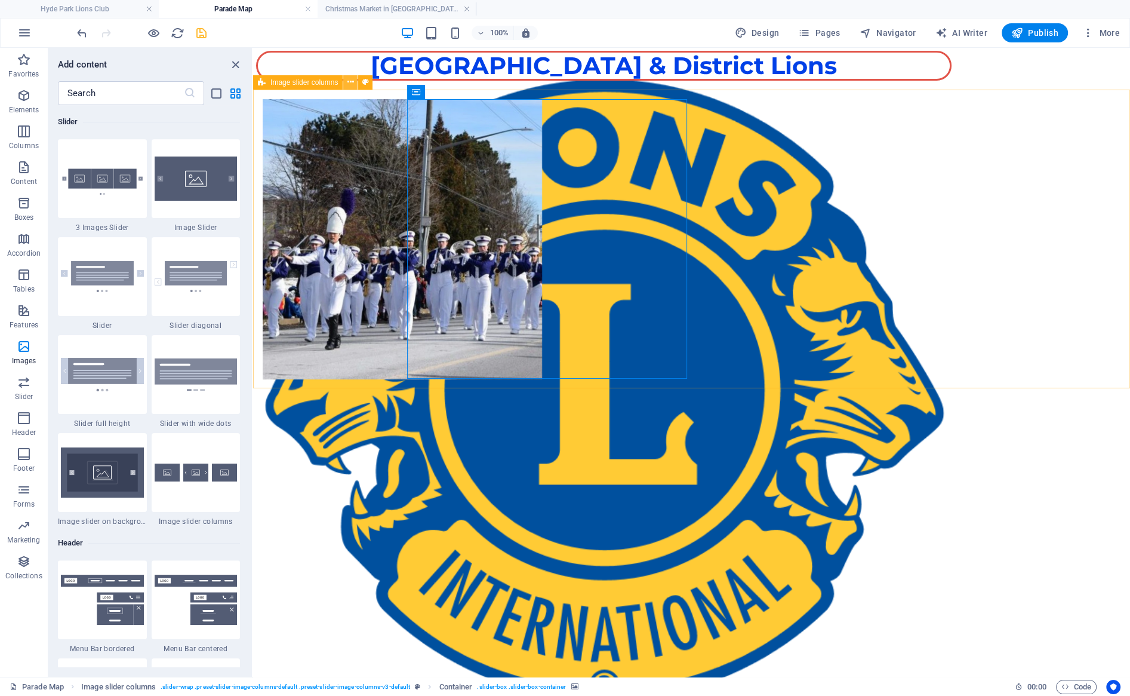
click at [347, 83] on icon at bounding box center [350, 82] width 7 height 13
click at [347, 81] on icon at bounding box center [350, 82] width 7 height 13
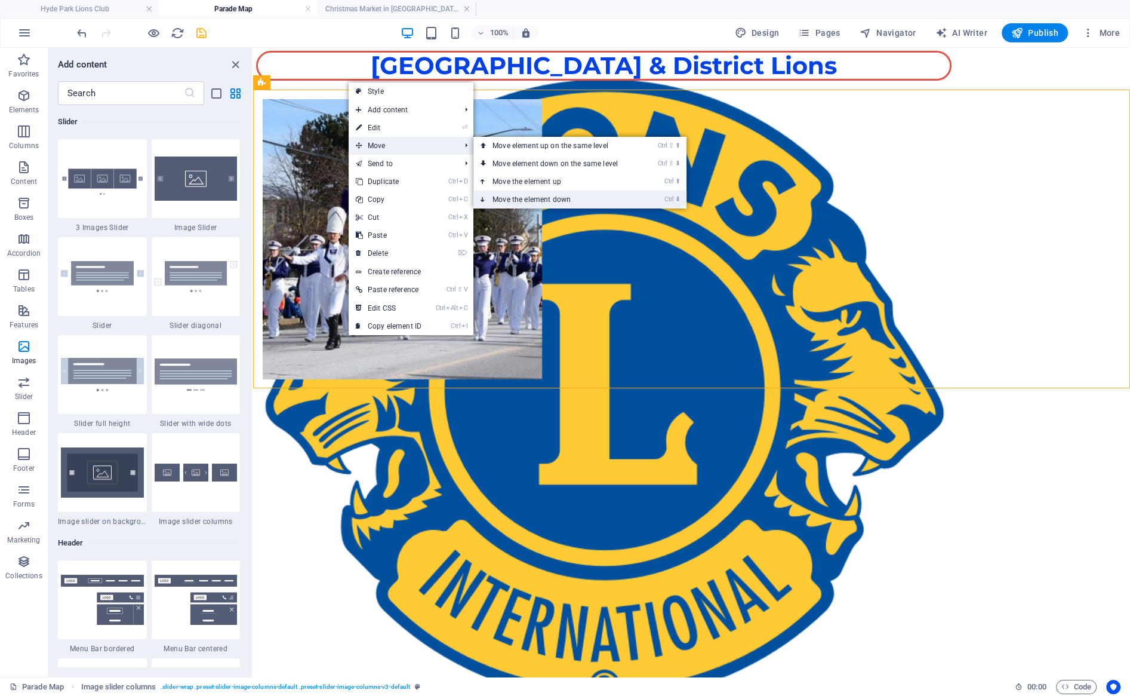
click at [542, 196] on link "Ctrl ⬇ Move the element down" at bounding box center [557, 199] width 168 height 18
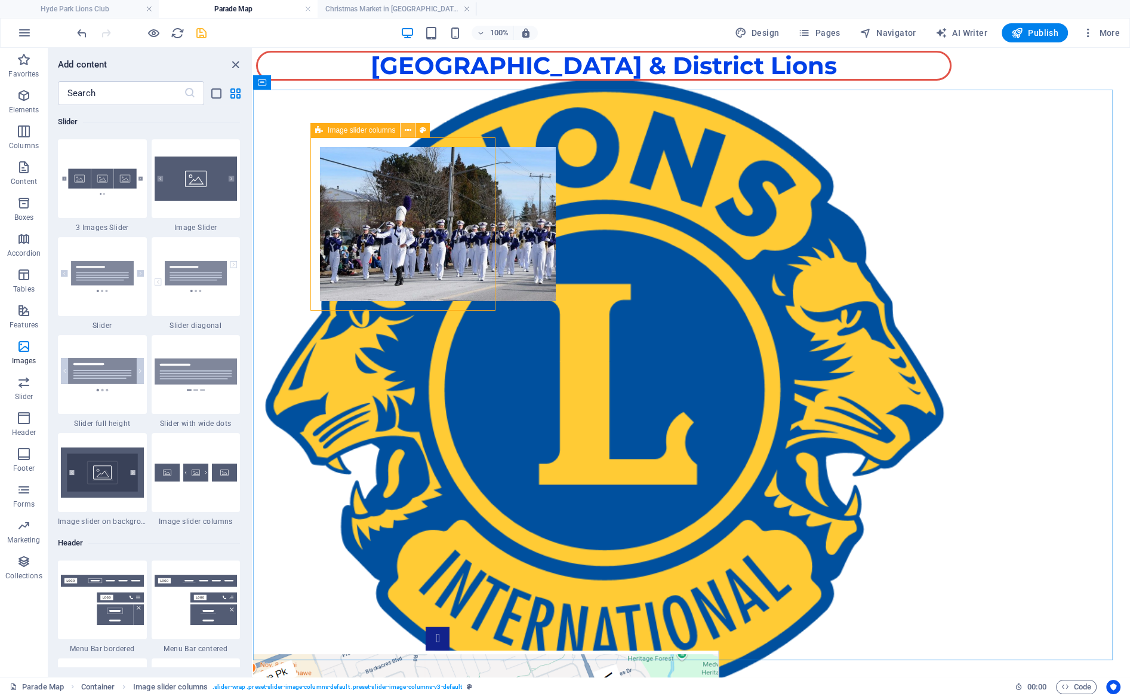
click at [407, 130] on icon at bounding box center [408, 130] width 7 height 13
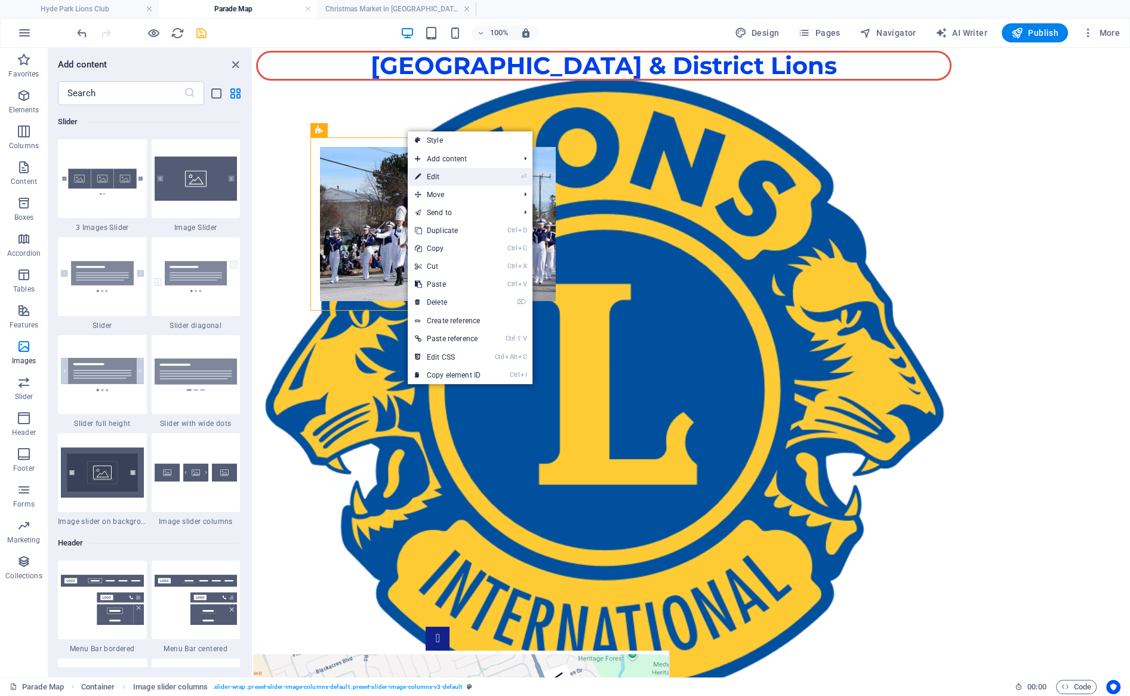
click at [458, 177] on link "⏎ Edit" at bounding box center [448, 177] width 80 height 18
select select "rem"
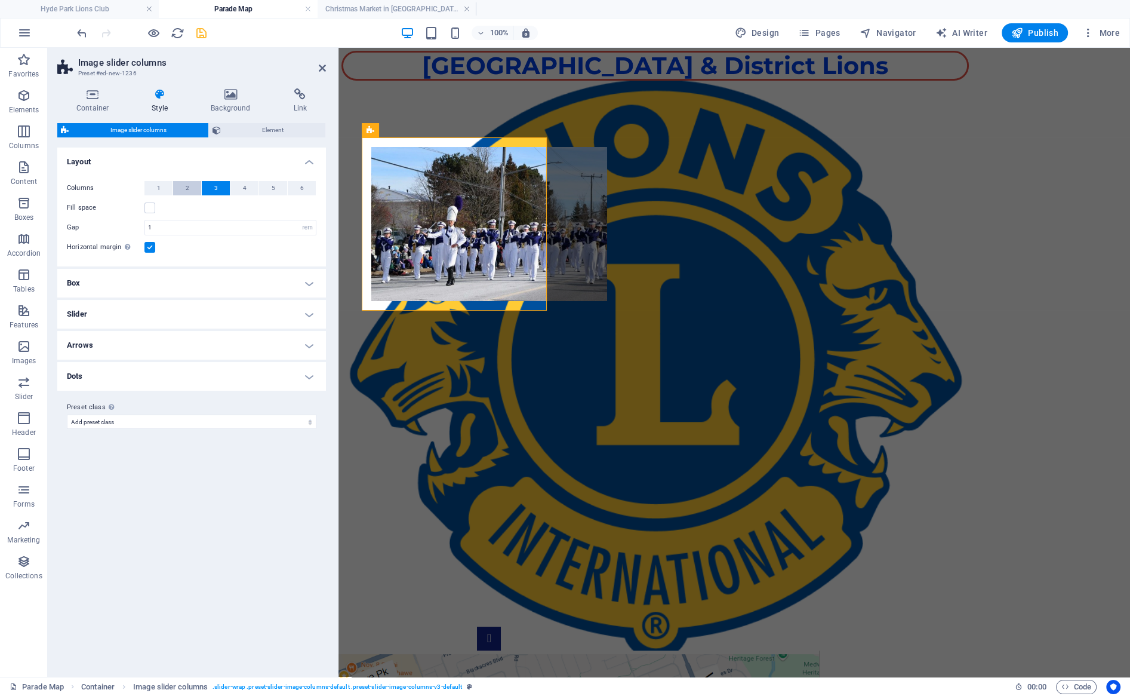
click at [184, 181] on button "2" at bounding box center [187, 188] width 28 height 14
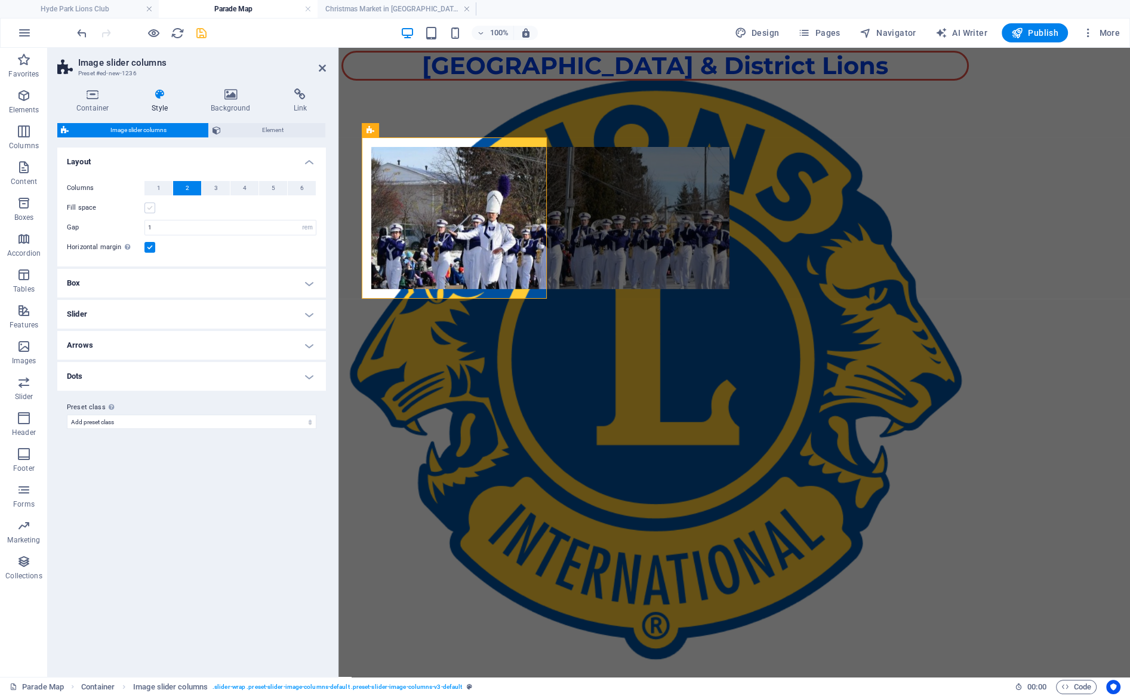
click at [151, 209] on label at bounding box center [149, 207] width 11 height 11
click at [0, 0] on input "Fill space" at bounding box center [0, 0] width 0 height 0
select select
click at [176, 227] on input "1" at bounding box center [230, 227] width 171 height 14
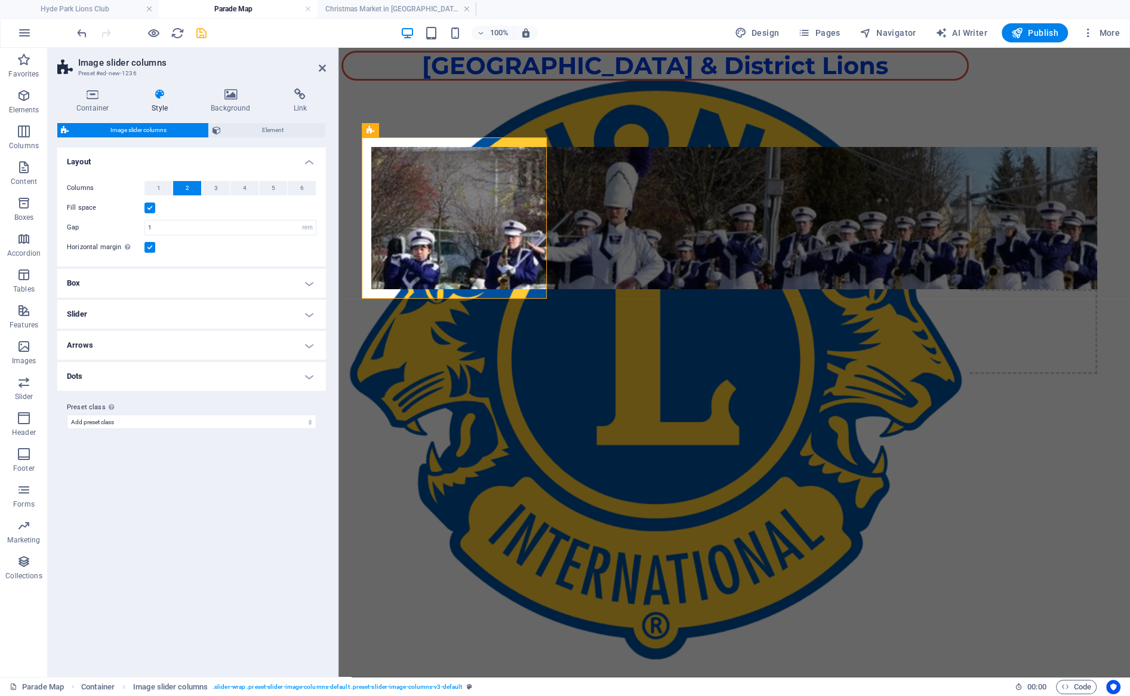
click at [167, 98] on icon at bounding box center [160, 94] width 54 height 12
click at [99, 97] on icon at bounding box center [92, 94] width 70 height 12
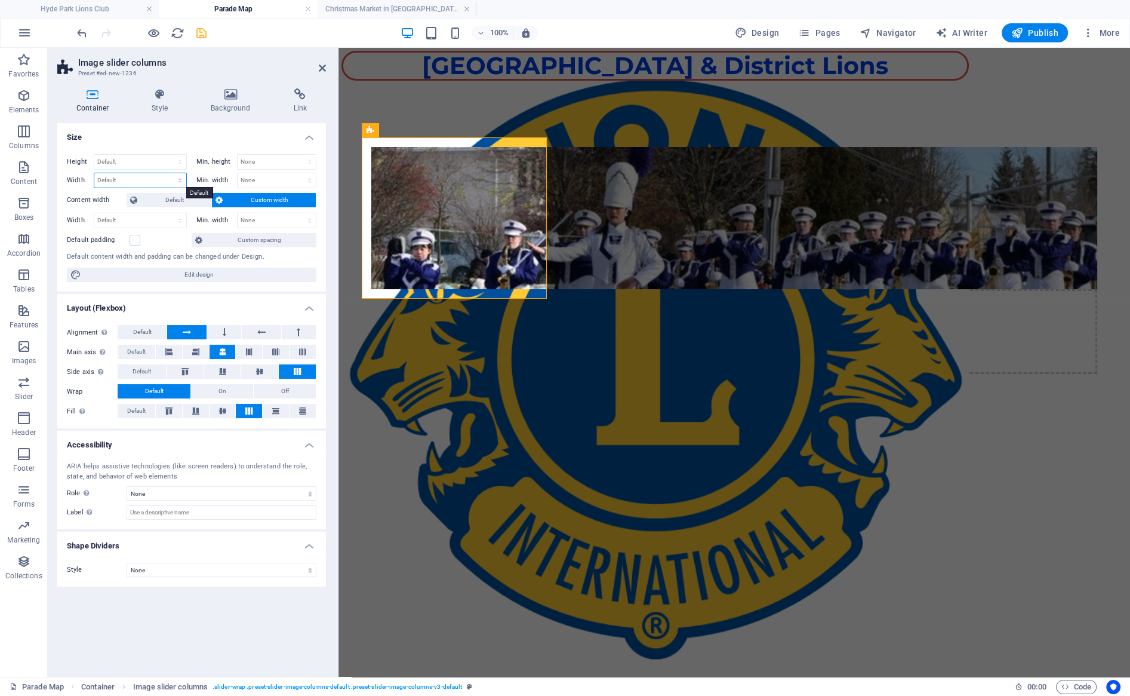
click at [94, 173] on select "Default px rem % em vh vw" at bounding box center [140, 180] width 92 height 14
select select "rem"
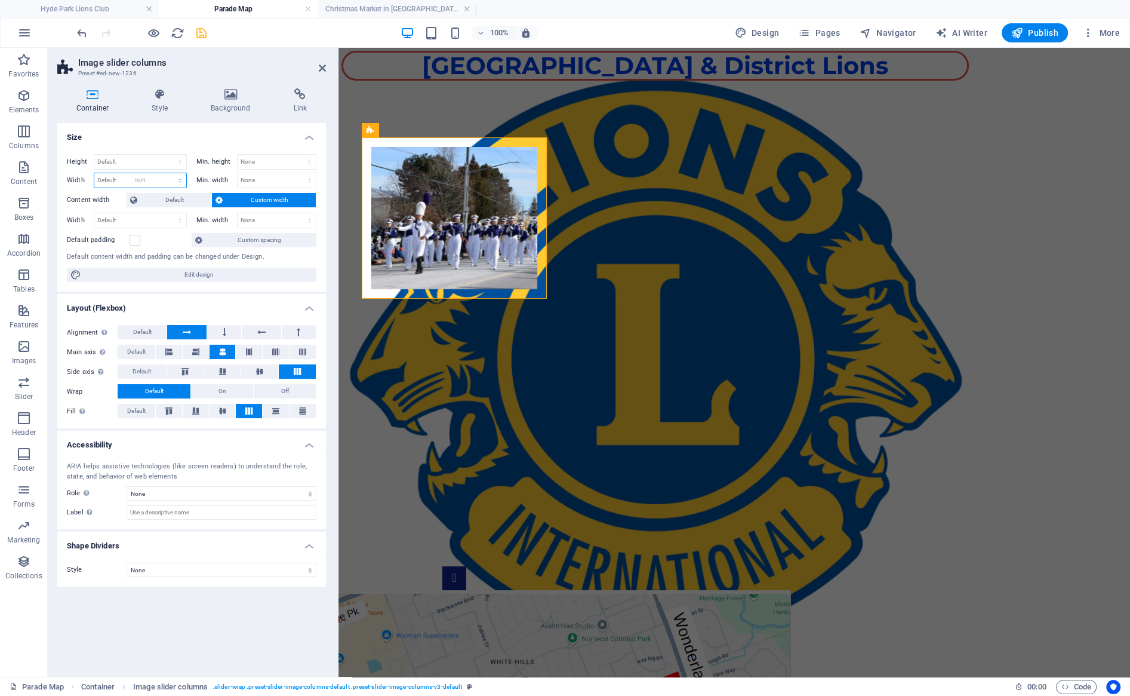
click option "rem" at bounding box center [0, 0] width 0 height 0
type input "19.4"
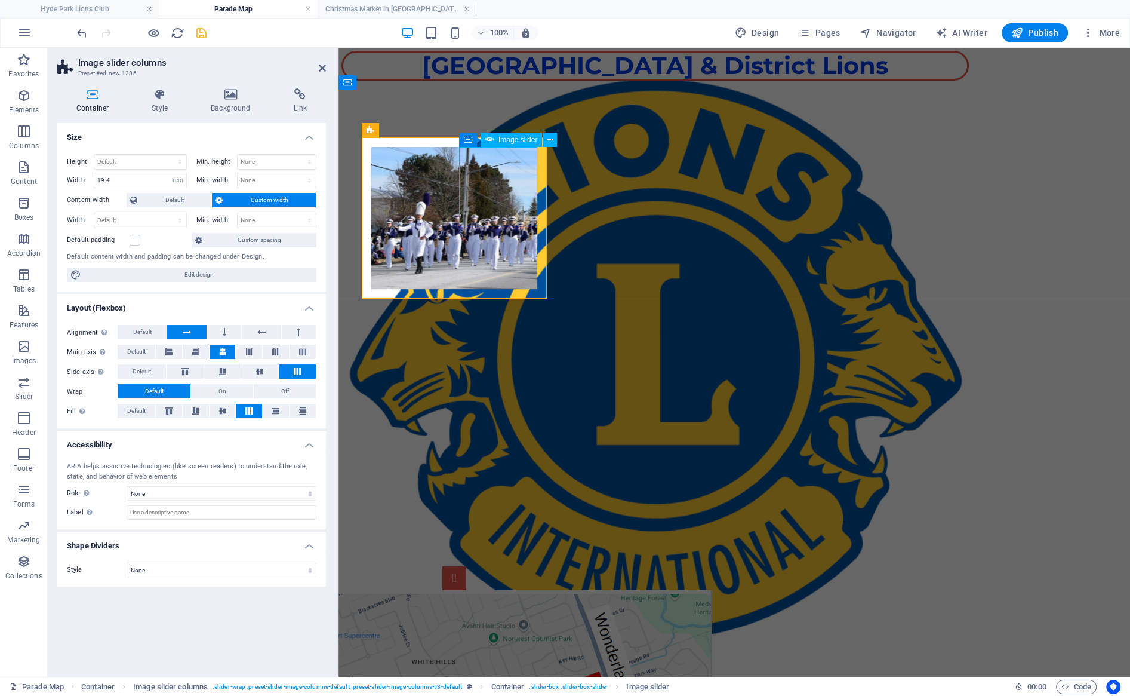
click at [466, 566] on button "Image Slider" at bounding box center [454, 578] width 24 height 24
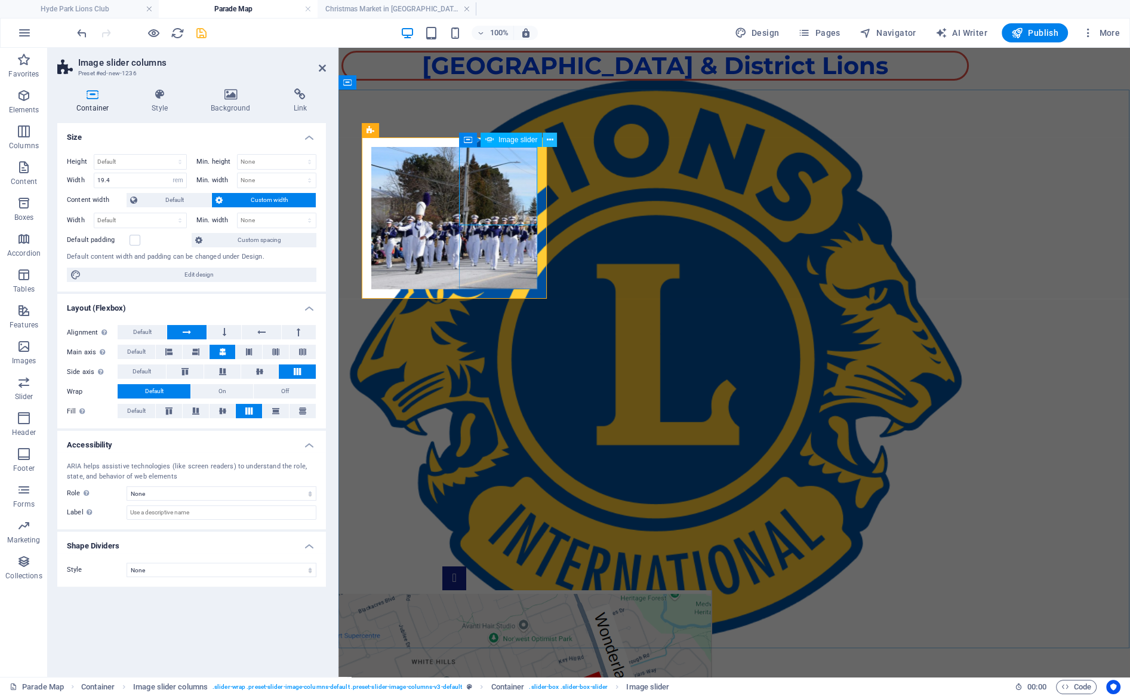
click at [542, 140] on icon at bounding box center [550, 140] width 7 height 13
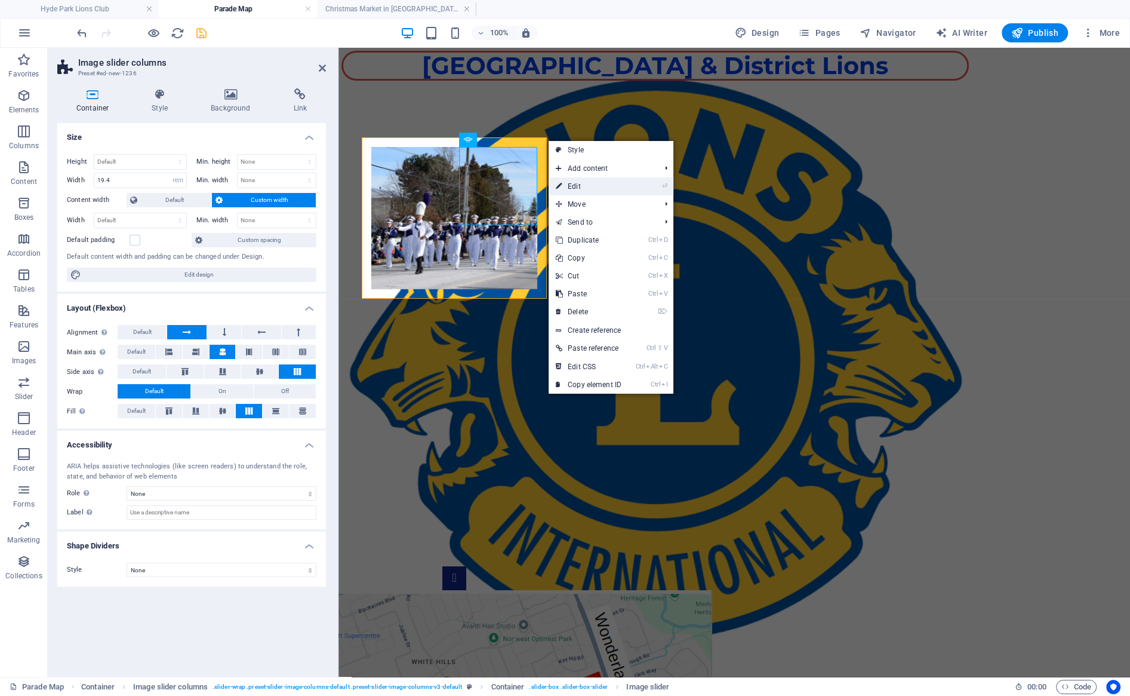
click at [542, 183] on link "⏎ Edit" at bounding box center [589, 186] width 80 height 18
select select "px"
select select "ms"
select select "s"
select select "progressive"
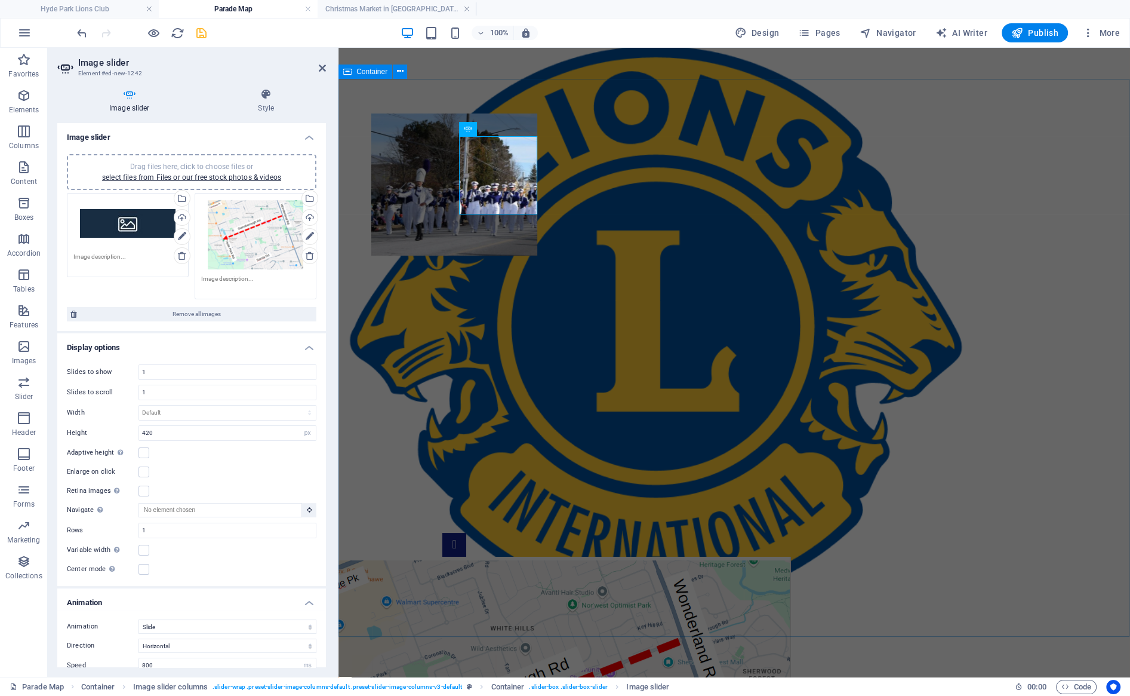
scroll to position [33, 0]
